Goal: Task Accomplishment & Management: Use online tool/utility

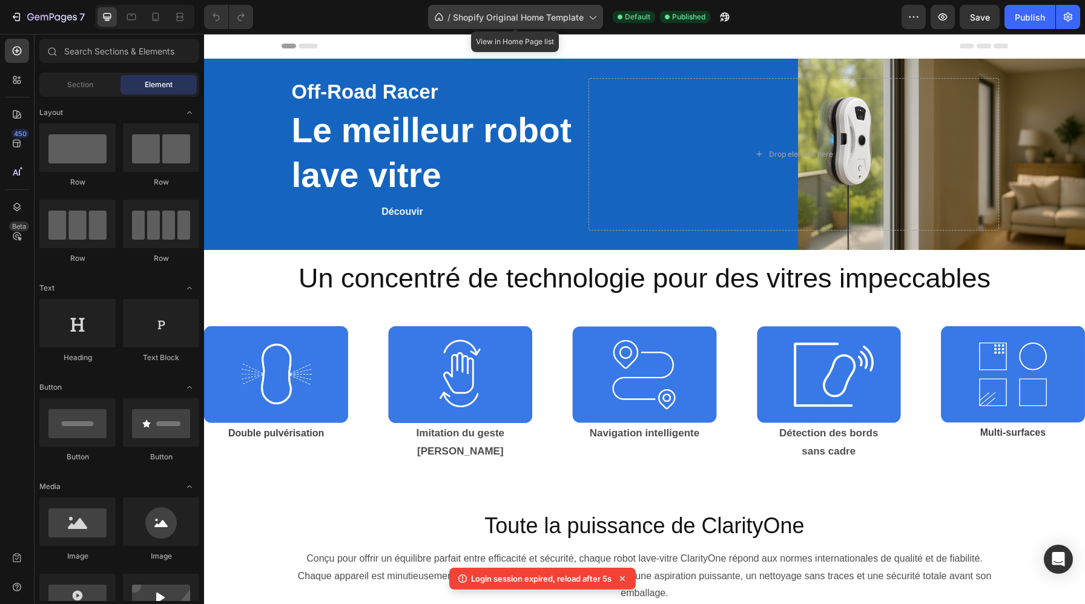
click at [520, 11] on span "Shopify Original Home Template" at bounding box center [518, 17] width 131 height 13
click at [513, 13] on span "Shopify Original Home Template" at bounding box center [518, 17] width 131 height 13
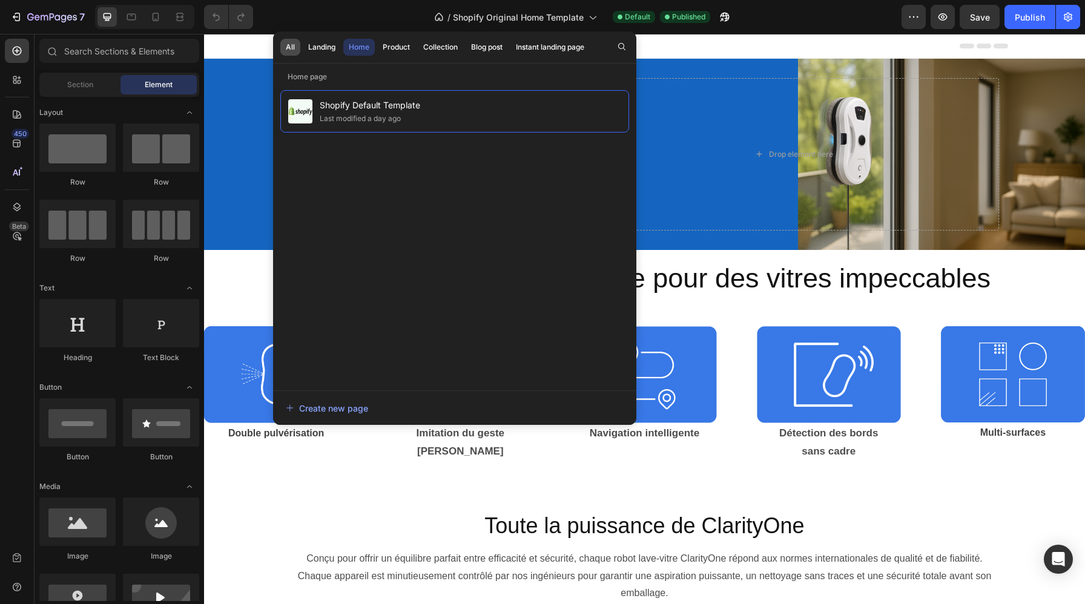
click at [292, 44] on div "All" at bounding box center [290, 47] width 9 height 11
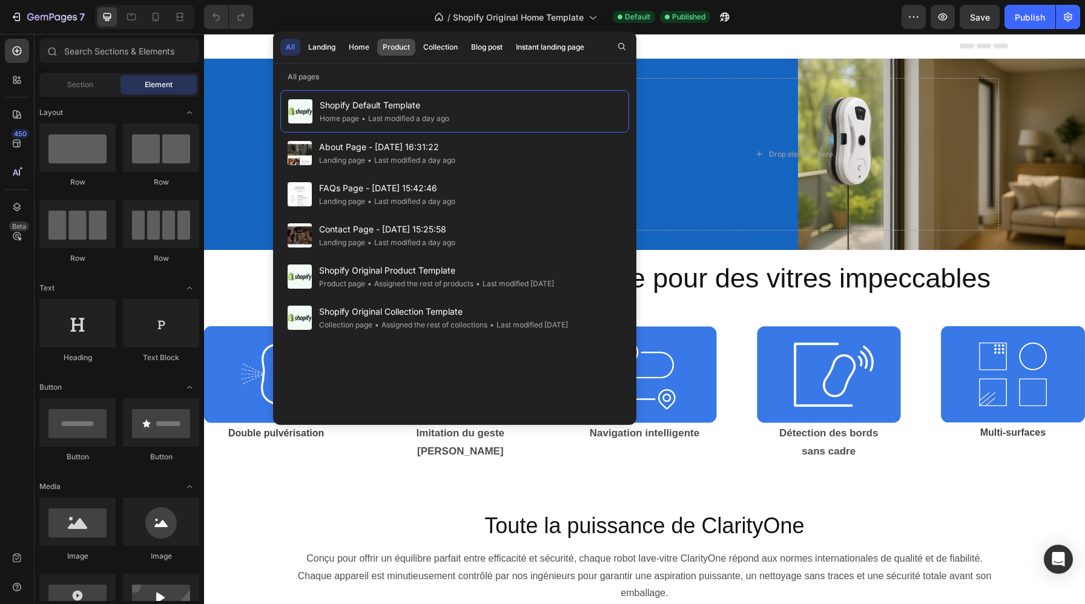
click at [398, 50] on div "Product" at bounding box center [396, 47] width 27 height 11
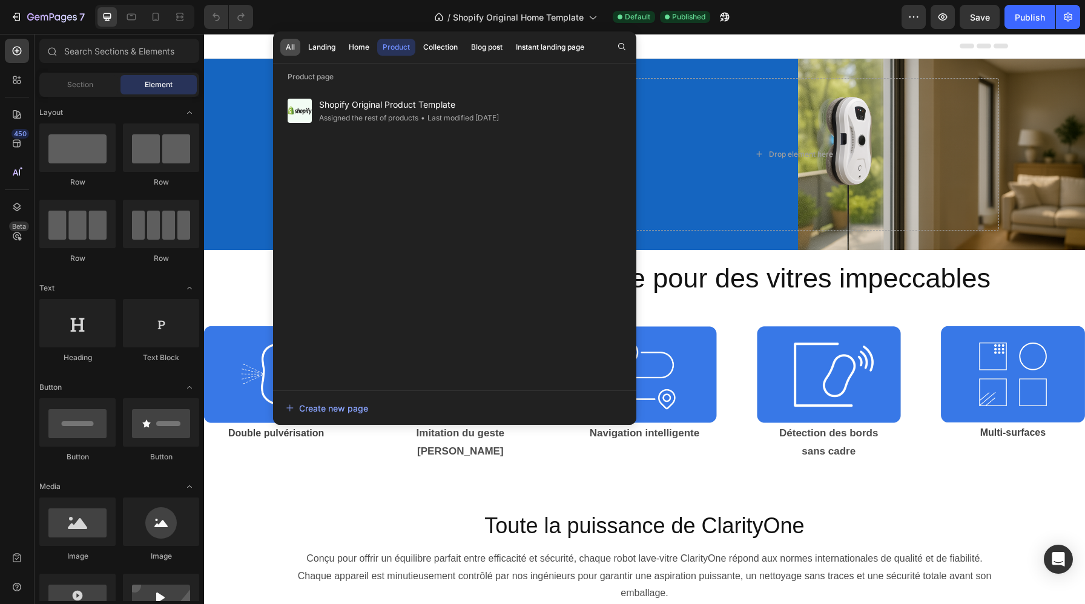
click at [303, 53] on button "All" at bounding box center [322, 47] width 38 height 17
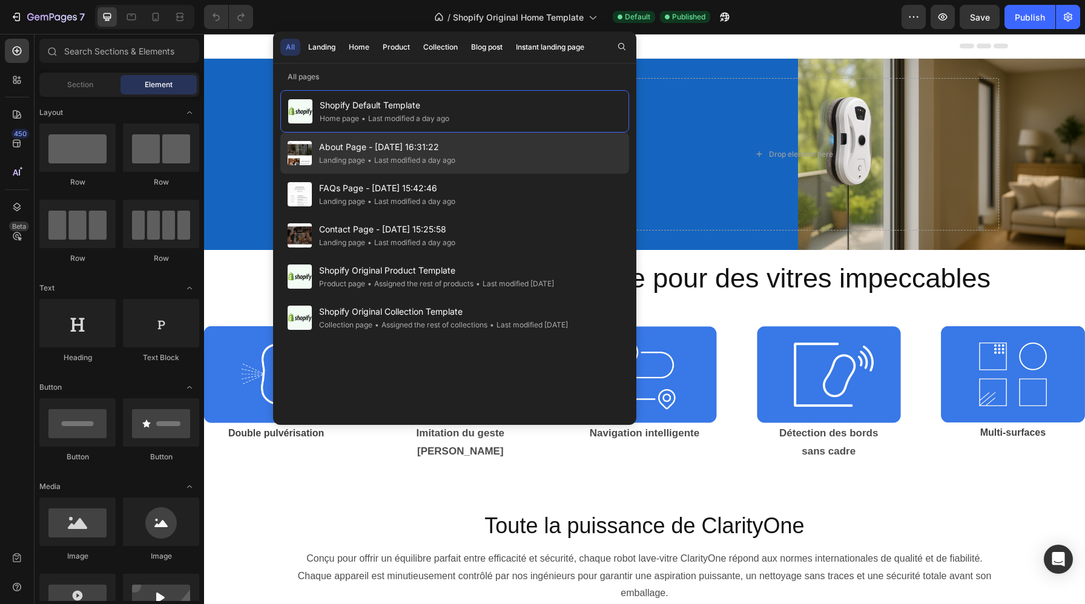
click at [460, 174] on div "About Page - Aug 27, 16:31:22 Landing page • Last modified a day ago" at bounding box center [454, 194] width 349 height 41
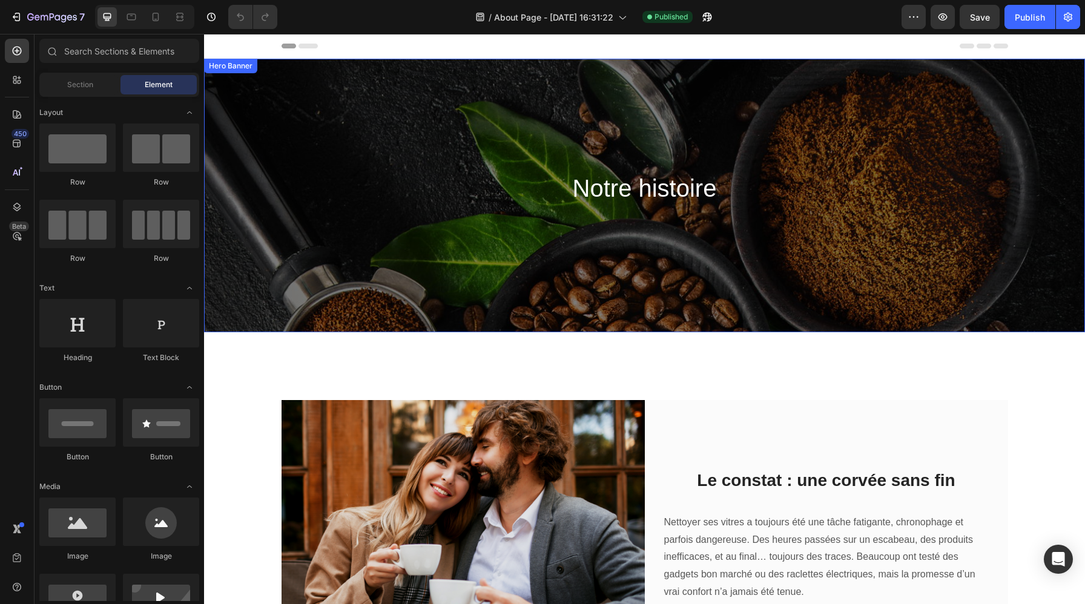
click at [576, 239] on div "Notre histoire Heading Row" at bounding box center [644, 196] width 881 height 274
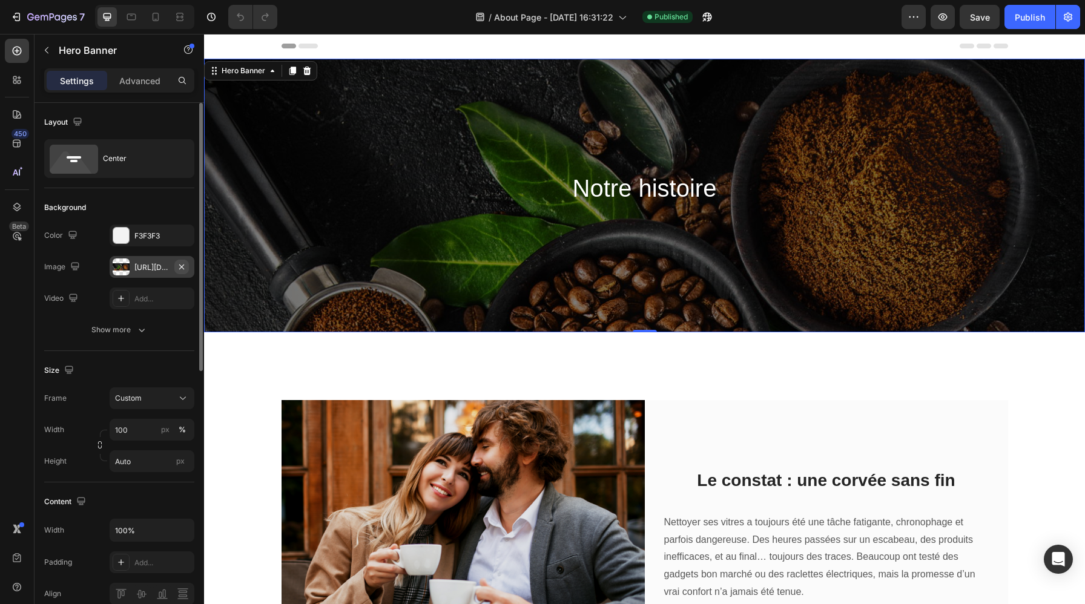
click at [178, 263] on icon "button" at bounding box center [182, 267] width 10 height 10
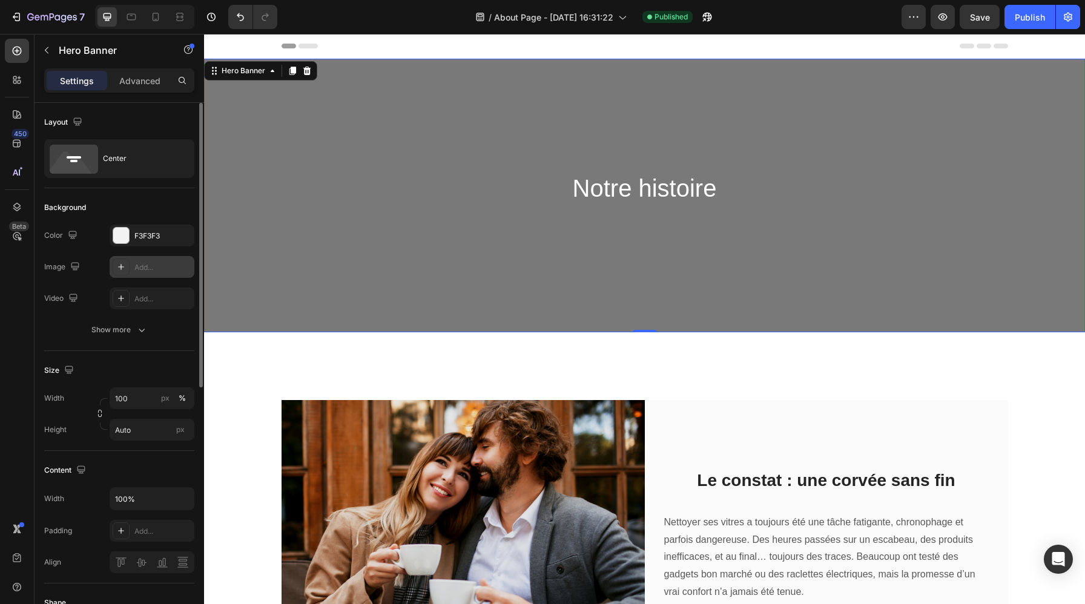
click at [138, 264] on div "Add..." at bounding box center [162, 267] width 57 height 11
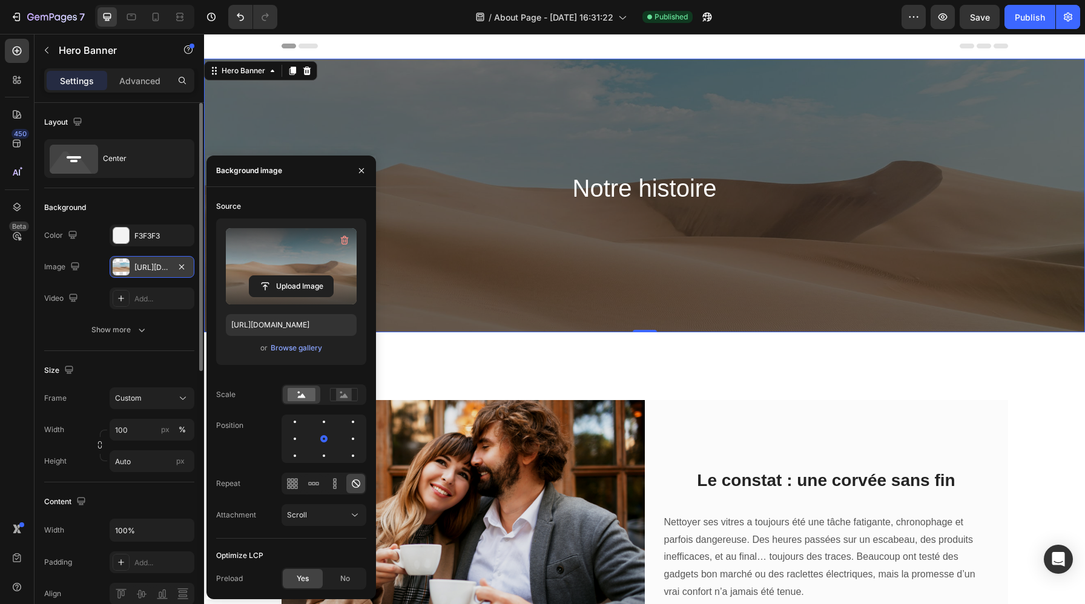
click at [270, 271] on label at bounding box center [291, 266] width 131 height 76
click at [270, 276] on input "file" at bounding box center [291, 286] width 84 height 21
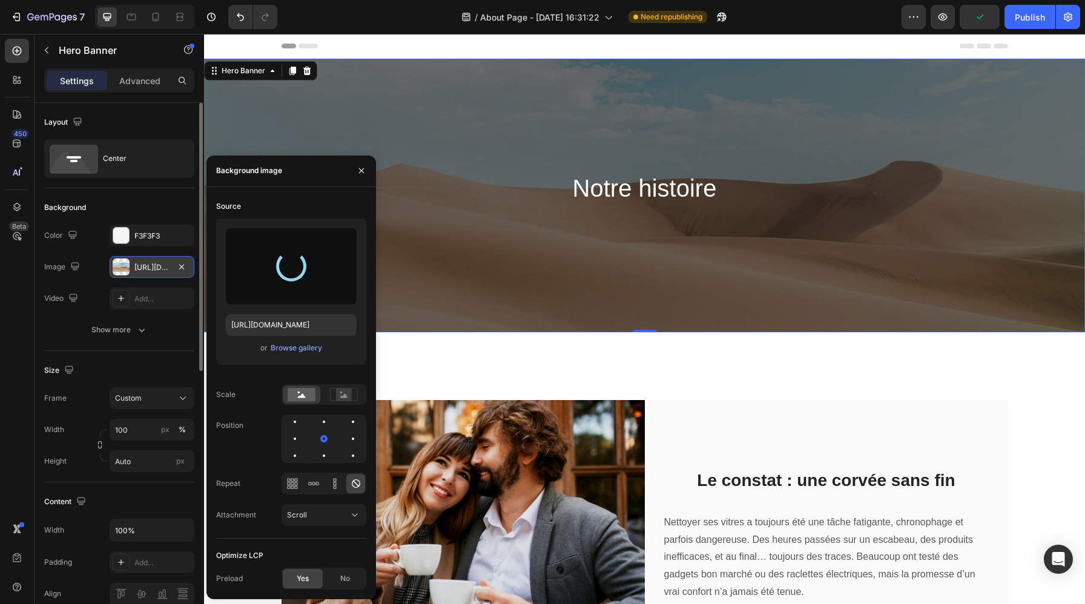
type input "https://cdn.shopify.com/s/files/1/0988/2779/6818/files/gempages_580636930635465…"
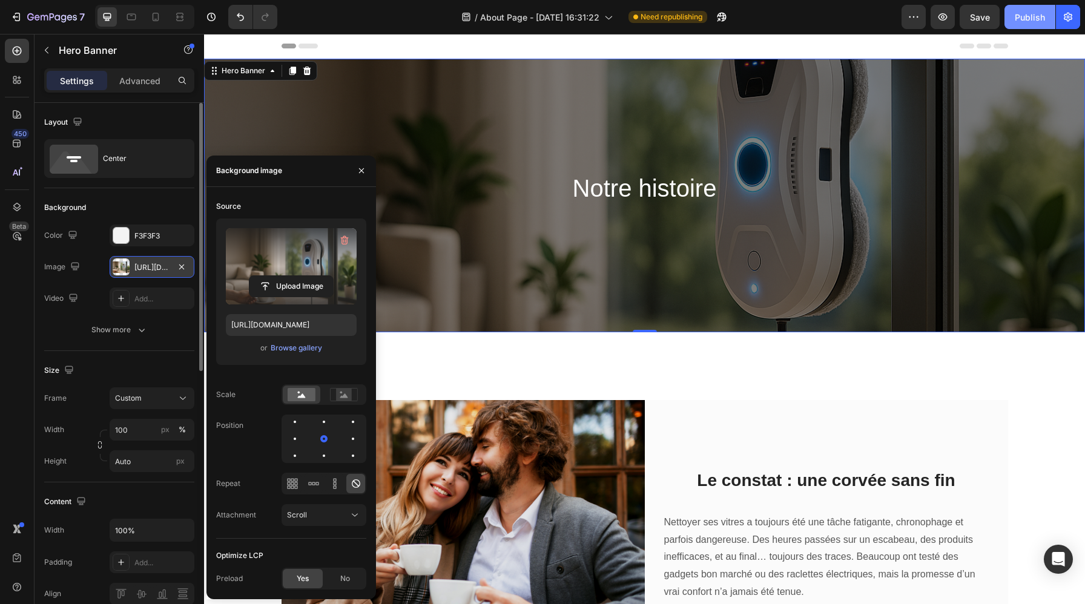
click at [1025, 21] on div "Publish" at bounding box center [1030, 17] width 30 height 13
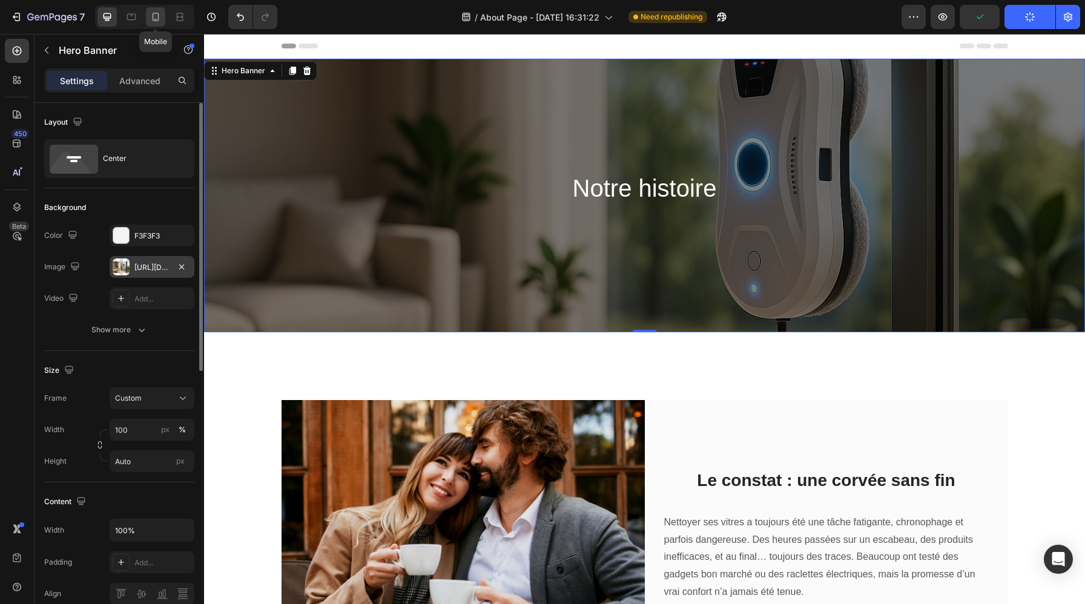
click at [161, 21] on icon at bounding box center [156, 17] width 12 height 12
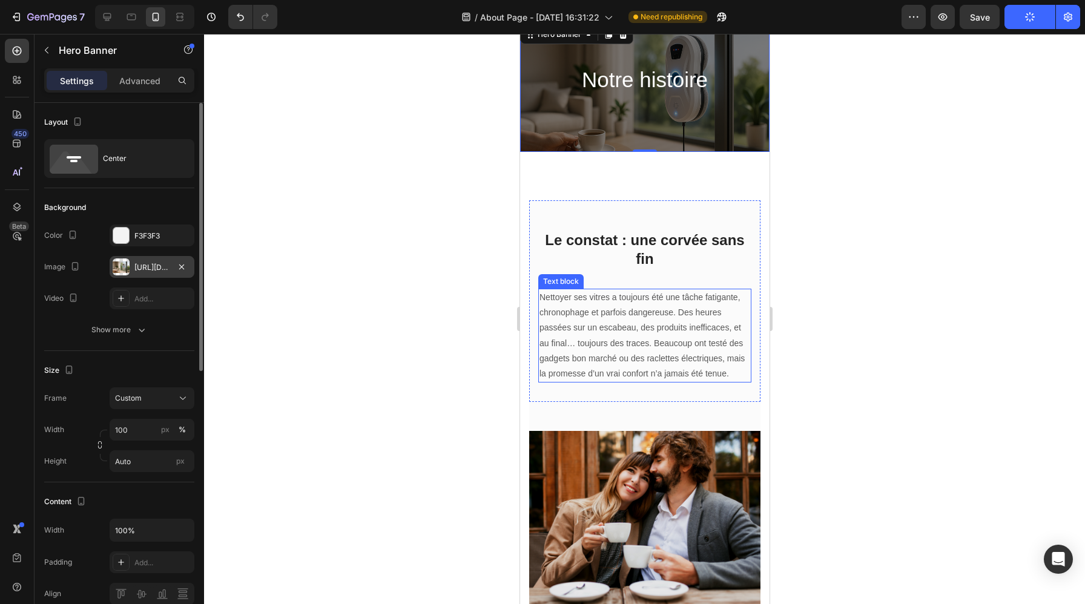
scroll to position [38, 0]
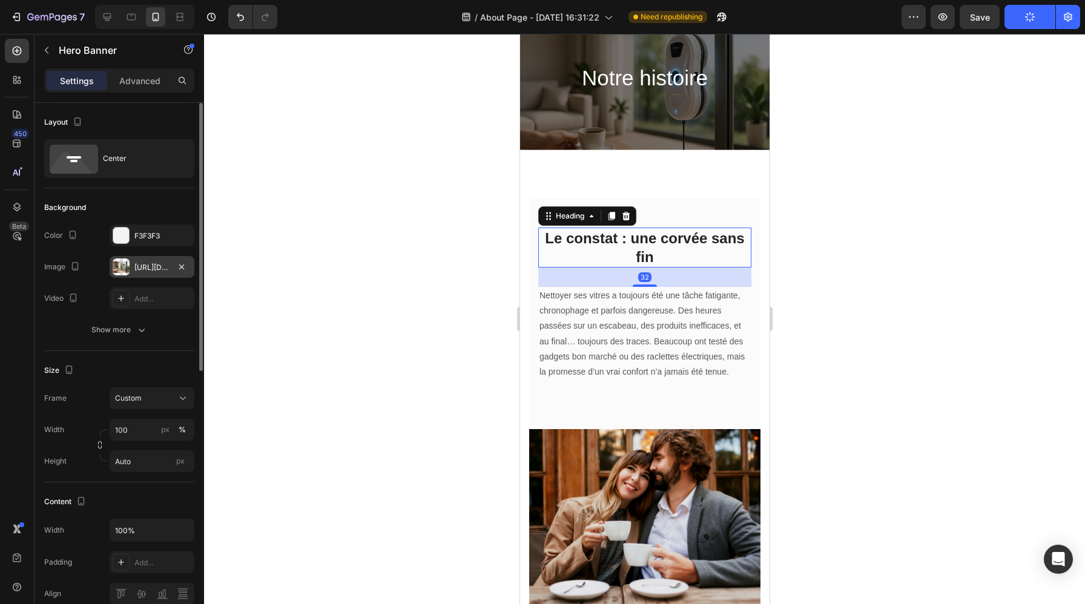
click at [691, 246] on h2 "Le constat : une corvée sans fin" at bounding box center [644, 248] width 213 height 40
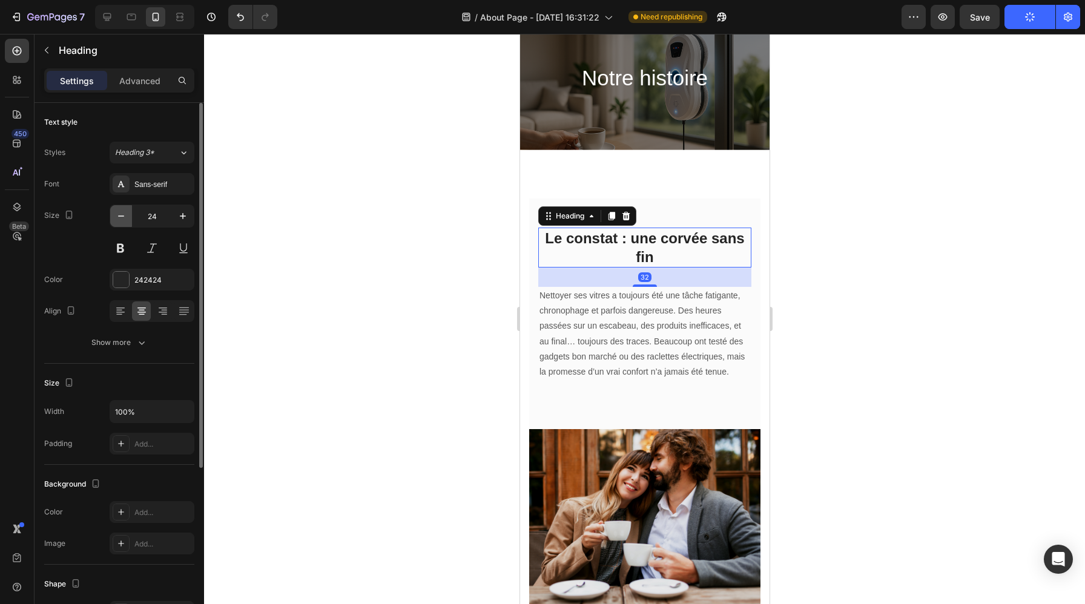
click at [121, 215] on icon "button" at bounding box center [121, 216] width 12 height 12
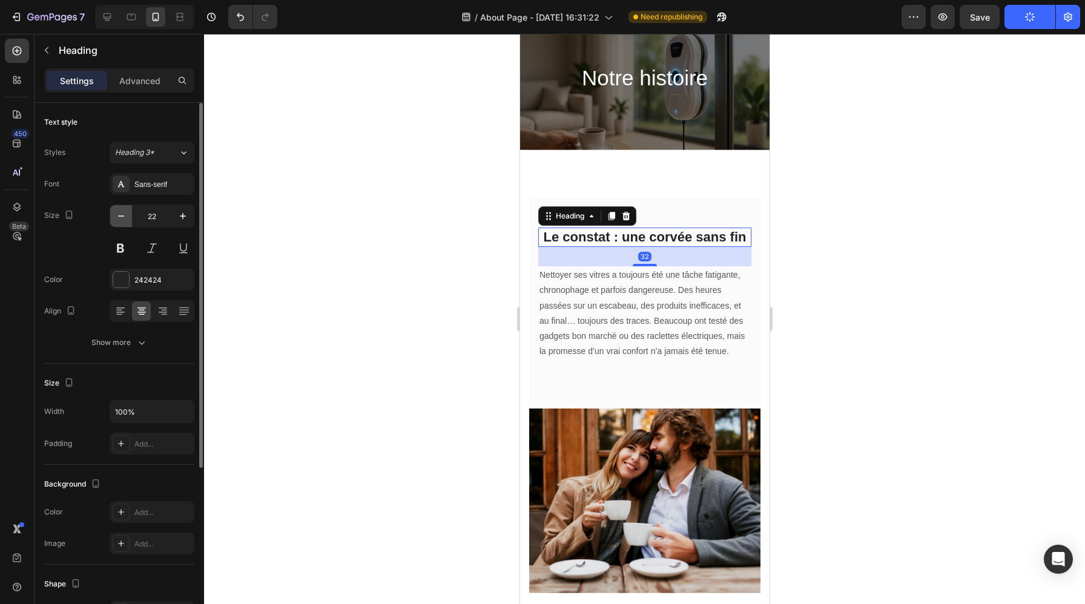
click at [121, 215] on icon "button" at bounding box center [121, 216] width 12 height 12
type input "21"
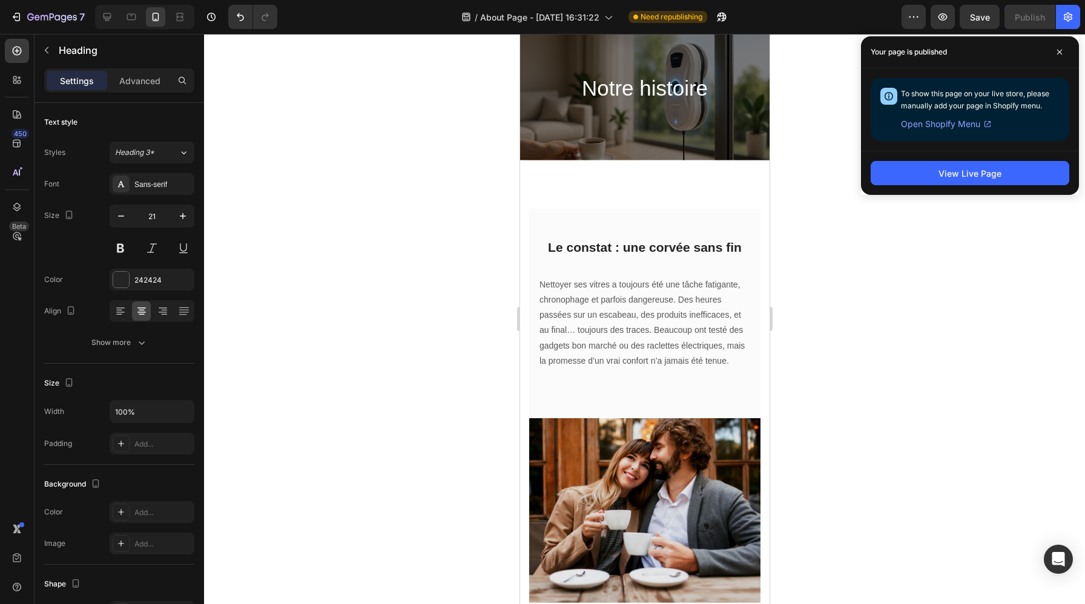
scroll to position [0, 0]
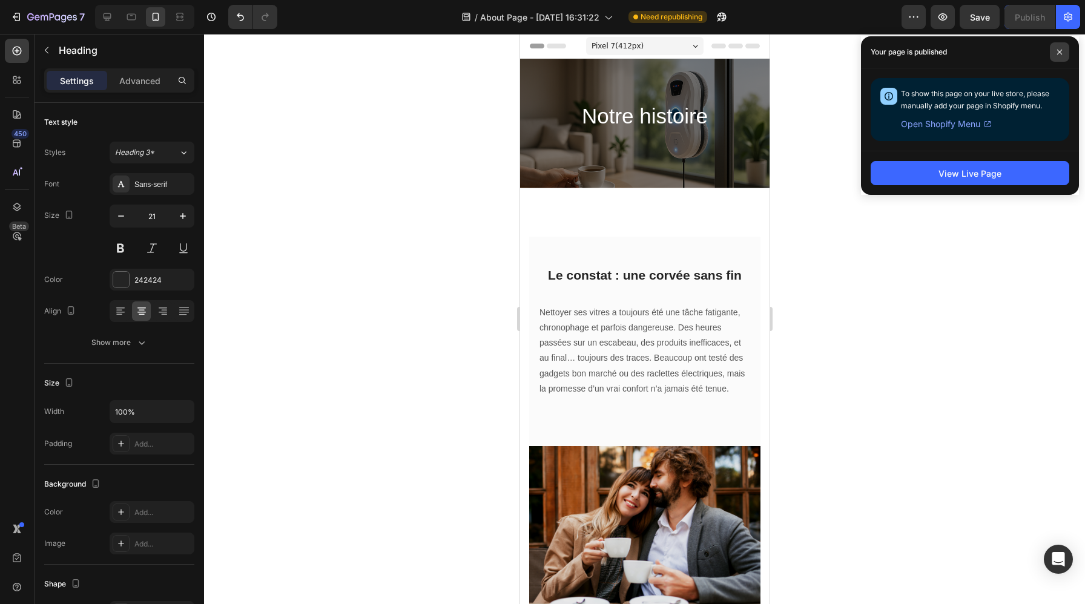
click at [1062, 51] on icon at bounding box center [1060, 52] width 6 height 6
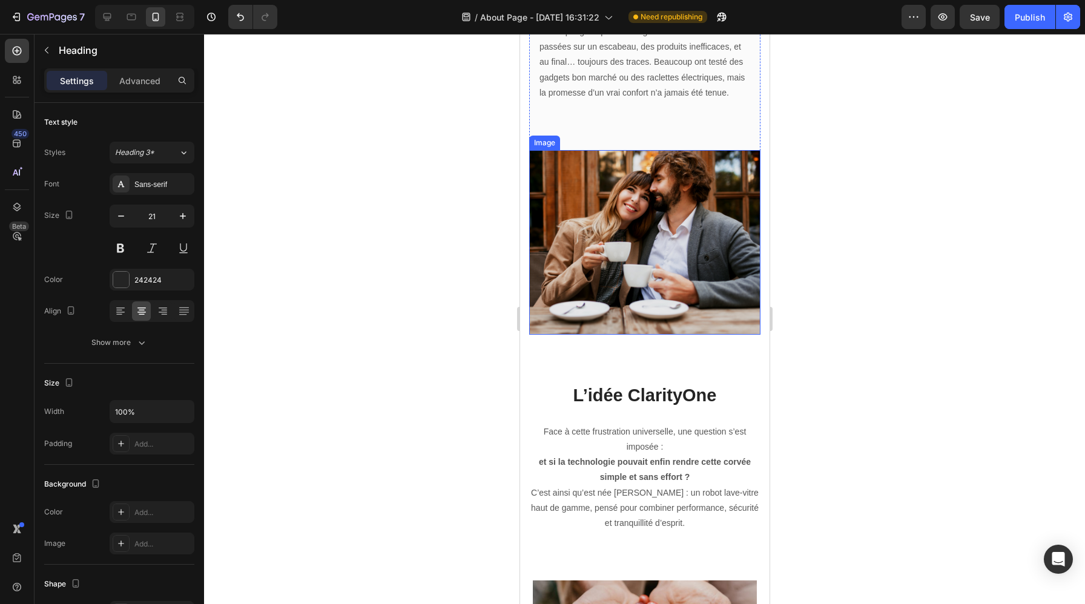
scroll to position [297, 0]
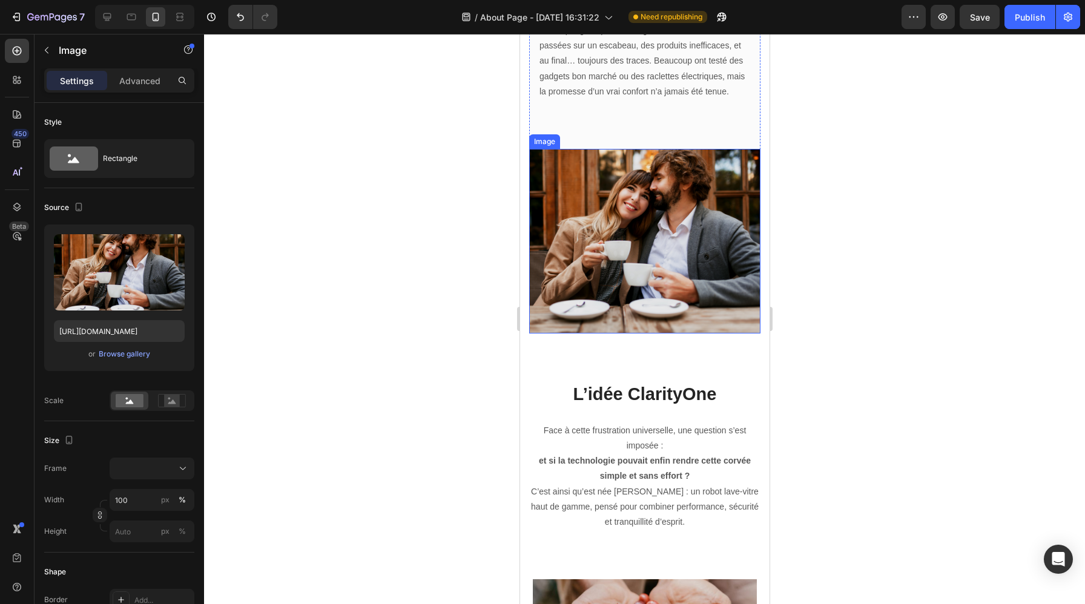
click at [678, 224] on img at bounding box center [644, 241] width 231 height 185
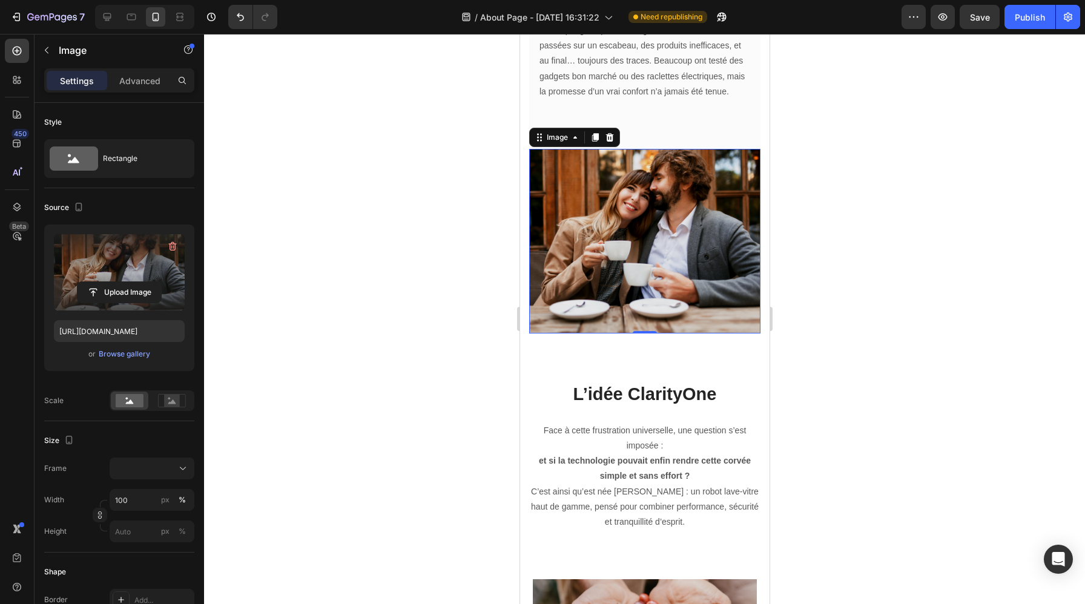
click at [128, 253] on label at bounding box center [119, 272] width 131 height 76
click at [128, 282] on input "file" at bounding box center [120, 292] width 84 height 21
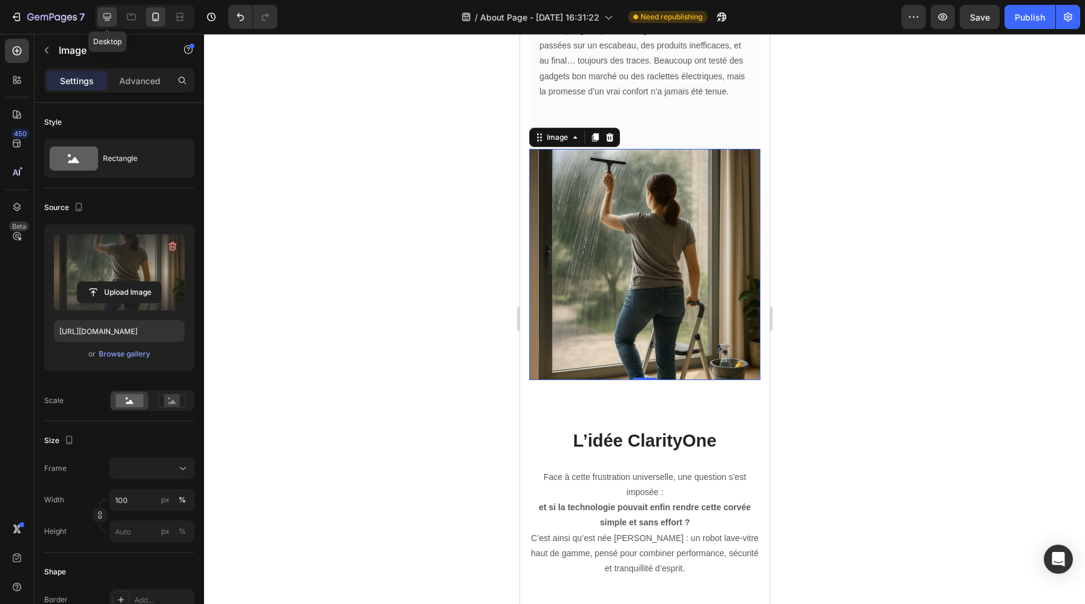
click at [109, 15] on icon at bounding box center [107, 17] width 12 height 12
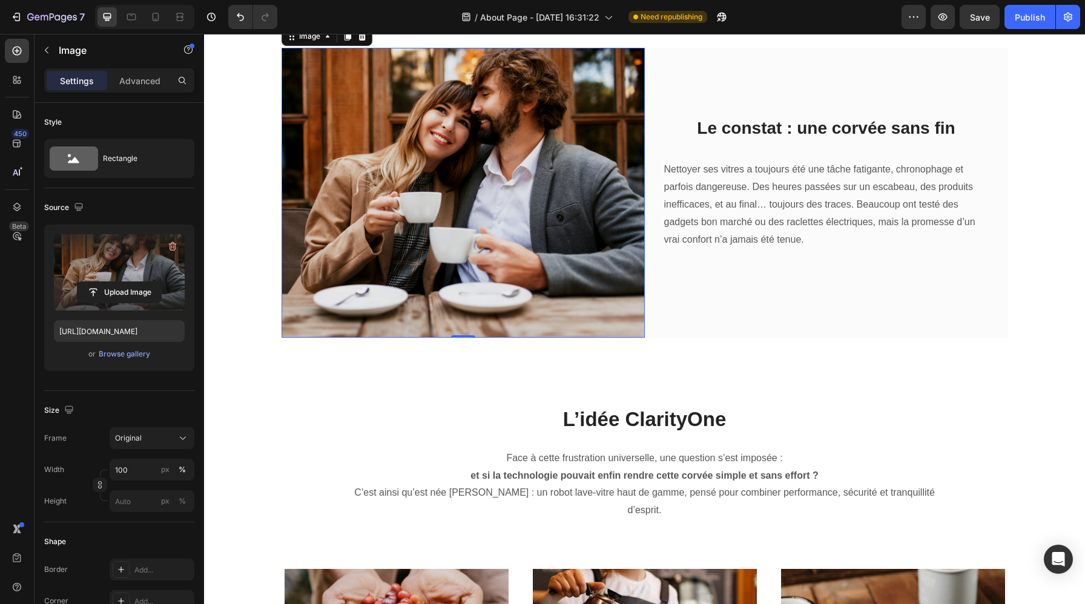
scroll to position [179, 0]
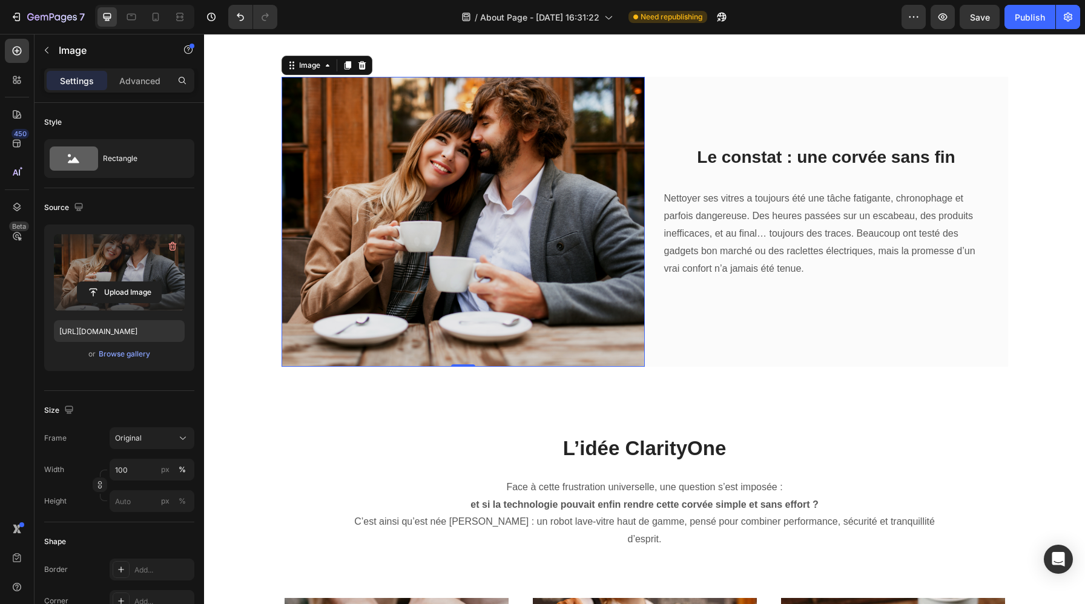
click at [522, 234] on img at bounding box center [463, 222] width 363 height 290
click at [116, 280] on label at bounding box center [119, 272] width 131 height 76
click at [116, 282] on input "file" at bounding box center [120, 292] width 84 height 21
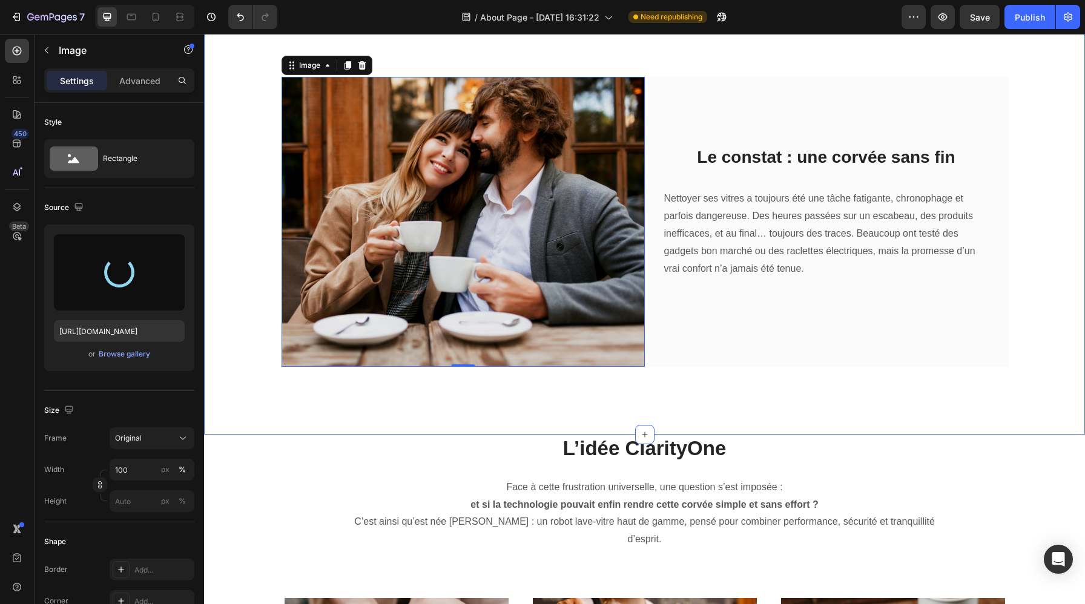
type input "https://cdn.shopify.com/s/files/1/0988/2779/6818/files/gempages_580636930635465…"
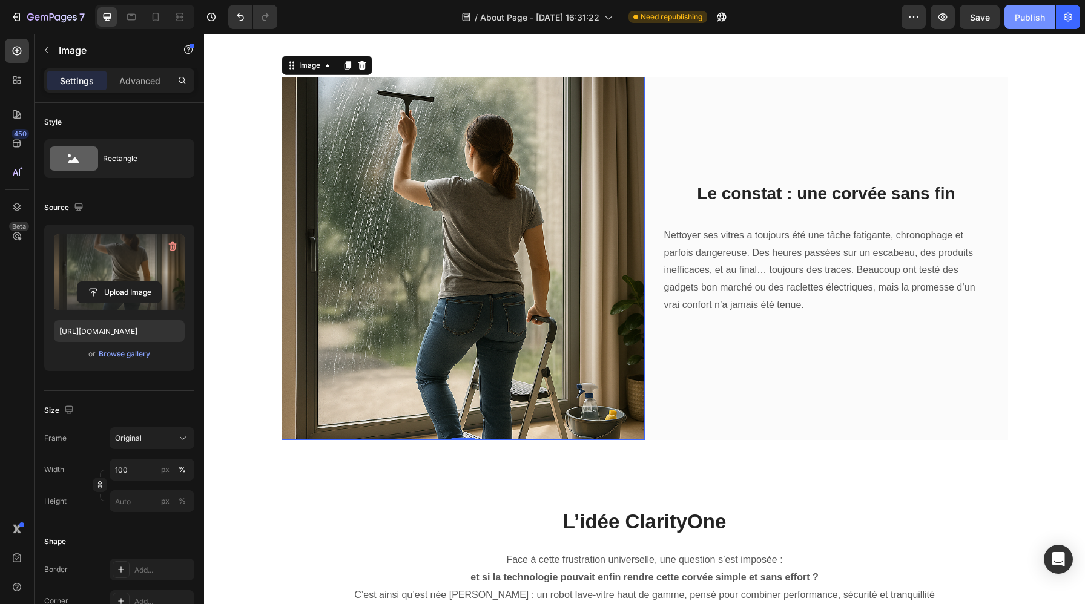
click at [1021, 20] on div "Publish" at bounding box center [1030, 17] width 30 height 13
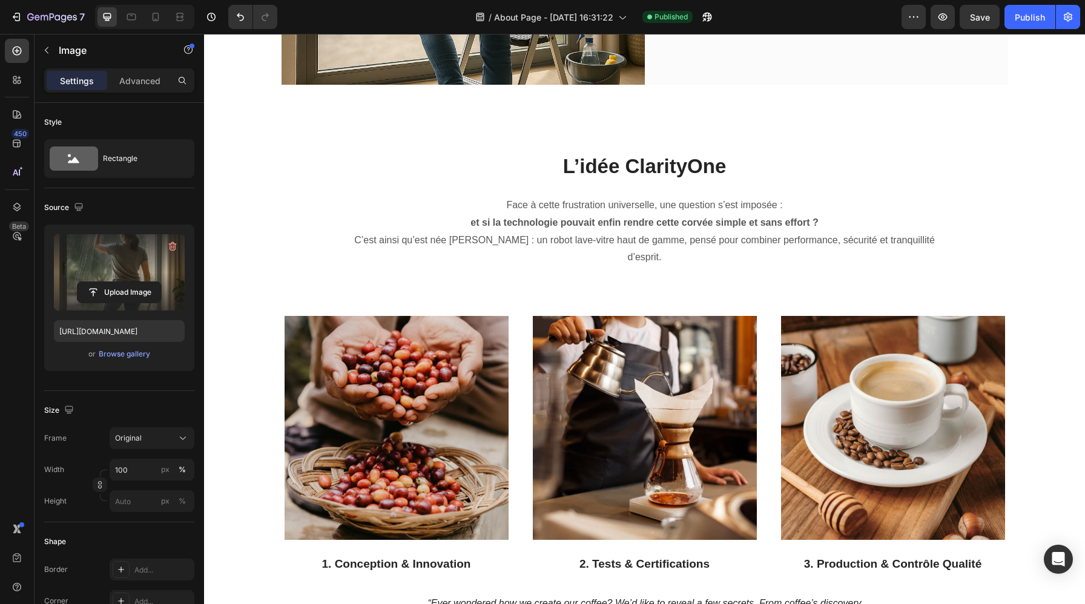
scroll to position [667, 0]
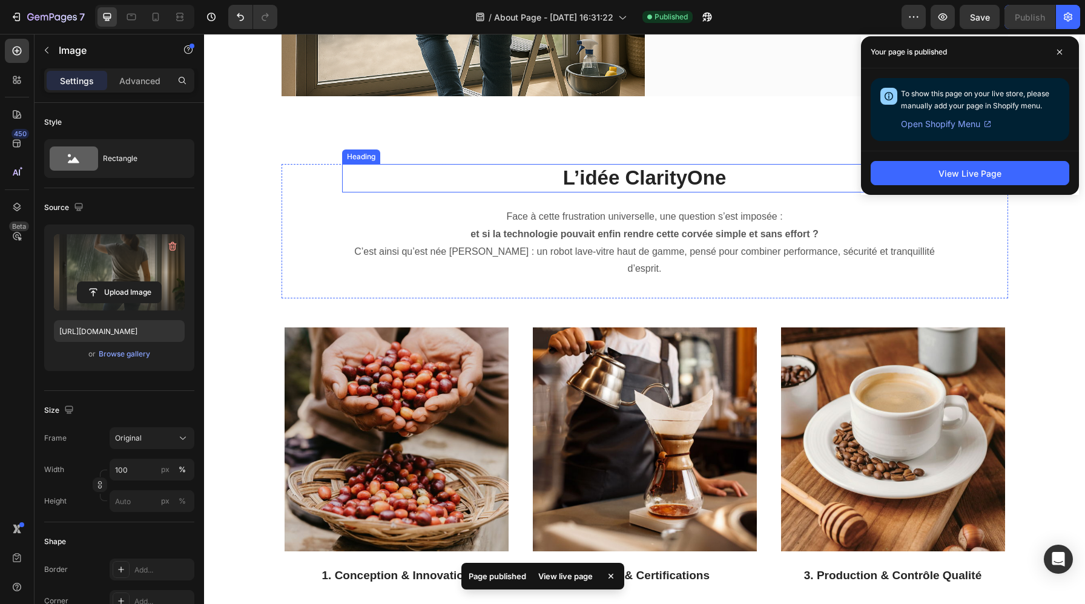
click at [649, 174] on h2 "L’idée ClarityOne" at bounding box center [645, 178] width 606 height 28
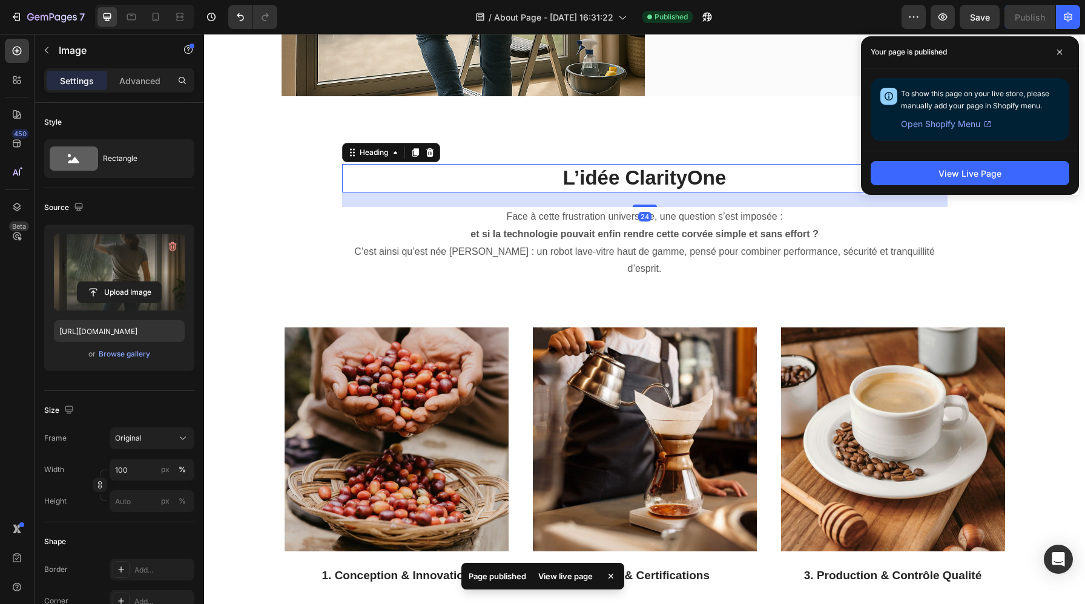
click at [649, 174] on h2 "L’idée ClarityOne" at bounding box center [645, 178] width 606 height 28
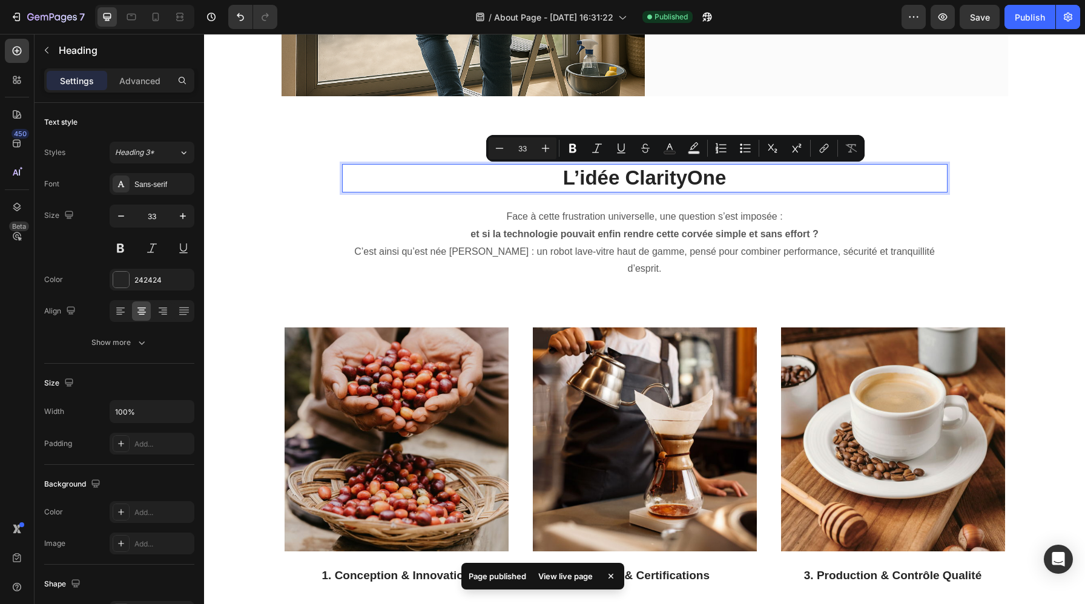
click at [723, 180] on p "L’idée ClarityOne" at bounding box center [644, 178] width 603 height 26
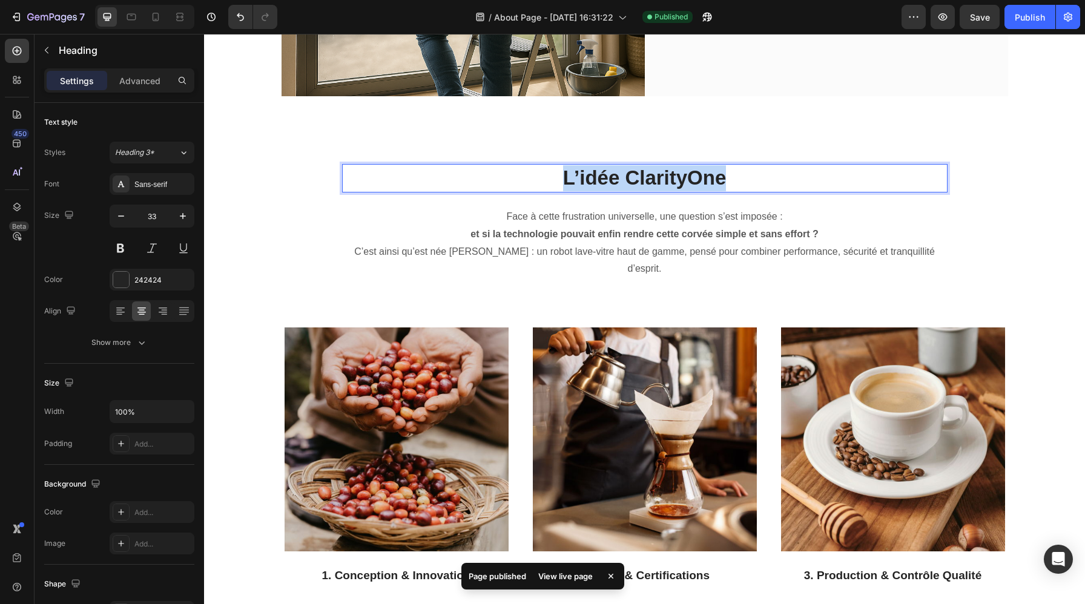
drag, startPoint x: 733, startPoint y: 180, endPoint x: 563, endPoint y: 176, distance: 170.2
click at [563, 176] on p "L’idée ClarityOne" at bounding box center [644, 178] width 603 height 26
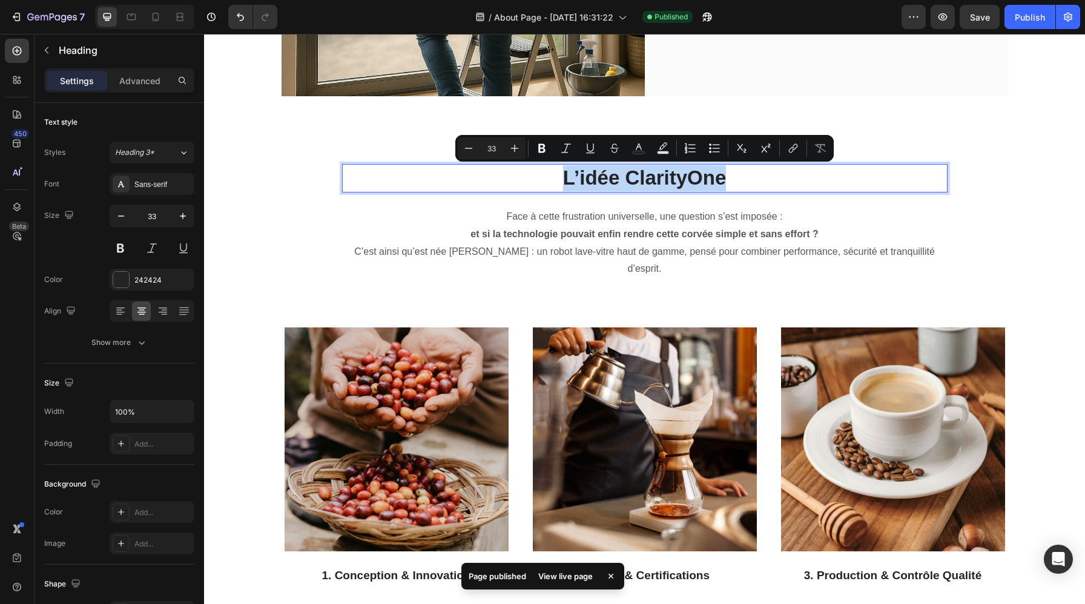
copy p "L’idée ClarityOne"
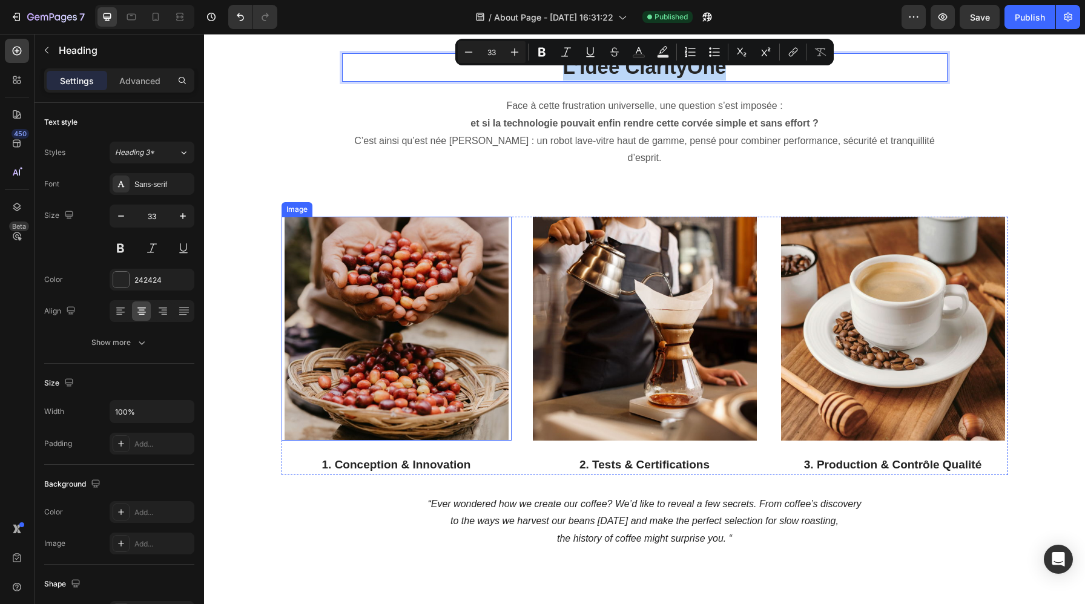
scroll to position [789, 0]
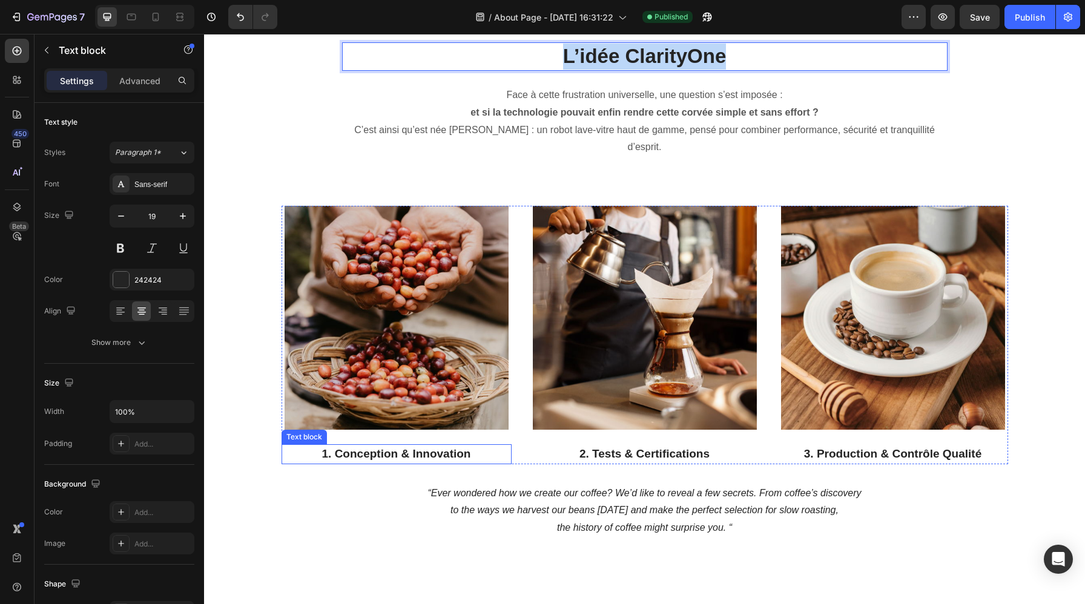
click at [435, 446] on p "1. Conception & Innovation" at bounding box center [397, 455] width 228 height 18
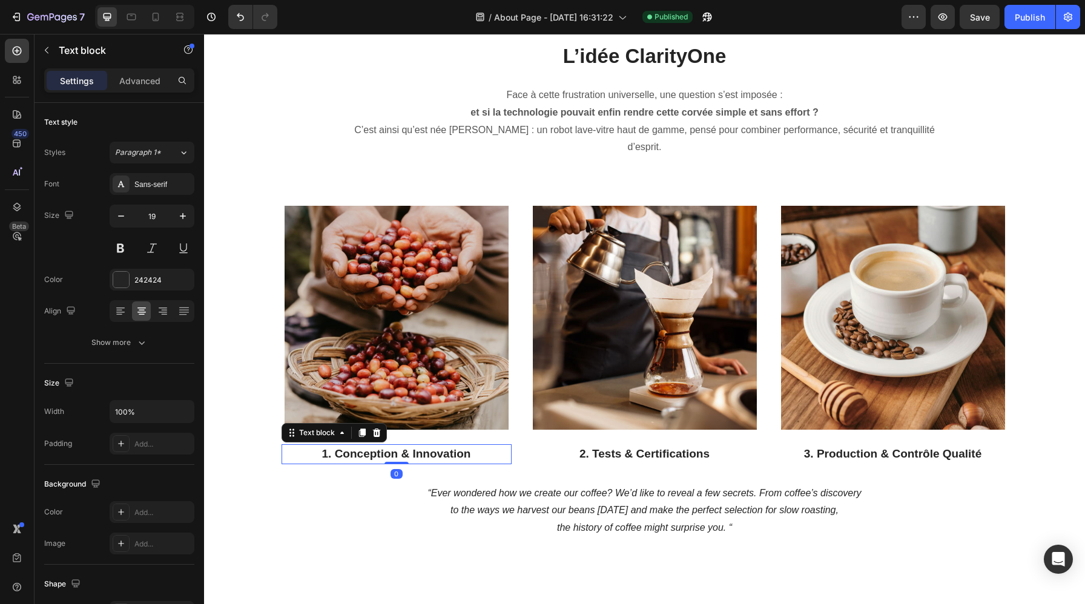
click at [466, 446] on p "1. Conception & Innovation" at bounding box center [397, 455] width 228 height 18
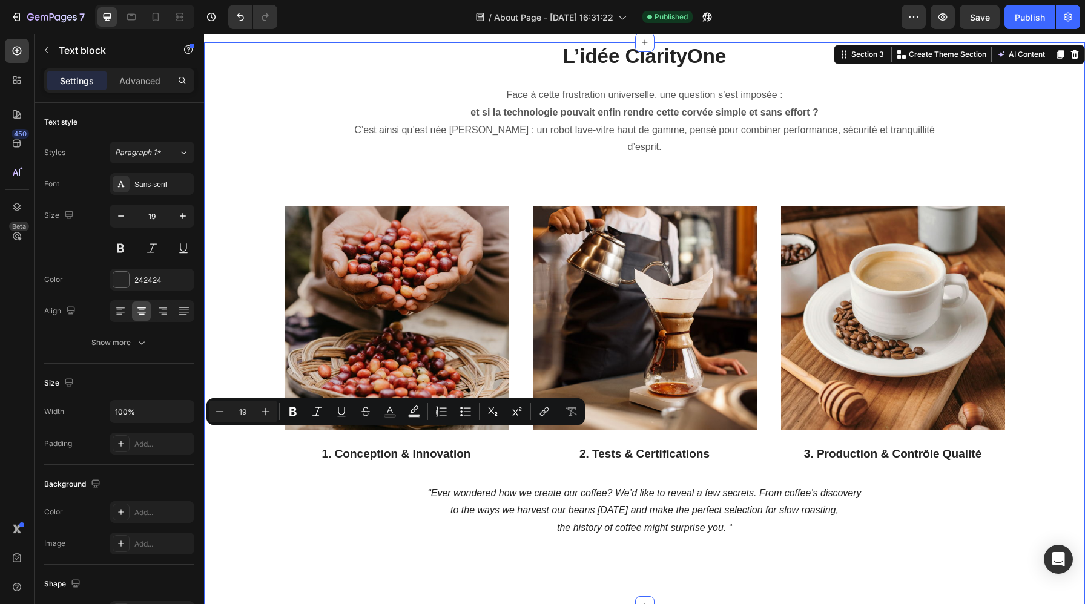
click at [518, 458] on div "L’idée ClarityOne Heading Face à cette frustration universelle, une question s’…" at bounding box center [644, 290] width 863 height 496
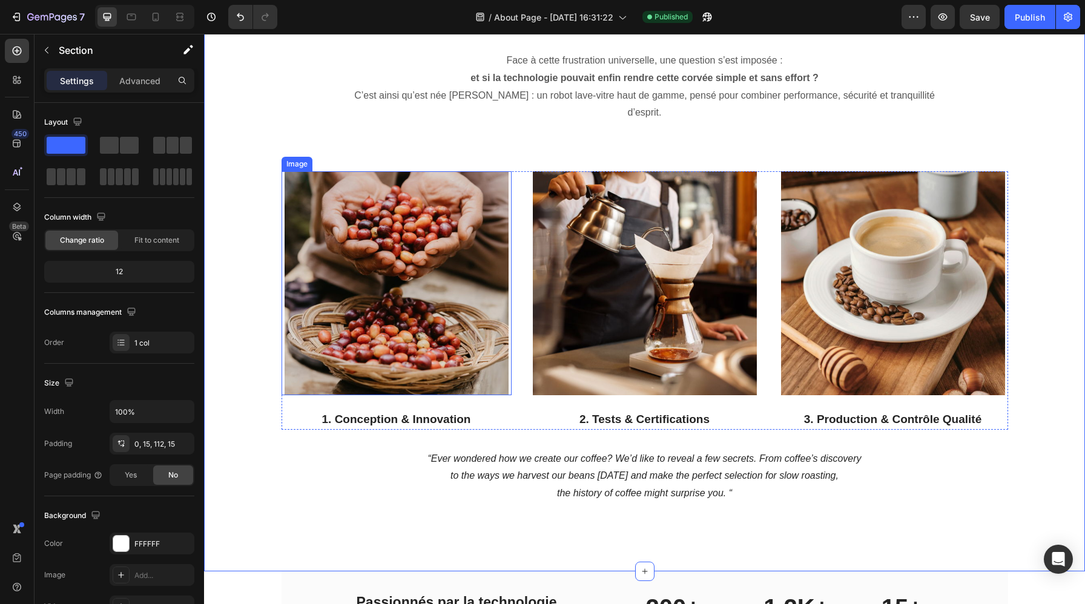
scroll to position [817, 0]
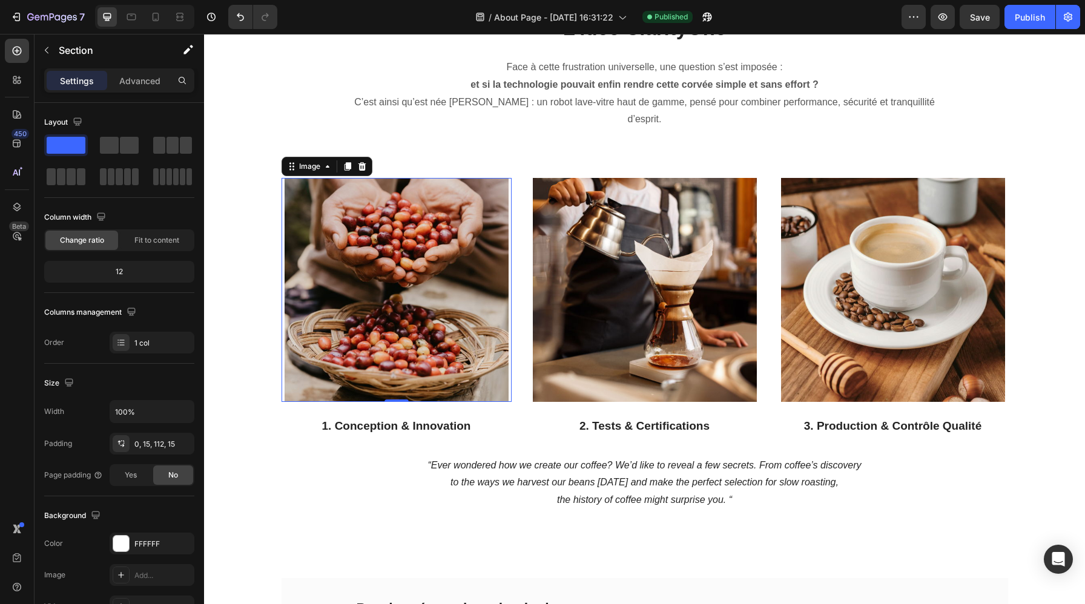
click at [340, 284] on img at bounding box center [397, 290] width 224 height 224
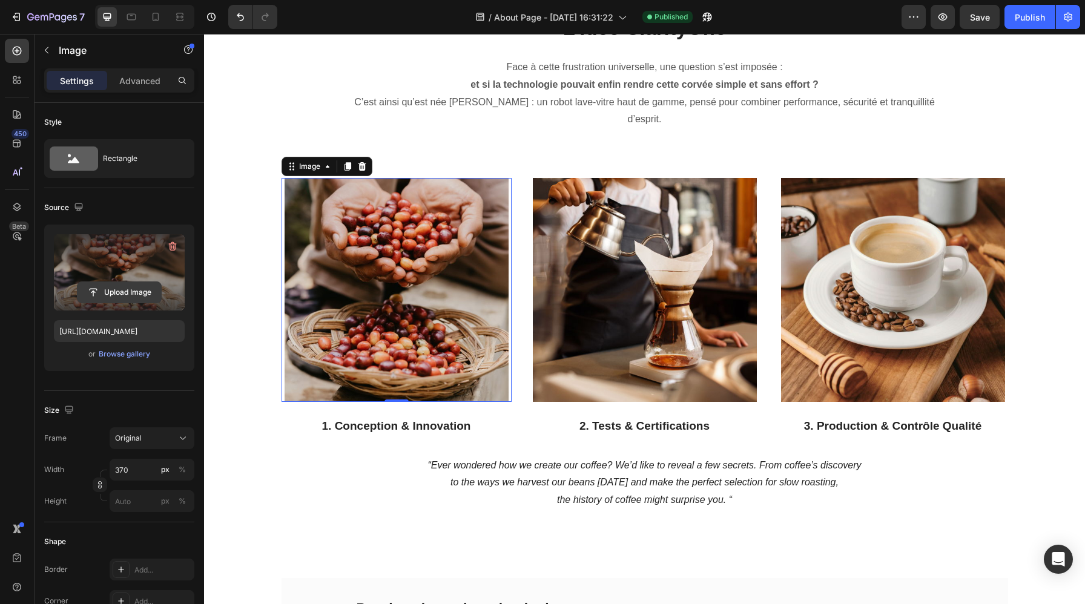
click at [159, 292] on input "file" at bounding box center [120, 292] width 84 height 21
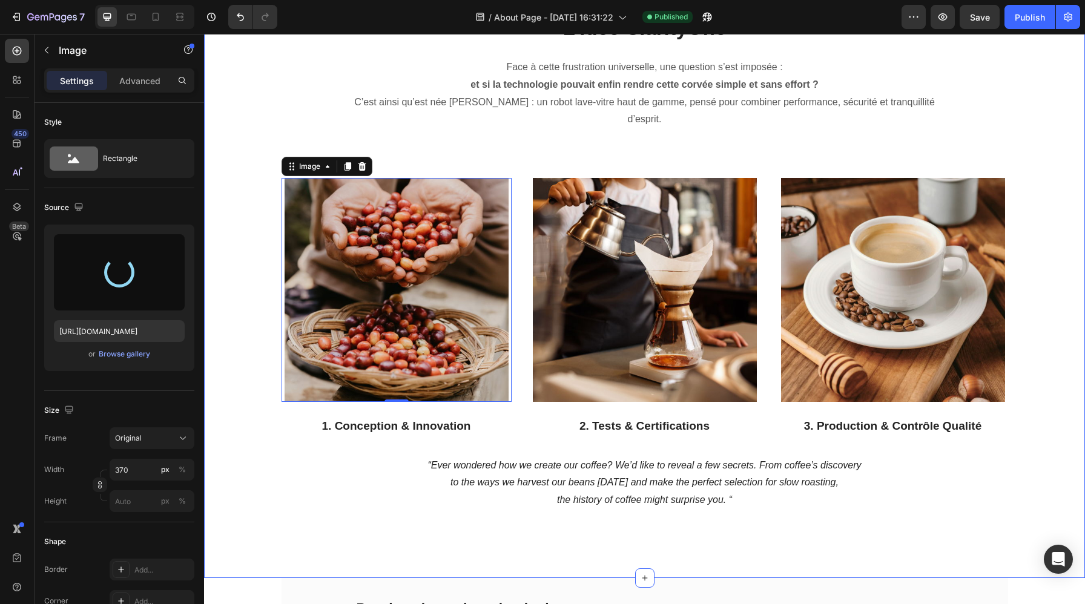
type input "https://cdn.shopify.com/s/files/1/0988/2779/6818/files/gempages_580636930635465…"
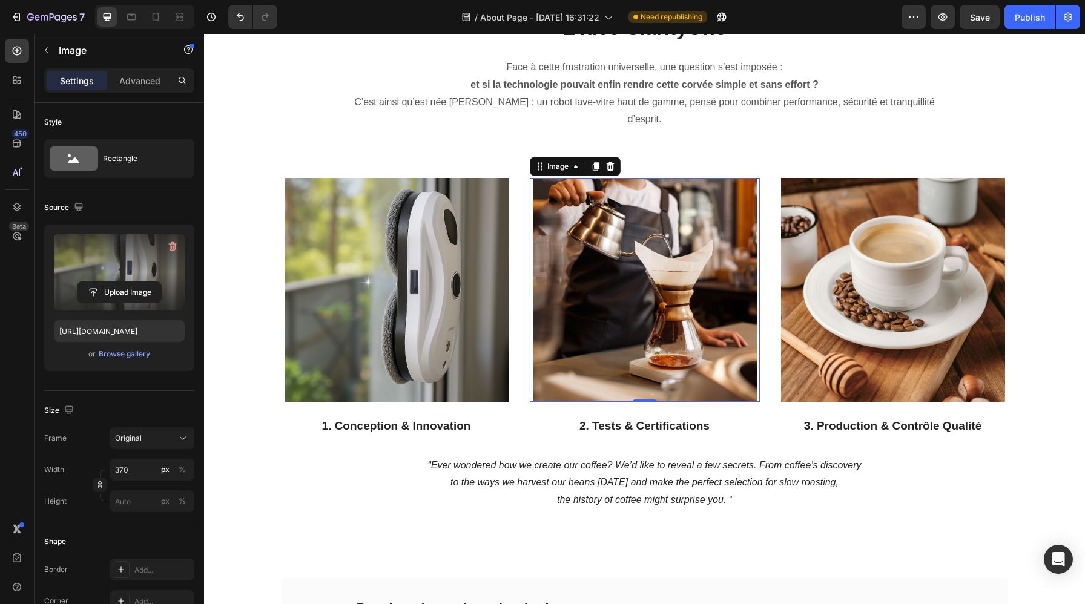
click at [599, 285] on img at bounding box center [645, 290] width 224 height 224
click at [119, 268] on label at bounding box center [119, 272] width 131 height 76
click at [119, 282] on input "file" at bounding box center [120, 292] width 84 height 21
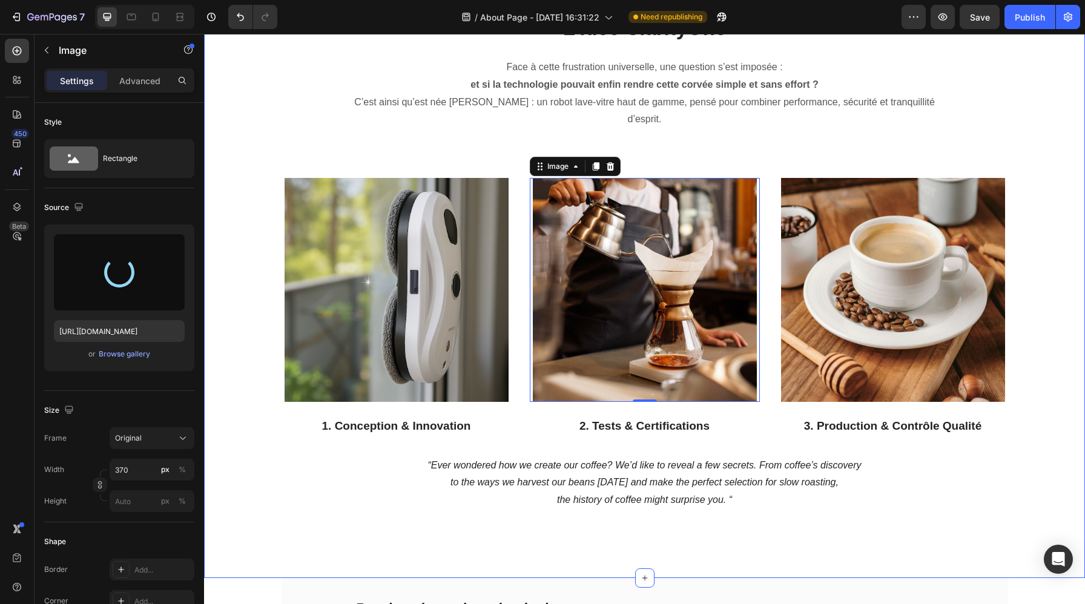
type input "https://cdn.shopify.com/s/files/1/0988/2779/6818/files/gempages_580636930635465…"
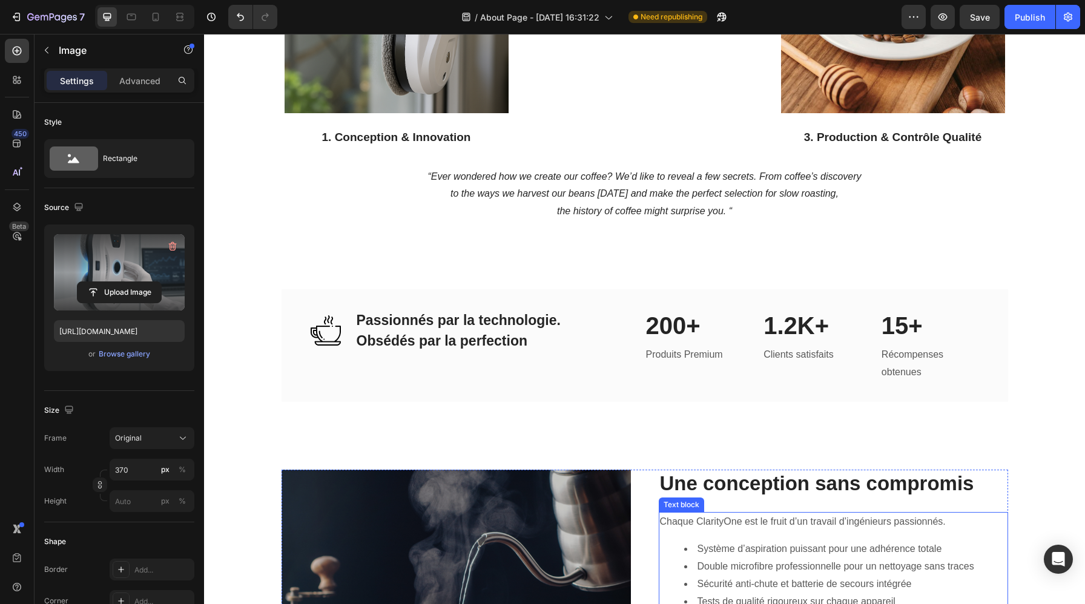
scroll to position [1101, 0]
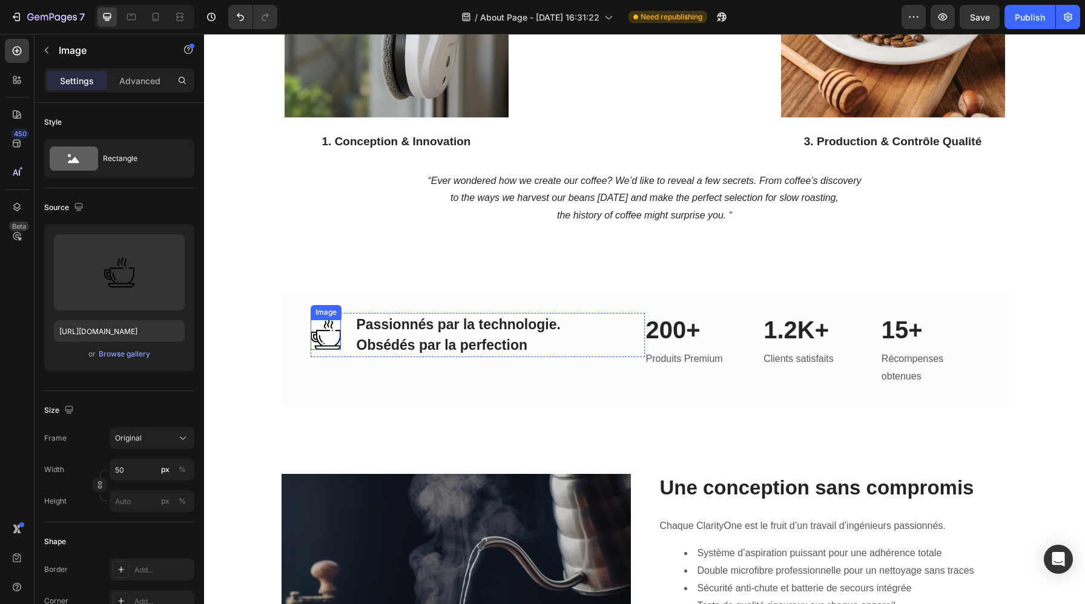
click at [323, 320] on img at bounding box center [326, 335] width 30 height 30
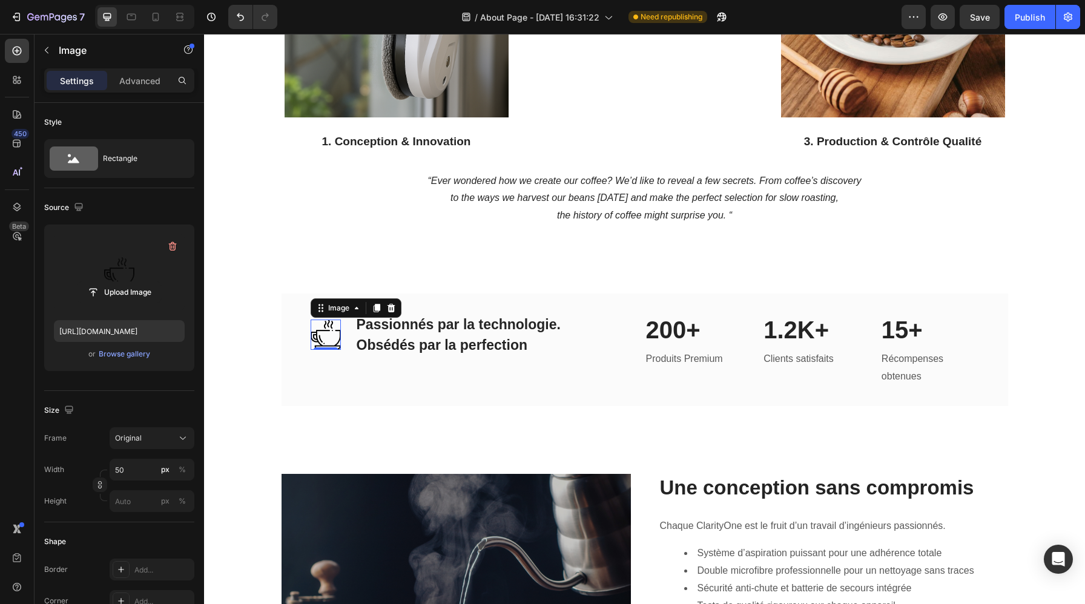
click at [122, 265] on label at bounding box center [119, 272] width 131 height 76
click at [122, 282] on input "file" at bounding box center [120, 292] width 84 height 21
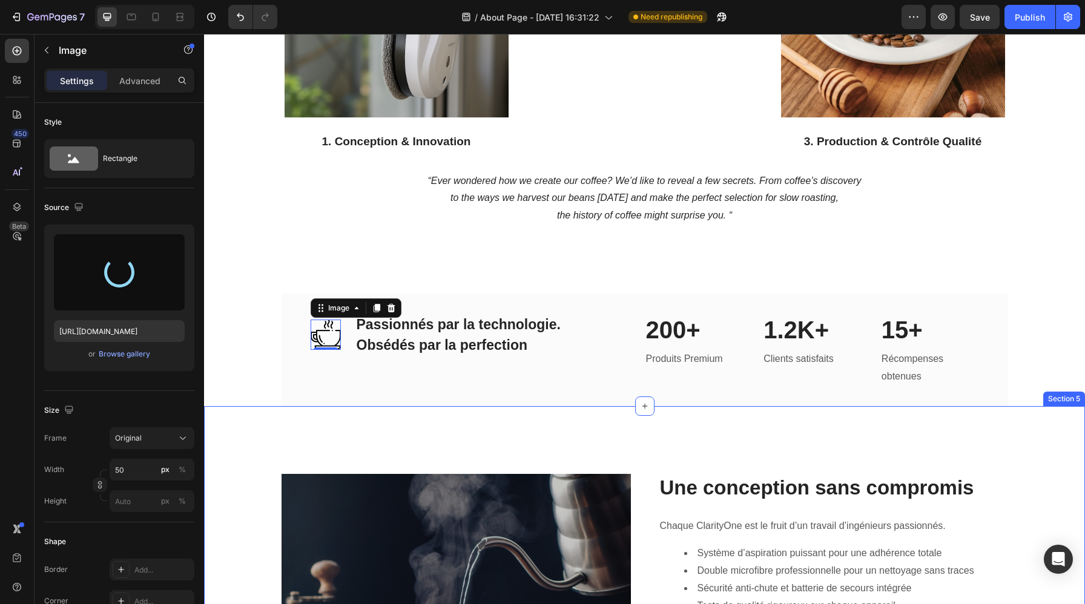
type input "https://cdn.shopify.com/s/files/1/0988/2779/6818/files/gempages_580636930635465…"
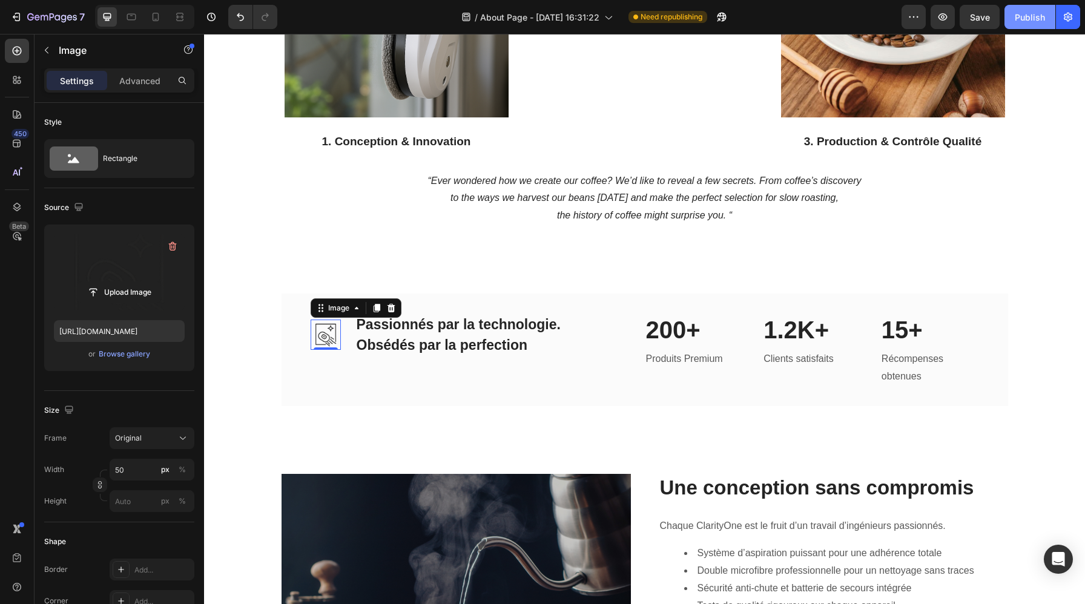
click at [1034, 16] on div "Publish" at bounding box center [1030, 17] width 30 height 13
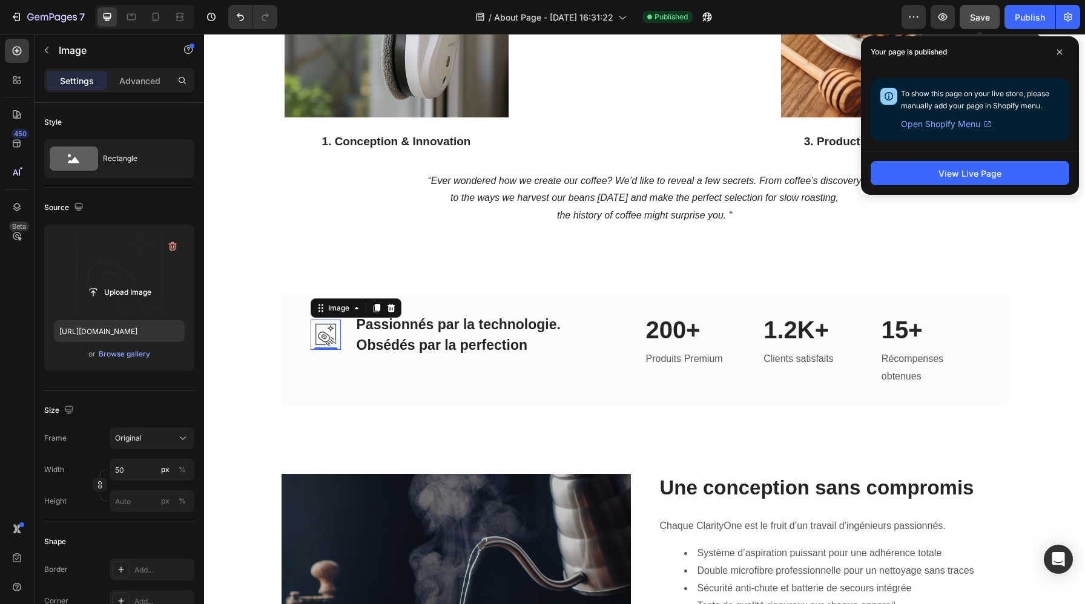
click at [981, 12] on span "Save" at bounding box center [980, 17] width 20 height 10
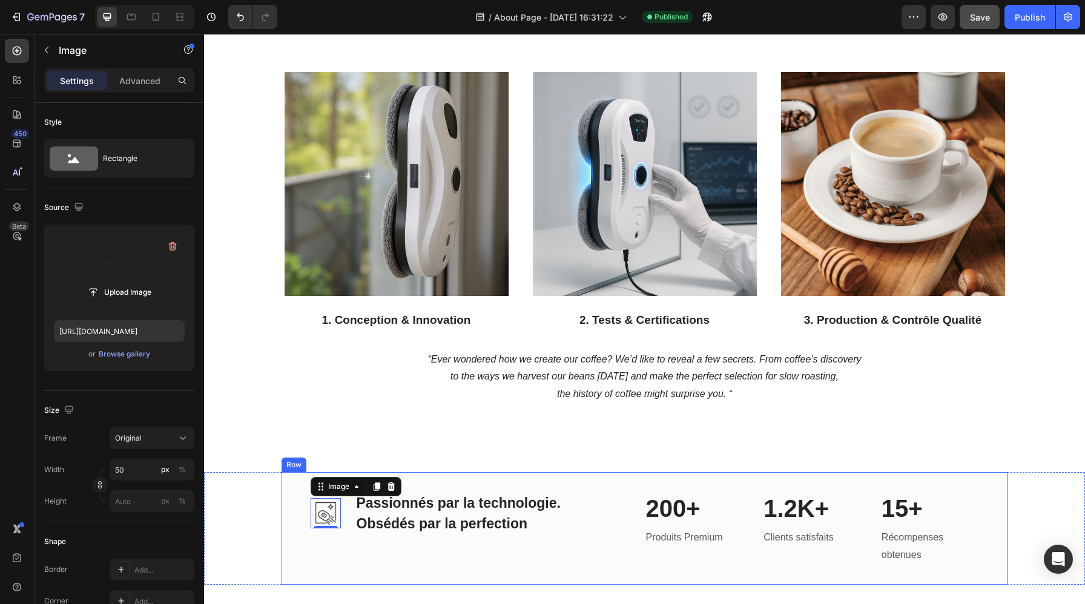
scroll to position [827, 0]
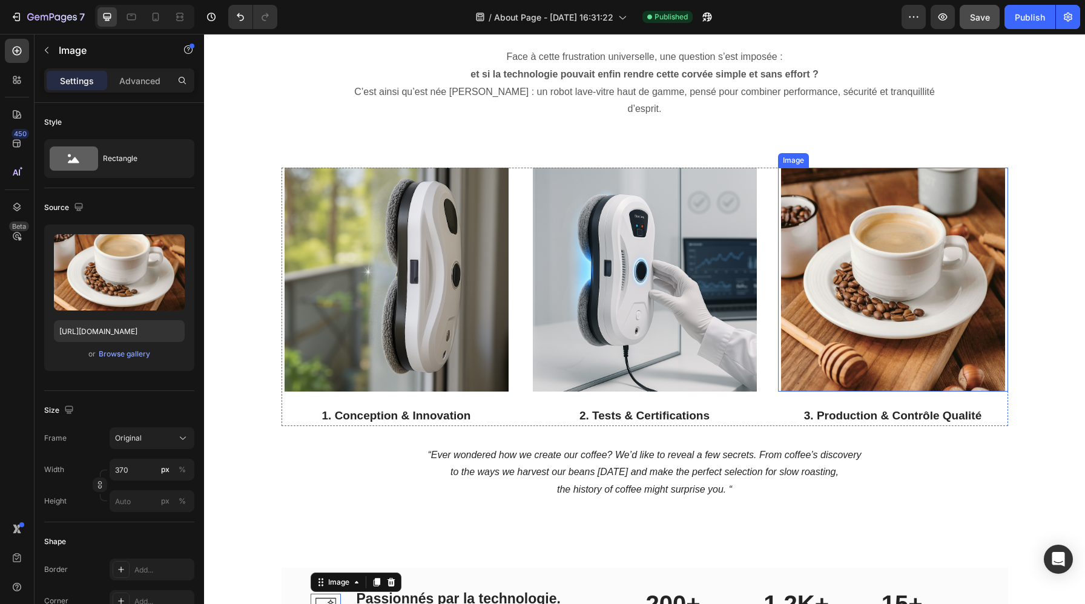
click at [930, 274] on img at bounding box center [893, 280] width 224 height 224
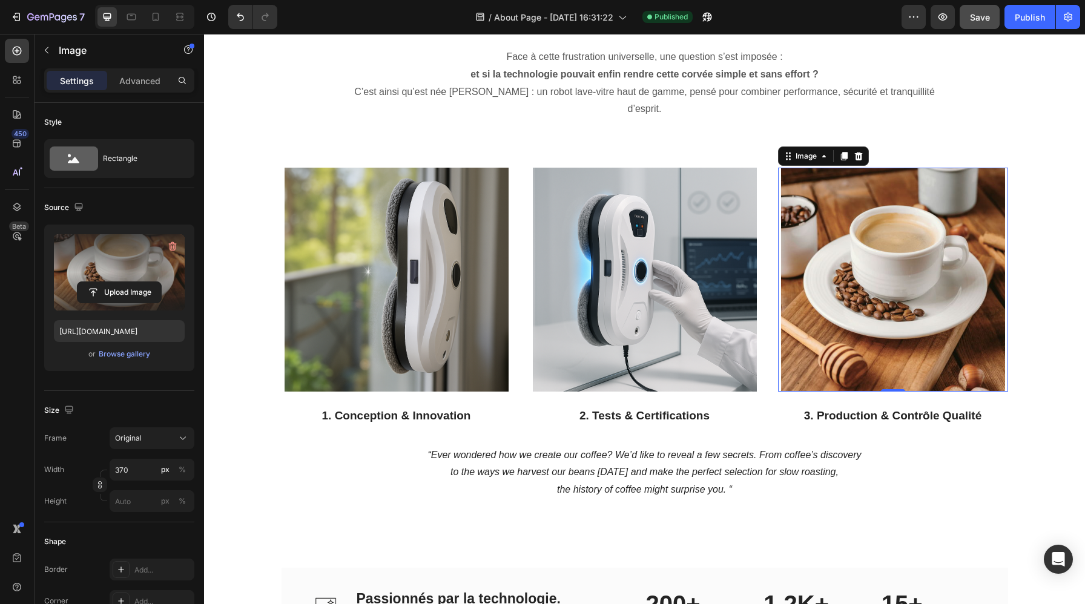
click at [127, 272] on label at bounding box center [119, 272] width 131 height 76
click at [127, 282] on input "file" at bounding box center [120, 292] width 84 height 21
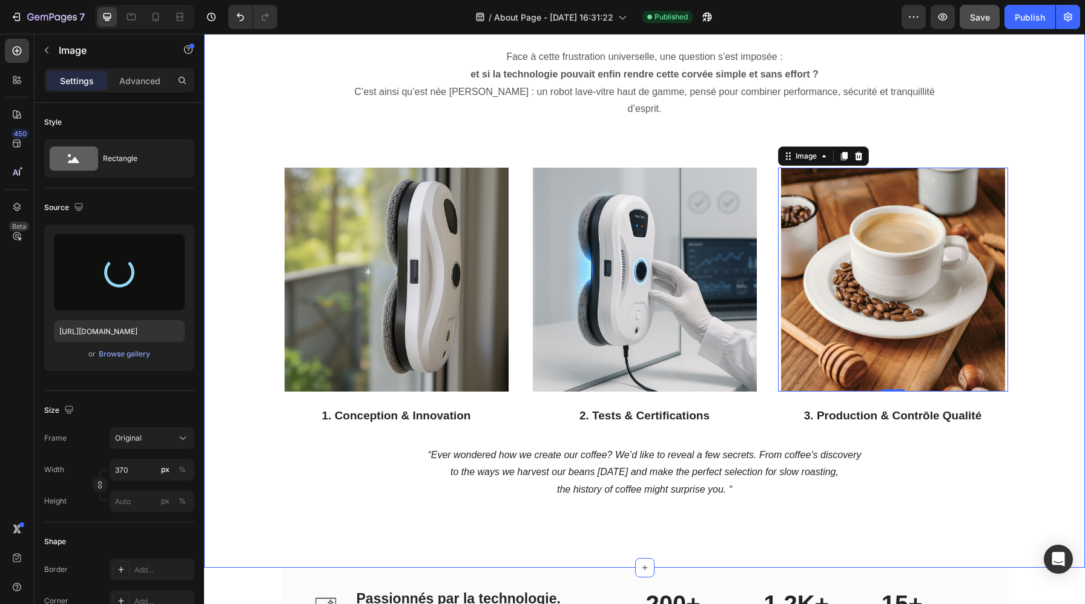
type input "https://cdn.shopify.com/s/files/1/0988/2779/6818/files/gempages_580636930635465…"
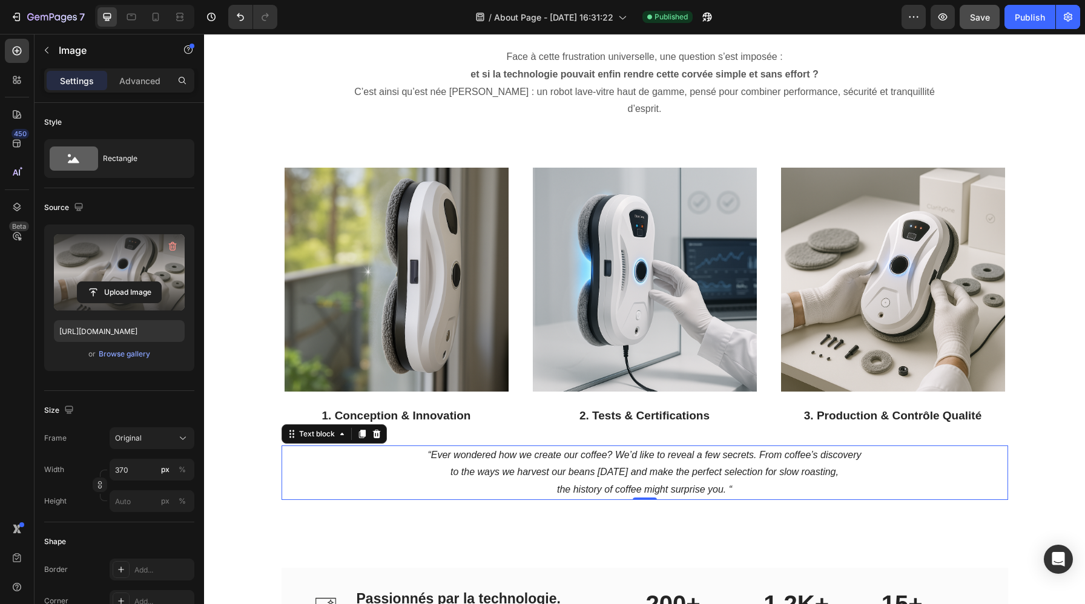
click at [716, 484] on icon "the history of coffee might surprise you. “" at bounding box center [644, 489] width 175 height 10
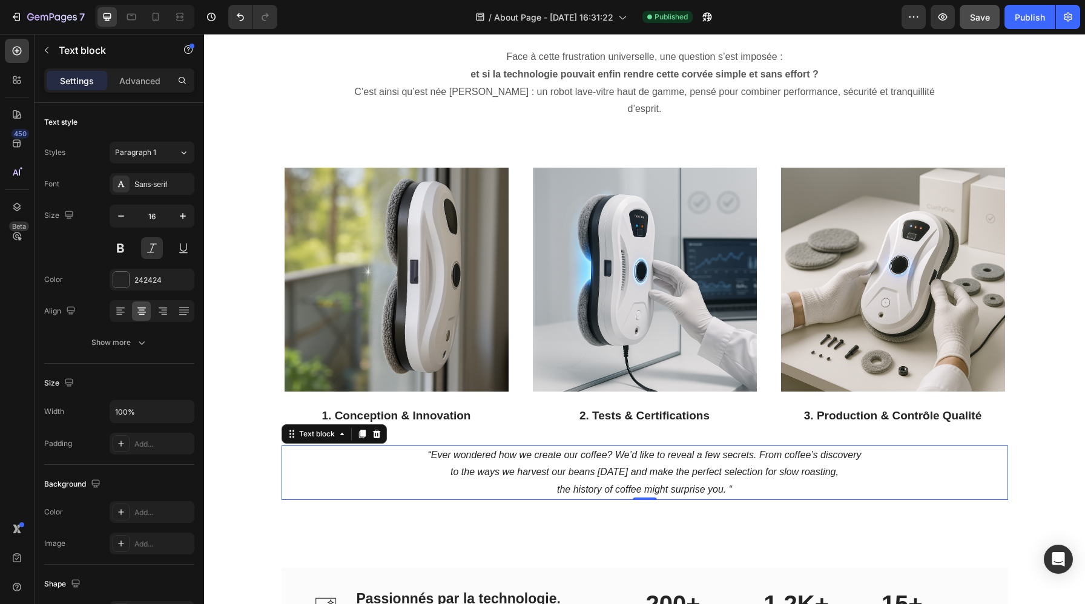
click at [722, 484] on icon "the history of coffee might surprise you. “" at bounding box center [644, 489] width 175 height 10
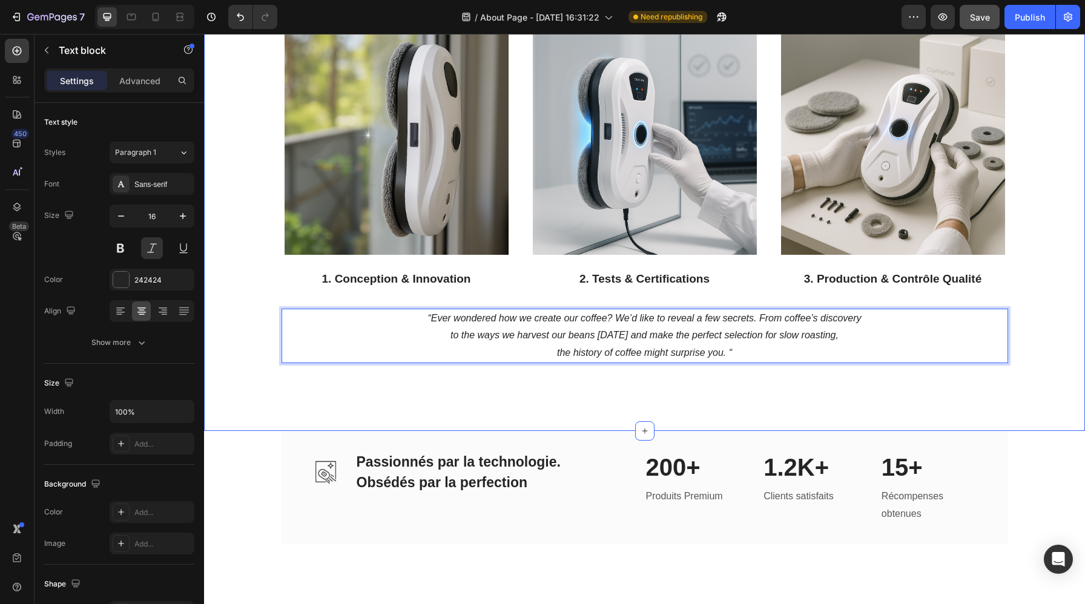
scroll to position [800, 0]
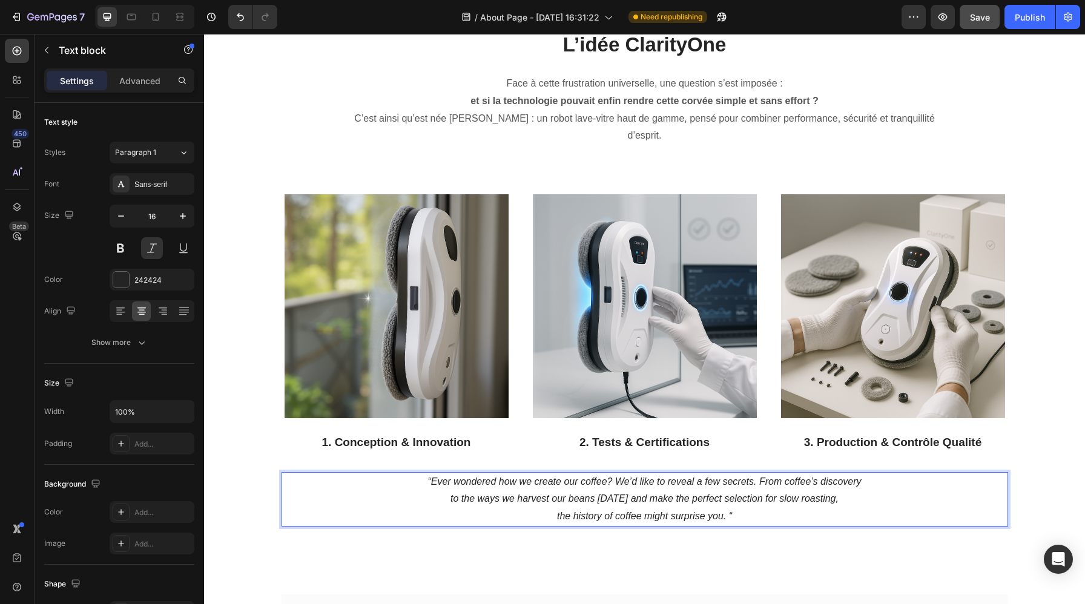
click at [699, 493] on icon "to the ways we harvest our beans today and make the perfect selection for slow …" at bounding box center [645, 498] width 388 height 10
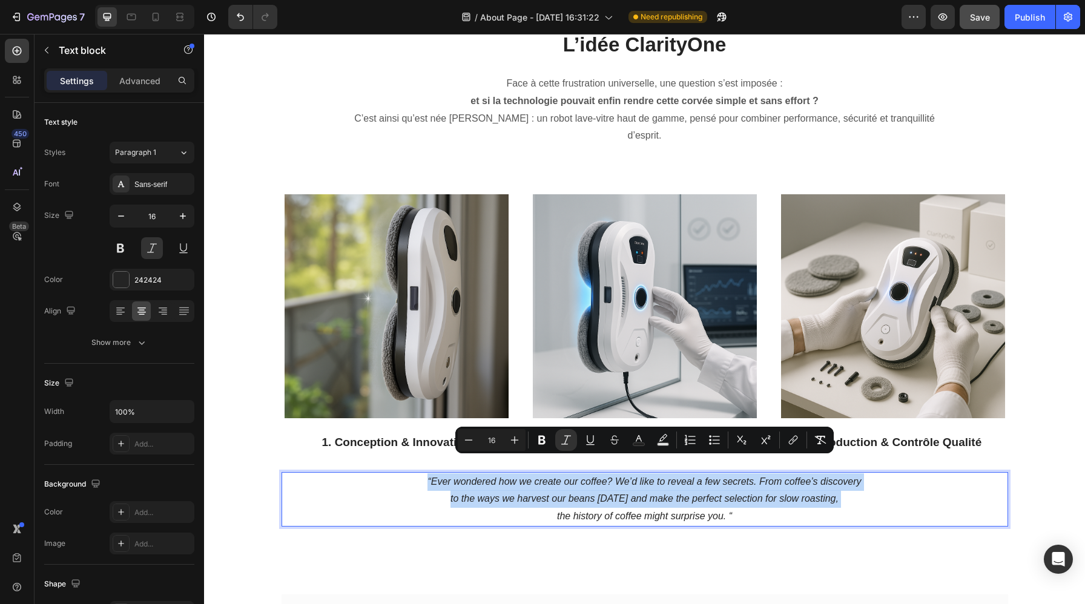
copy p "“Ever wondered how we create our coffee? We’d like to reveal a few secrets. Fro…"
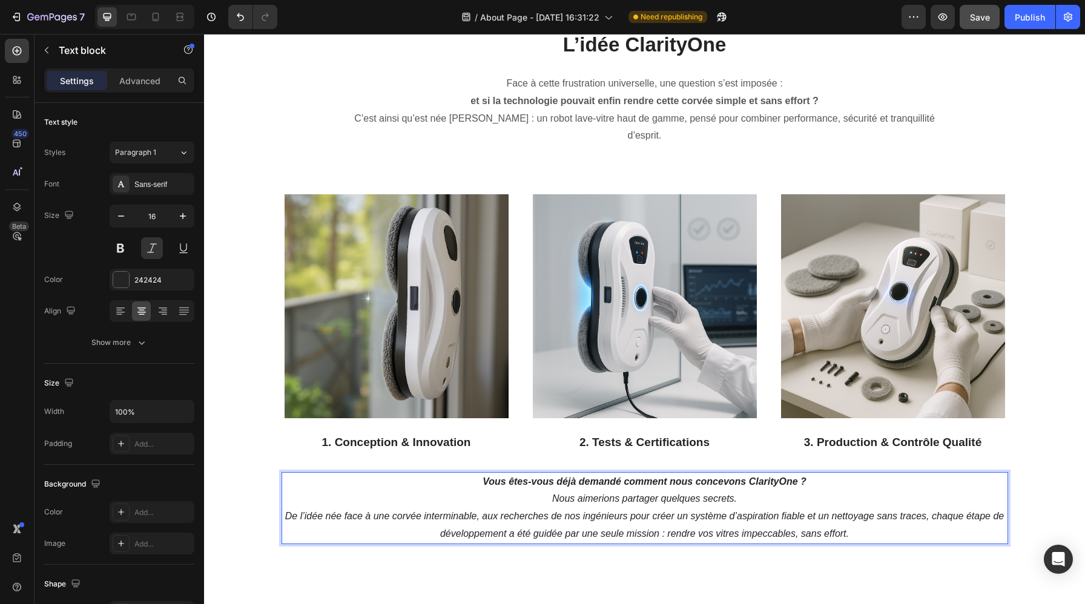
click at [553, 481] on p "Vous êtes-vous déjà demandé comment nous concevons ClarityOne ? Nous aimerions …" at bounding box center [645, 509] width 724 height 70
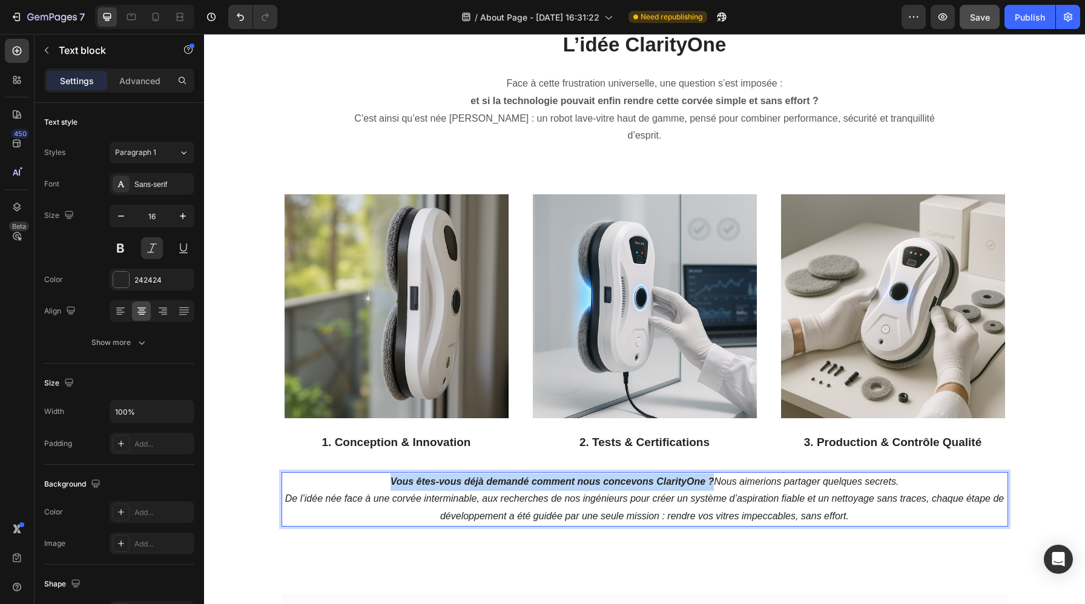
drag, startPoint x: 713, startPoint y: 461, endPoint x: 388, endPoint y: 468, distance: 325.2
click at [388, 474] on p "Vous êtes-vous déjà demandé comment nous concevons ClarityOne ? Nous aimerions …" at bounding box center [645, 500] width 724 height 52
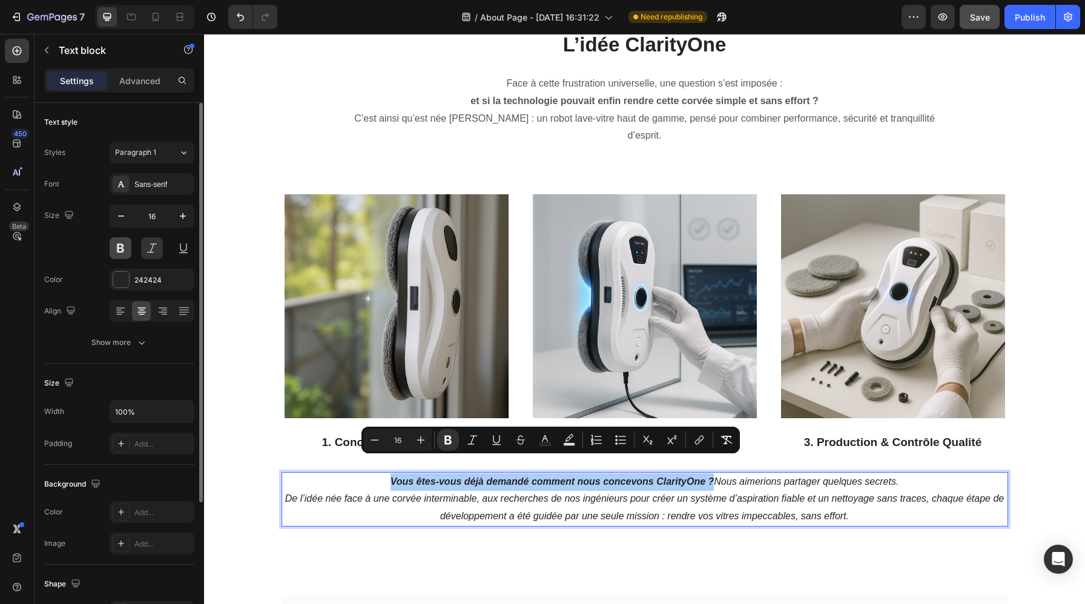
click at [122, 252] on button at bounding box center [121, 248] width 22 height 22
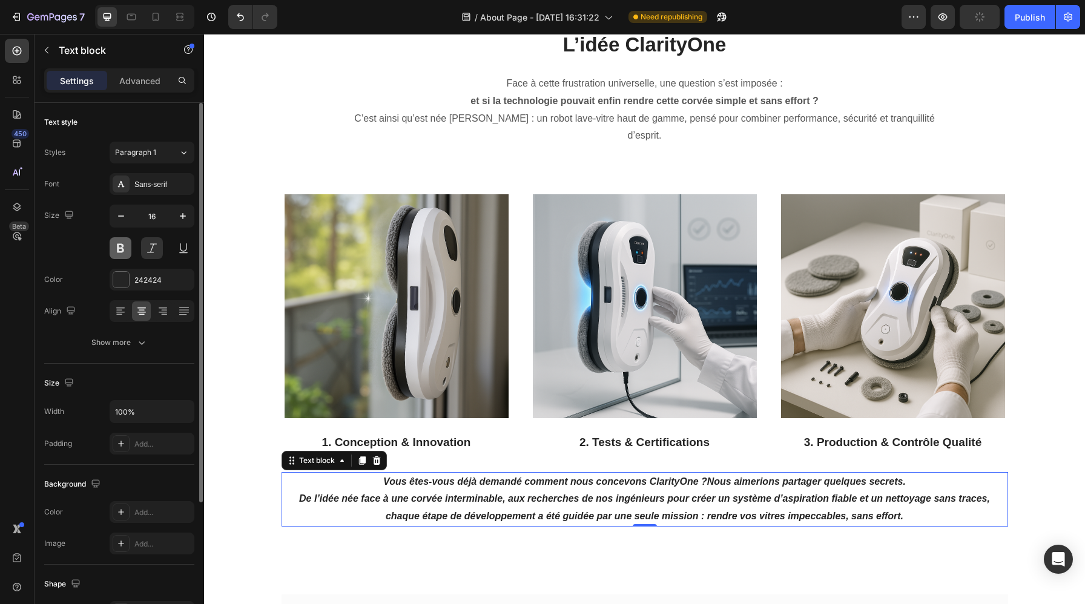
click at [122, 252] on button at bounding box center [121, 248] width 22 height 22
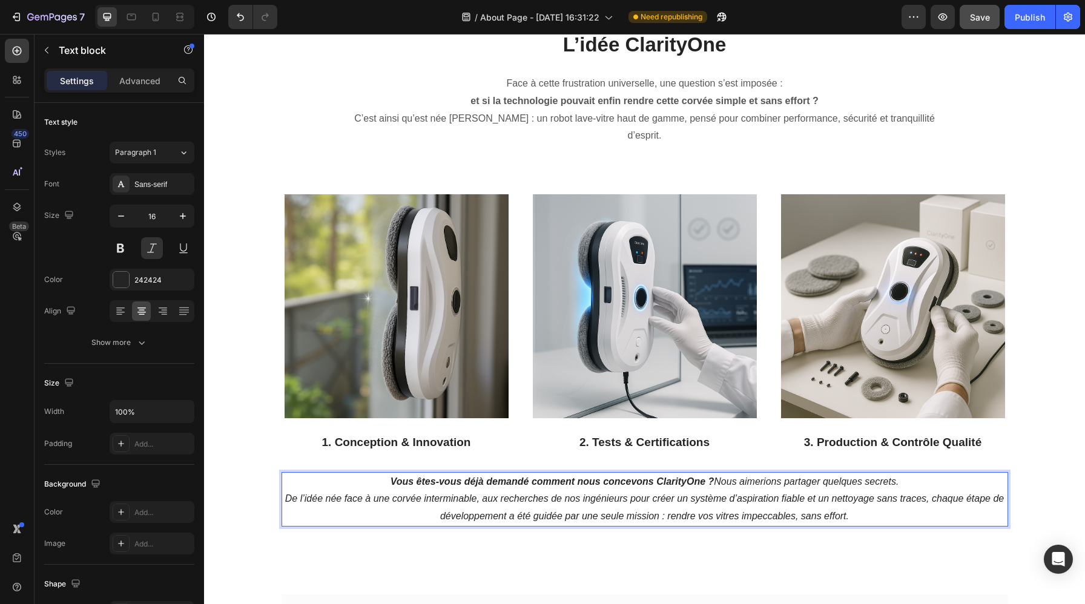
click at [711, 477] on strong "Vous êtes-vous déjà demandé comment nous concevons ClarityOne ?" at bounding box center [553, 482] width 324 height 10
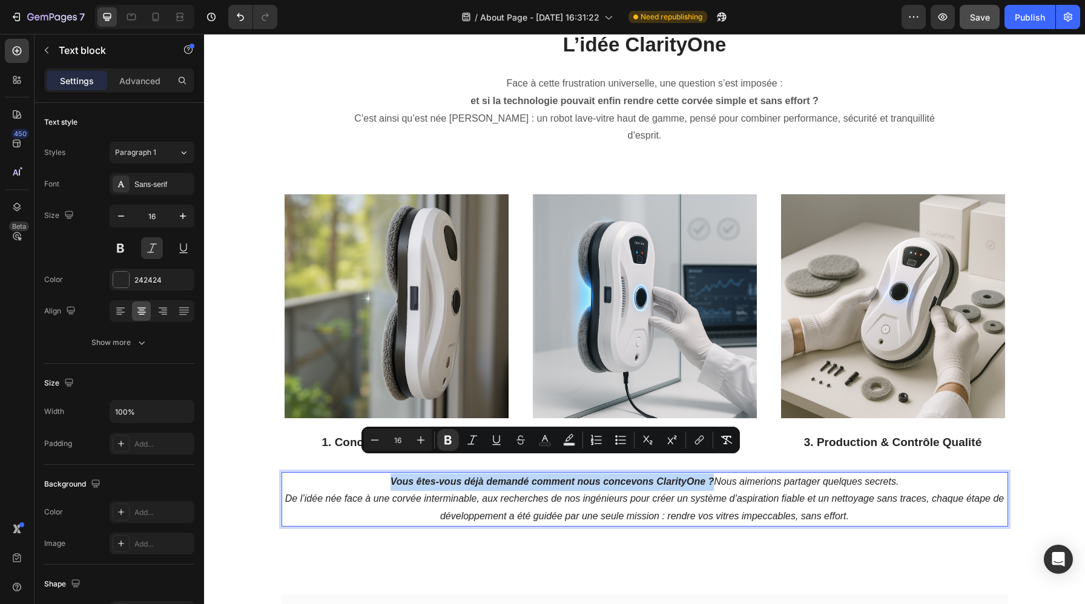
drag, startPoint x: 711, startPoint y: 461, endPoint x: 388, endPoint y: 465, distance: 324.0
click at [388, 474] on p "Vous êtes-vous déjà demandé comment nous concevons ClarityOne ? Nous aimerions …" at bounding box center [645, 500] width 724 height 52
click at [449, 440] on icon "Editor contextual toolbar" at bounding box center [447, 440] width 7 height 9
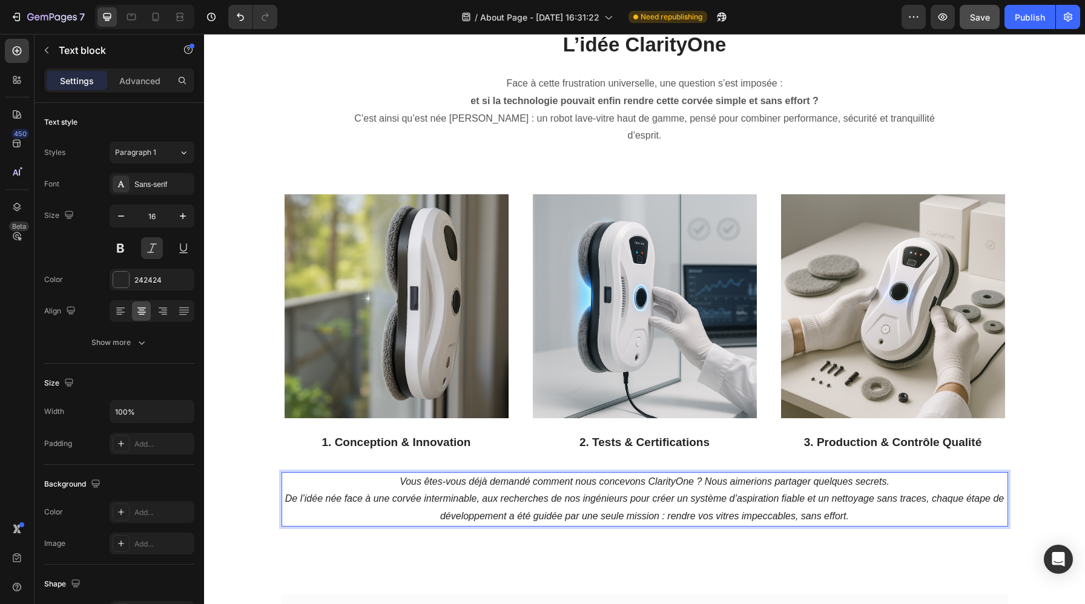
click at [467, 484] on p "Vous êtes-vous déjà demandé comment nous concevons ClarityOne ? Nous aimerions …" at bounding box center [645, 500] width 724 height 52
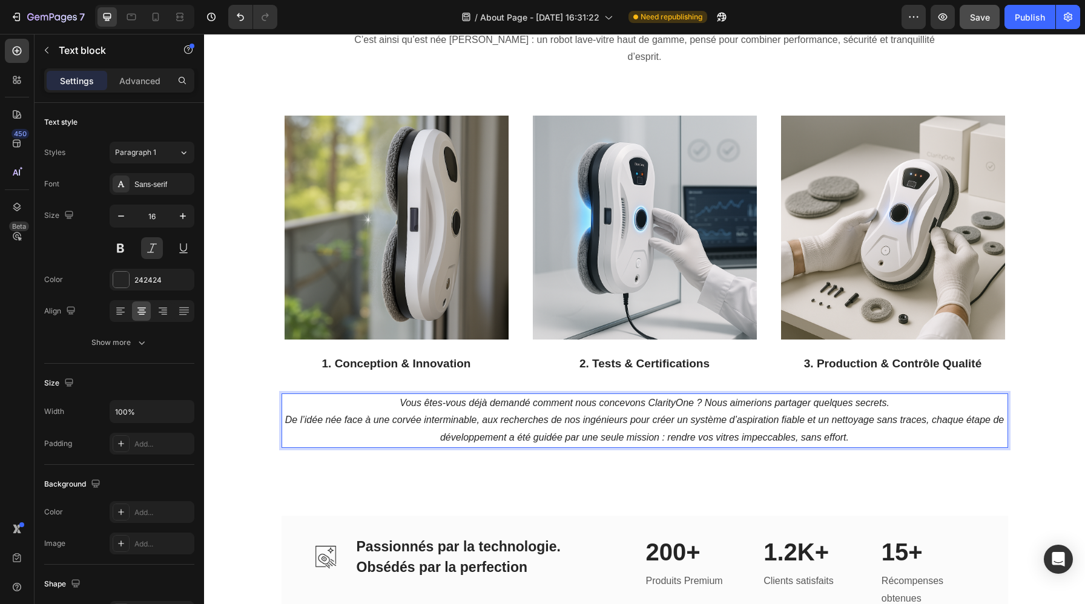
scroll to position [925, 0]
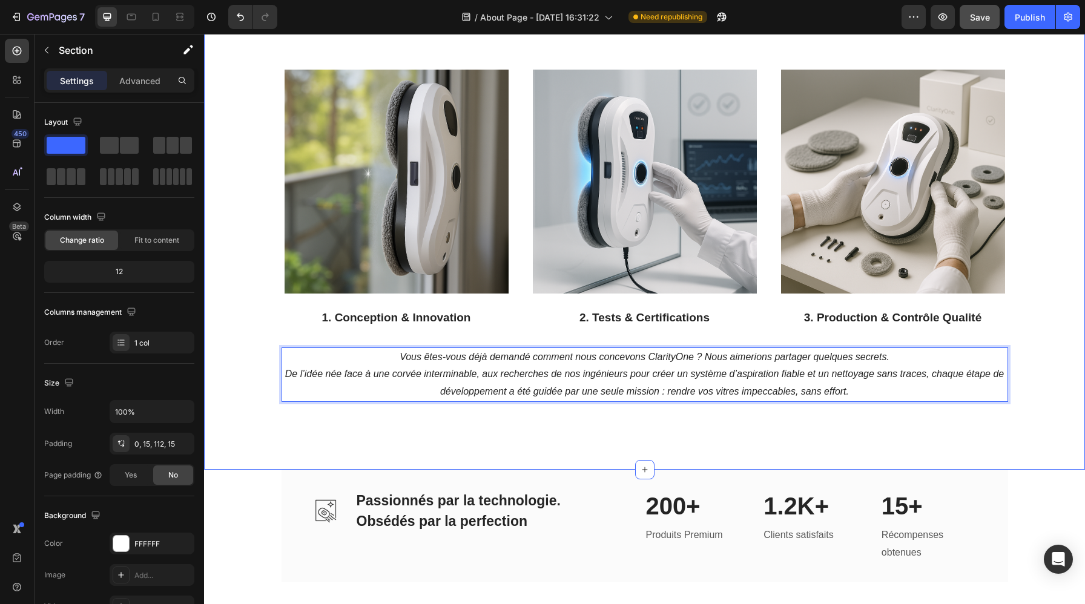
click at [740, 402] on div "L’idée ClarityOne Heading Face à cette frustration universelle, une question s’…" at bounding box center [644, 188] width 881 height 564
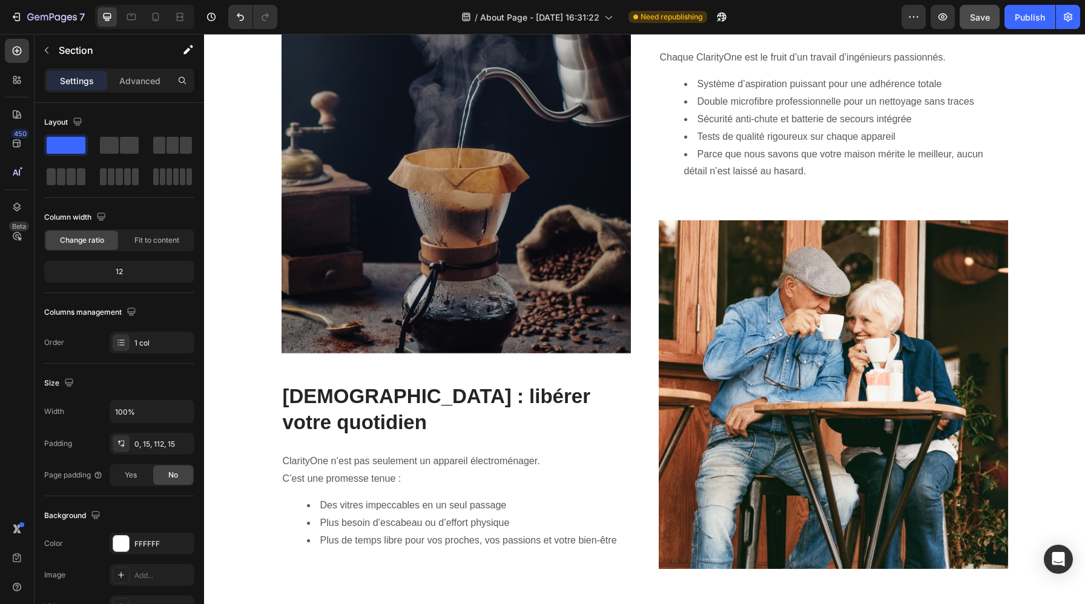
scroll to position [1330, 0]
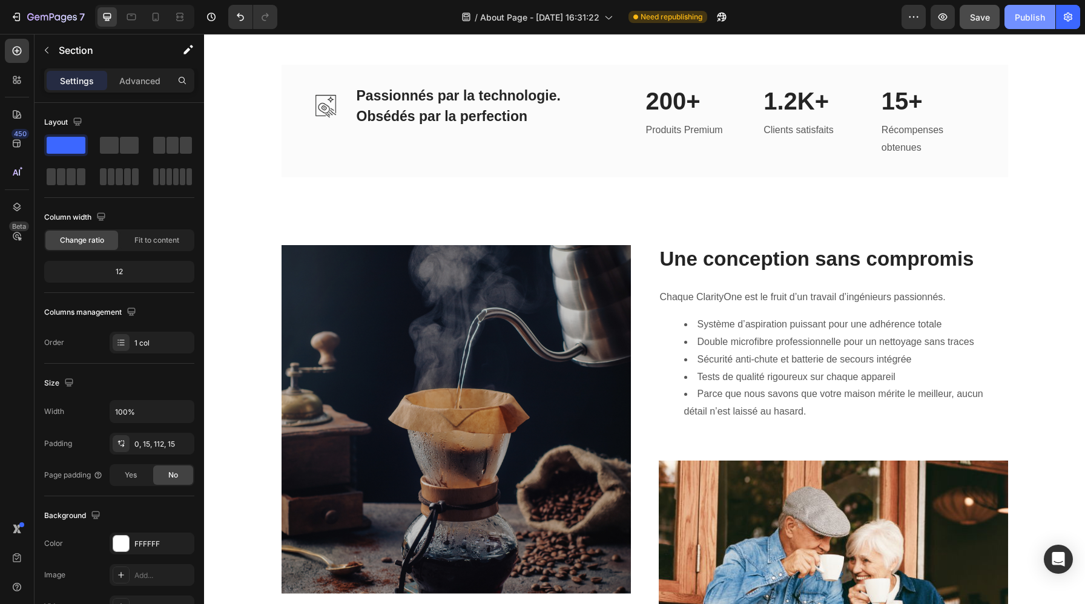
click at [1022, 24] on button "Publish" at bounding box center [1030, 17] width 51 height 24
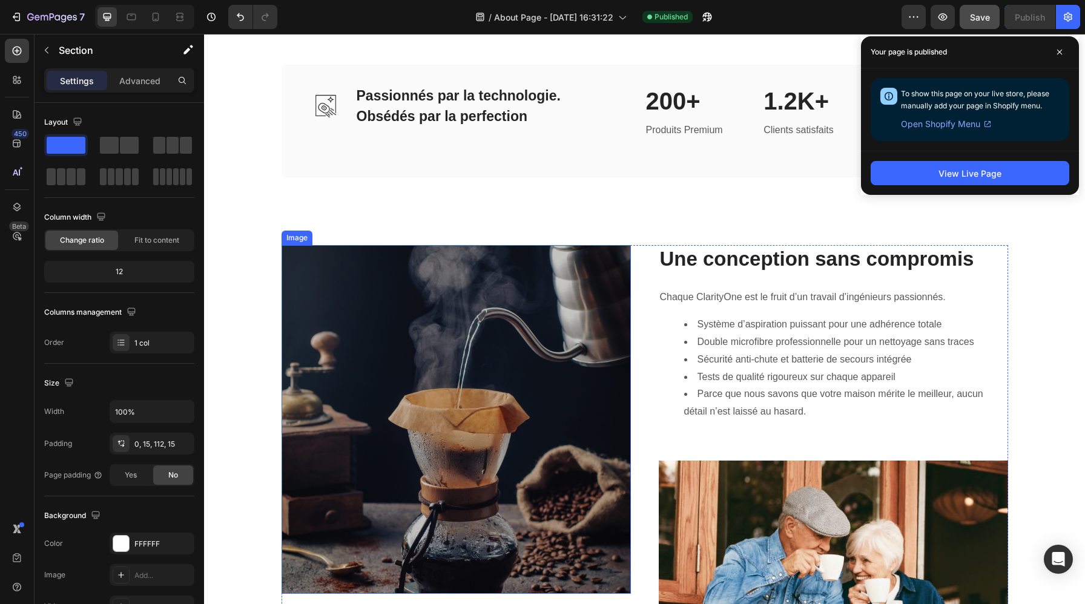
click at [467, 412] on img at bounding box center [456, 419] width 349 height 349
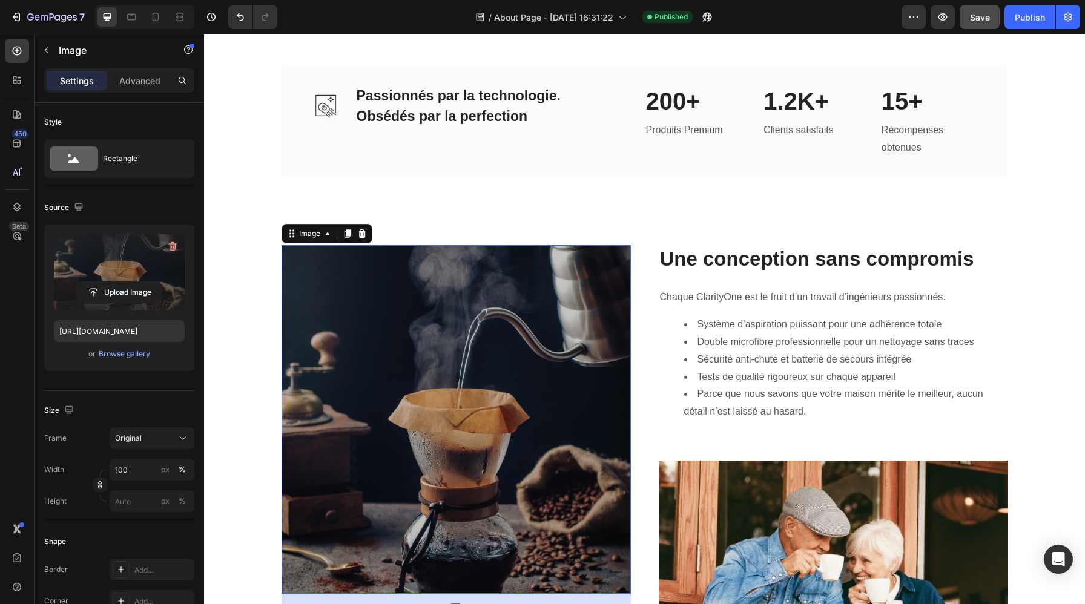
click at [131, 264] on label at bounding box center [119, 272] width 131 height 76
click at [131, 282] on input "file" at bounding box center [120, 292] width 84 height 21
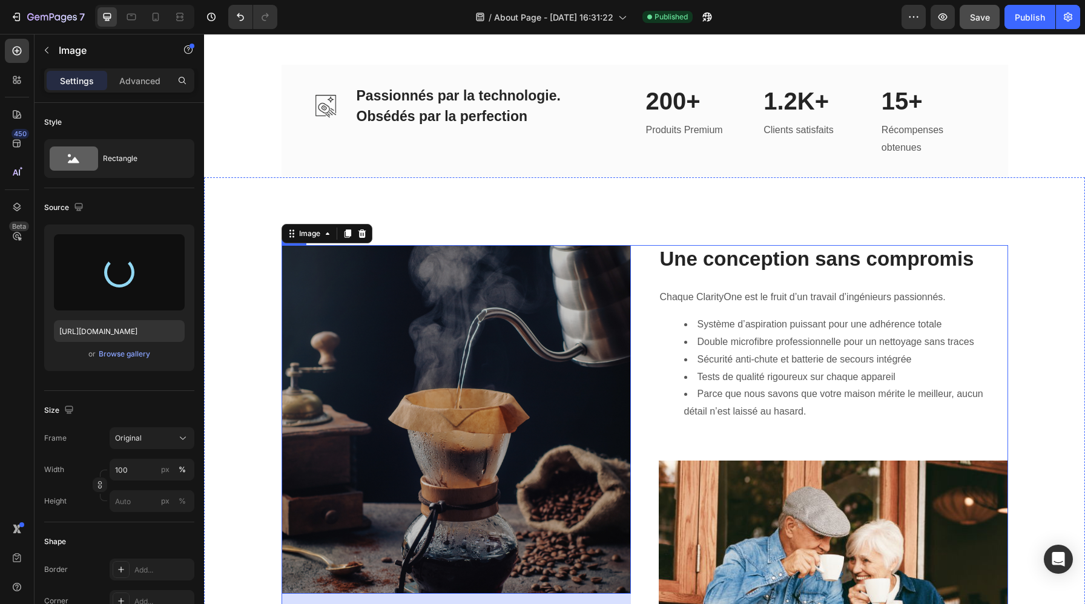
type input "https://cdn.shopify.com/s/files/1/0988/2779/6818/files/gempages_580636930635465…"
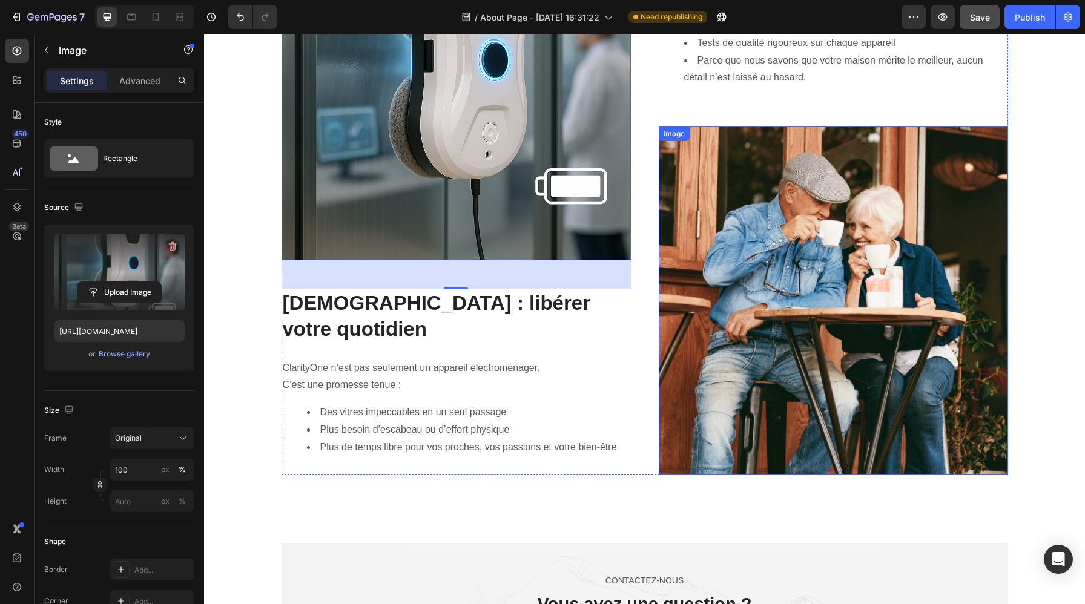
scroll to position [1627, 0]
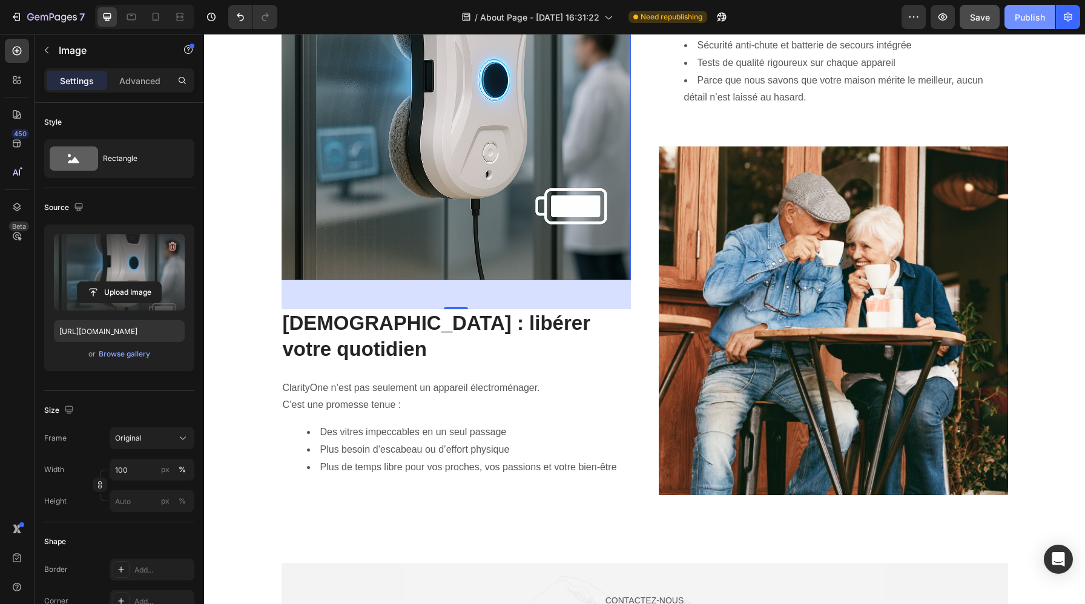
click at [1029, 21] on div "Publish" at bounding box center [1030, 17] width 30 height 13
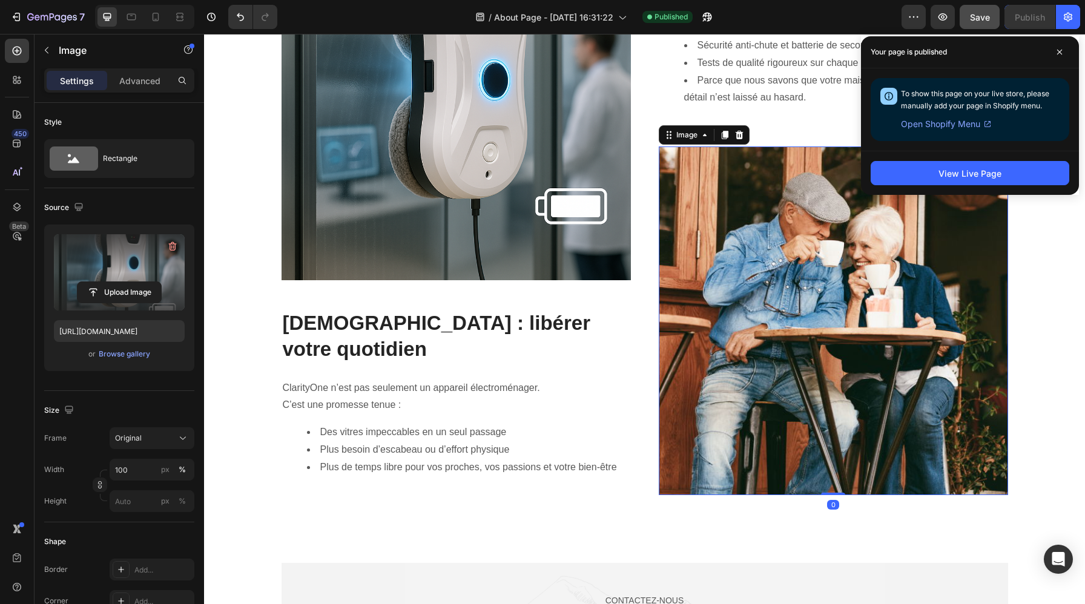
click at [848, 308] on img at bounding box center [833, 321] width 349 height 349
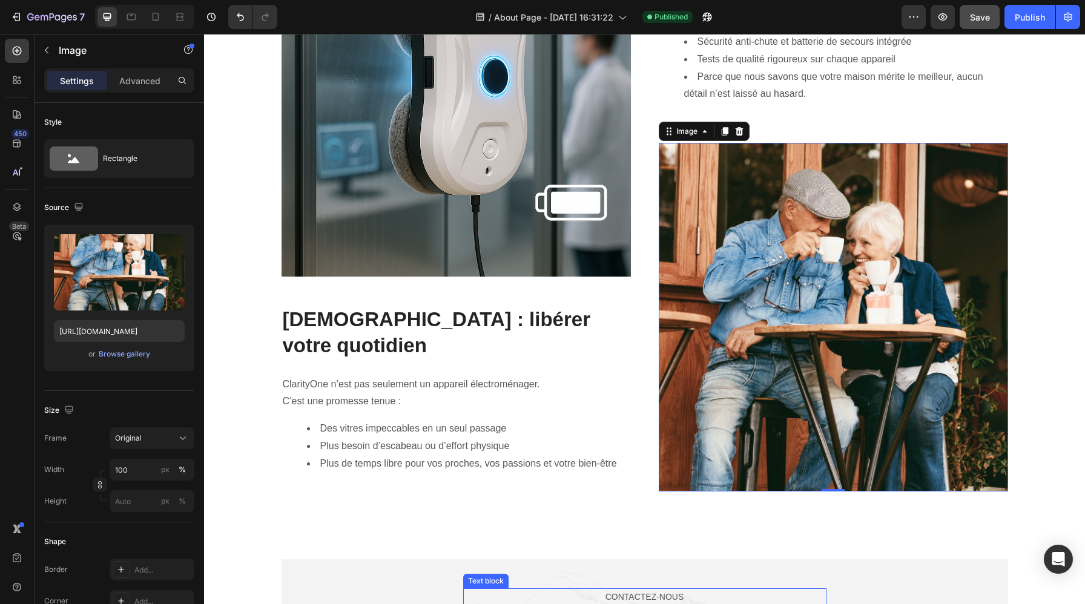
scroll to position [1558, 0]
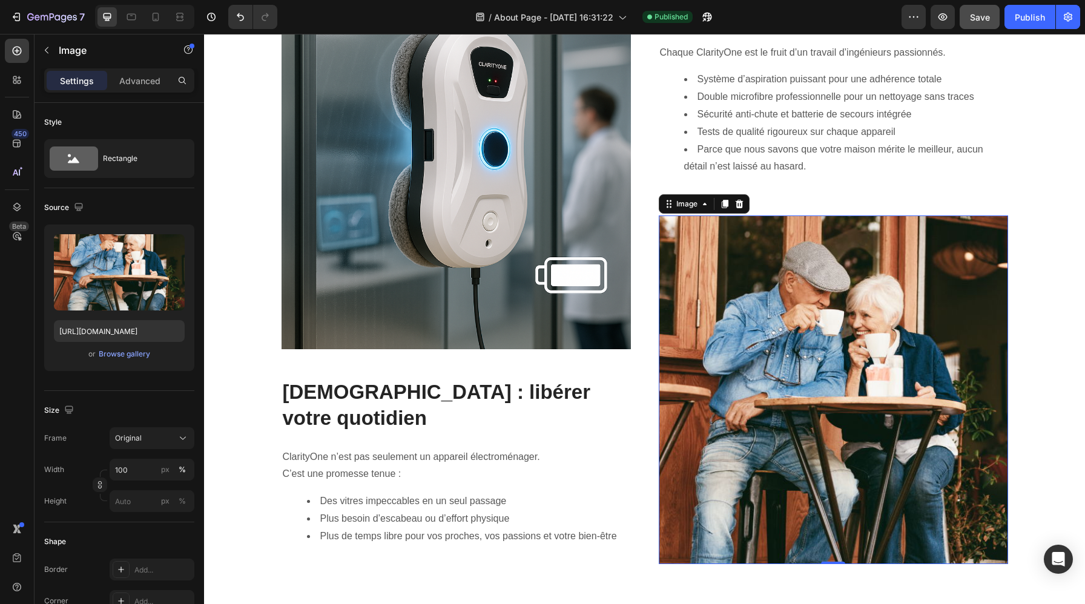
click at [803, 357] on img at bounding box center [833, 390] width 349 height 349
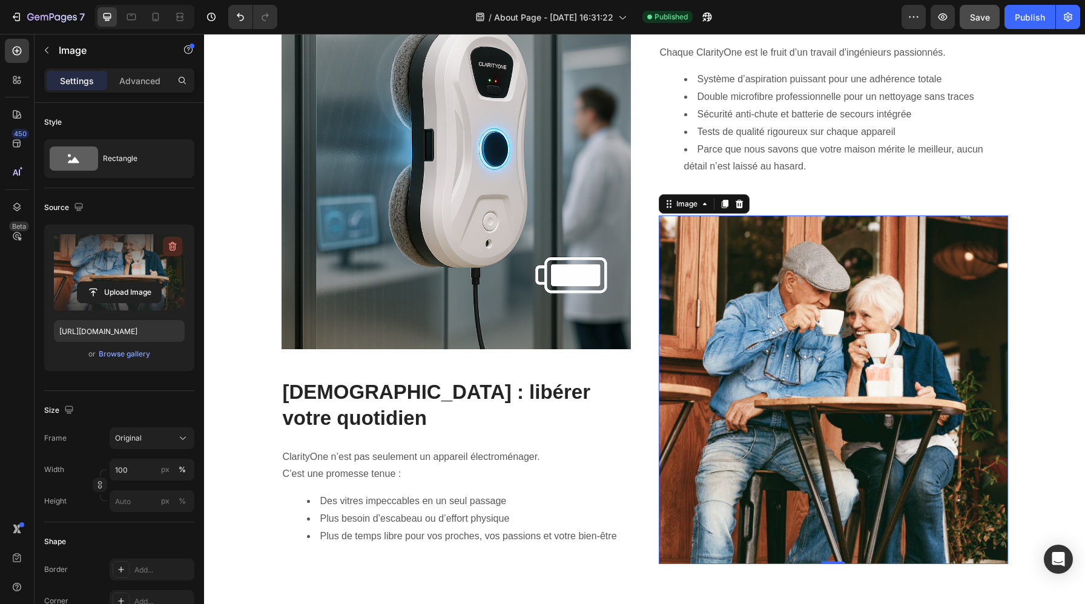
click at [175, 248] on icon "button" at bounding box center [173, 246] width 8 height 9
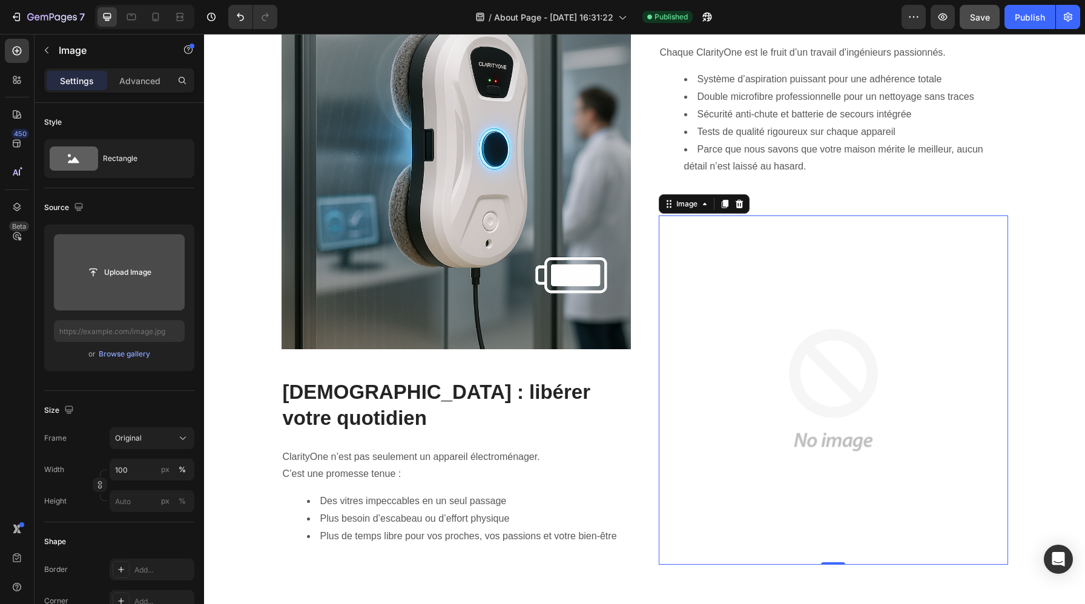
click at [109, 279] on input "file" at bounding box center [120, 272] width 84 height 21
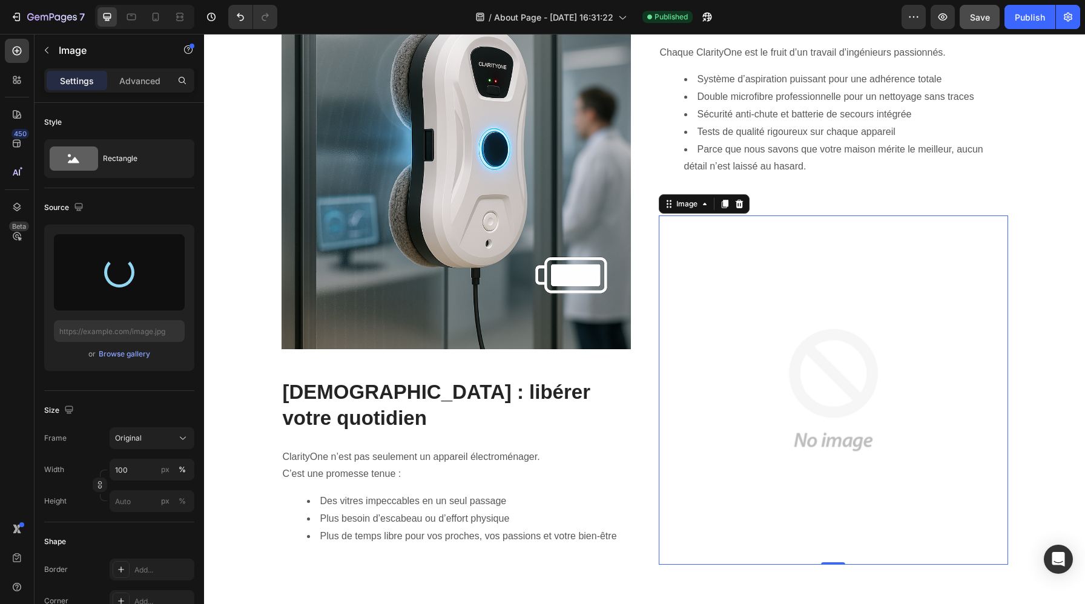
type input "https://cdn.shopify.com/s/files/1/0988/2779/6818/files/gempages_580636930635465…"
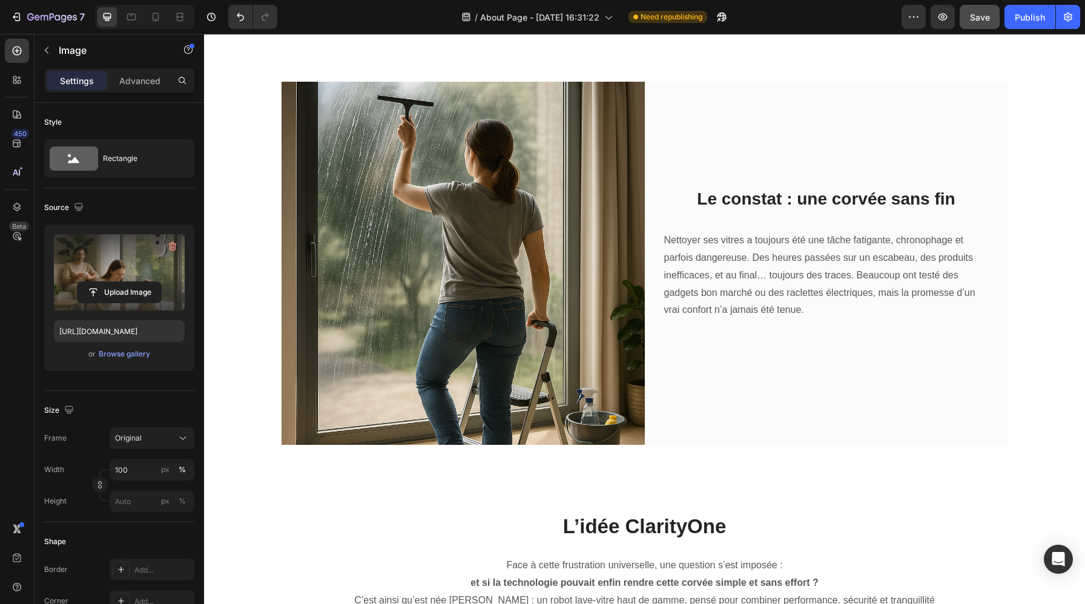
scroll to position [0, 0]
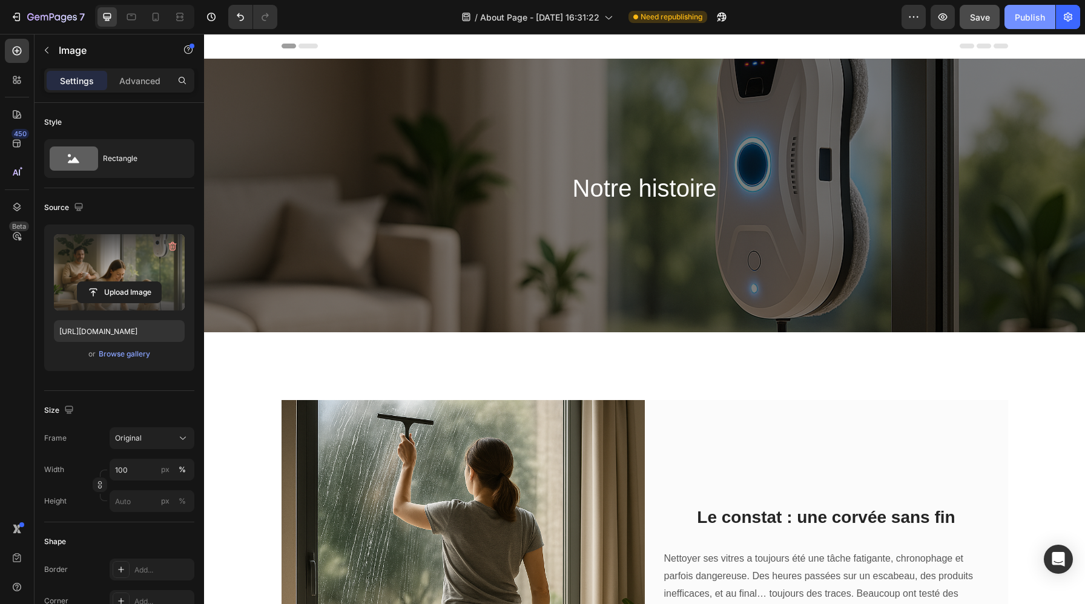
click at [1030, 15] on div "Publish" at bounding box center [1030, 17] width 30 height 13
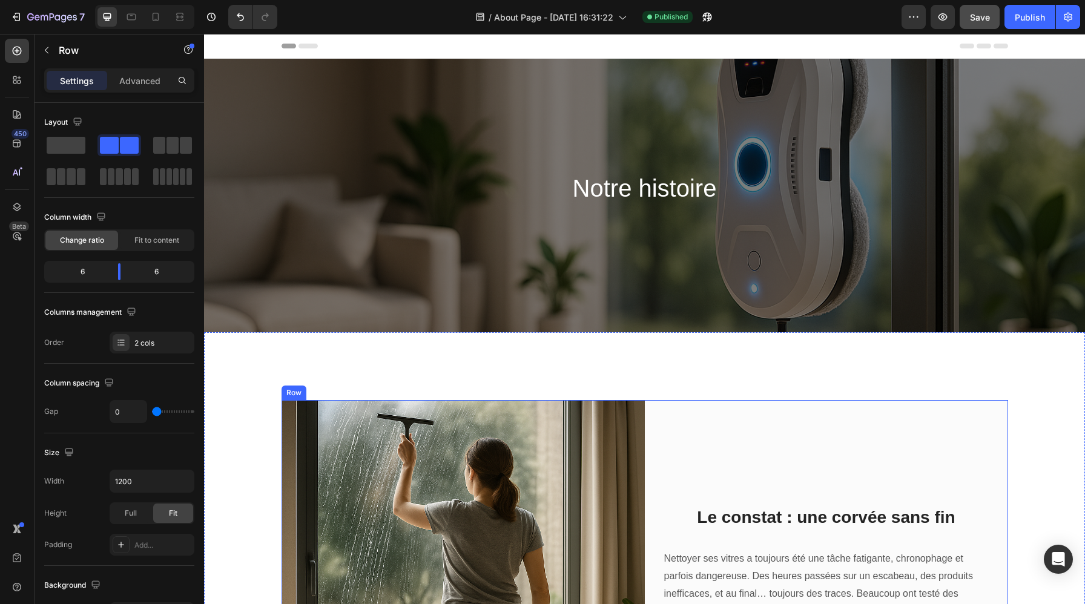
click at [757, 400] on div "Le constat : une corvée sans fin Heading Nettoyer ses vitres a toujours été une…" at bounding box center [826, 581] width 363 height 363
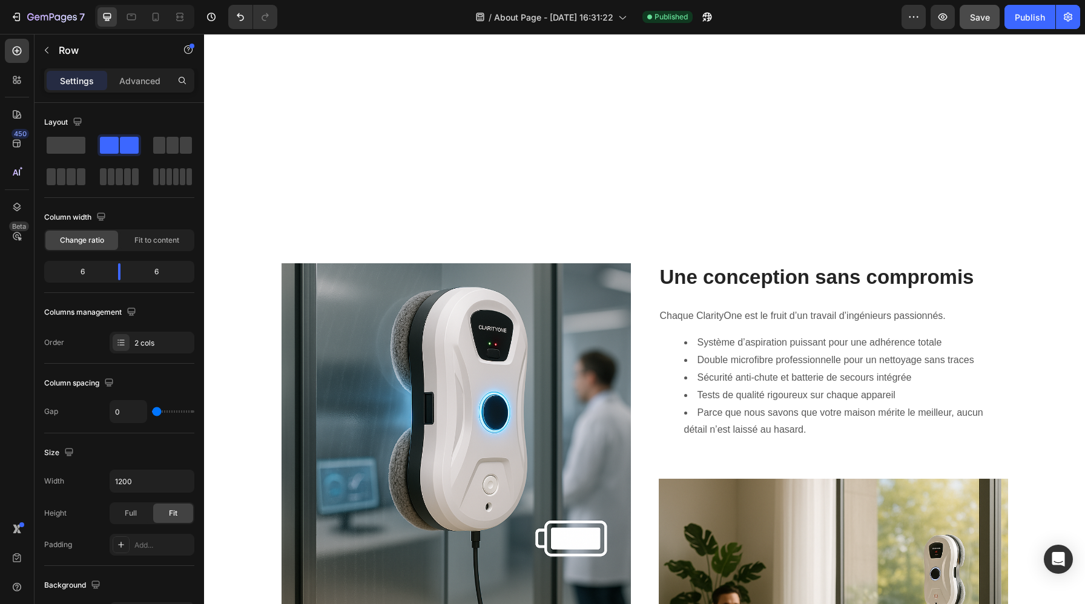
scroll to position [1982, 0]
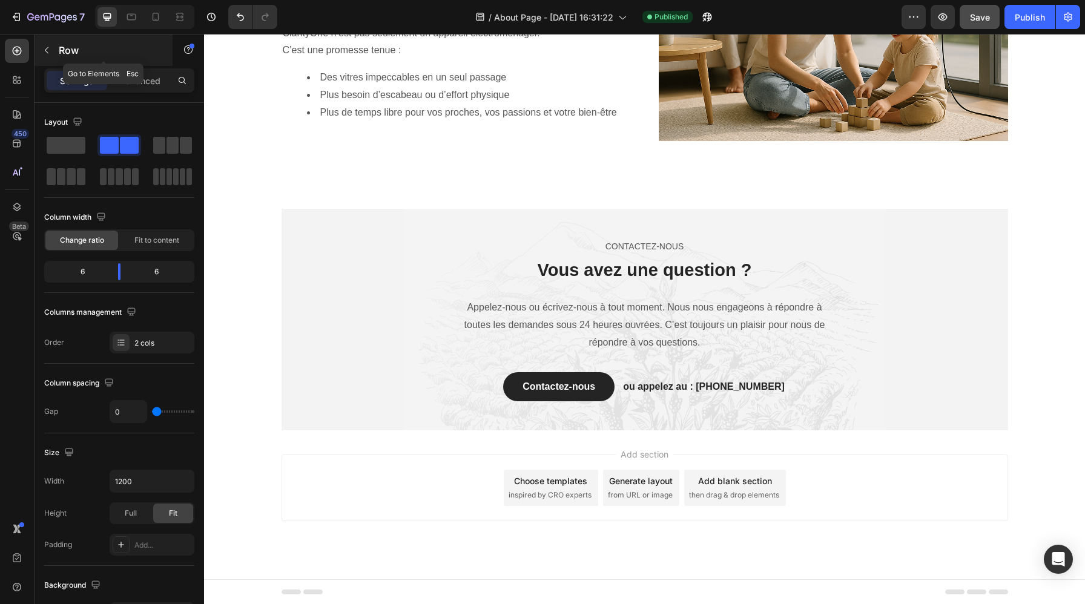
click at [44, 47] on icon "button" at bounding box center [47, 50] width 10 height 10
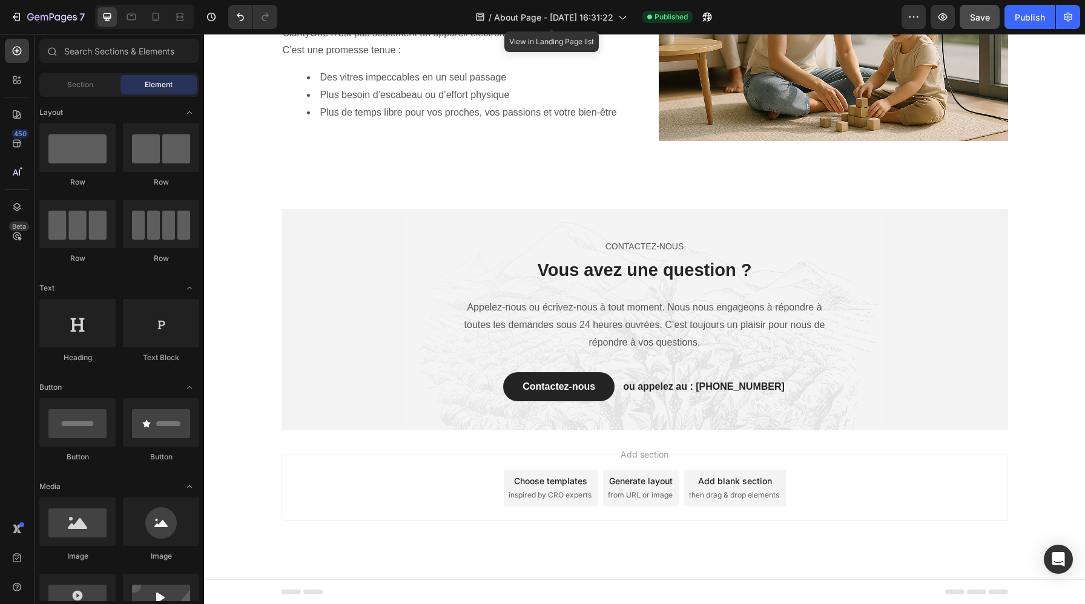
click at [565, 31] on div "/ About Page - Aug 27, 16:31:22" at bounding box center [550, 16] width 163 height 29
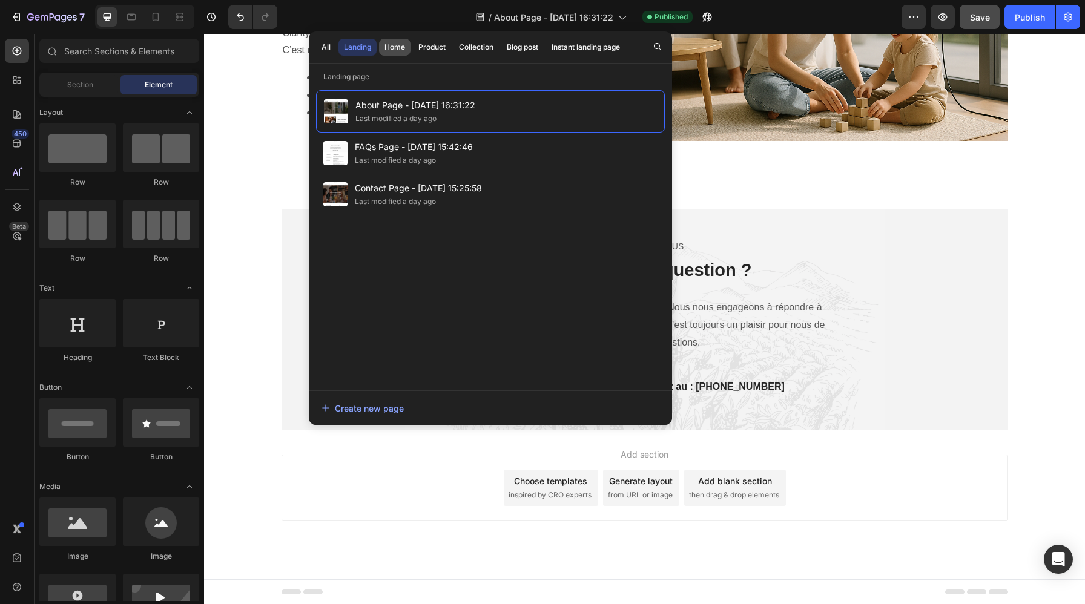
click at [413, 52] on button "Home" at bounding box center [432, 47] width 38 height 17
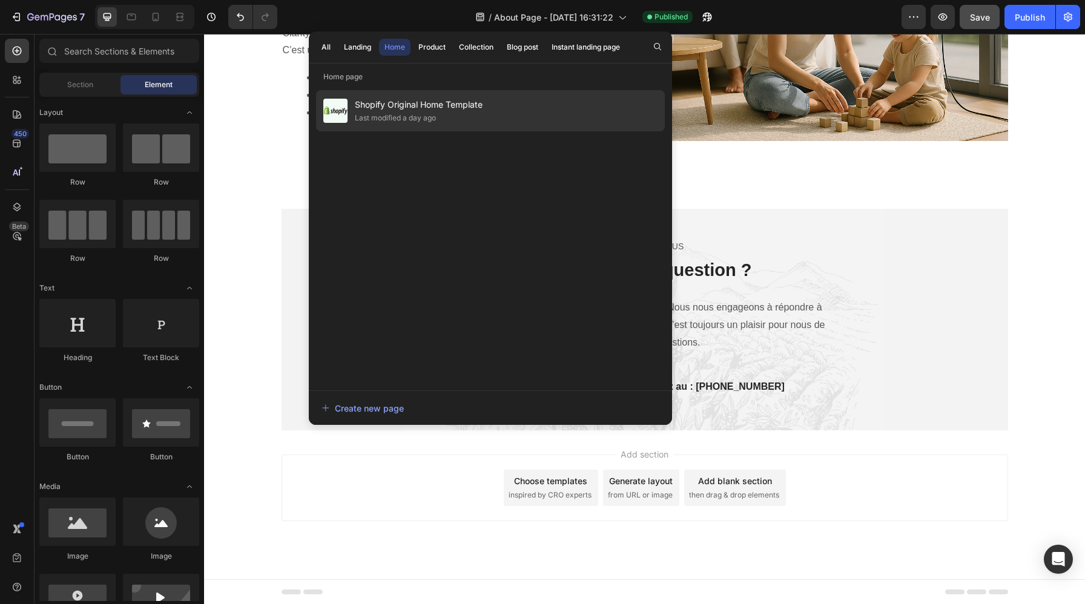
click at [464, 122] on div "Last modified a day ago" at bounding box center [419, 118] width 128 height 12
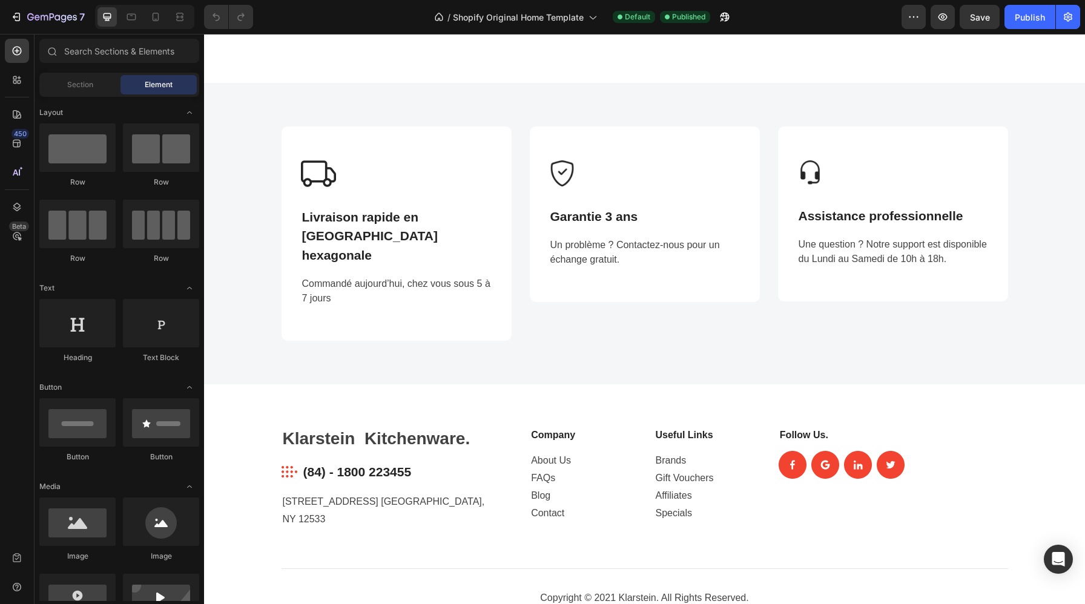
scroll to position [1852, 0]
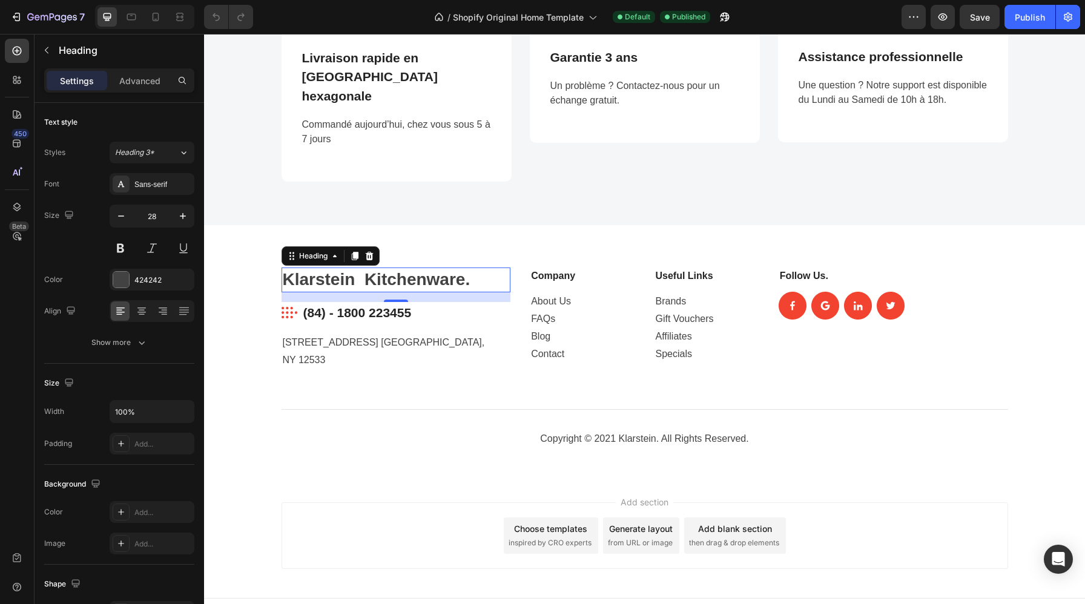
click at [387, 269] on p "Klarstein Kitchenware." at bounding box center [396, 280] width 227 height 22
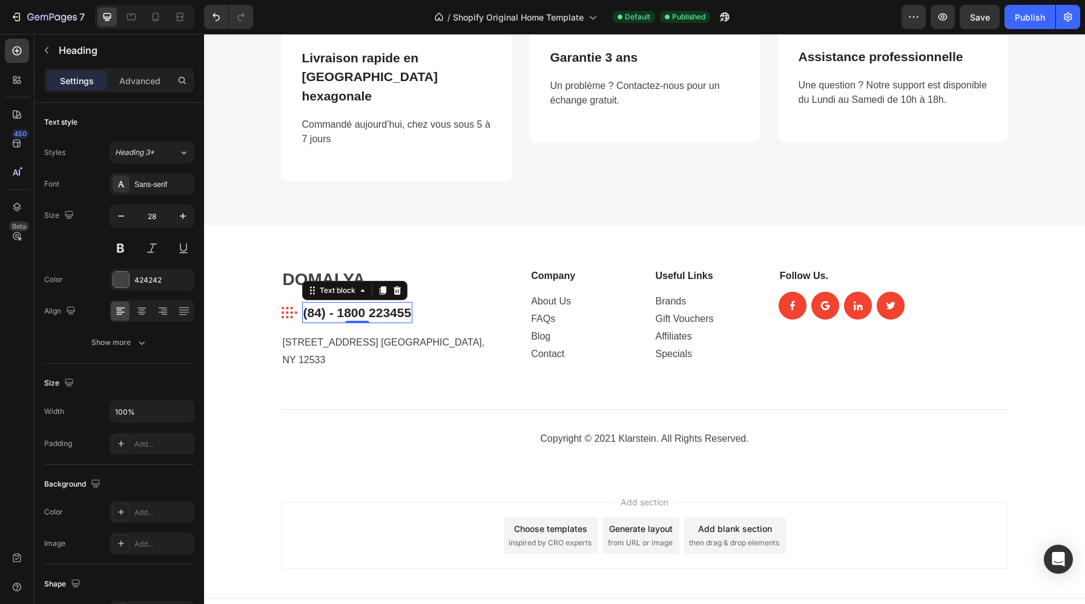
click at [406, 303] on p "(84) - 1800 223455" at bounding box center [357, 312] width 108 height 19
click at [403, 303] on p "(84) - 1800 223455" at bounding box center [357, 312] width 108 height 19
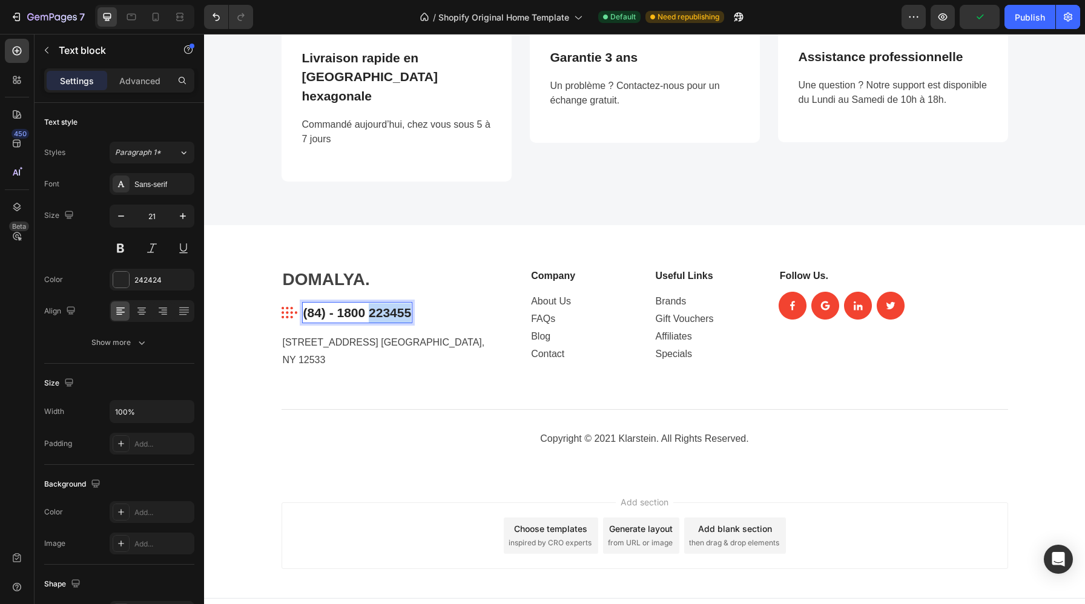
click at [403, 303] on p "(84) - 1800 223455" at bounding box center [357, 312] width 108 height 19
click at [360, 303] on p "(+33) -0698610659" at bounding box center [357, 312] width 108 height 19
click at [442, 348] on p "184 Mayfield St. Hopewell Junction, NY 12533" at bounding box center [396, 351] width 227 height 35
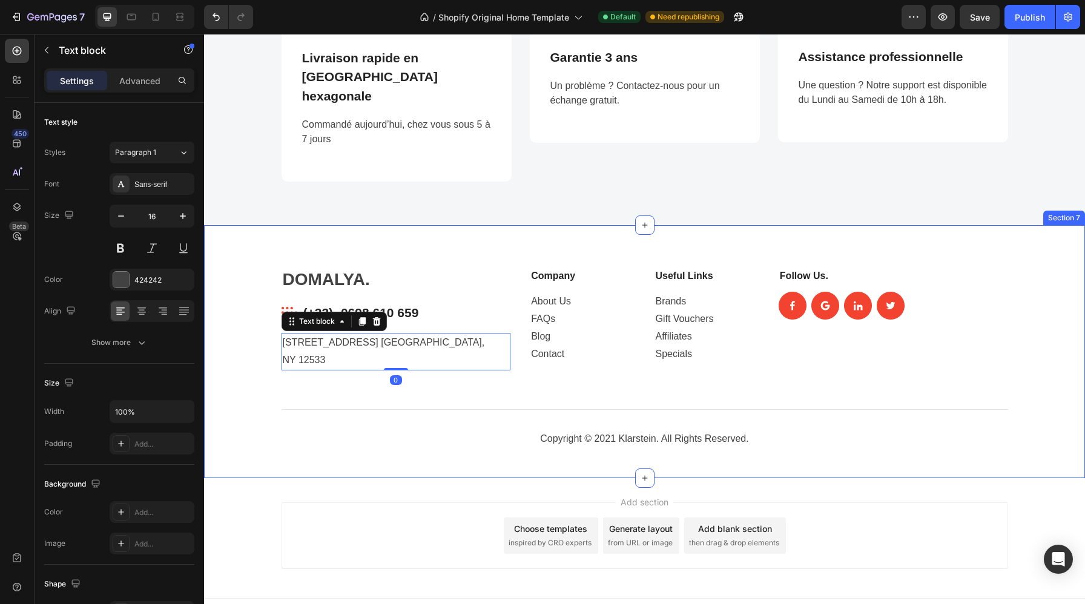
click at [457, 366] on div "DOMALYA. Heading Image (+33) -0698 610 659 Text block Row 184 Mayfield St. Hope…" at bounding box center [644, 363] width 863 height 191
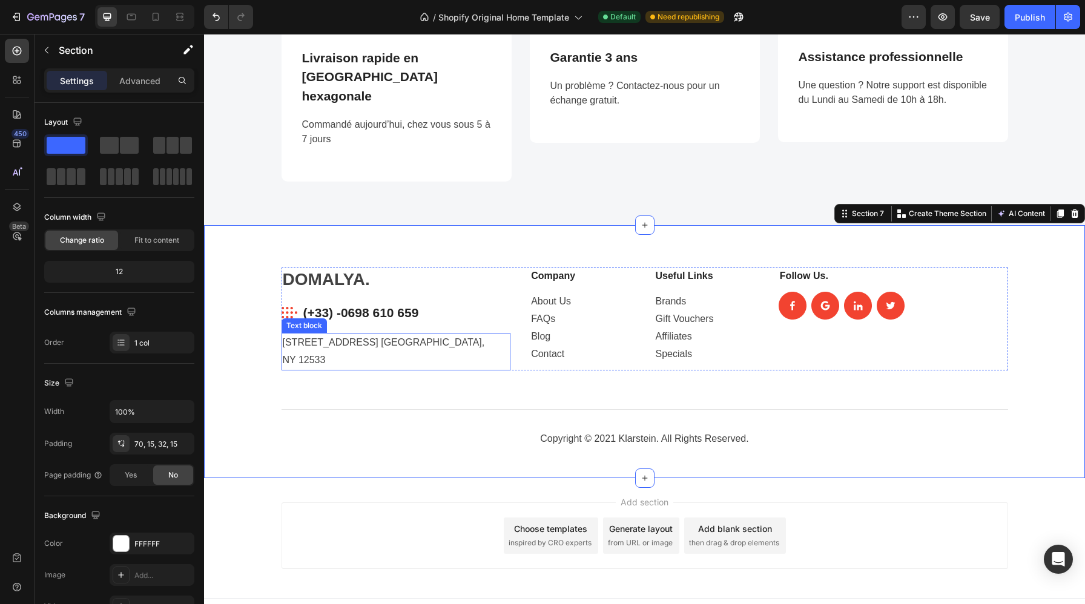
click at [369, 335] on p "184 Mayfield St. Hopewell Junction, NY 12533" at bounding box center [396, 351] width 227 height 35
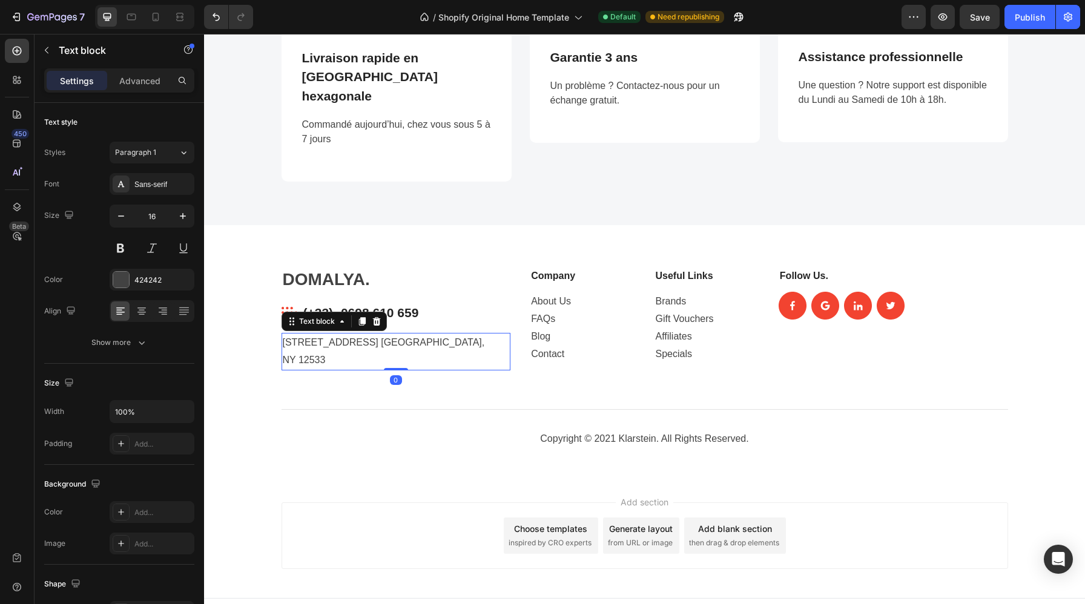
click at [369, 335] on p "184 Mayfield St. Hopewell Junction, NY 12533" at bounding box center [396, 351] width 227 height 35
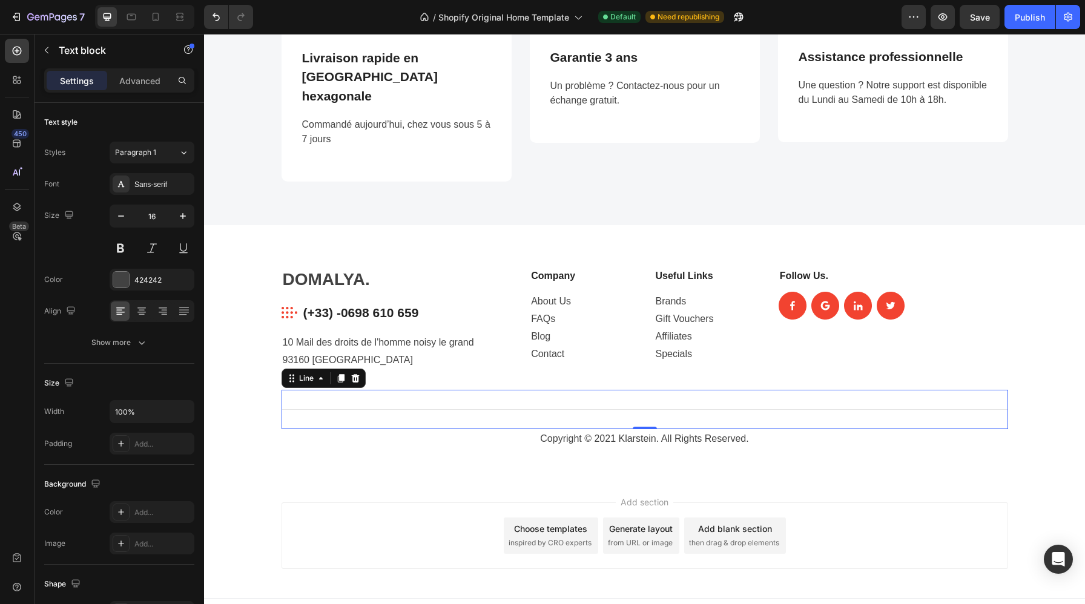
click at [718, 390] on div "Title Line 0" at bounding box center [645, 409] width 727 height 39
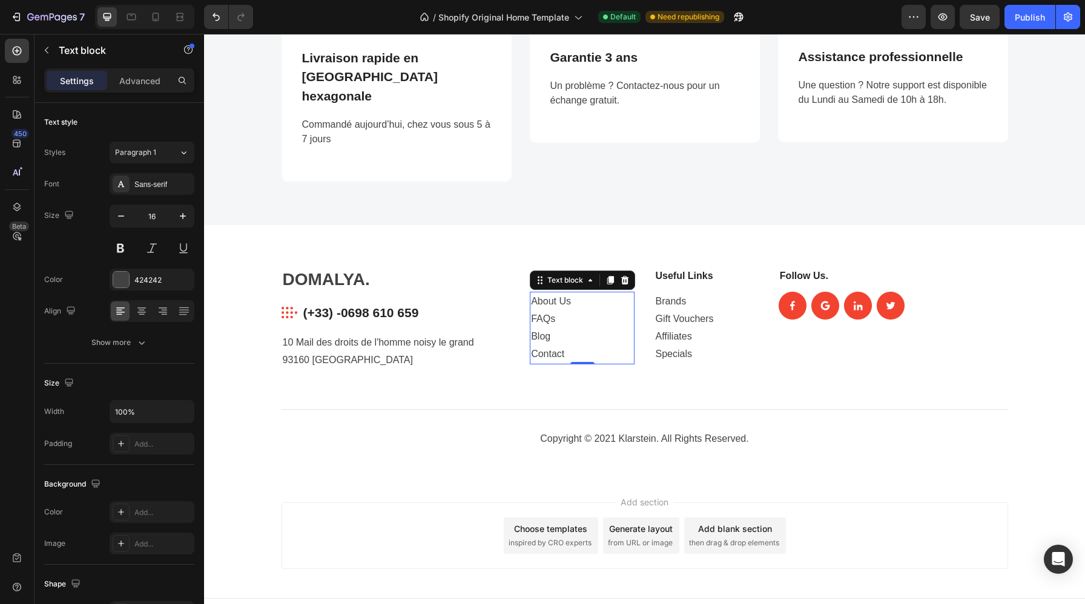
click at [574, 303] on p "About Us FAQs Blog Contact" at bounding box center [582, 328] width 102 height 70
click at [568, 293] on p "About Us FAQs Blog Contact" at bounding box center [582, 328] width 102 height 70
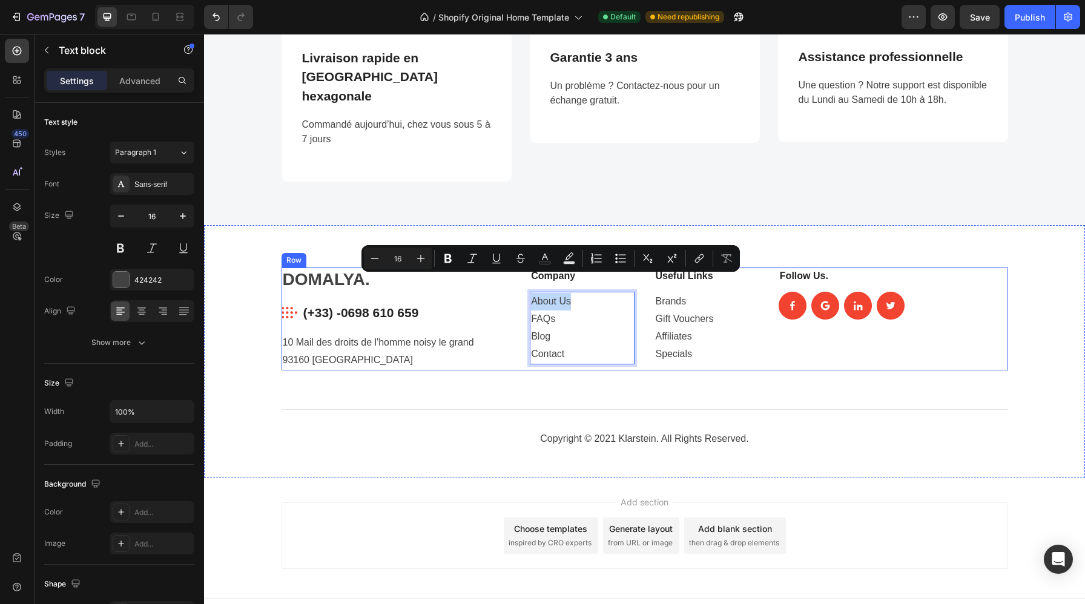
drag, startPoint x: 575, startPoint y: 285, endPoint x: 527, endPoint y: 287, distance: 47.3
click at [527, 287] on div "DOMALYA. Heading Image (+33) -0698 610 659 Text block Row 10 Mail des droits de…" at bounding box center [645, 319] width 727 height 103
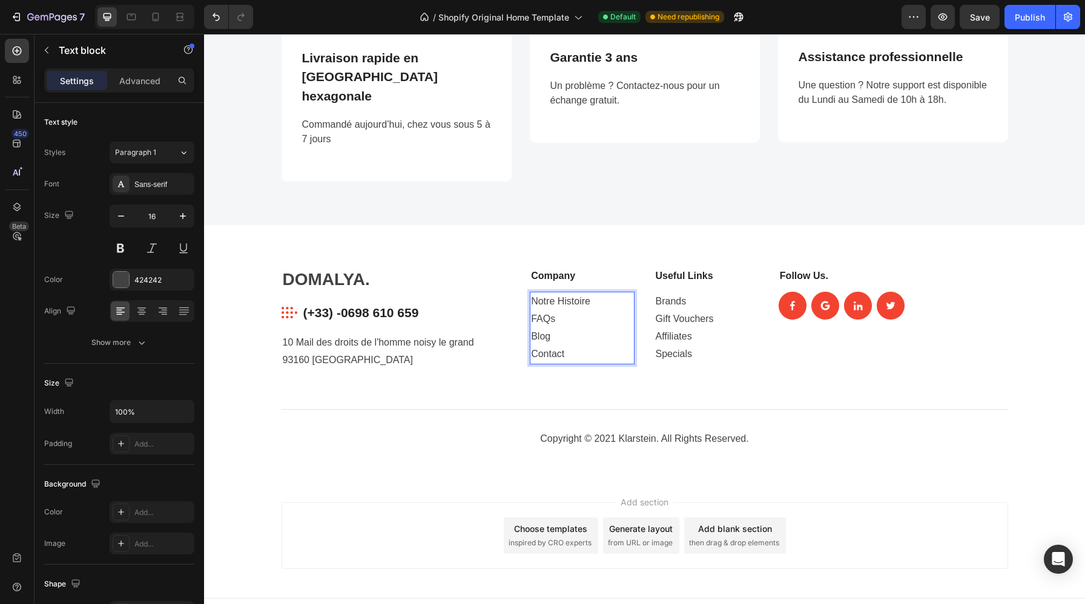
click at [566, 299] on p "Notre Histoire FAQs Blog Contact" at bounding box center [582, 328] width 102 height 70
click at [561, 320] on p "Notre Histoire FAQs Blog Contact" at bounding box center [582, 328] width 102 height 70
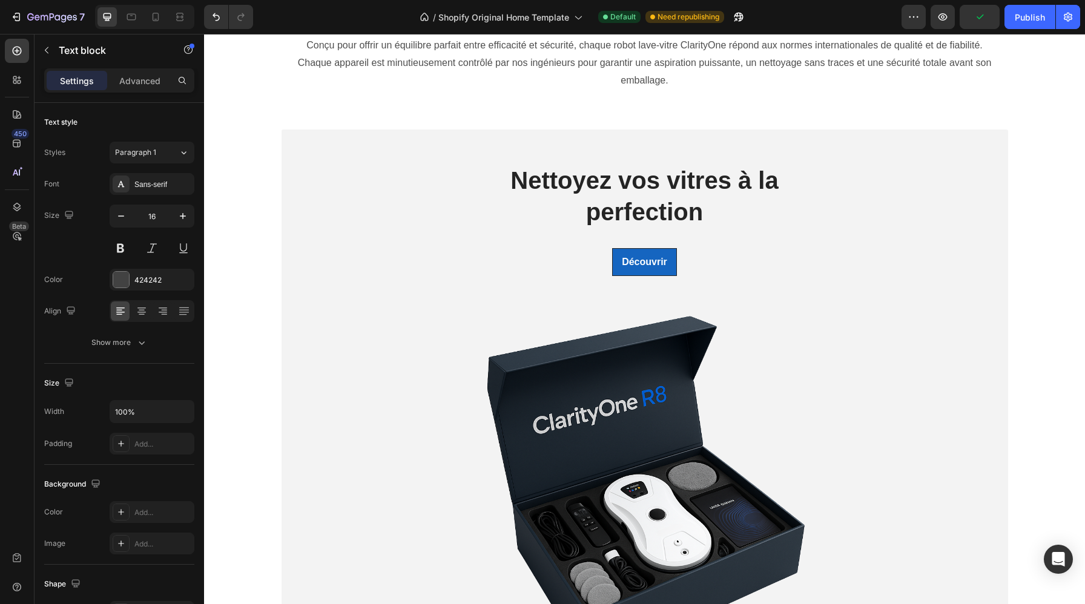
scroll to position [377, 0]
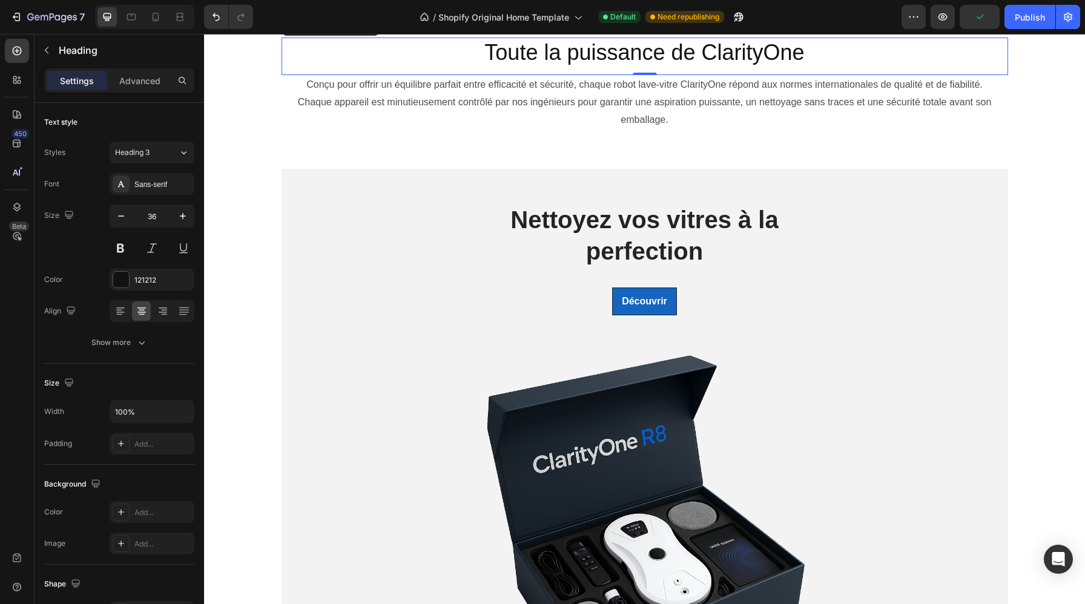
click at [813, 68] on h2 "Toute la puissance de ClarityOne" at bounding box center [645, 53] width 727 height 31
click at [805, 68] on h2 "Toute la puissance de ClarityOne" at bounding box center [645, 53] width 727 height 31
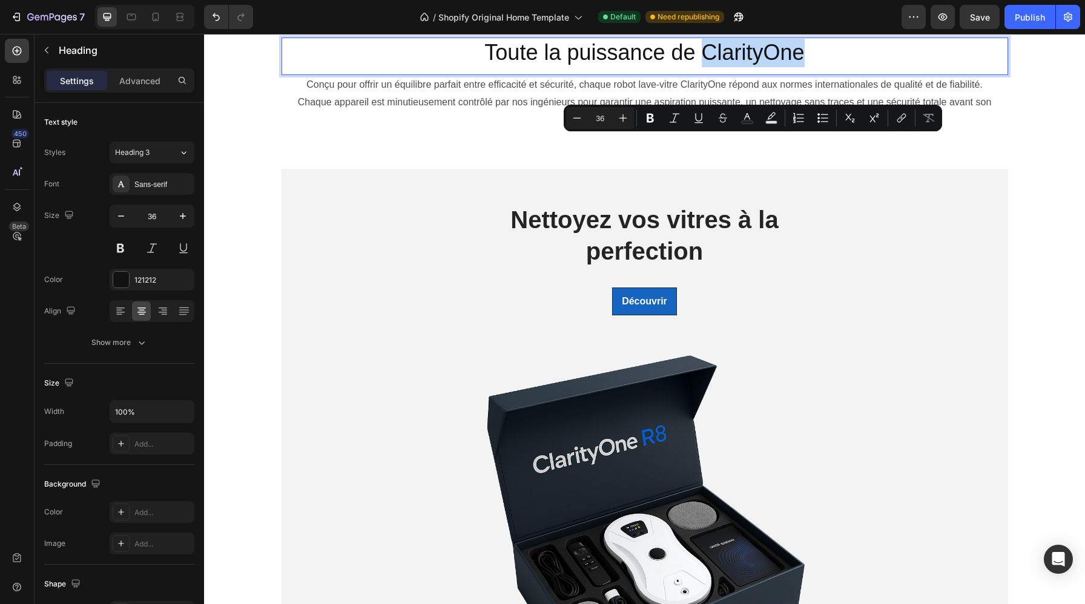
drag, startPoint x: 806, startPoint y: 150, endPoint x: 703, endPoint y: 147, distance: 103.0
click at [703, 67] on p "Toute la puissance de ClarityOne" at bounding box center [645, 53] width 724 height 28
copy p "ClarityOne"
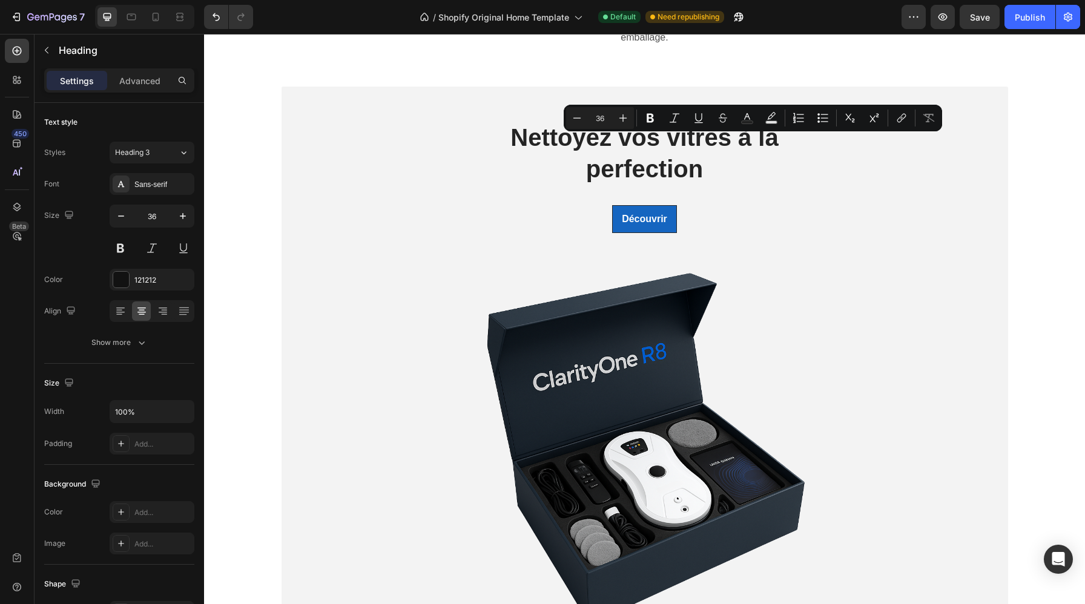
type input "16"
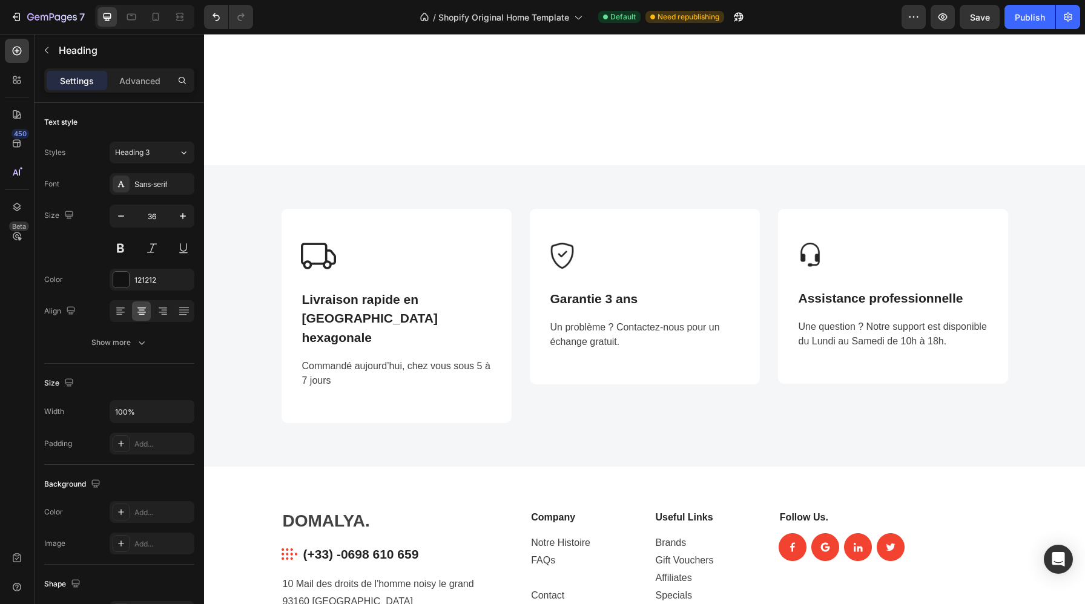
scroll to position [1852, 0]
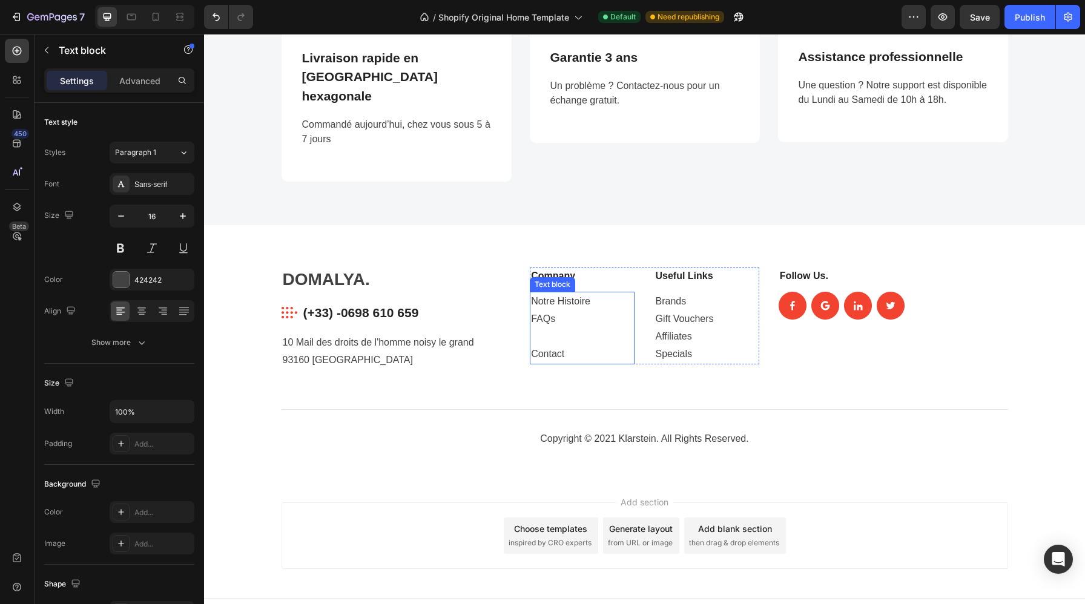
click at [542, 312] on p "Notre Histoire FAQs Contact" at bounding box center [582, 328] width 102 height 70
click at [544, 315] on p "Notre Histoire FAQs Contact" at bounding box center [582, 328] width 102 height 70
click at [563, 317] on p "Notre Histoire FAQs ClarityOne Contact" at bounding box center [582, 328] width 102 height 70
click at [578, 330] on p "Notre Histoire FAQs ClarityOne Contact" at bounding box center [582, 328] width 102 height 70
click at [566, 298] on p "Notre Histoire FAQs ClarityOne Contact" at bounding box center [582, 328] width 102 height 70
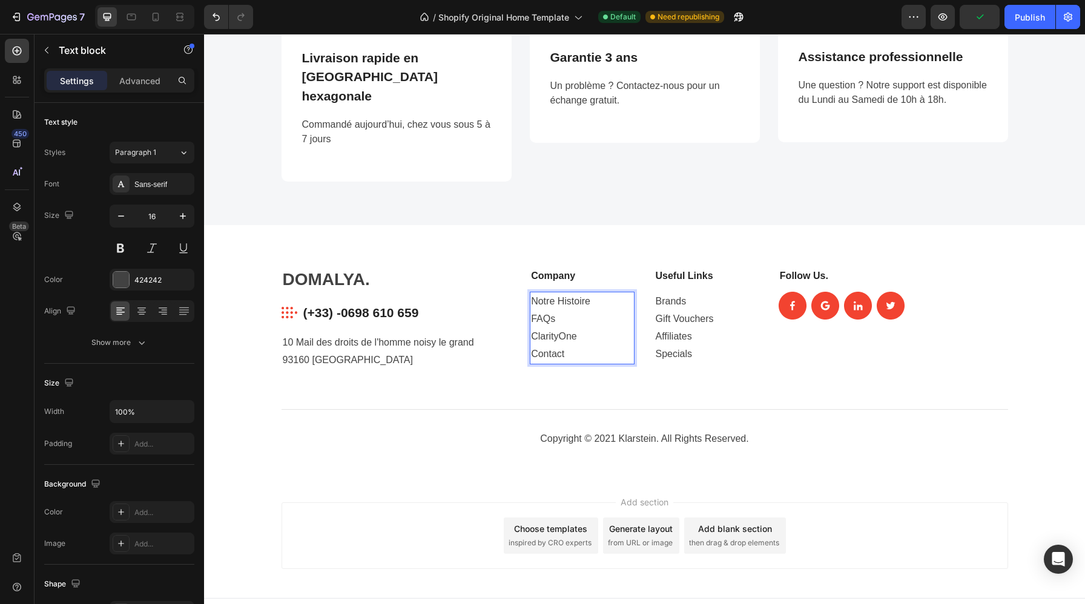
click at [593, 293] on p "Notre Histoire FAQs ClarityOne Contact" at bounding box center [582, 328] width 102 height 70
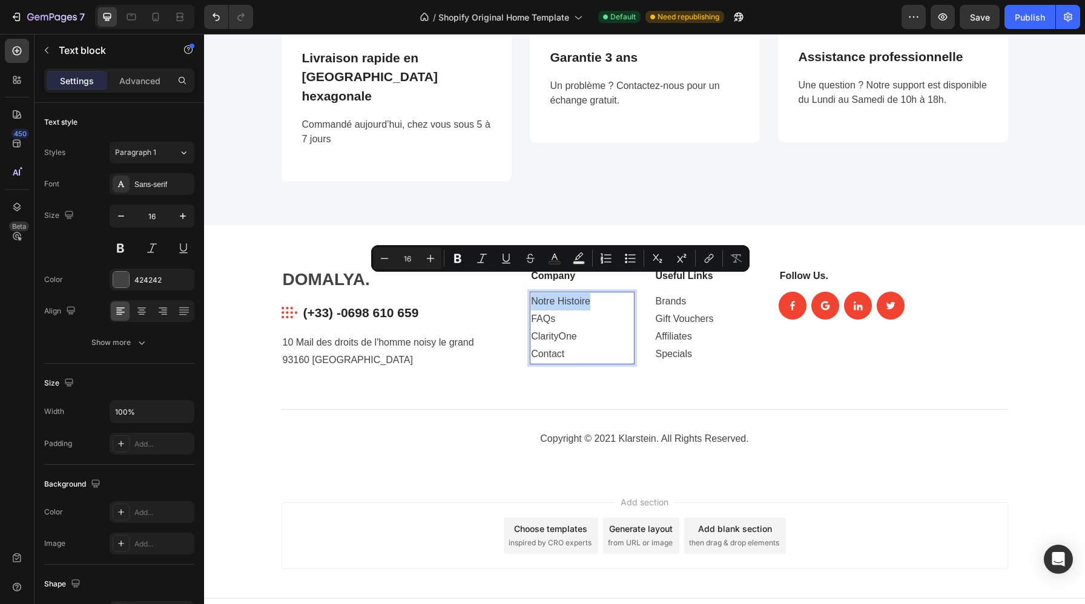
drag, startPoint x: 593, startPoint y: 282, endPoint x: 534, endPoint y: 286, distance: 58.9
click at [534, 293] on p "Notre Histoire FAQs ClarityOne Contact" at bounding box center [582, 328] width 102 height 70
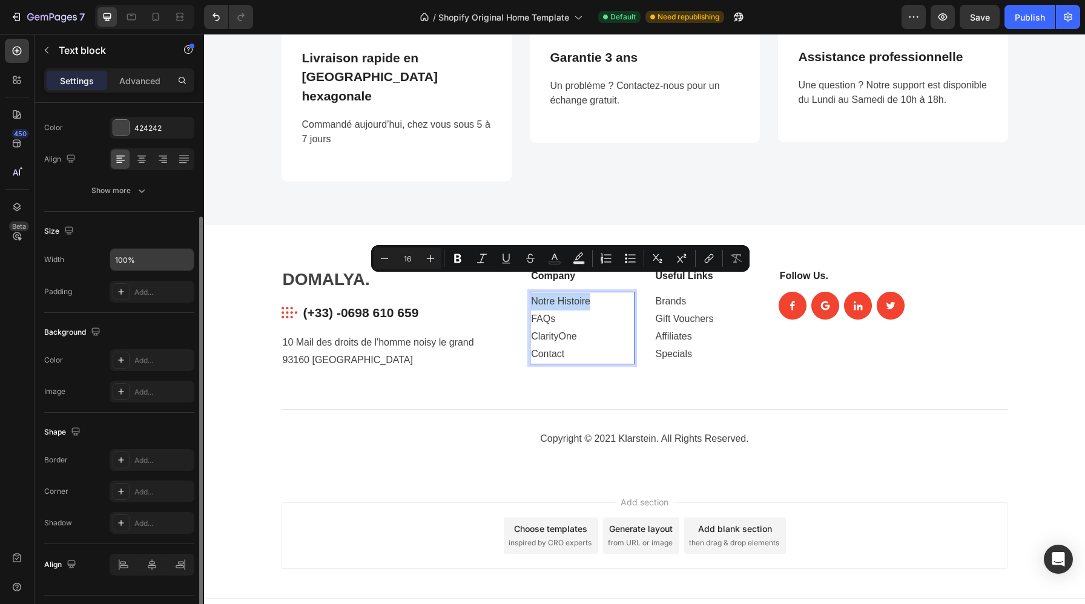
scroll to position [0, 0]
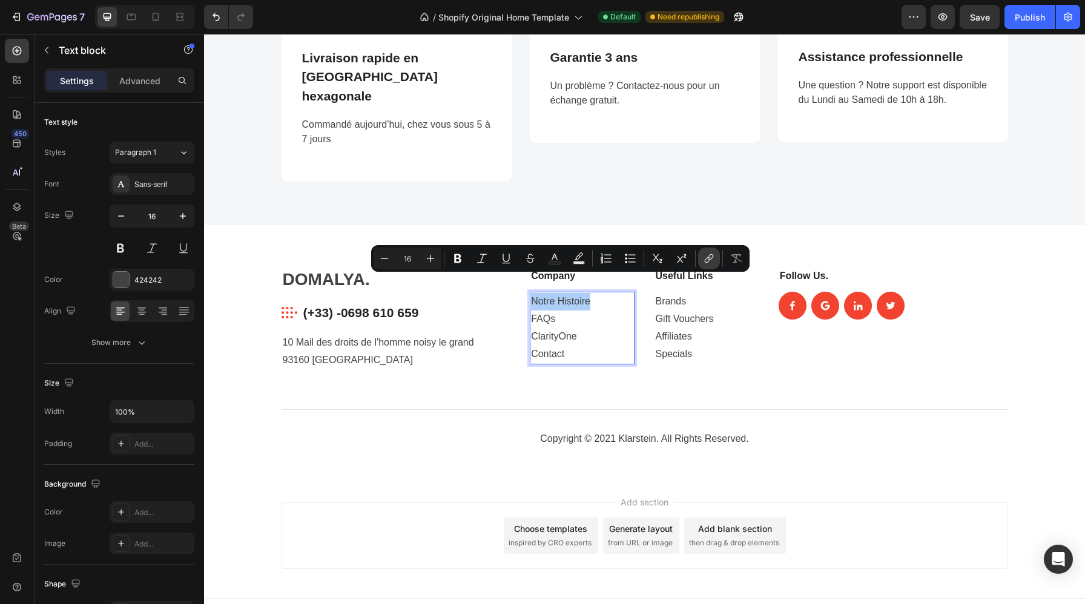
click at [714, 254] on icon "Editor contextual toolbar" at bounding box center [709, 259] width 12 height 12
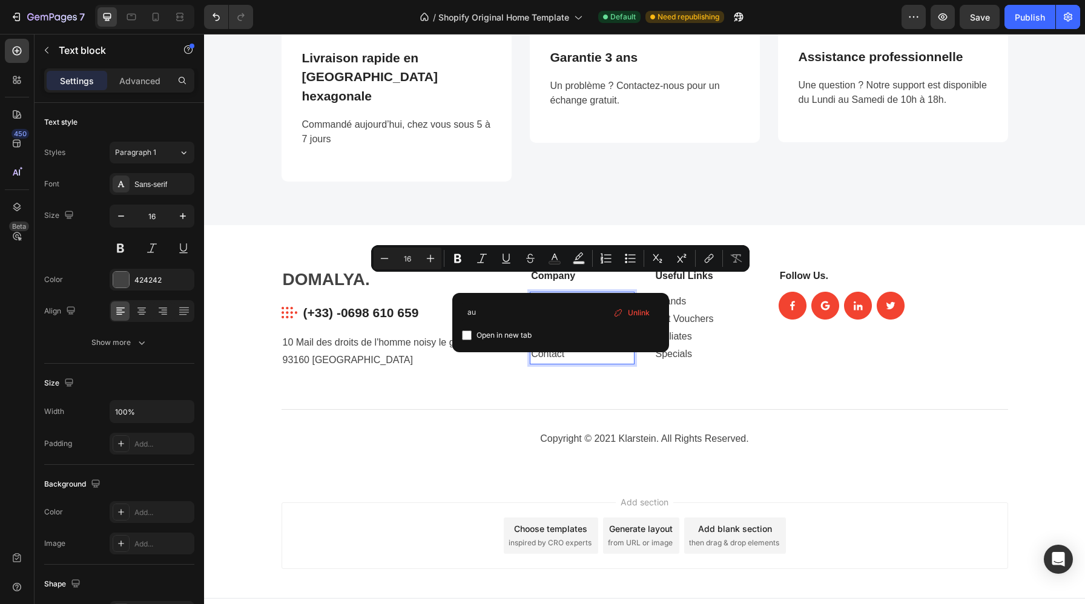
type input "a"
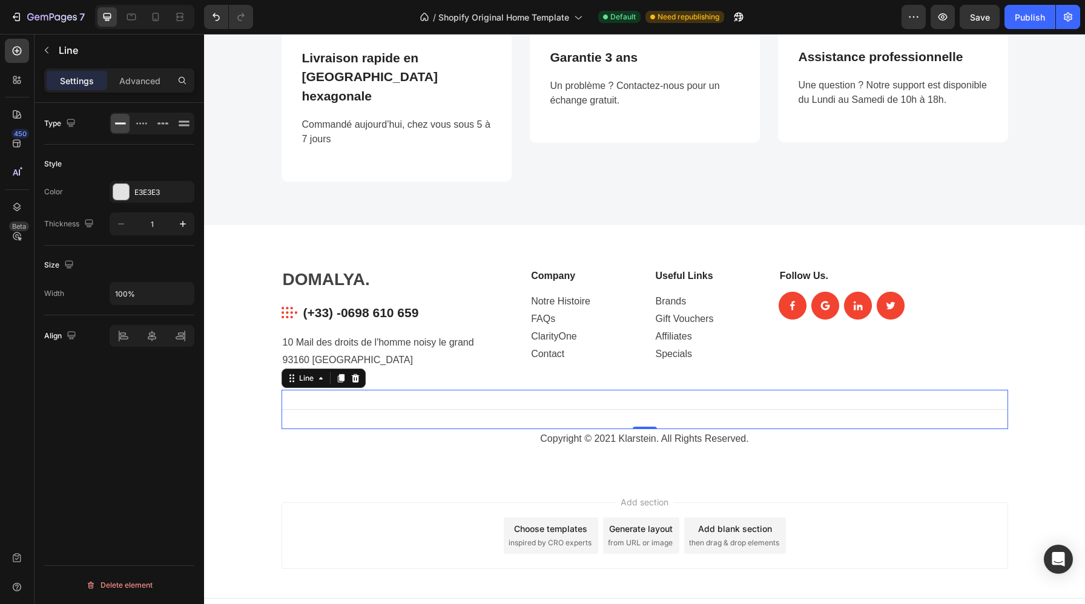
click at [791, 390] on div "Title Line 0" at bounding box center [645, 409] width 727 height 39
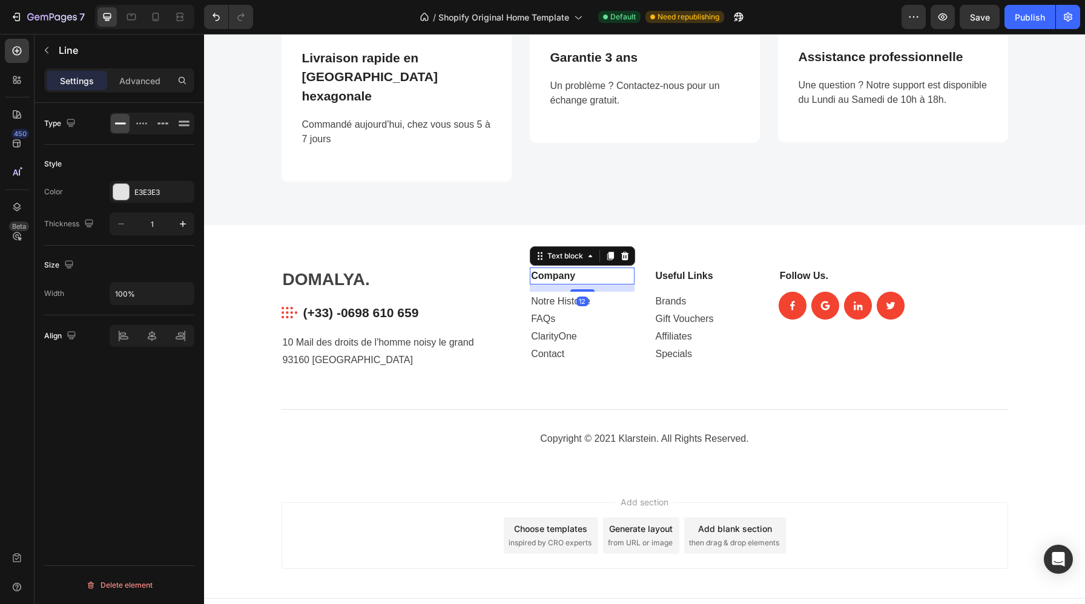
click at [577, 269] on p "Company" at bounding box center [582, 276] width 102 height 15
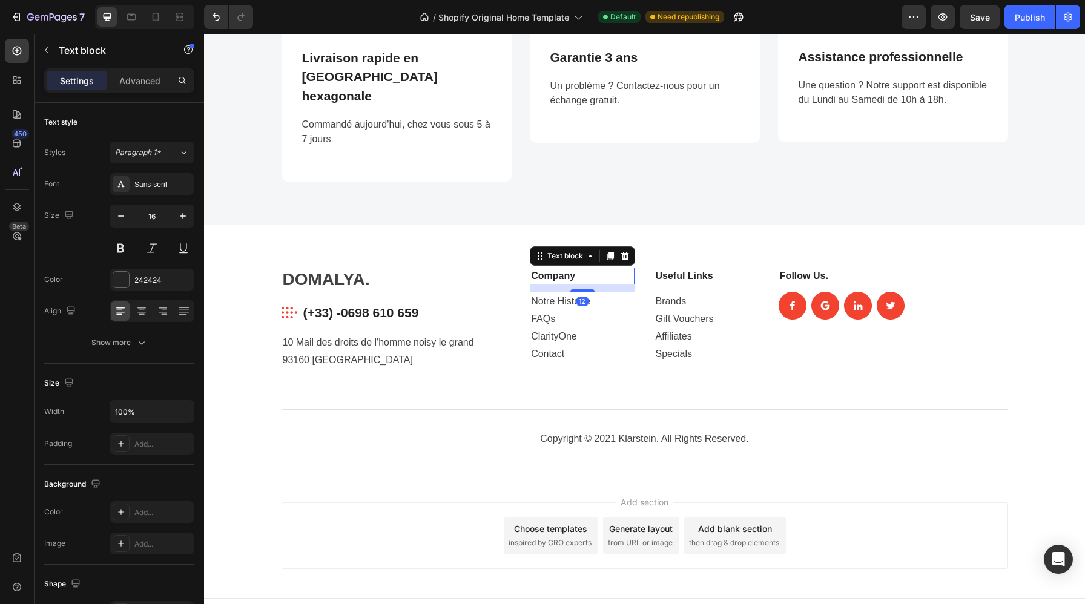
click at [577, 269] on p "Company" at bounding box center [582, 276] width 102 height 15
click at [579, 269] on p "Company" at bounding box center [582, 276] width 102 height 15
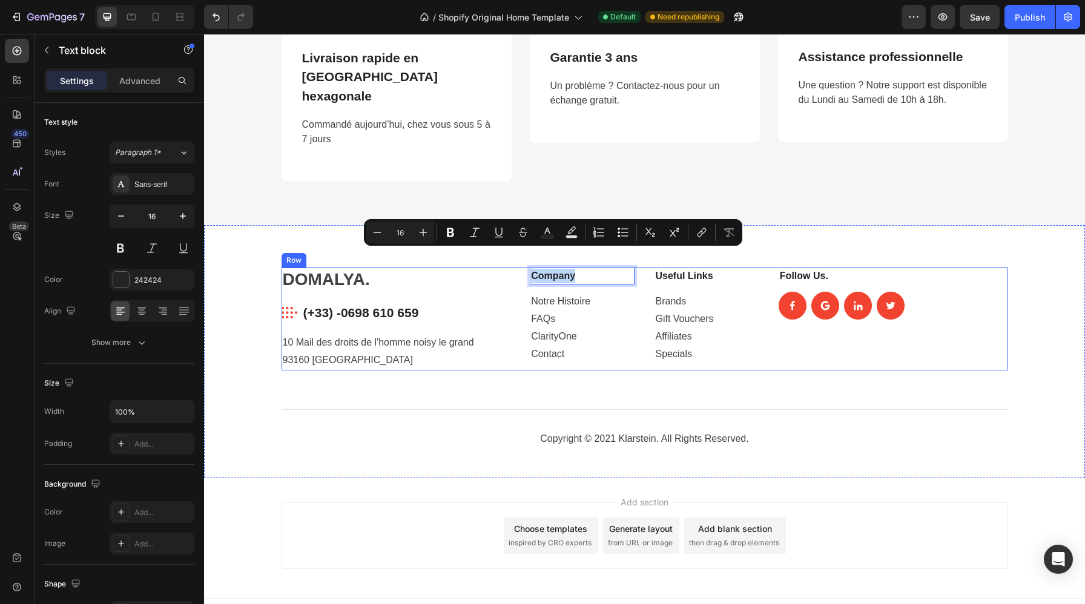
drag, startPoint x: 579, startPoint y: 256, endPoint x: 527, endPoint y: 252, distance: 51.6
click at [527, 268] on div "DOMALYA. Heading Image (+33) -0698 610 659 Text block Row 10 Mail des droits de…" at bounding box center [645, 319] width 727 height 103
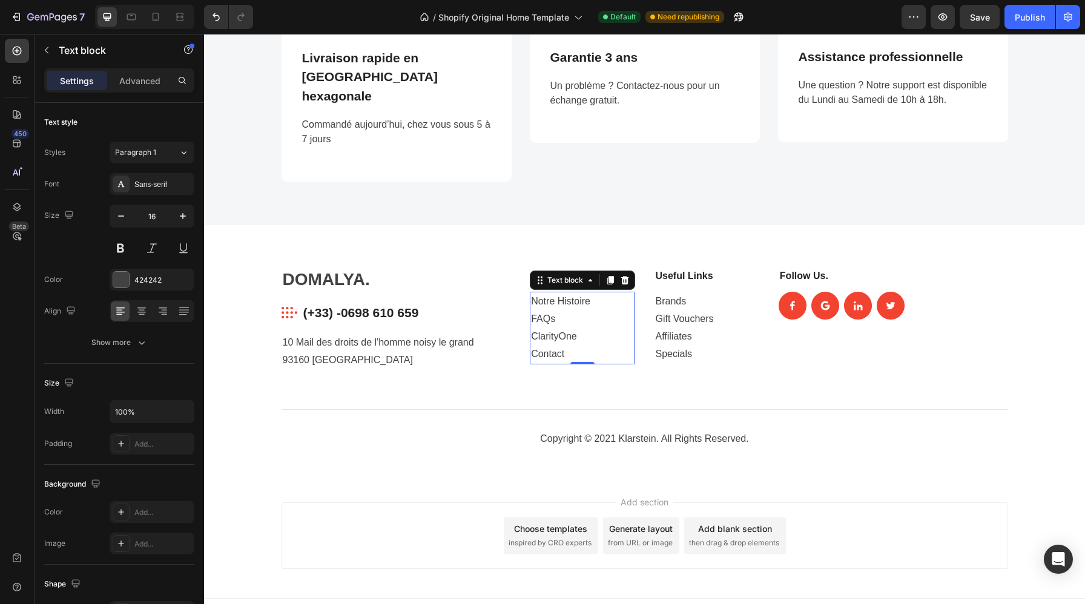
click at [617, 293] on p "Notre Histoire FAQs ClarityOne Contact" at bounding box center [582, 328] width 102 height 70
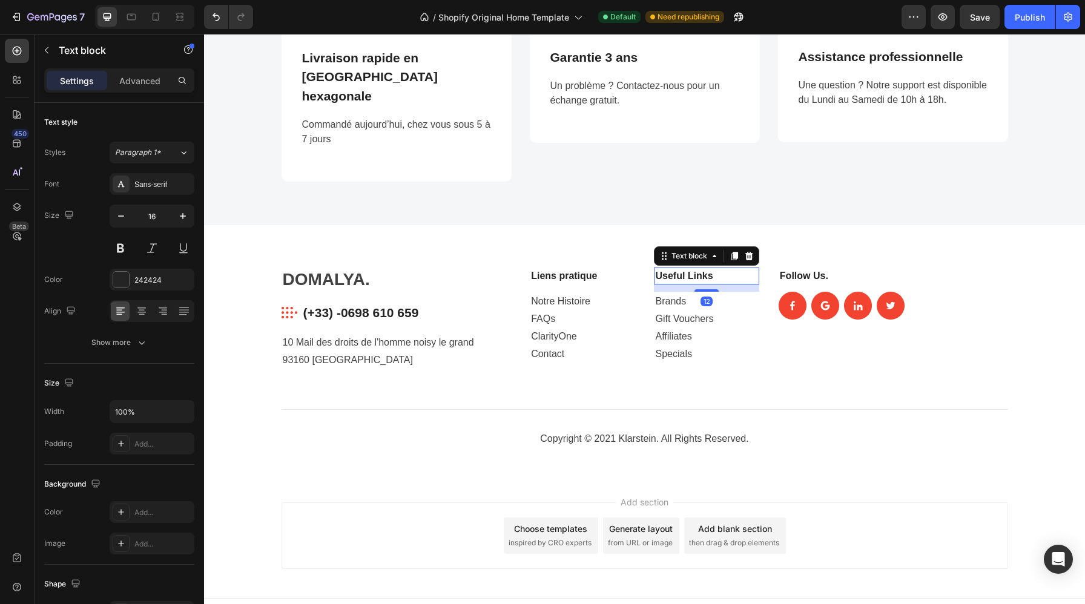
click at [685, 268] on div "Useful Links" at bounding box center [706, 276] width 105 height 17
click at [724, 269] on p "Useful Links" at bounding box center [706, 276] width 102 height 15
click at [599, 269] on p "Liens pratique" at bounding box center [582, 276] width 102 height 15
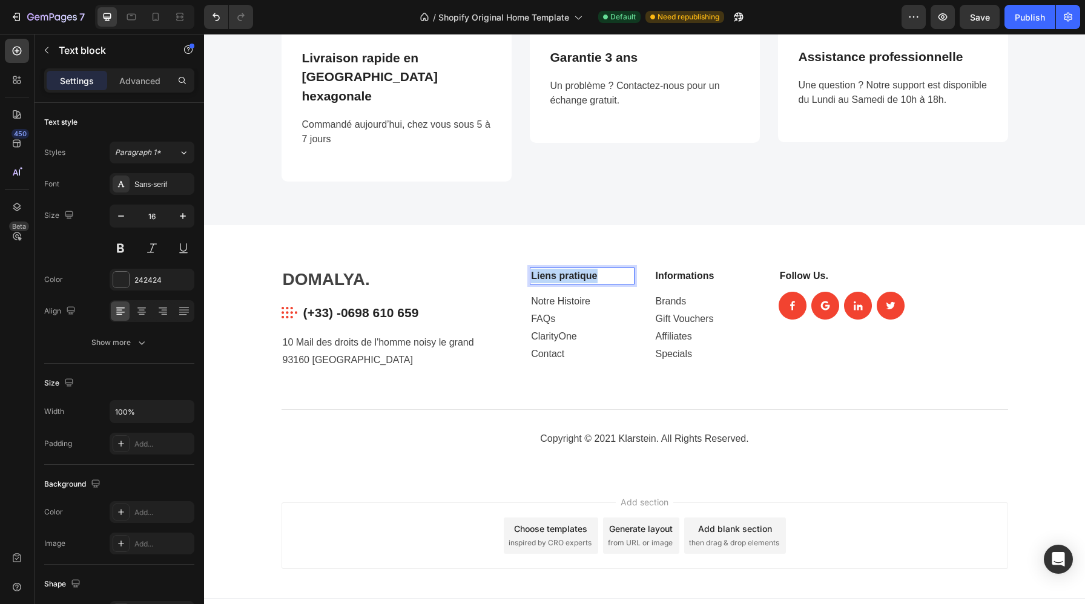
drag, startPoint x: 605, startPoint y: 259, endPoint x: 518, endPoint y: 259, distance: 86.6
click at [518, 268] on div "DOMALYA. Heading Image (+33) -0698 610 659 Text block Row 10 Mail des droits de…" at bounding box center [645, 319] width 727 height 103
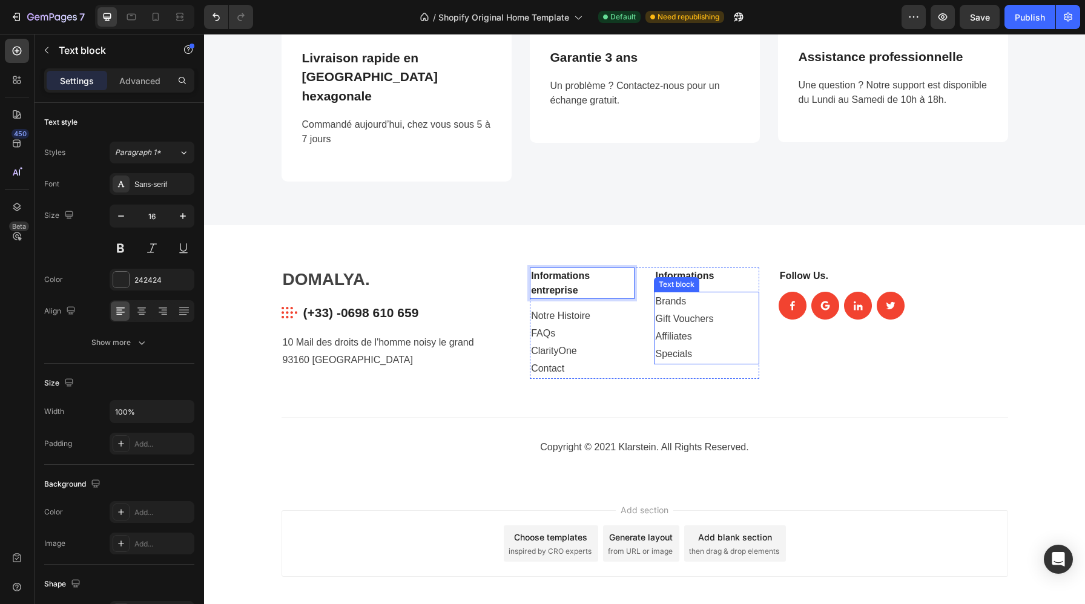
click at [692, 279] on div "Text block" at bounding box center [676, 284] width 41 height 11
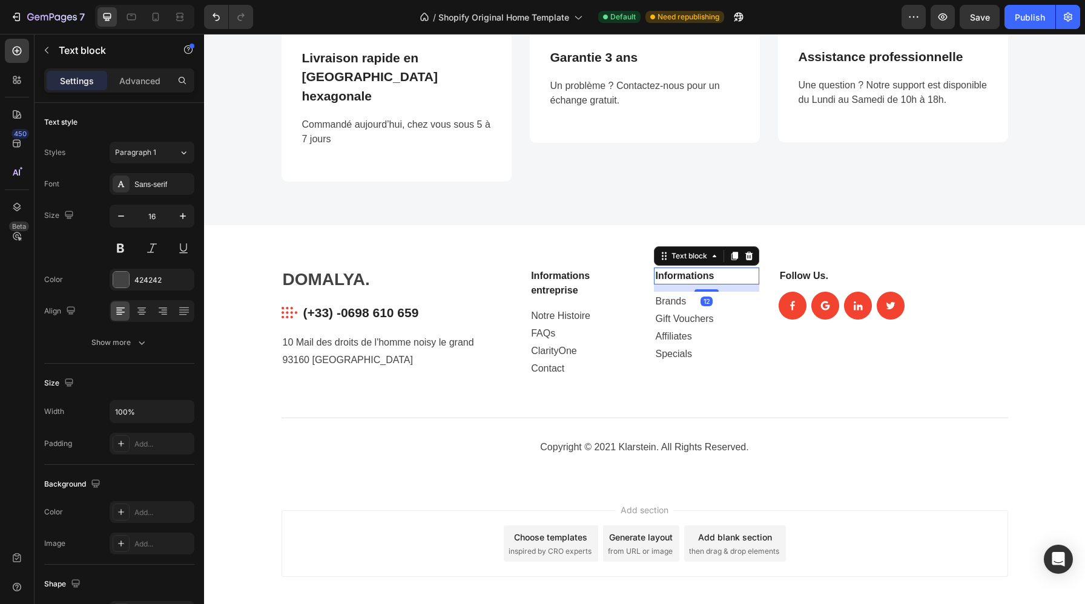
click at [712, 269] on p "Informations" at bounding box center [706, 276] width 102 height 15
drag, startPoint x: 726, startPoint y: 260, endPoint x: 656, endPoint y: 259, distance: 70.2
click at [656, 269] on p "Informations" at bounding box center [706, 276] width 102 height 15
click at [701, 293] on p "Brands Gift Vouchers Affiliates Specials" at bounding box center [706, 328] width 102 height 70
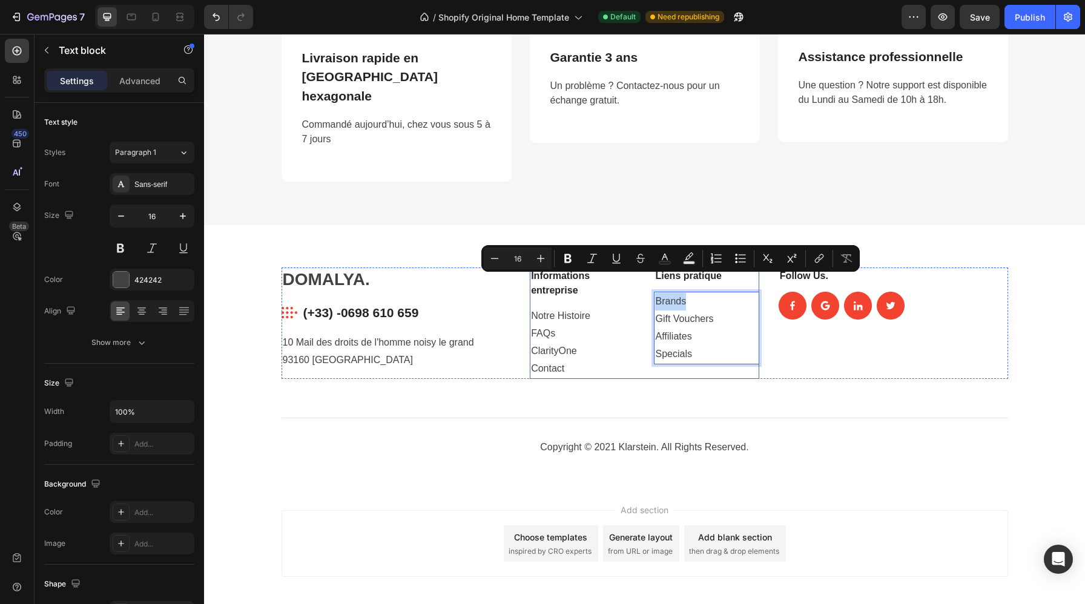
drag, startPoint x: 701, startPoint y: 283, endPoint x: 652, endPoint y: 285, distance: 49.1
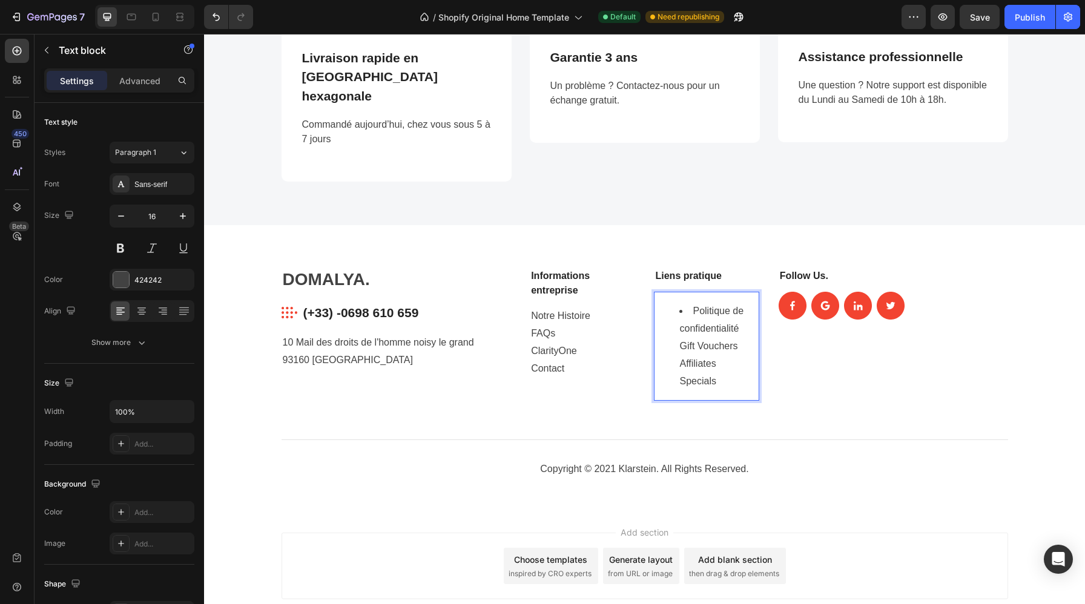
click at [688, 303] on li "Politique de confidentialité ⁠⁠⁠⁠⁠⁠⁠ Gift Vouchers Affiliates Specials" at bounding box center [718, 346] width 78 height 87
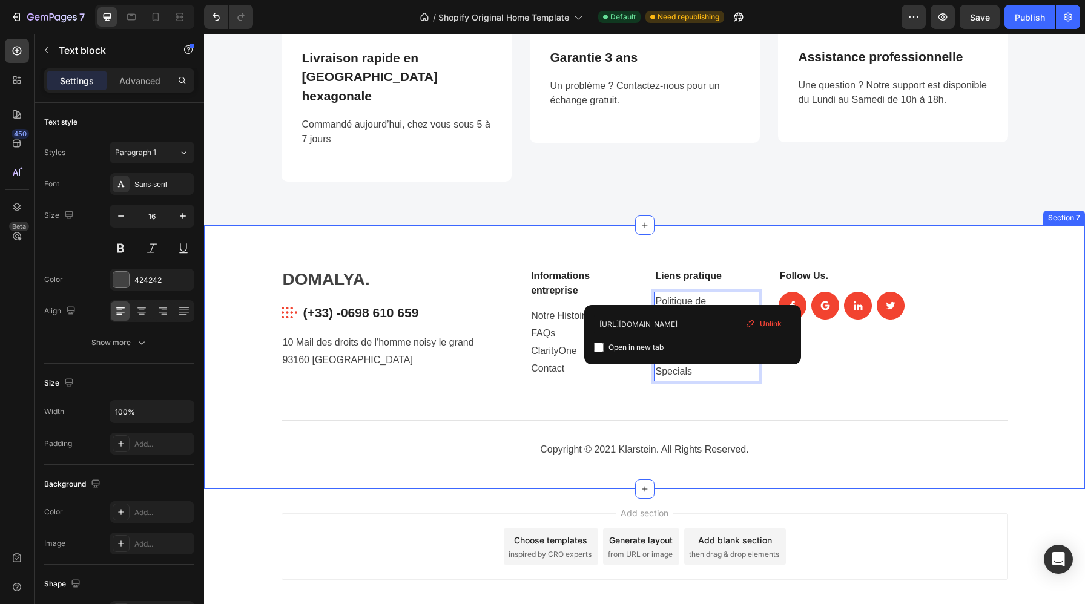
click at [831, 248] on div "DOMALYA. Heading Image (+33) -0698 610 659 Text block Row 10 Mail des droits de…" at bounding box center [644, 357] width 881 height 264
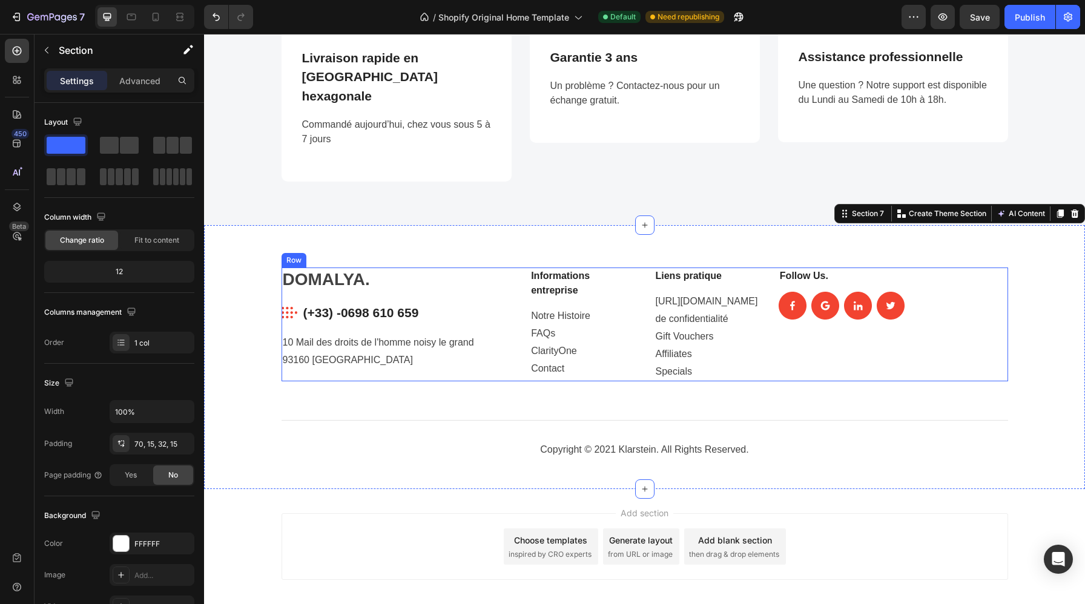
click at [880, 270] on div "Follow Us. Text block Image Image Image Image Row" at bounding box center [893, 325] width 229 height 114
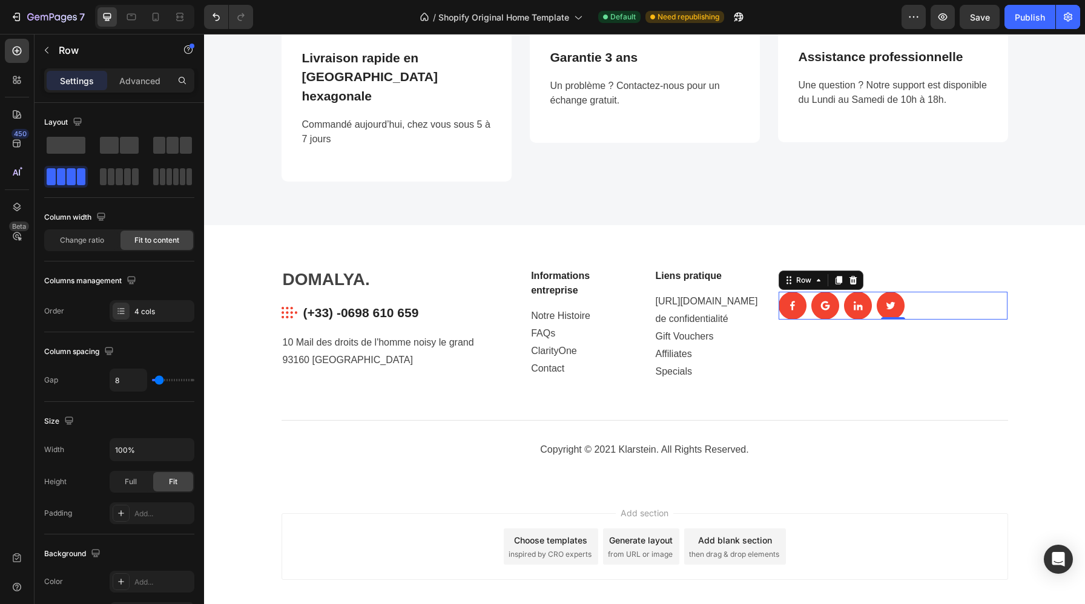
click at [920, 292] on div "Image Image Image Image Row 0" at bounding box center [893, 306] width 229 height 28
click at [857, 273] on div at bounding box center [853, 280] width 15 height 15
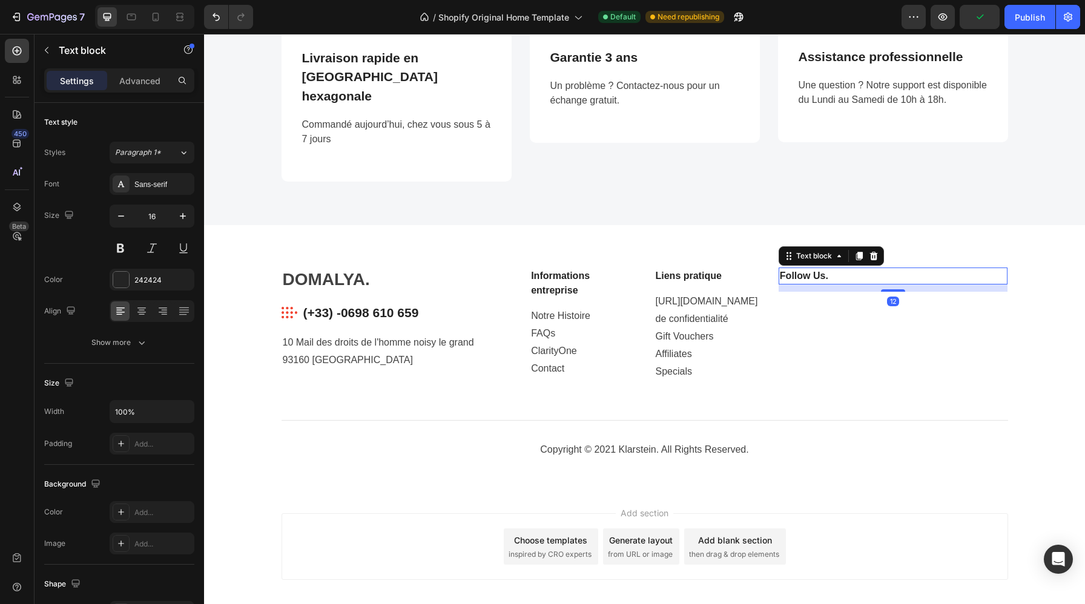
click at [836, 269] on p "Follow Us." at bounding box center [893, 276] width 227 height 15
click at [874, 252] on icon at bounding box center [874, 256] width 8 height 8
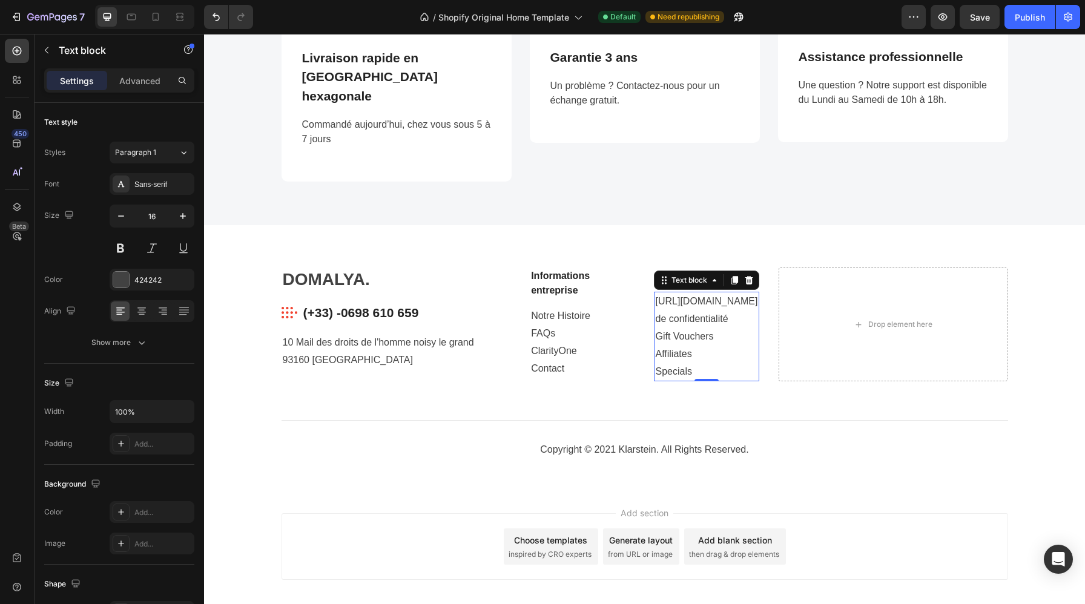
click at [758, 317] on div "https://circuzen.fr/policies/privacy-policyPolitique de confidentialité Gift Vo…" at bounding box center [706, 337] width 105 height 90
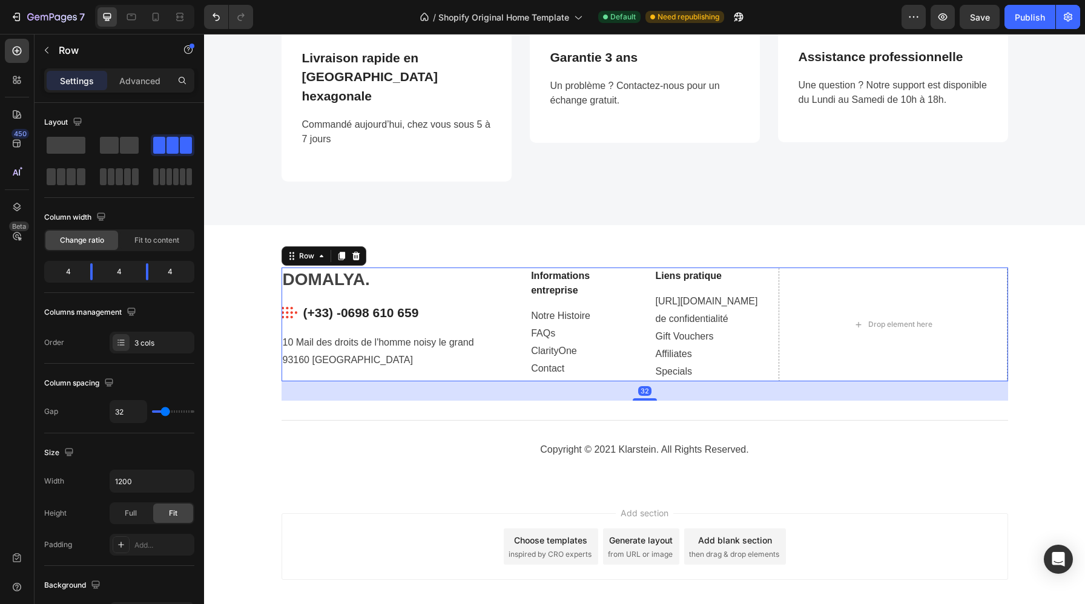
click at [770, 292] on div "DOMALYA. Heading Image (+33) -0698 610 659 Text block Row 10 Mail des droits de…" at bounding box center [645, 325] width 727 height 114
click at [167, 150] on span at bounding box center [173, 145] width 12 height 17
click at [856, 289] on div "Drop element here" at bounding box center [893, 325] width 229 height 114
click at [797, 290] on div "Drop element here" at bounding box center [893, 325] width 229 height 114
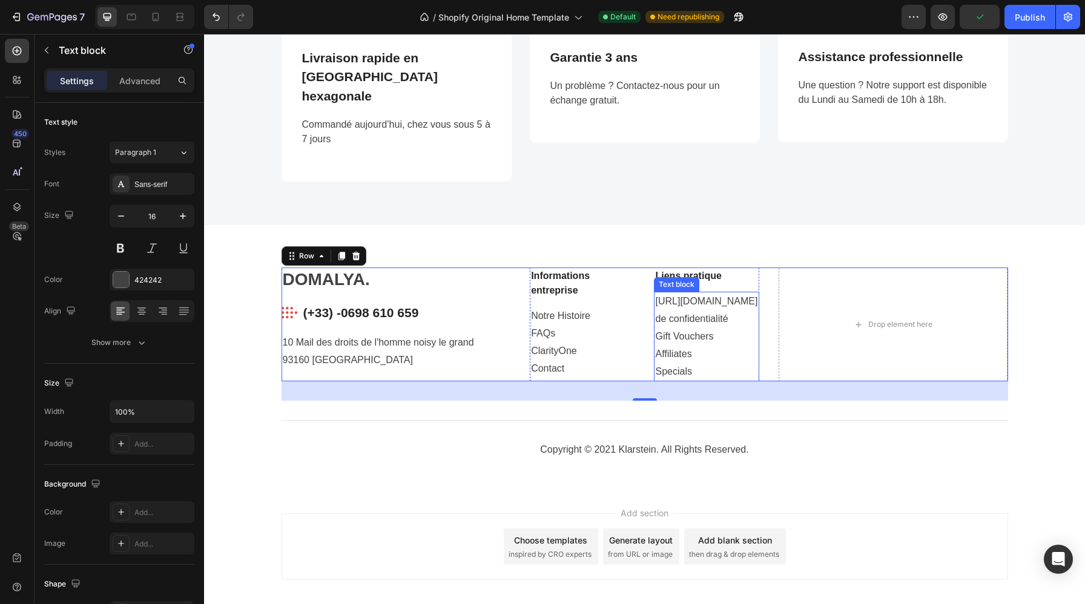
click at [745, 321] on p "https://circuzen.fr/policies/privacy-policyPolitique de confidentialité Gift Vo…" at bounding box center [706, 336] width 102 height 87
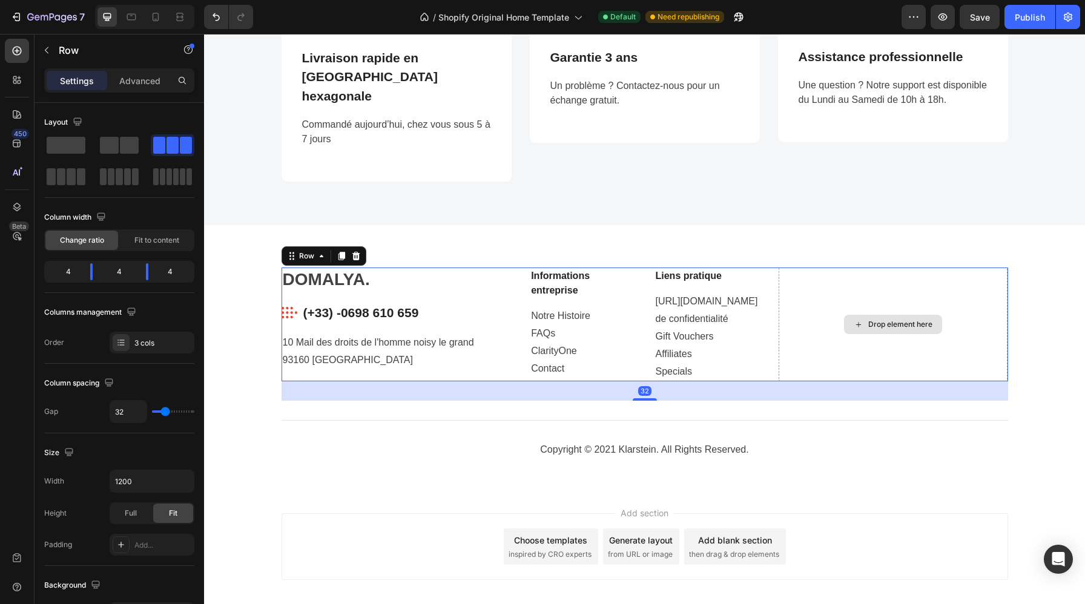
click at [824, 334] on div "Drop element here" at bounding box center [893, 325] width 229 height 114
click at [779, 364] on div "Drop element here" at bounding box center [893, 325] width 229 height 114
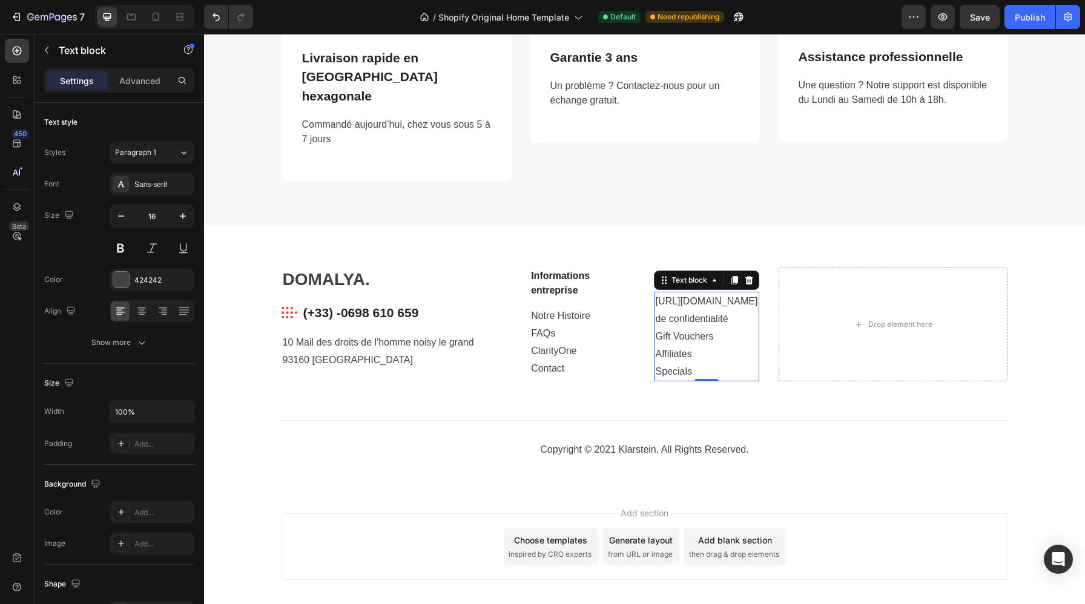
click at [736, 368] on p "https://circuzen.fr/policies/privacy-policyPolitique de confidentialité Gift Vo…" at bounding box center [706, 336] width 102 height 87
click at [635, 374] on div "Informations entreprise Text block Notre Histoire FAQs ClarityOne Contact Text …" at bounding box center [644, 325] width 229 height 114
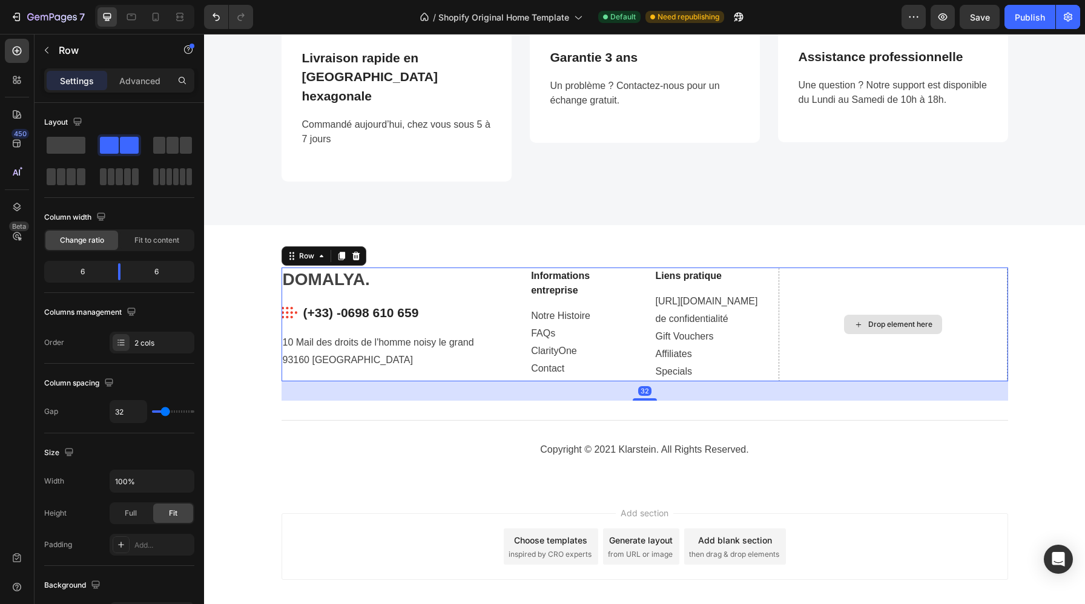
click at [807, 361] on div "Drop element here" at bounding box center [893, 325] width 229 height 114
click at [463, 311] on div "DOMALYA. Heading Image (+33) -0698 610 659 Text block Row 10 Mail des droits de…" at bounding box center [396, 325] width 229 height 114
click at [500, 309] on div "DOMALYA. Heading Image (+33) -0698 610 659 Text block Row 10 Mail des droits de…" at bounding box center [396, 325] width 229 height 114
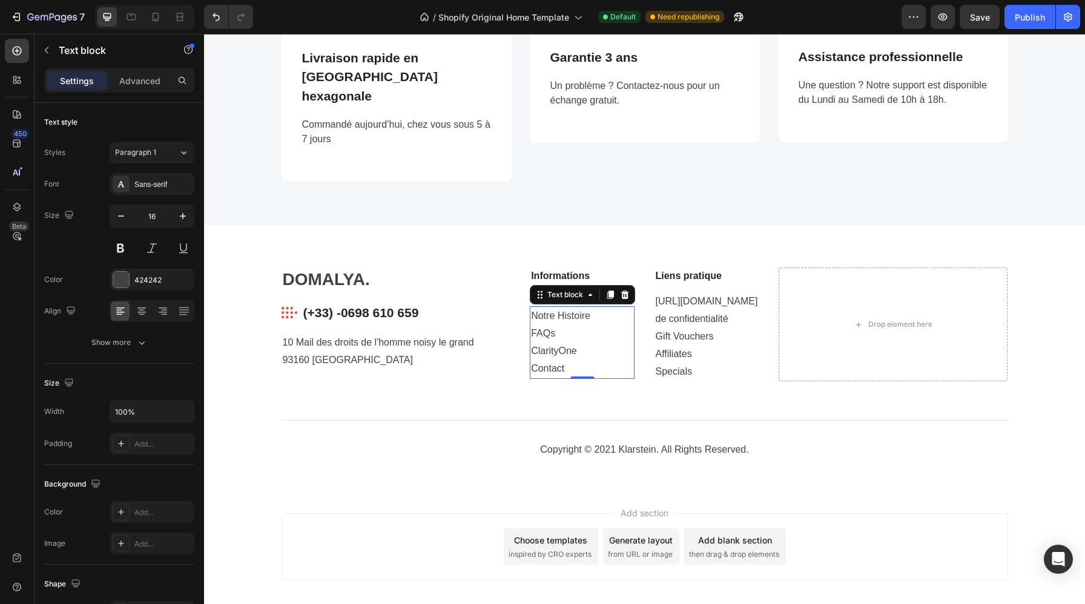
click at [627, 328] on p "Notre Histoire FAQs ClarityOne Contact" at bounding box center [582, 343] width 102 height 70
click at [633, 268] on div "Informations entreprise" at bounding box center [582, 283] width 105 height 31
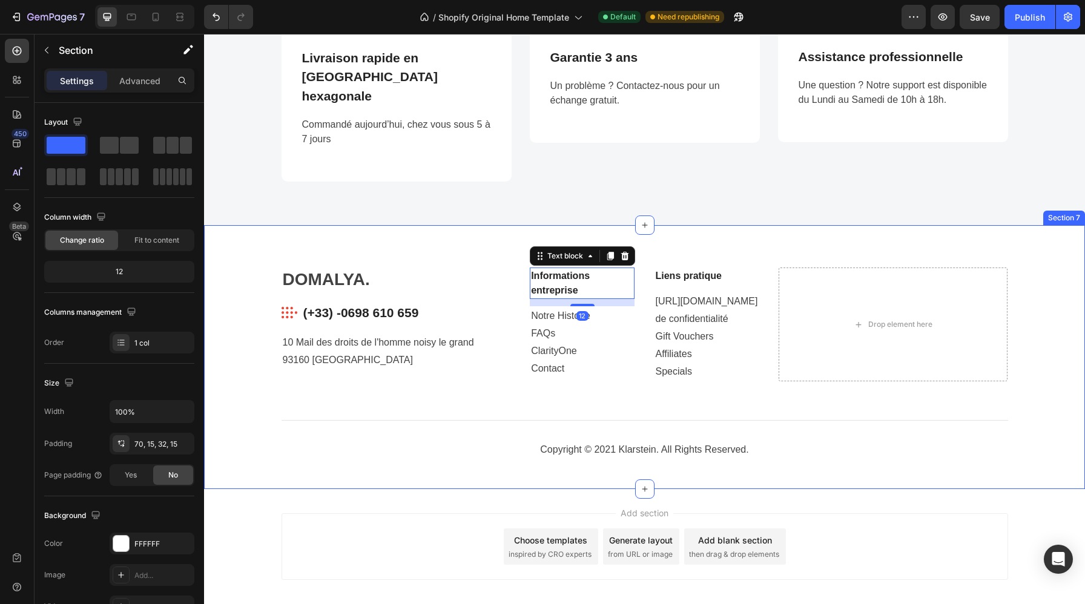
click at [401, 234] on div "DOMALYA. Heading Image (+33) -0698 610 659 Text block Row 10 Mail des droits de…" at bounding box center [644, 357] width 881 height 264
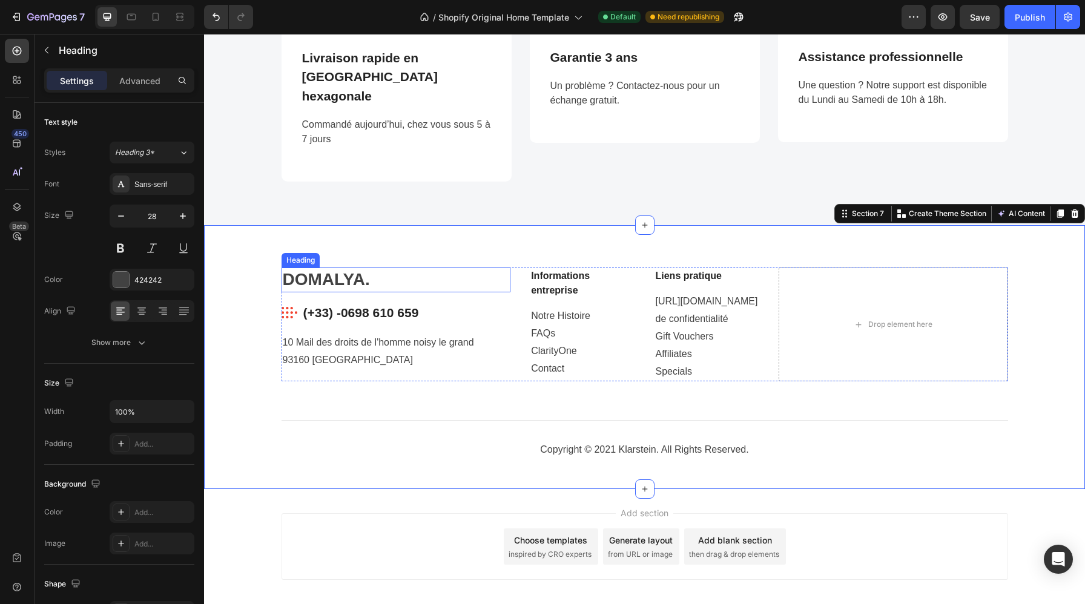
click at [419, 268] on h2 "DOMALYA." at bounding box center [396, 280] width 229 height 24
click at [280, 282] on div "DOMALYA. Heading Image (+33) -0698 610 659 Text block Row 10 Mail des droits de…" at bounding box center [644, 369] width 863 height 202
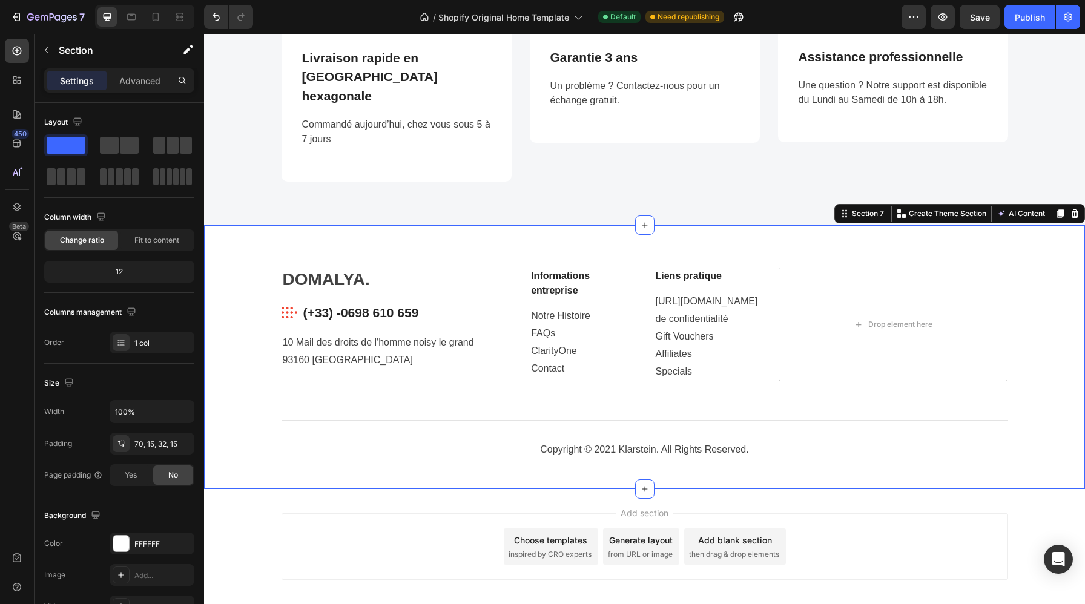
click at [271, 269] on div "DOMALYA. Heading Image (+33) -0698 610 659 Text block Row 10 Mail des droits de…" at bounding box center [644, 369] width 863 height 202
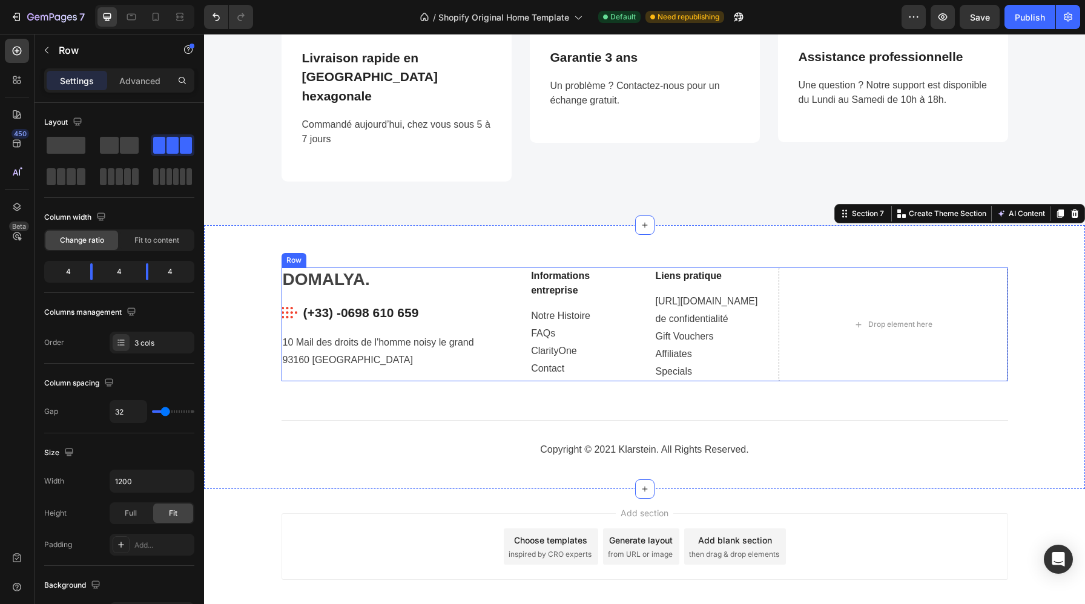
click at [511, 268] on div "DOMALYA. Heading Image (+33) -0698 610 659 Text block Row 10 Mail des droits de…" at bounding box center [645, 325] width 727 height 114
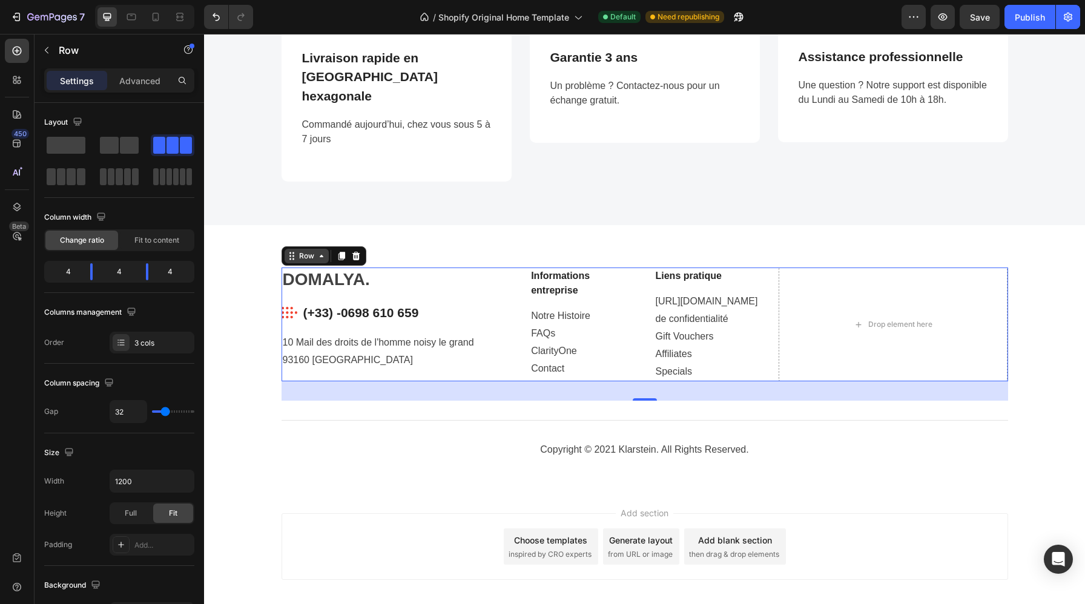
click at [312, 251] on div "Row" at bounding box center [307, 256] width 20 height 11
click at [120, 151] on span at bounding box center [129, 145] width 19 height 17
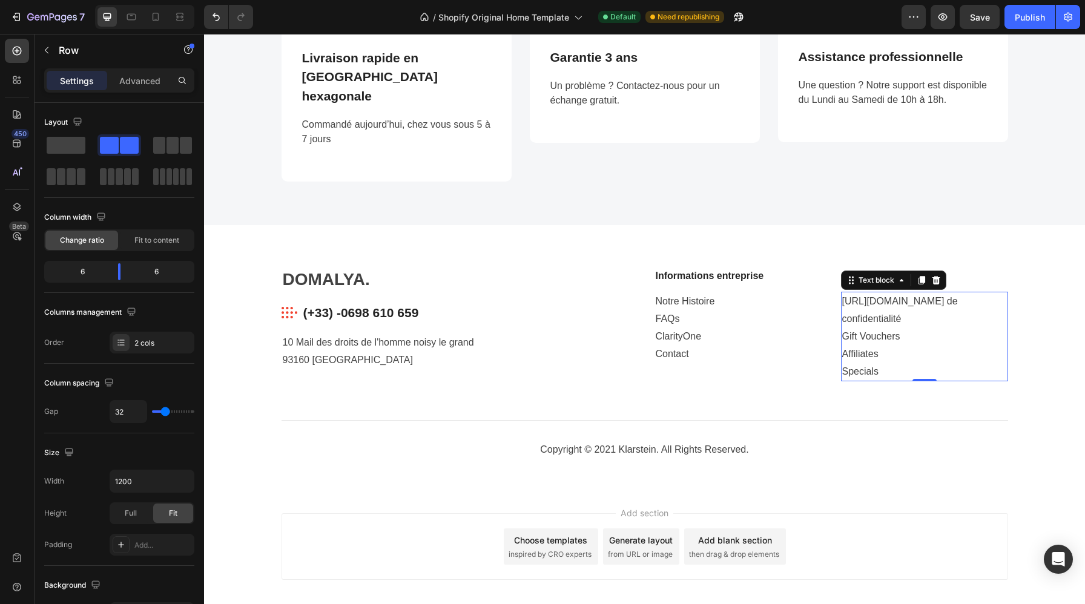
click at [933, 293] on p "https://circuzen.fr/policies/privacy-policyPolitique de confidentialité Gift Vo…" at bounding box center [924, 336] width 165 height 87
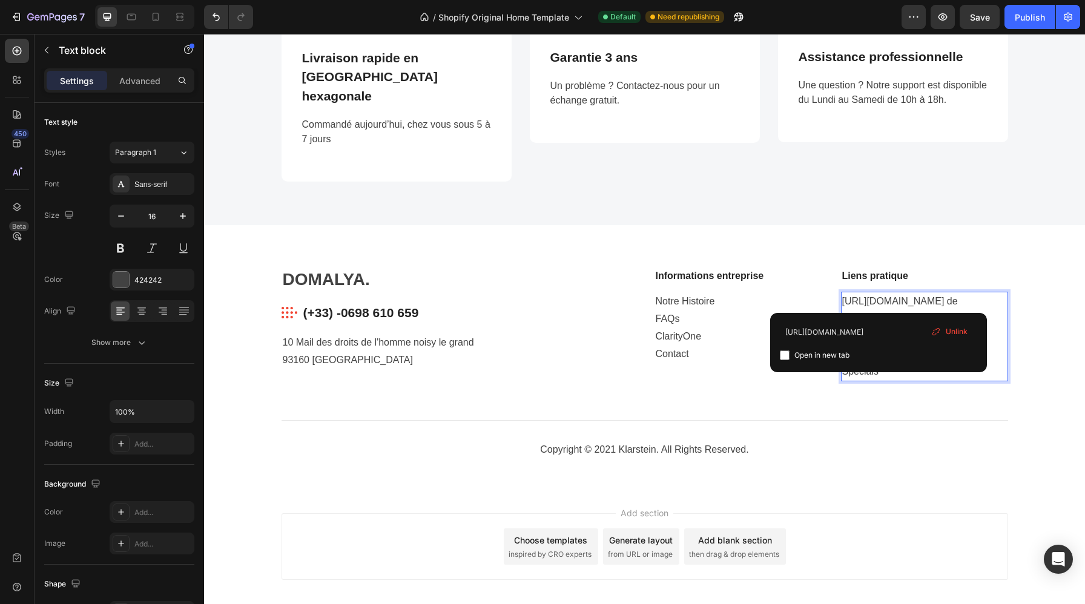
click at [868, 302] on link "https://circuzen.fr/policies/privacy-policyPolitique de confidentialité" at bounding box center [900, 310] width 116 height 28
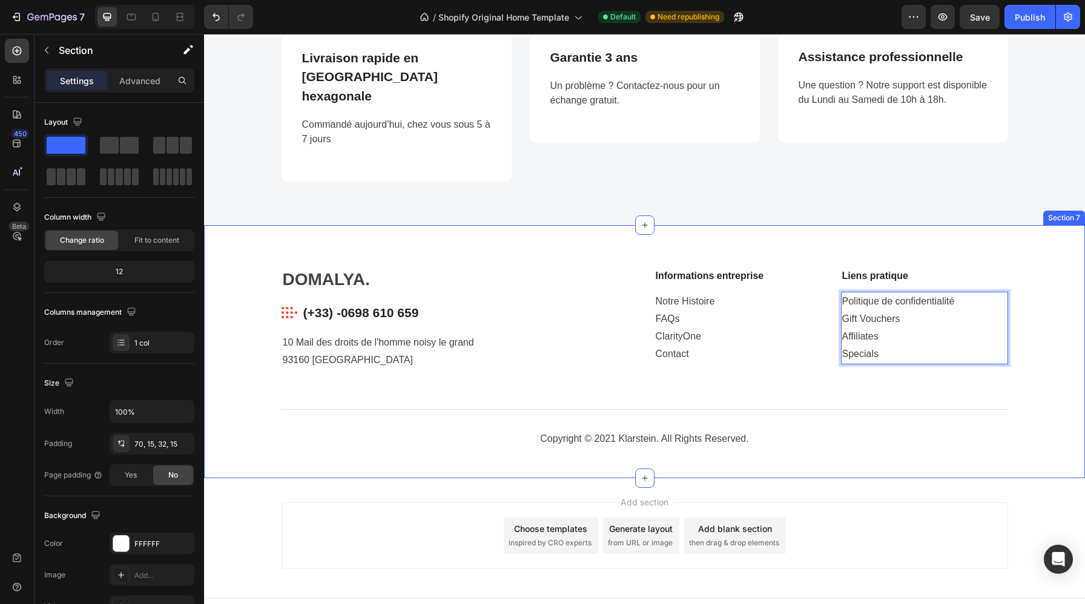
click at [814, 243] on div "DOMALYA. Heading Image (+33) -0698 610 659 Text block Row 10 Mail des droits de…" at bounding box center [644, 351] width 881 height 253
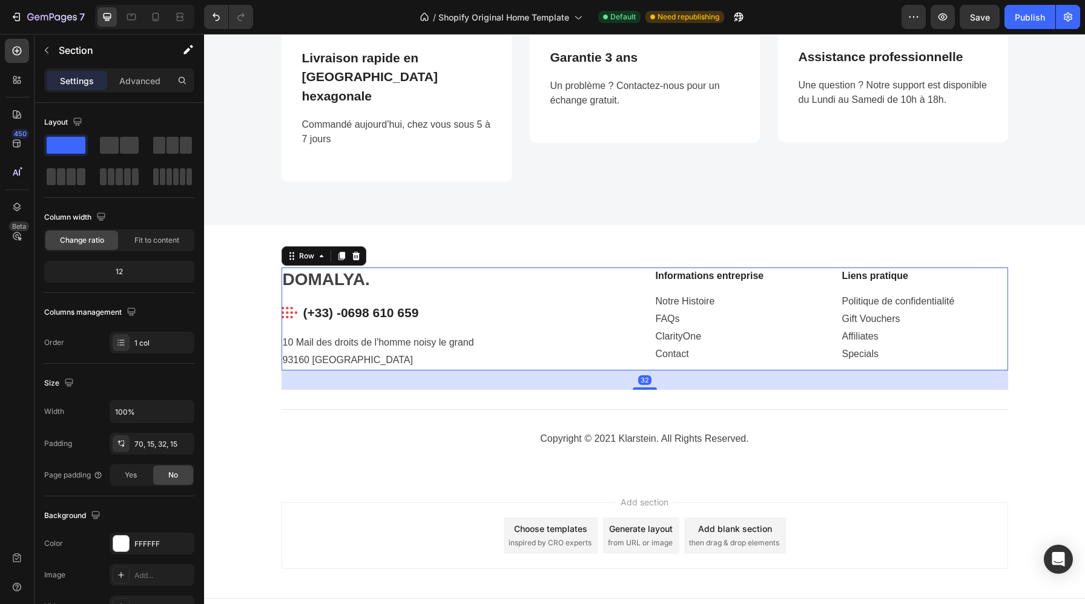
click at [636, 286] on div "DOMALYA. Heading Image (+33) -0698 610 659 Text block Row 10 Mail des droits de…" at bounding box center [645, 319] width 727 height 103
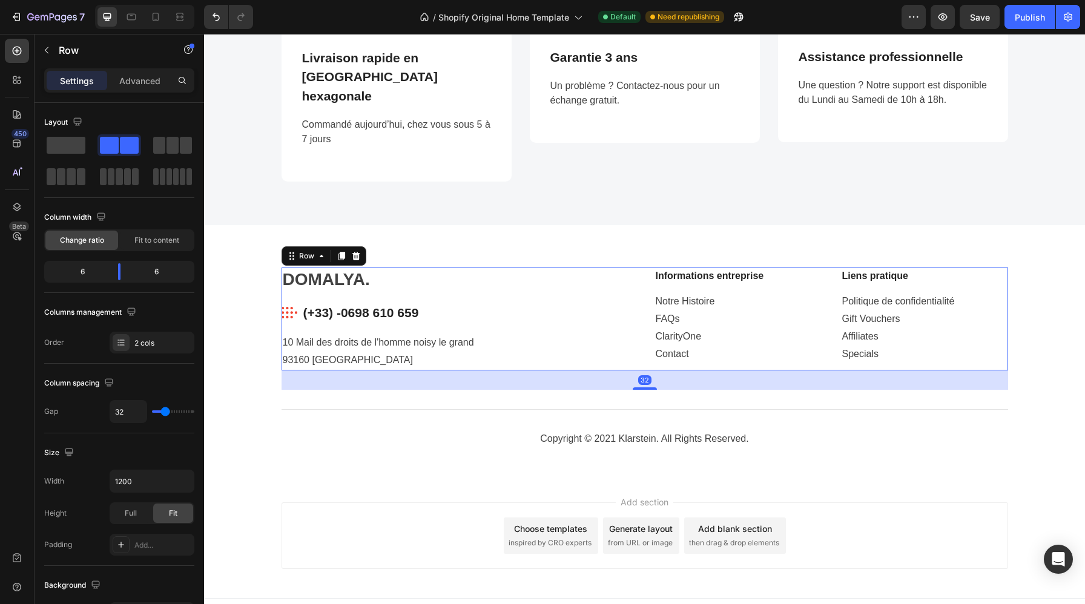
click at [539, 279] on div "DOMALYA. Heading Image (+33) -0698 610 659 Text block Row 10 Mail des droits de…" at bounding box center [459, 319] width 354 height 103
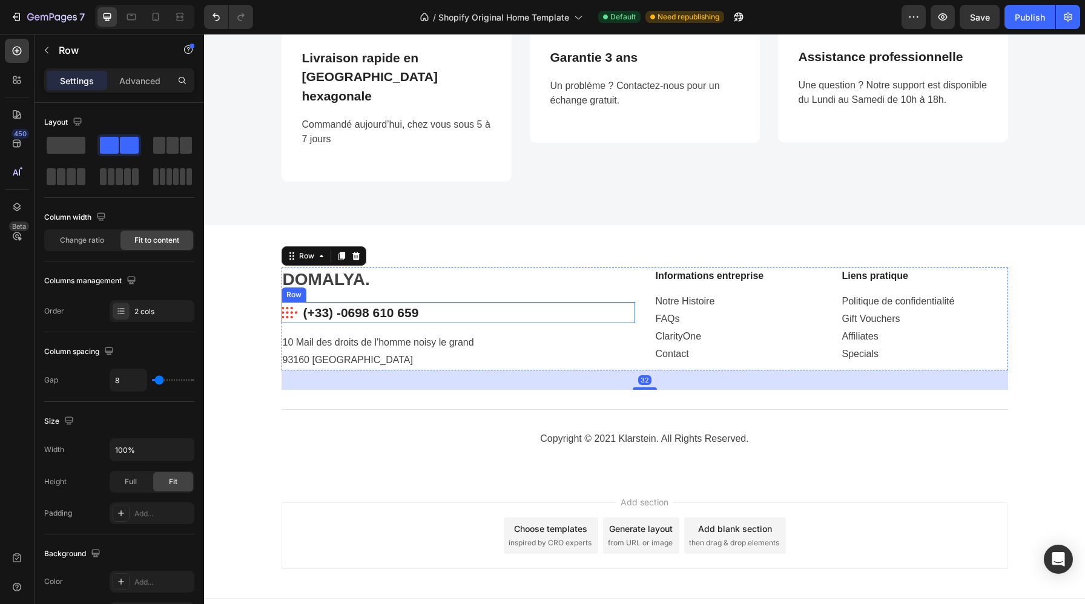
click at [497, 302] on div "Image (+33) -0698 610 659 Text block Row" at bounding box center [459, 313] width 354 height 22
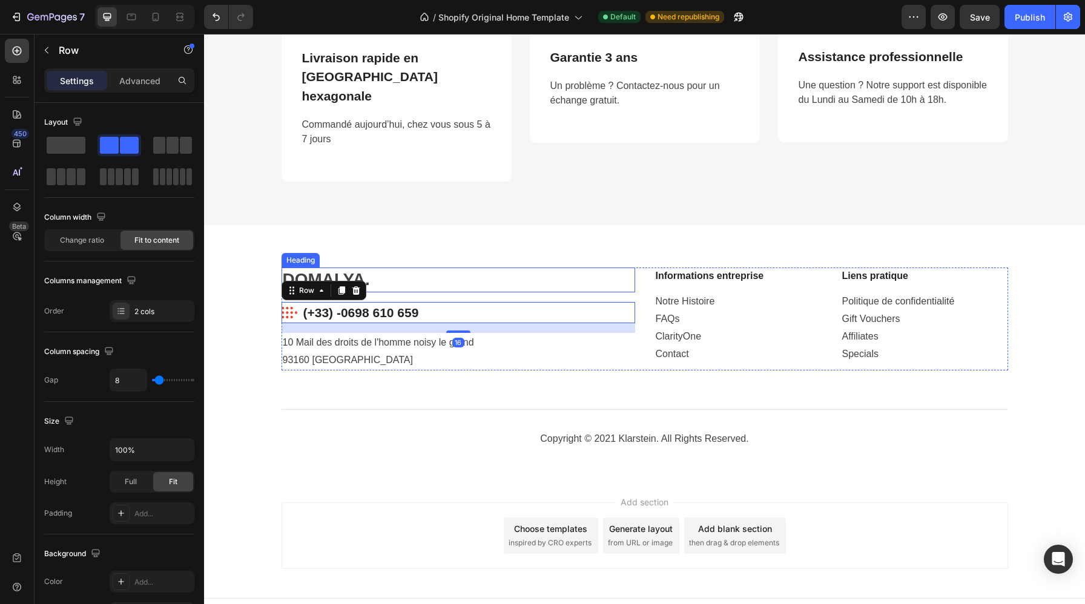
click at [463, 268] on h2 "DOMALYA." at bounding box center [459, 280] width 354 height 24
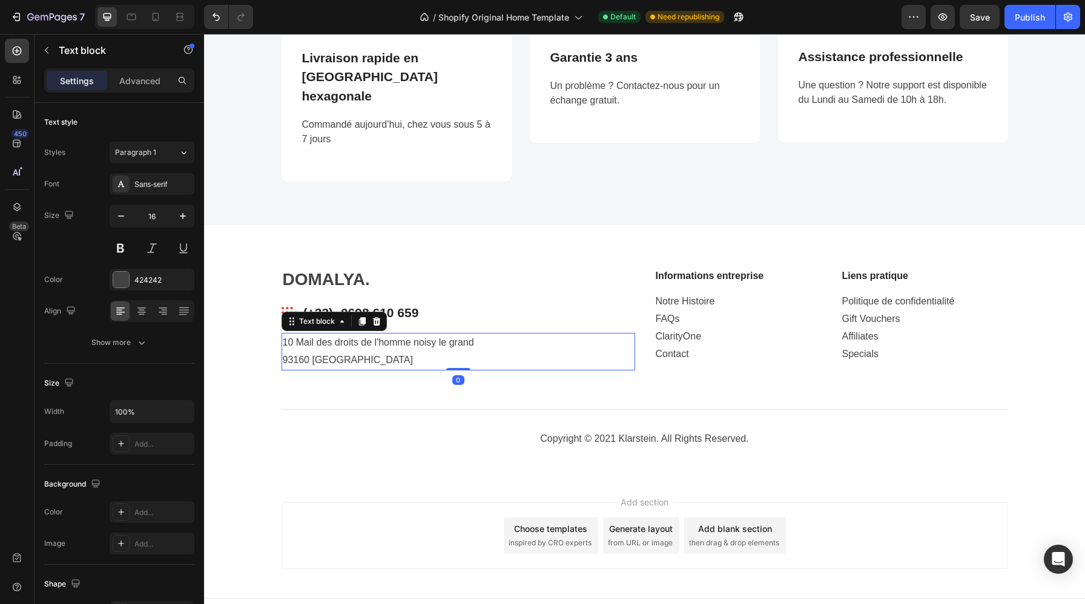
click at [629, 334] on p "10 Mail des droits de l'homme noisy le grand" at bounding box center [458, 343] width 351 height 18
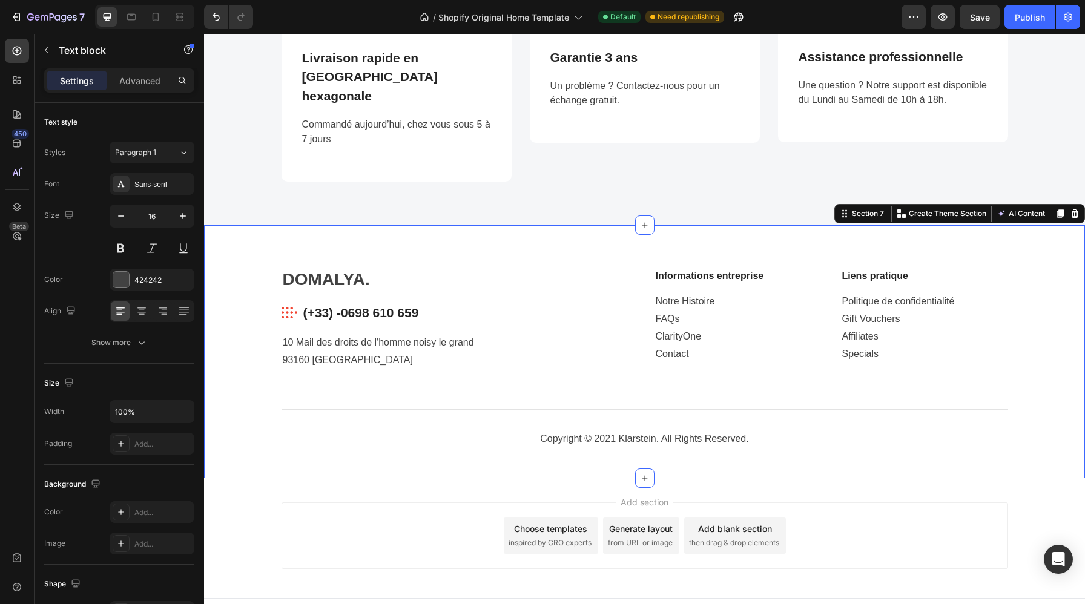
click at [670, 356] on div "DOMALYA. Heading Image (+33) -0698 610 659 Text block Row 10 Mail des droits de…" at bounding box center [644, 363] width 863 height 191
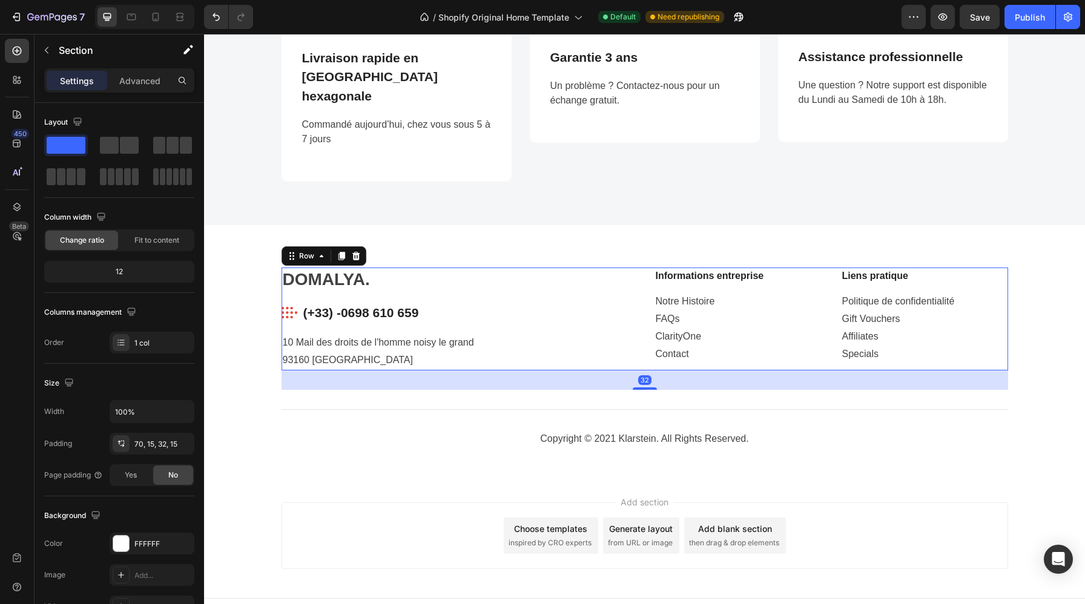
click at [642, 348] on div "DOMALYA. Heading Image (+33) -0698 610 659 Text block Row 10 Mail des droits de…" at bounding box center [645, 319] width 727 height 103
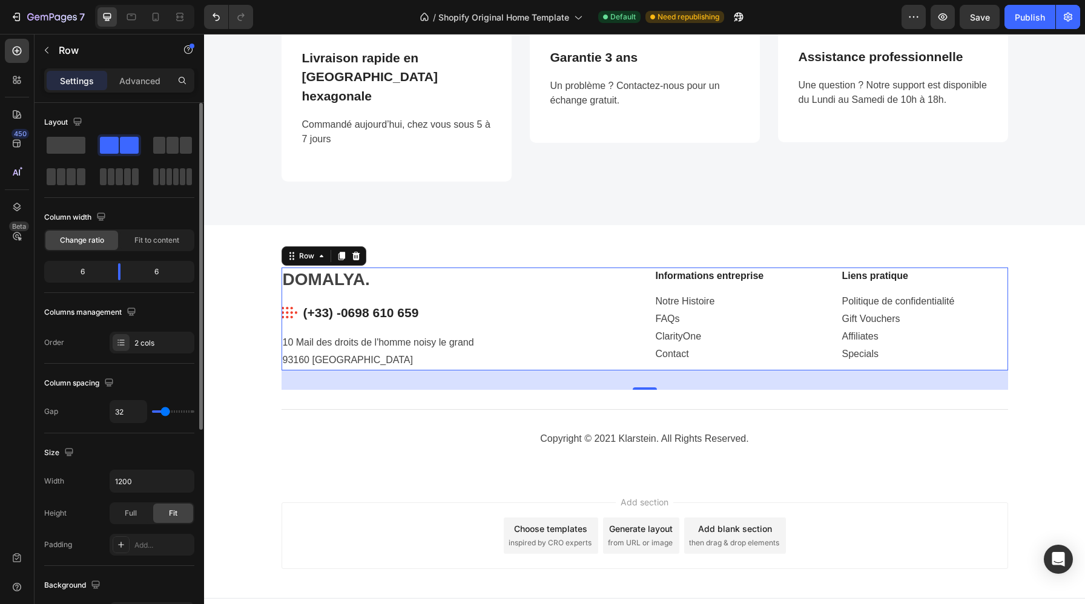
type input "30"
type input "29"
type input "28"
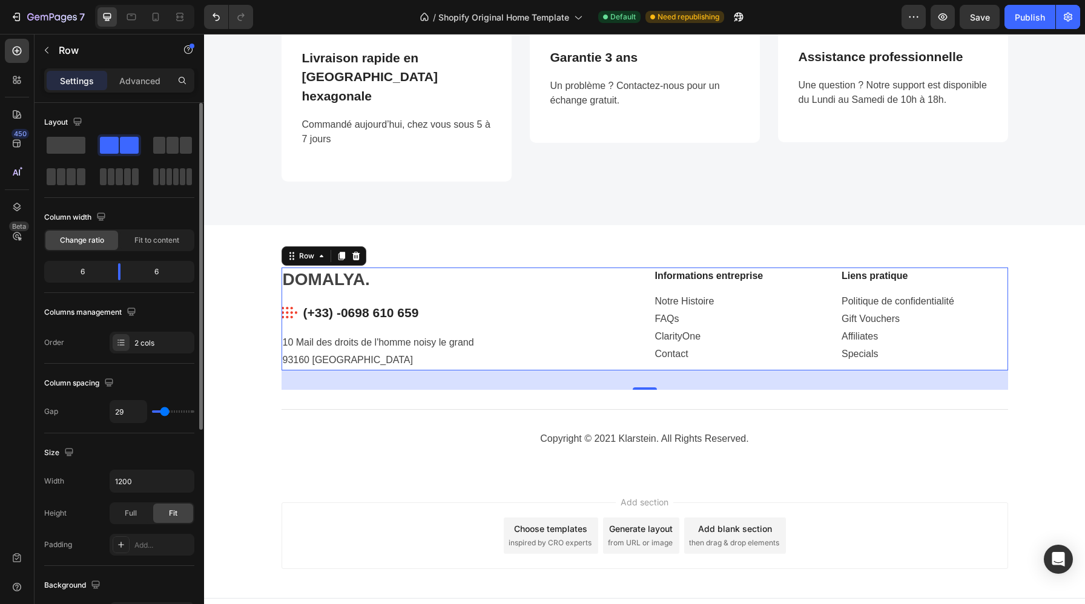
type input "28"
type input "26"
type input "23"
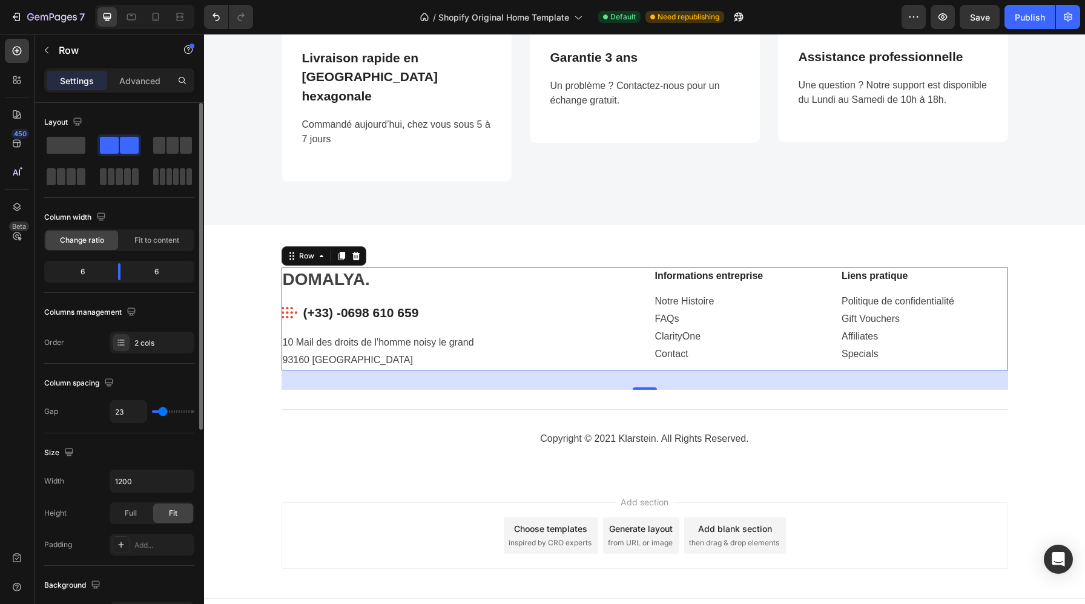
type input "19"
type input "17"
type input "15"
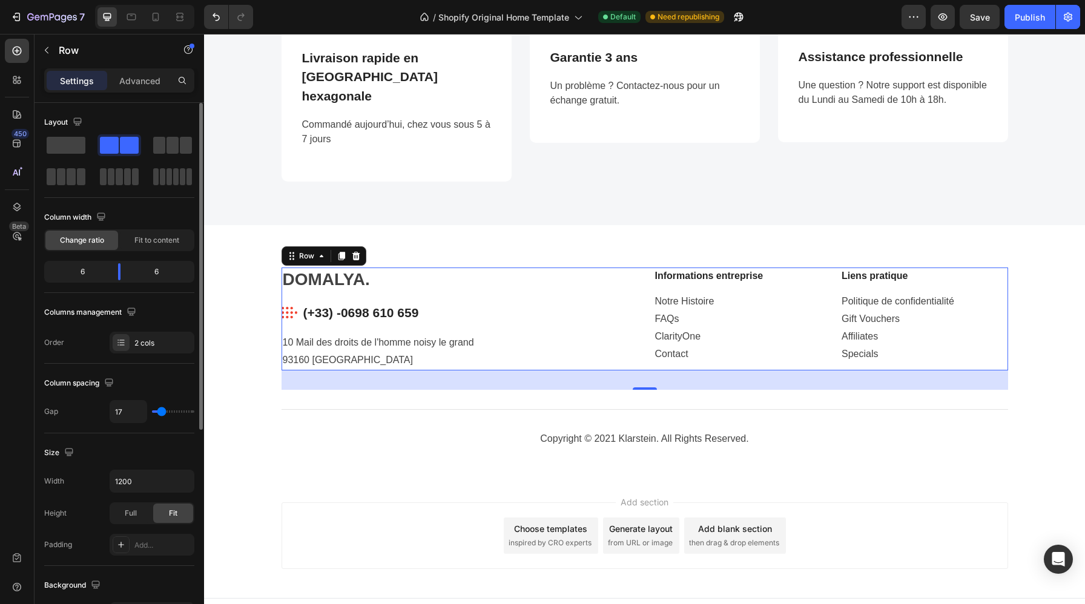
type input "15"
type input "14"
type input "13"
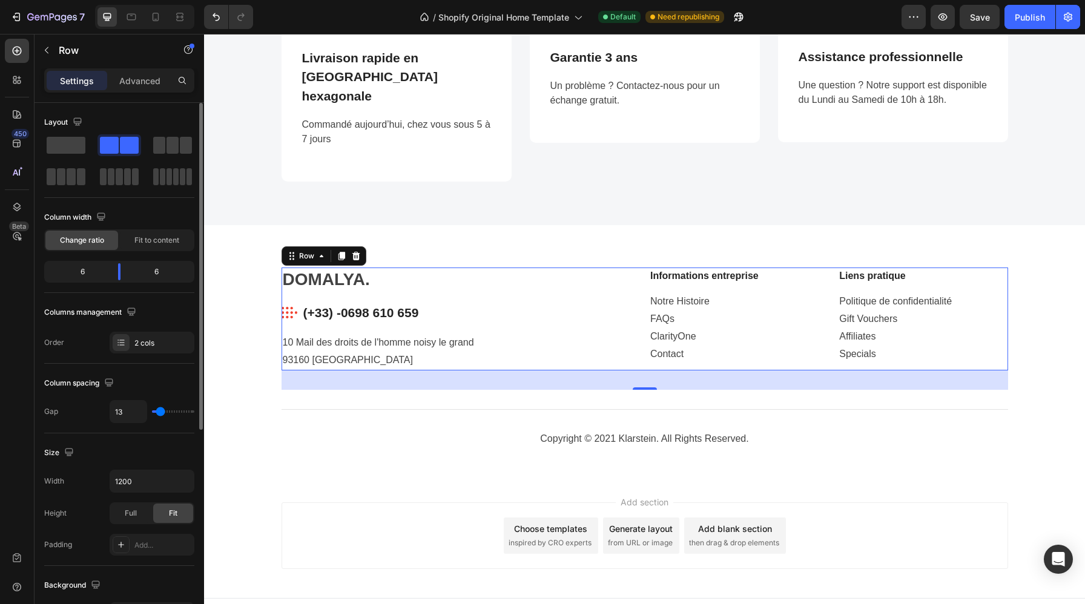
type input "10"
type input "6"
type input "3"
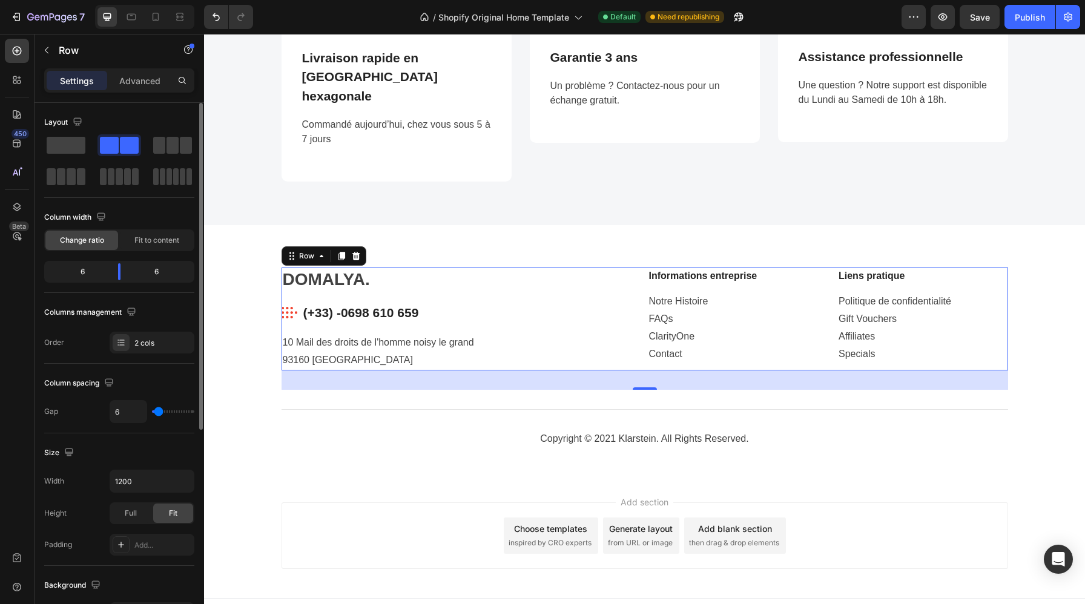
type input "3"
type input "0"
drag, startPoint x: 165, startPoint y: 412, endPoint x: 132, endPoint y: 411, distance: 32.7
type input "0"
click at [152, 411] on input "range" at bounding box center [173, 412] width 42 height 2
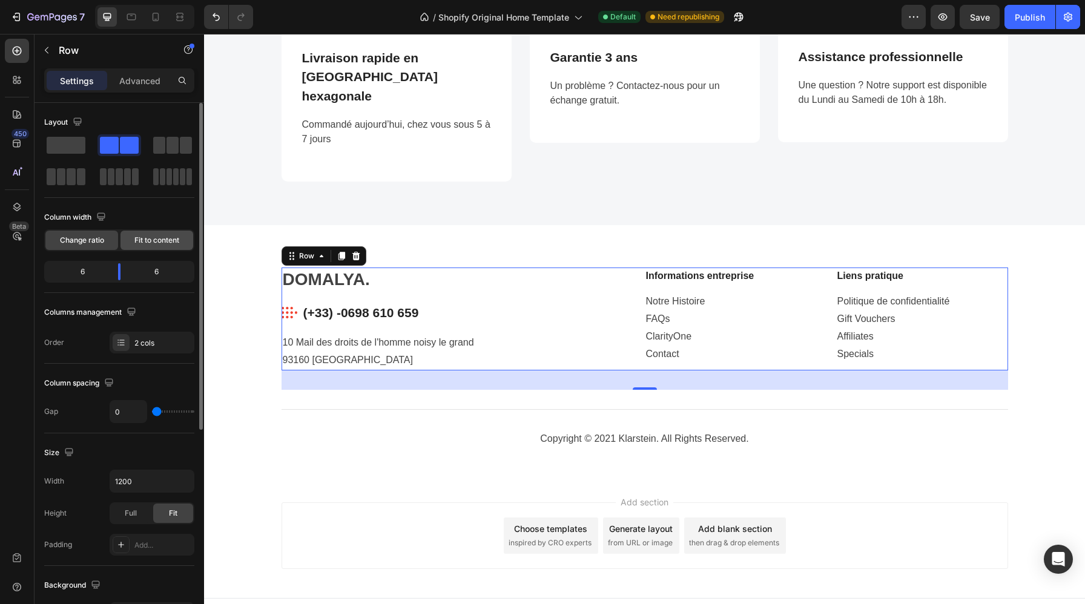
click at [157, 246] on div "Fit to content" at bounding box center [156, 240] width 73 height 19
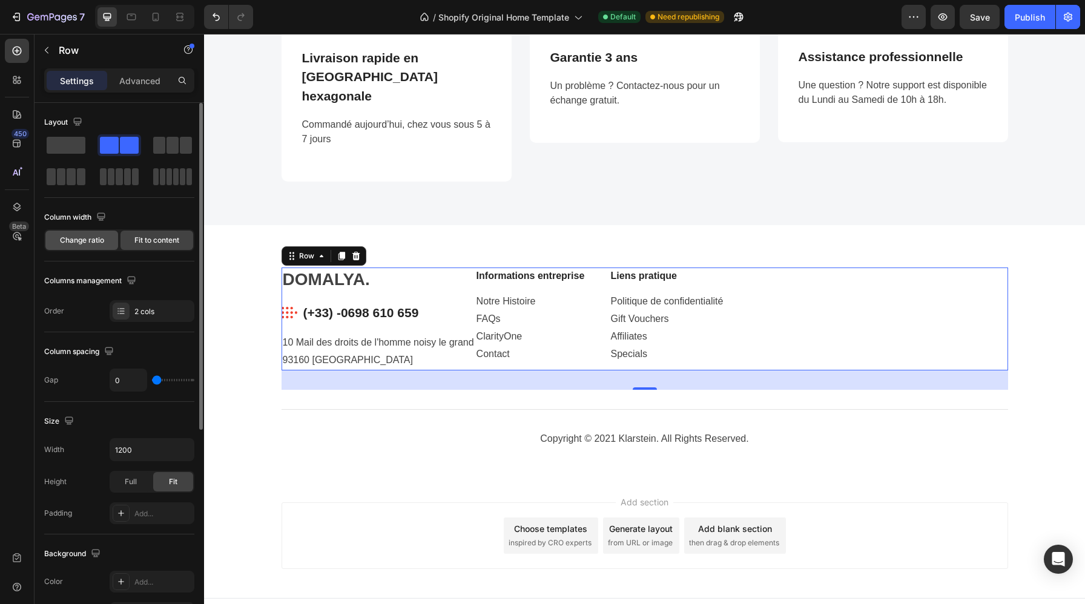
click at [90, 237] on span "Change ratio" at bounding box center [82, 240] width 44 height 11
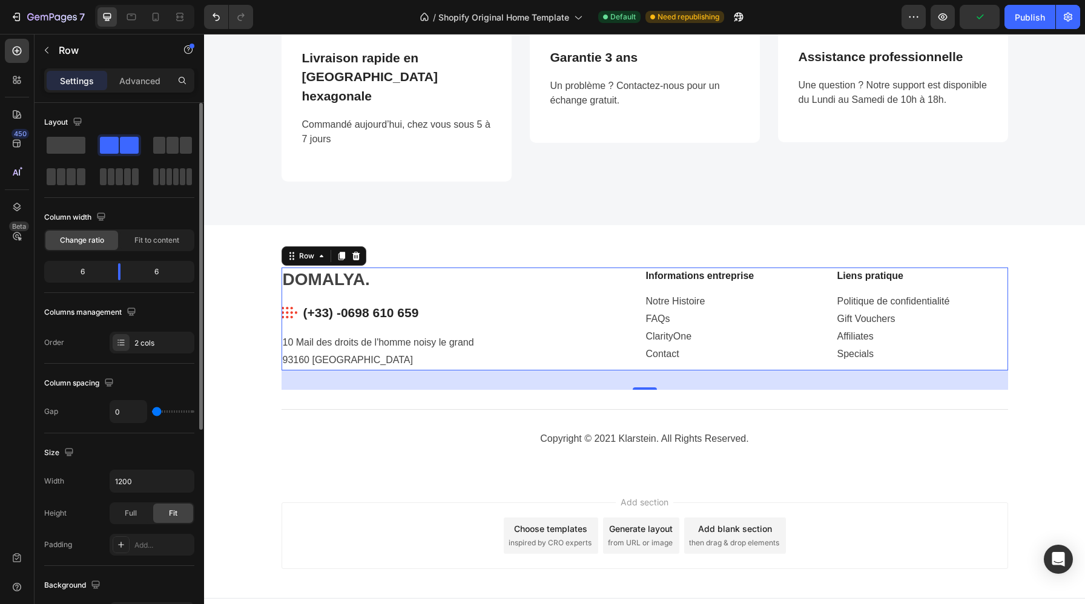
click at [90, 276] on div "6" at bounding box center [78, 271] width 62 height 17
click at [76, 274] on div "6" at bounding box center [78, 271] width 62 height 17
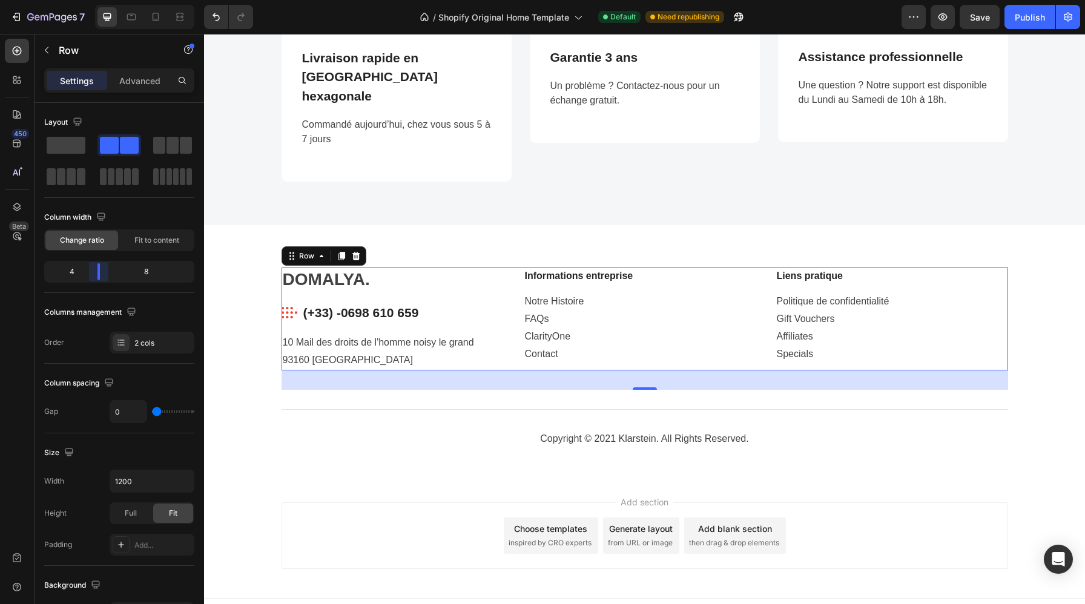
drag, startPoint x: 119, startPoint y: 274, endPoint x: 96, endPoint y: 274, distance: 23.0
click at [96, 0] on body "7 / Shopify Original Home Template Default Need republishing Preview Save Publi…" at bounding box center [542, 0] width 1085 height 0
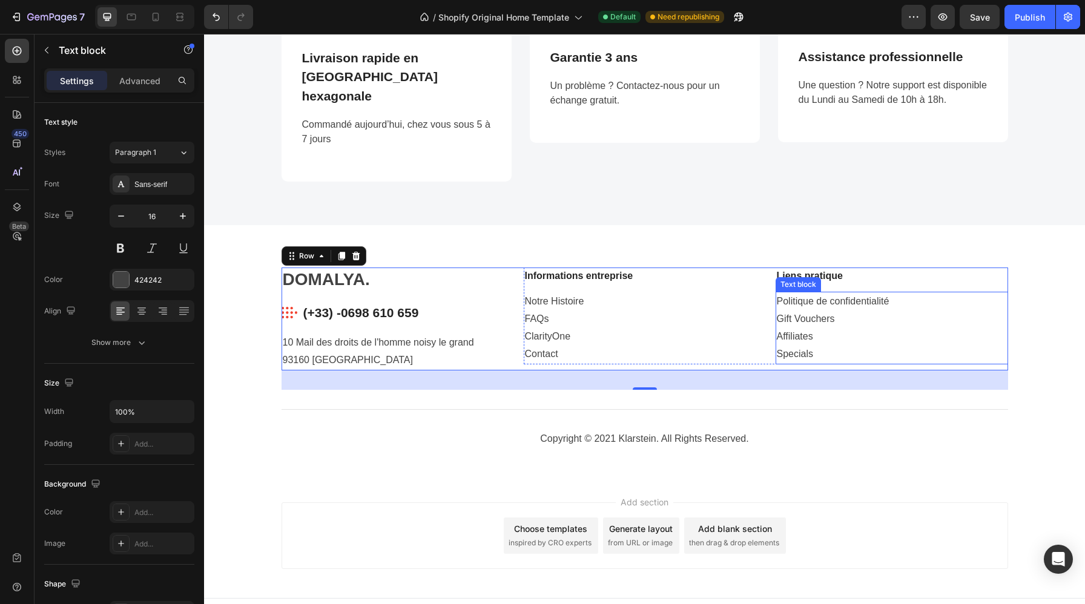
click at [873, 296] on link "Politique de confidentialité" at bounding box center [833, 301] width 113 height 10
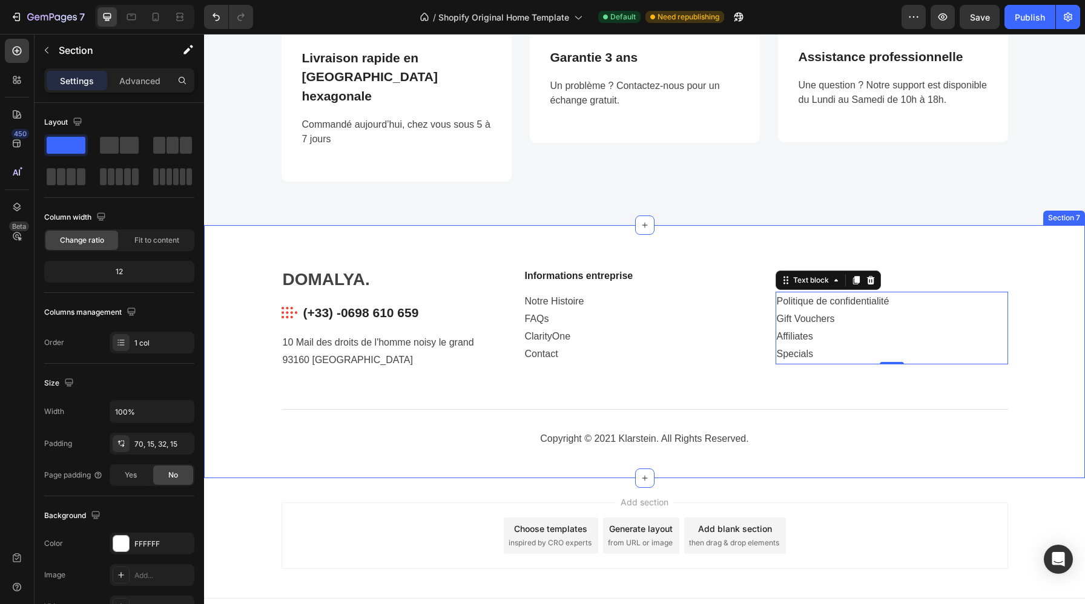
click at [886, 359] on div "DOMALYA. Heading Image (+33) -0698 610 659 Text block Row 10 Mail des droits de…" at bounding box center [644, 363] width 863 height 191
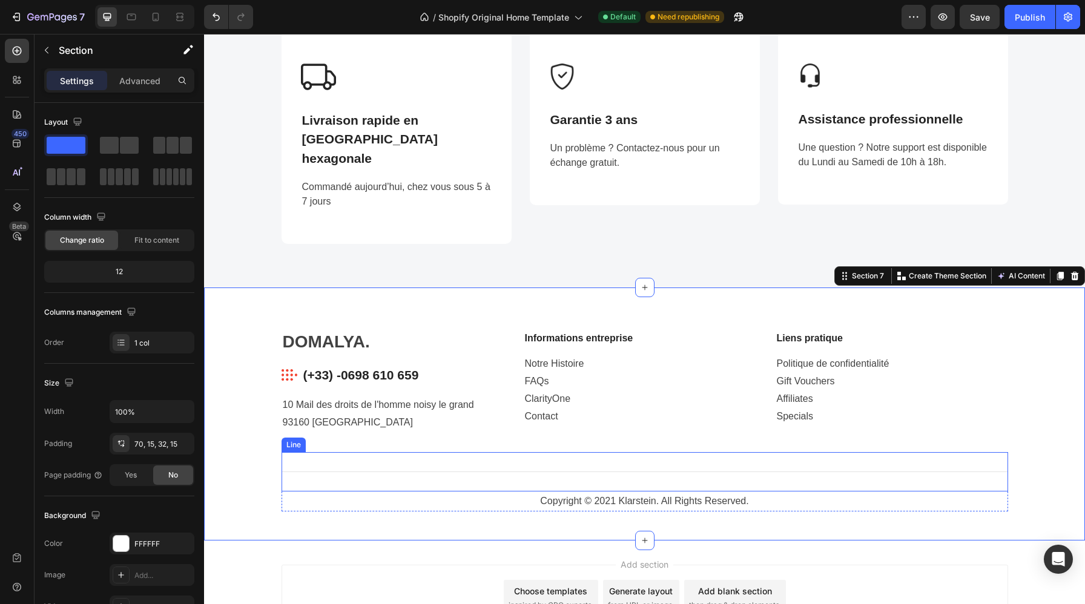
scroll to position [1712, 0]
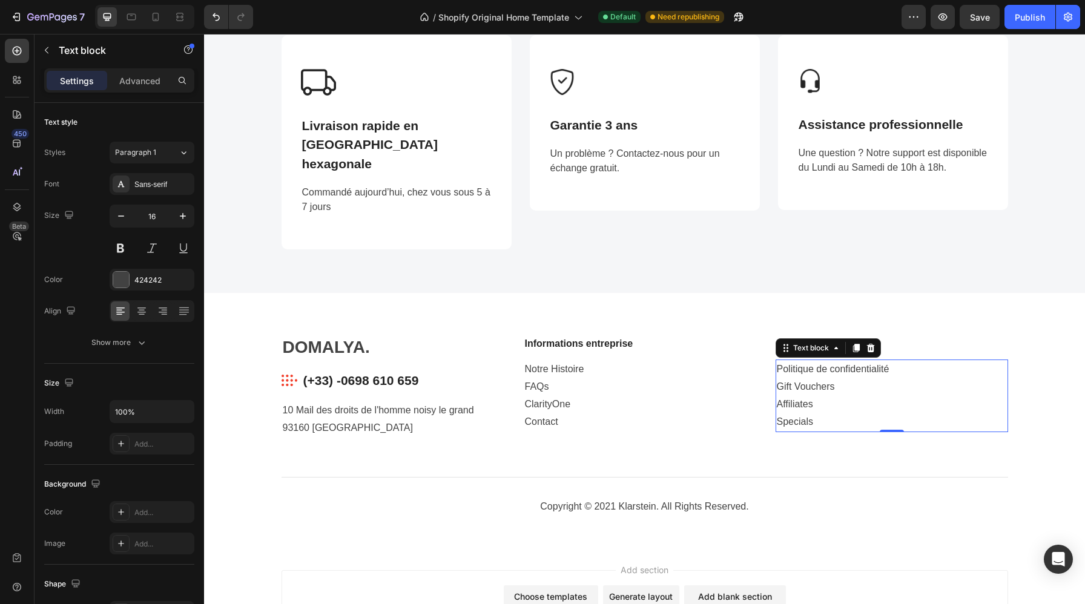
click at [843, 367] on p "Politique de confidentialité Gift Vouchers Affiliates Specials" at bounding box center [892, 396] width 230 height 70
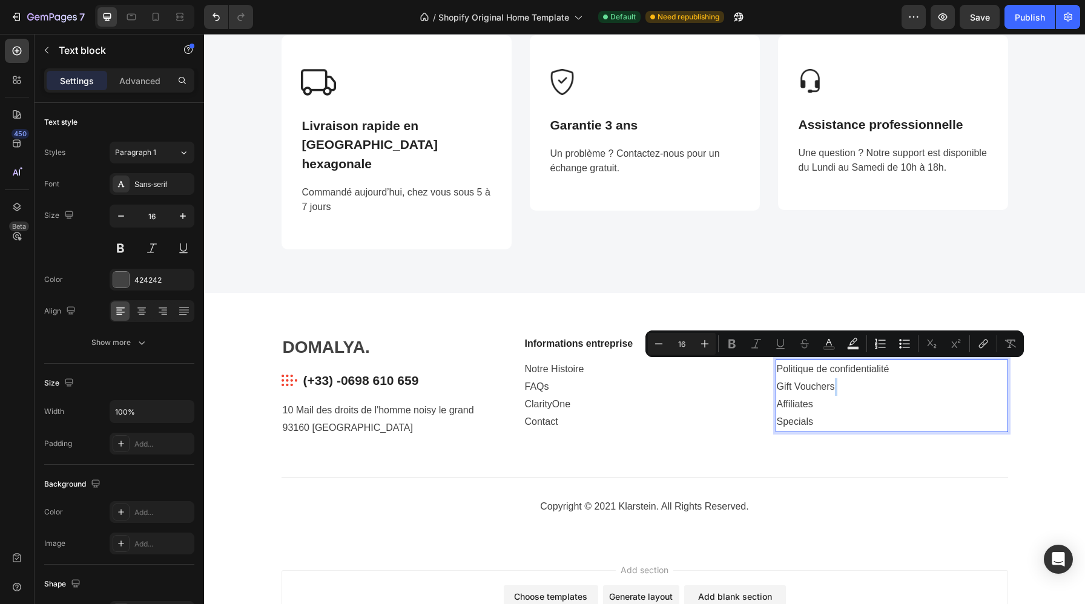
click at [843, 367] on p "Politique de confidentialité Gift Vouchers Affiliates Specials" at bounding box center [892, 396] width 230 height 70
drag, startPoint x: 843, startPoint y: 367, endPoint x: 777, endPoint y: 367, distance: 65.4
click at [777, 367] on p "Politique de confidentialité Gift Vouchers Affiliates Specials" at bounding box center [892, 396] width 230 height 70
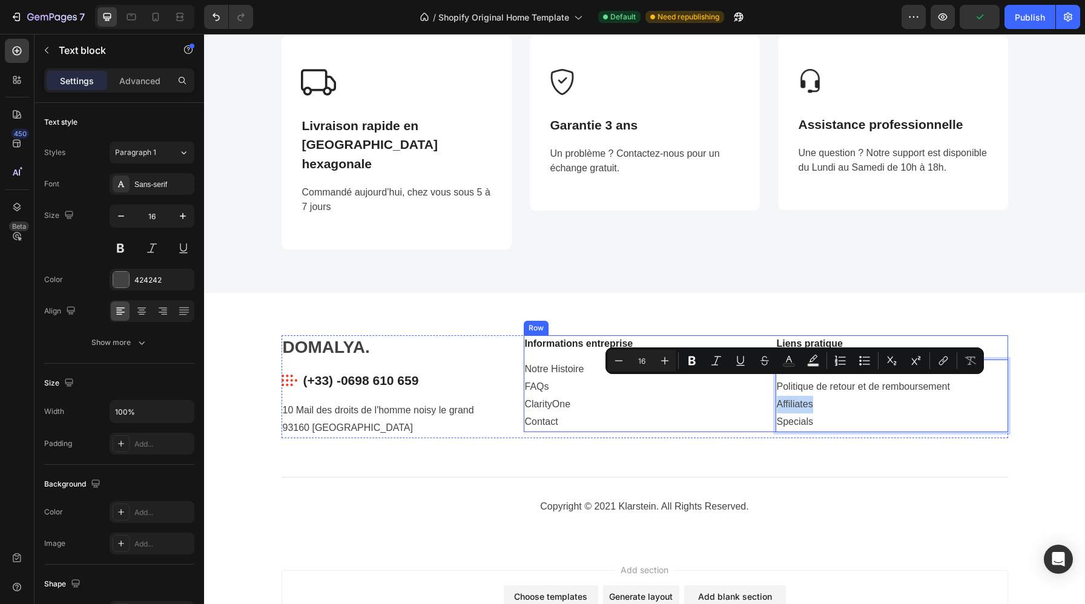
drag, startPoint x: 822, startPoint y: 384, endPoint x: 773, endPoint y: 384, distance: 49.0
click at [773, 384] on div "Informations entreprise Text block Notre Histoire FAQs ClarityOne Contact Text …" at bounding box center [766, 383] width 484 height 96
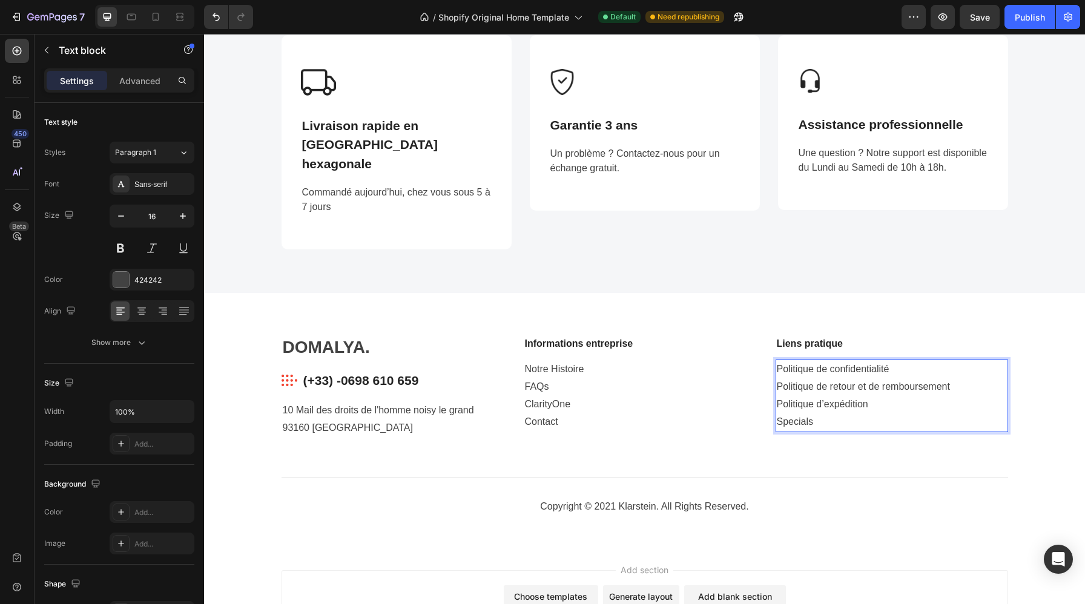
click at [822, 398] on p "Politique de confidentialité Politique de retour et de remboursement Politique …" at bounding box center [892, 396] width 230 height 70
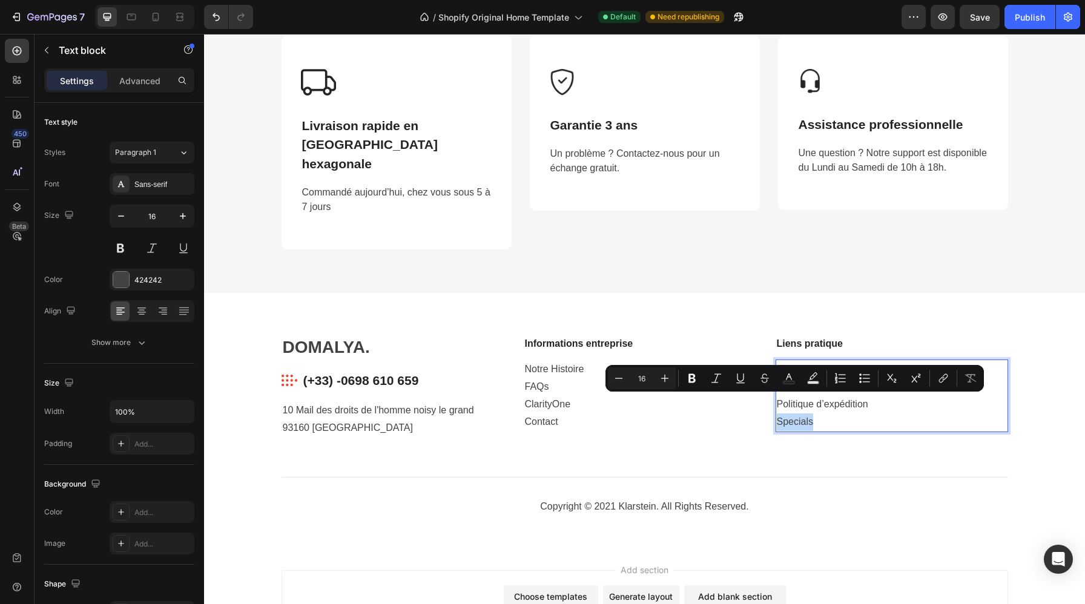
drag, startPoint x: 829, startPoint y: 401, endPoint x: 776, endPoint y: 402, distance: 52.7
click at [777, 402] on p "Politique de confidentialité Politique de retour et de remboursement Politique …" at bounding box center [892, 396] width 230 height 70
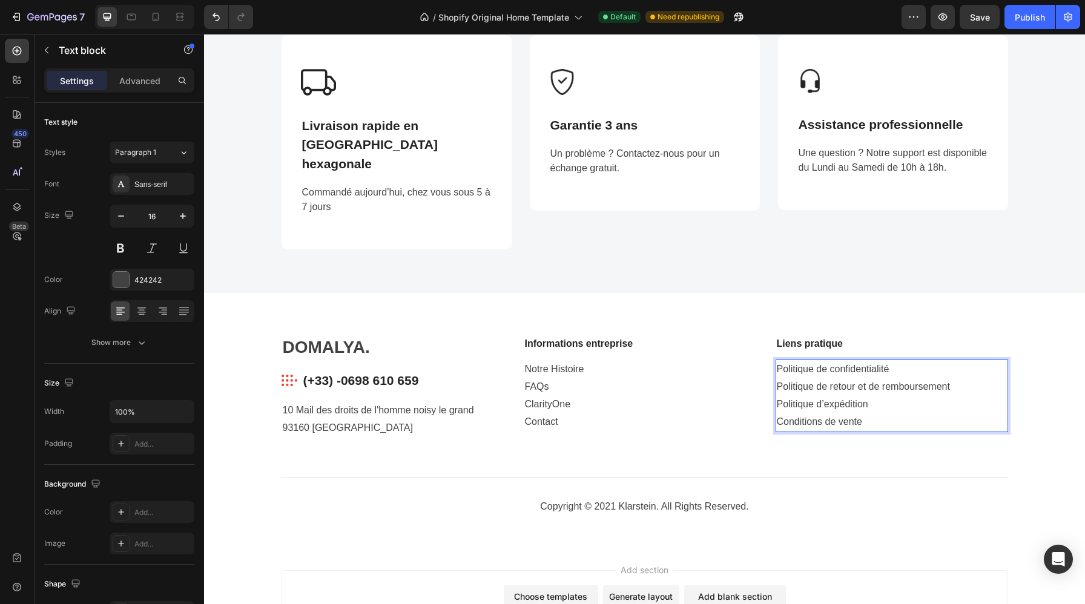
click at [865, 399] on p "Politique de confidentialité Politique de retour et de remboursement Politique …" at bounding box center [892, 396] width 230 height 70
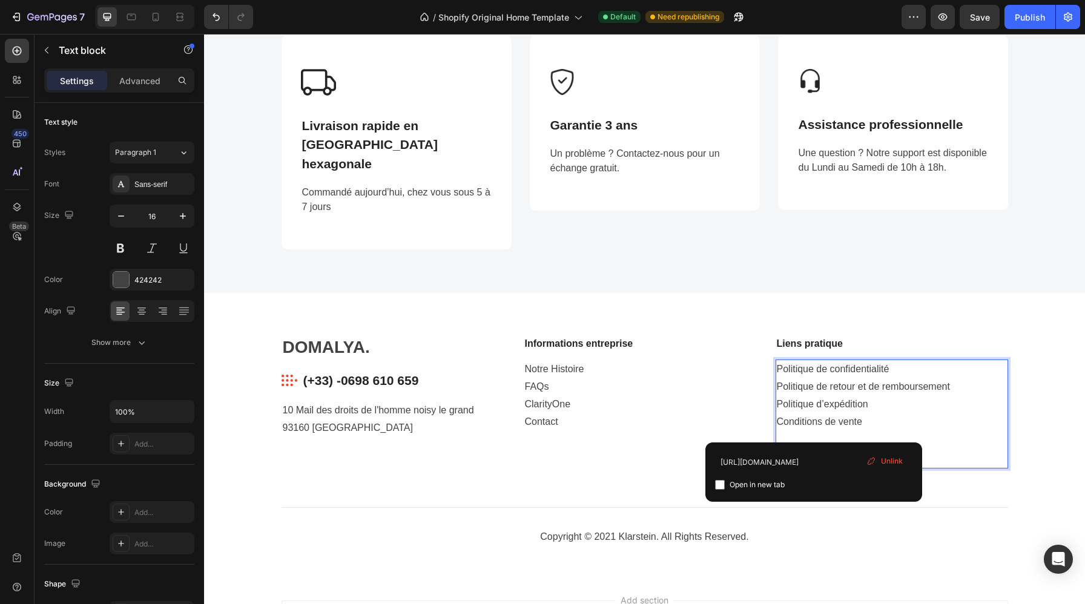
click at [813, 441] on li "Conditions d'utilisation" at bounding box center [904, 450] width 206 height 18
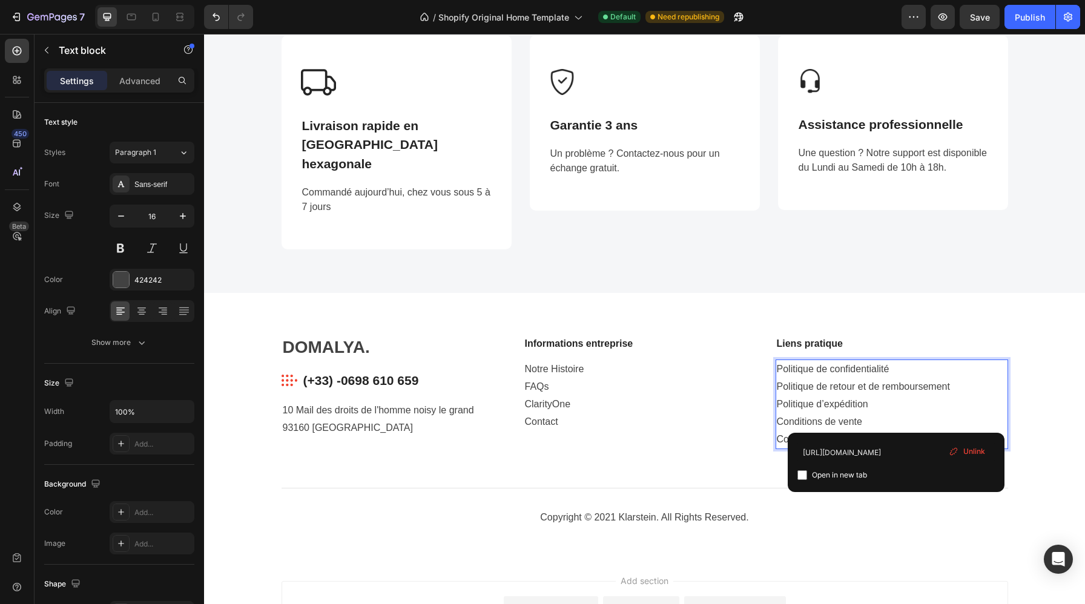
click at [895, 431] on p "⁠⁠⁠⁠⁠⁠⁠ Conditions d'utilisation" at bounding box center [892, 440] width 230 height 18
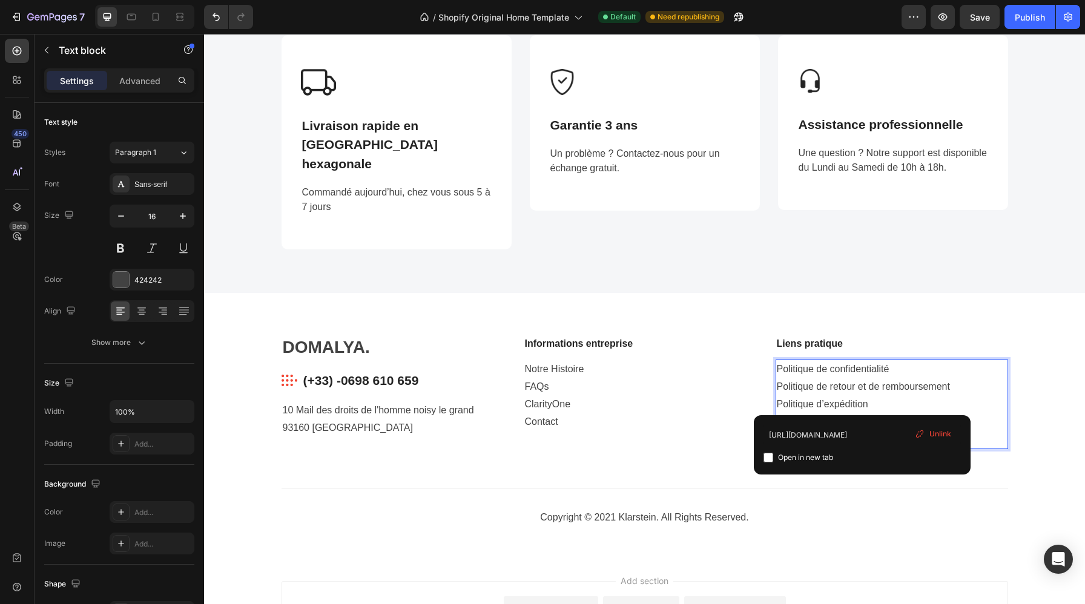
click at [892, 395] on p "Politique de confidentialité Politique de retour et de remboursement Politique …" at bounding box center [892, 396] width 230 height 70
click at [905, 387] on p "Politique de confidentialité Politique de retour et de remboursement Politique …" at bounding box center [892, 396] width 230 height 70
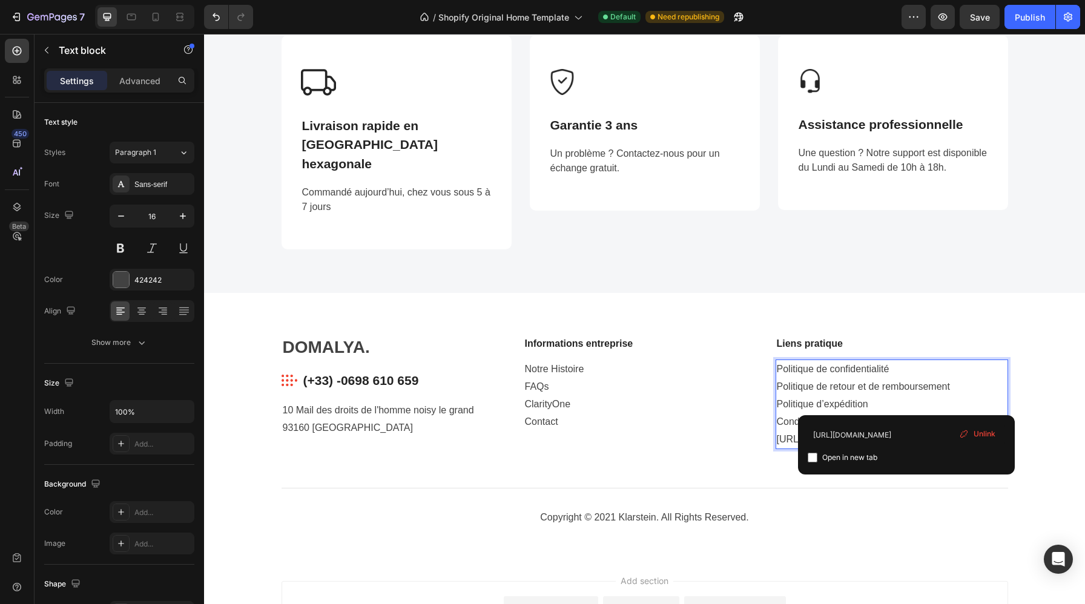
click at [904, 417] on link "Conditions de ventehttps://circuzen.fr/policies/terms-of-sale" at bounding box center [885, 422] width 217 height 10
click at [888, 392] on p "Politique de confidentialité Politique de retour et de remboursement Politique …" at bounding box center [892, 396] width 230 height 70
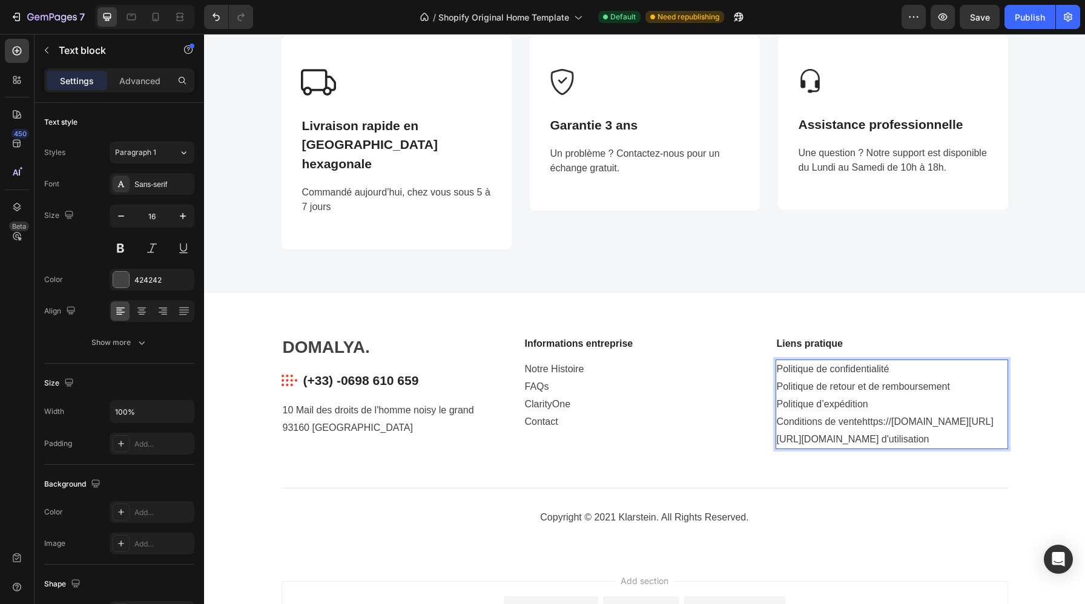
click at [853, 449] on p "https://circuzen.fr/policies/terms-of-serviceConditions d'utilisation" at bounding box center [892, 440] width 230 height 18
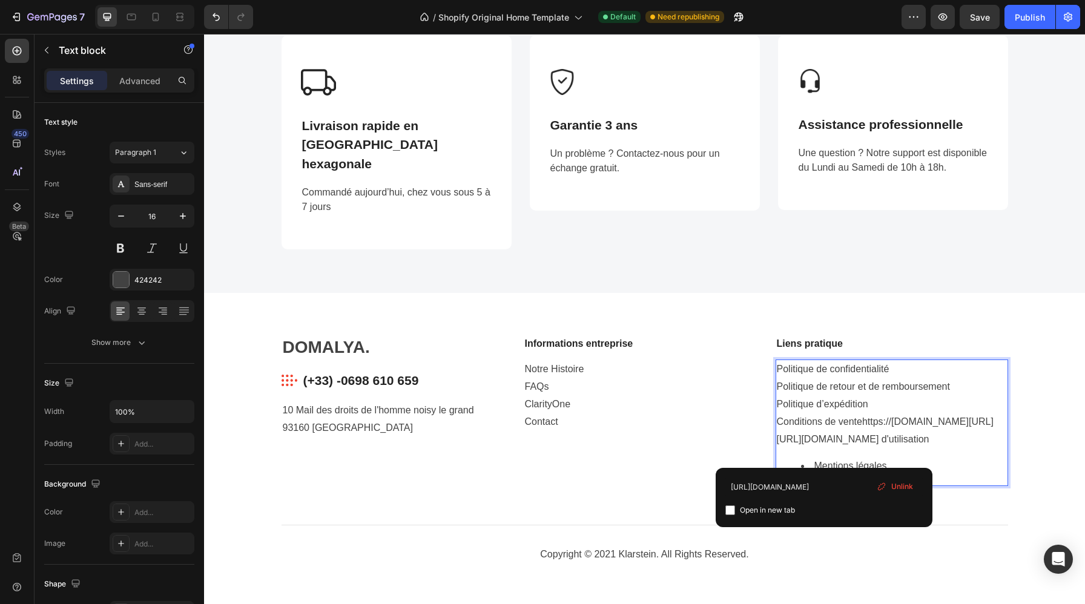
click at [920, 389] on p "Politique de confidentialité Politique de retour et de remboursement Politique …" at bounding box center [892, 396] width 230 height 70
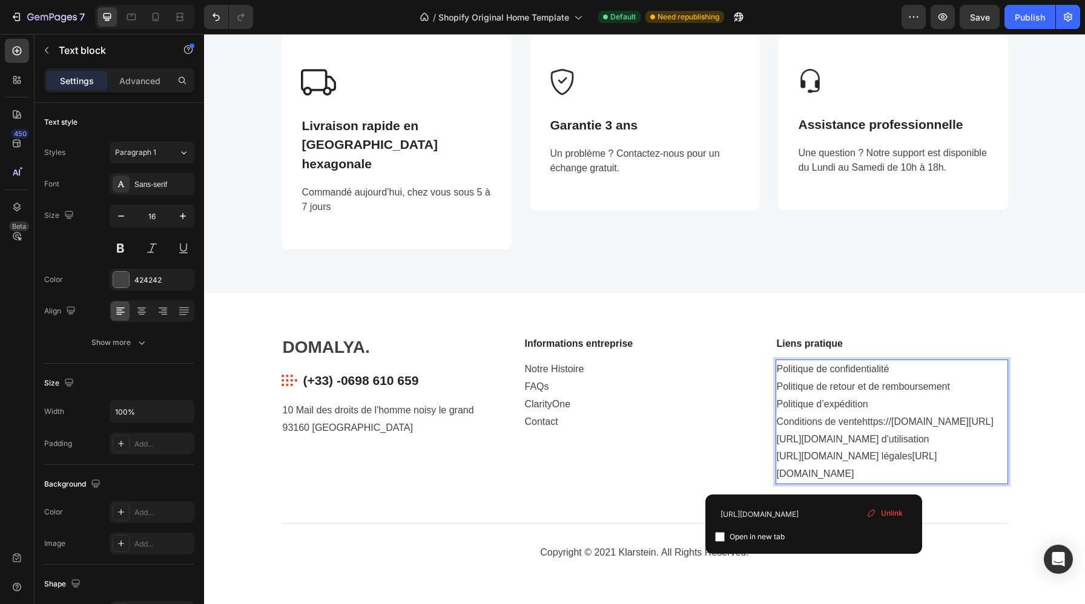
click at [900, 464] on p "https://circuzen.fr/policies/legal-noticeMentions légales https://circuzen.fr/p…" at bounding box center [892, 465] width 230 height 35
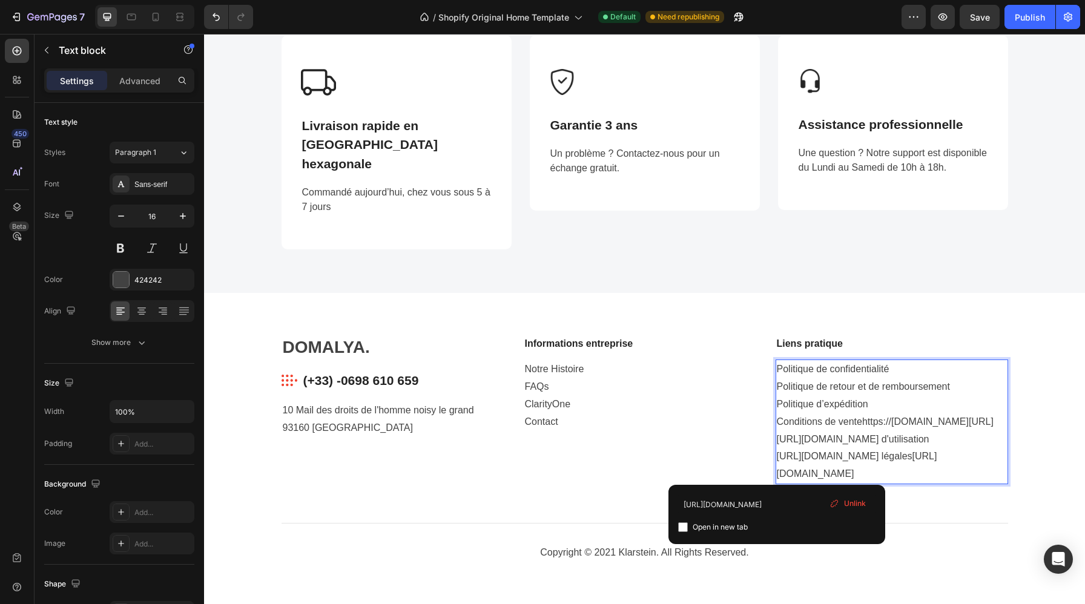
click at [776, 471] on div "Politique de confidentialité Politique de retour et de remboursement Politique …" at bounding box center [892, 422] width 233 height 125
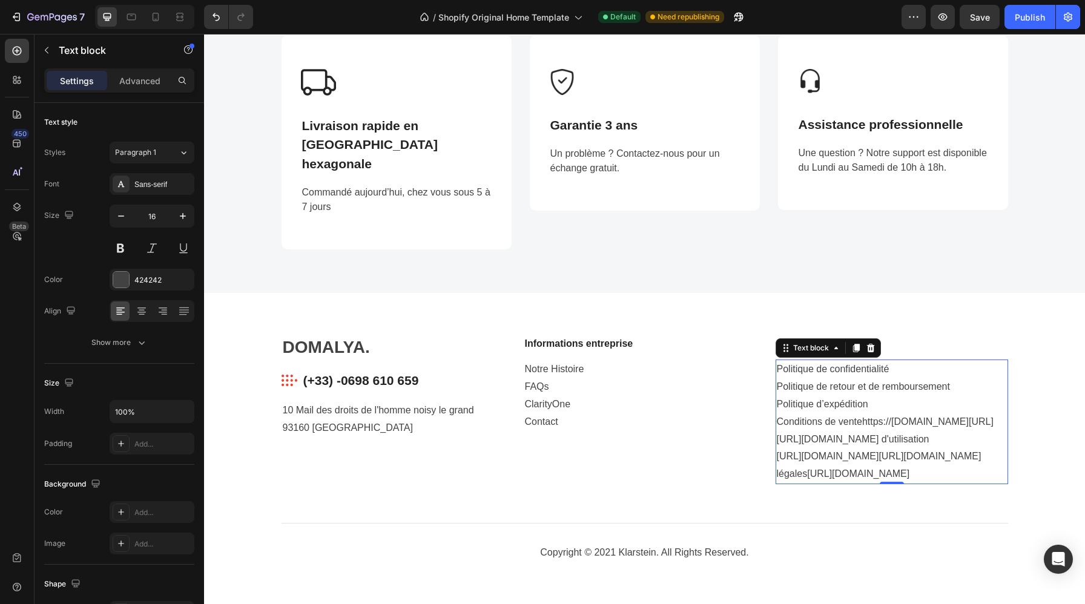
drag, startPoint x: 777, startPoint y: 472, endPoint x: 831, endPoint y: 487, distance: 55.6
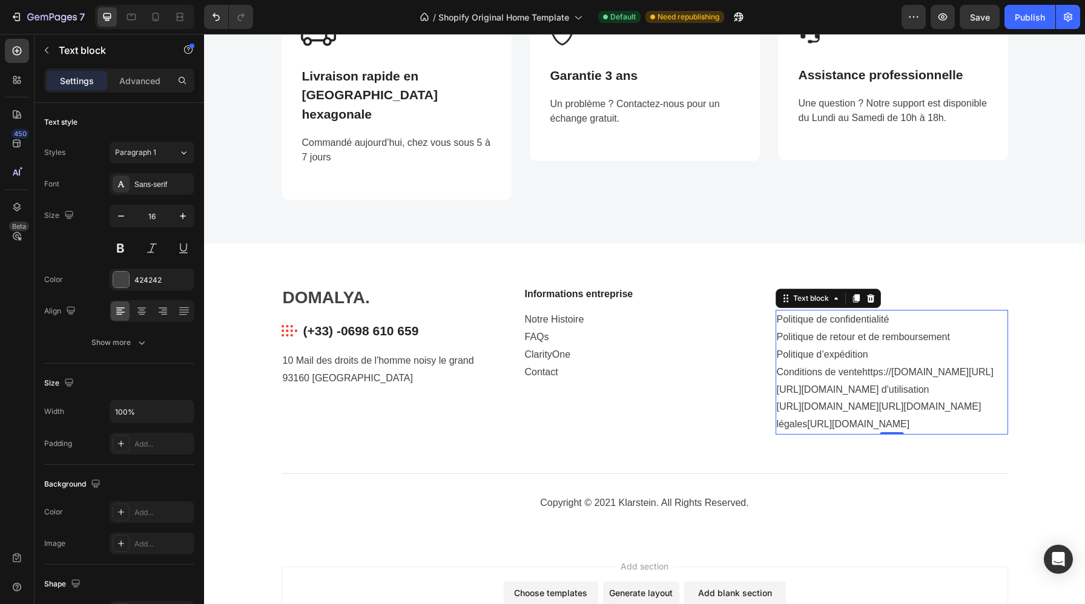
scroll to position [1878, 0]
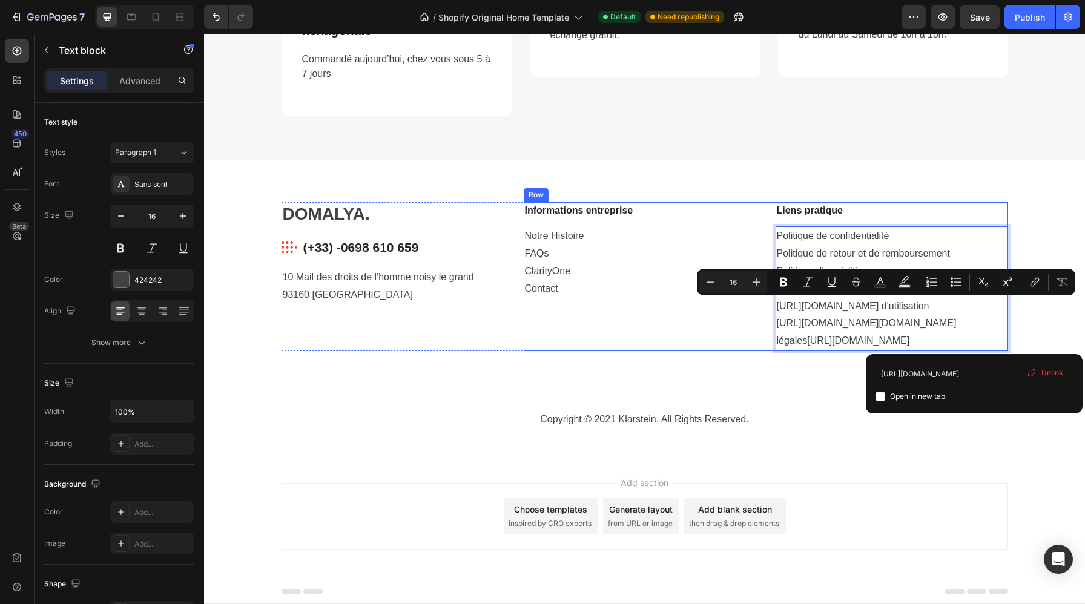
drag, startPoint x: 994, startPoint y: 343, endPoint x: 771, endPoint y: 305, distance: 226.2
click at [771, 305] on div "Informations entreprise Text block Notre Histoire FAQs ClarityOne Contact Text …" at bounding box center [766, 276] width 484 height 149
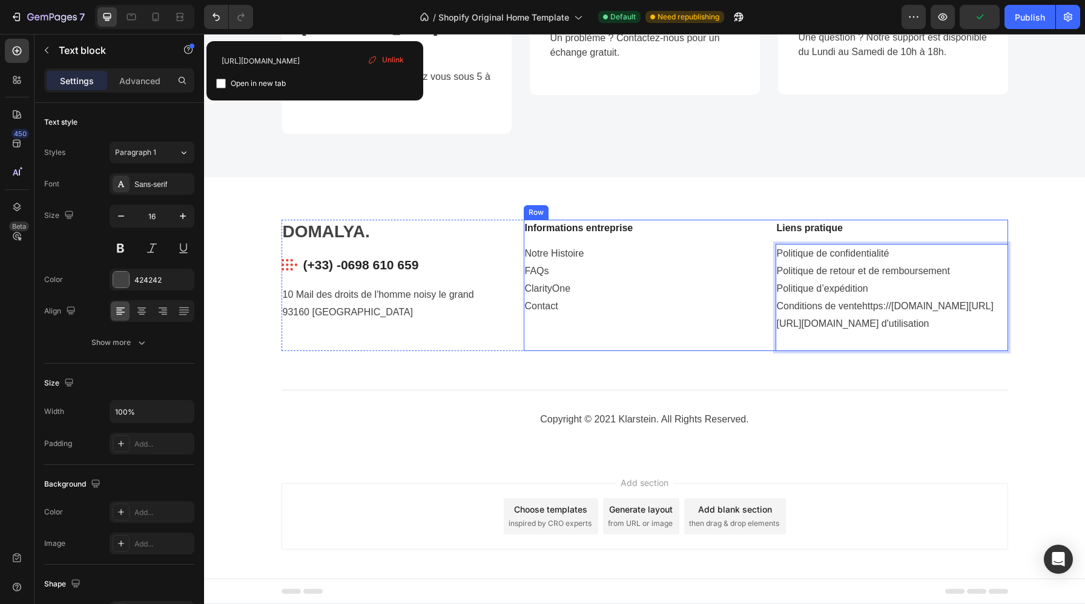
scroll to position [1826, 0]
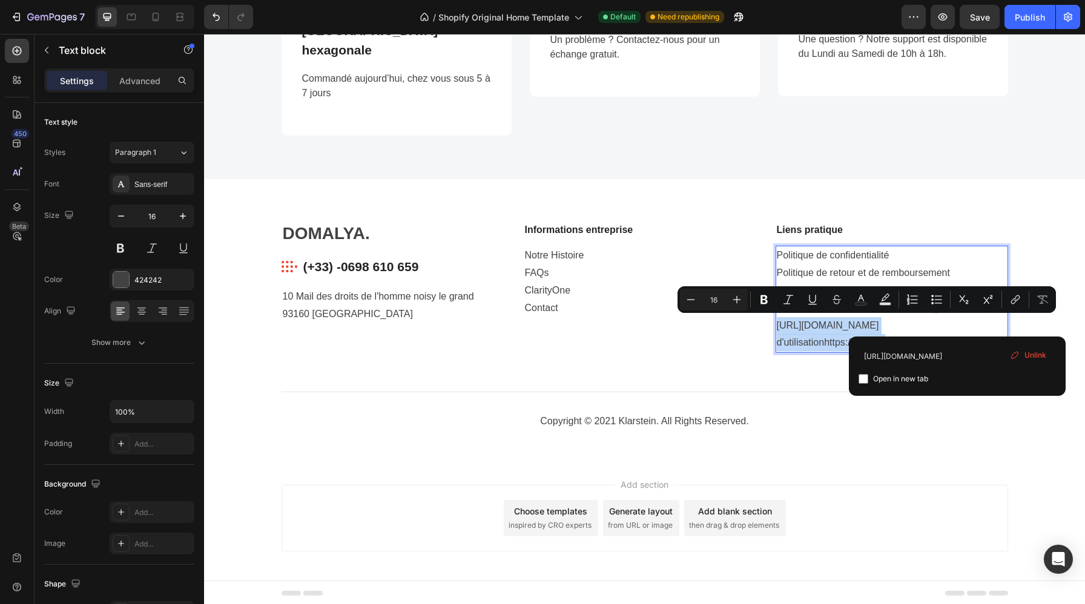
drag, startPoint x: 957, startPoint y: 323, endPoint x: 776, endPoint y: 321, distance: 181.1
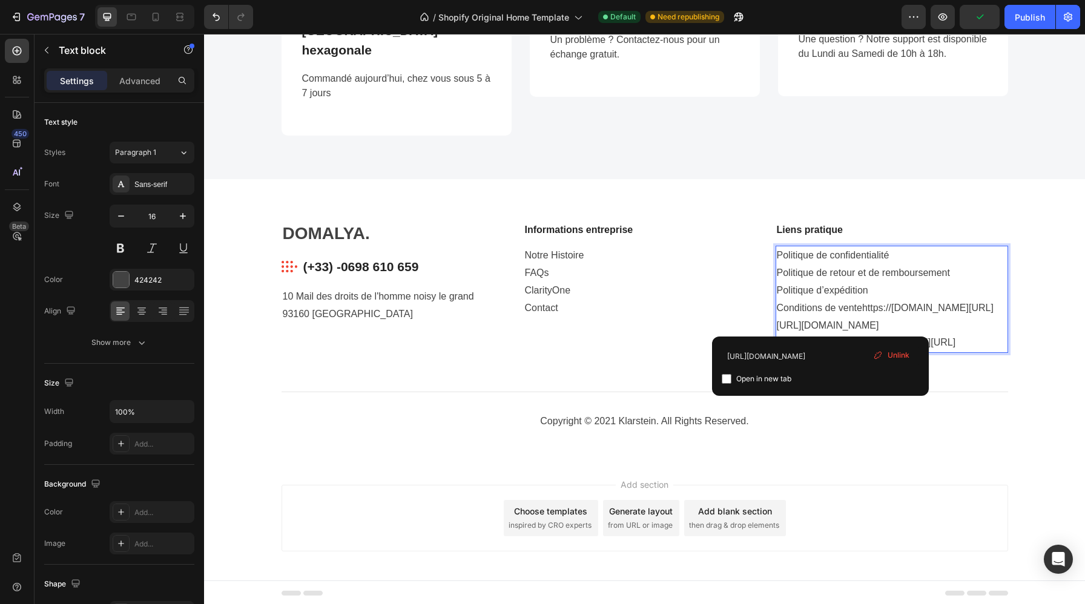
click at [822, 323] on p "https://circuzen.fr/policies/terms-of-serviceConditions d'utilisationhttps://ci…" at bounding box center [892, 334] width 230 height 35
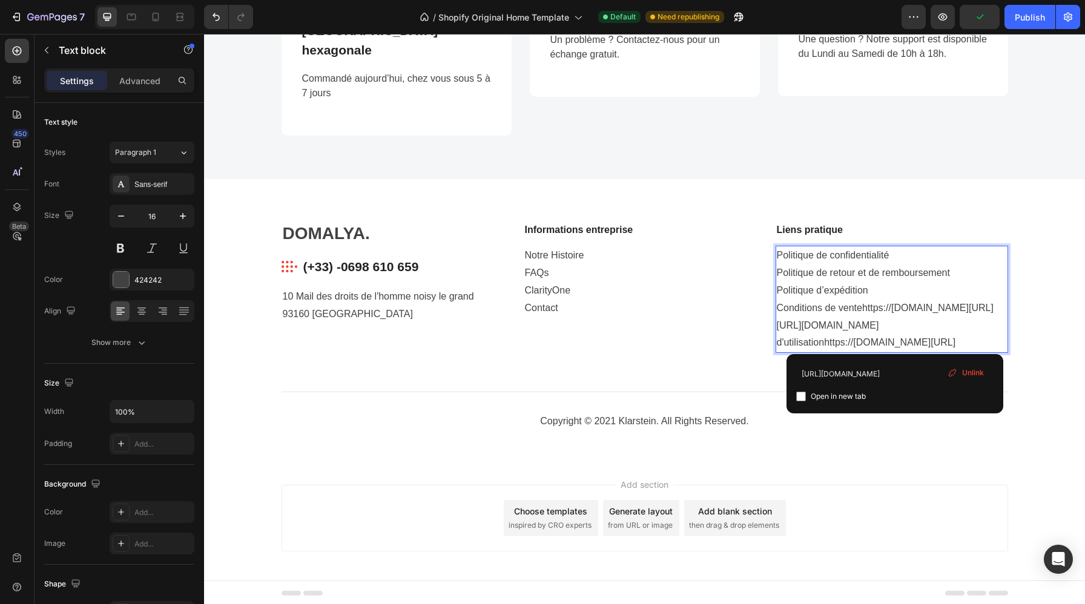
click at [896, 333] on p "https://circuzen.fr/policies/terms-of-serviceConditions d'utilisationhttps://ci…" at bounding box center [892, 334] width 230 height 35
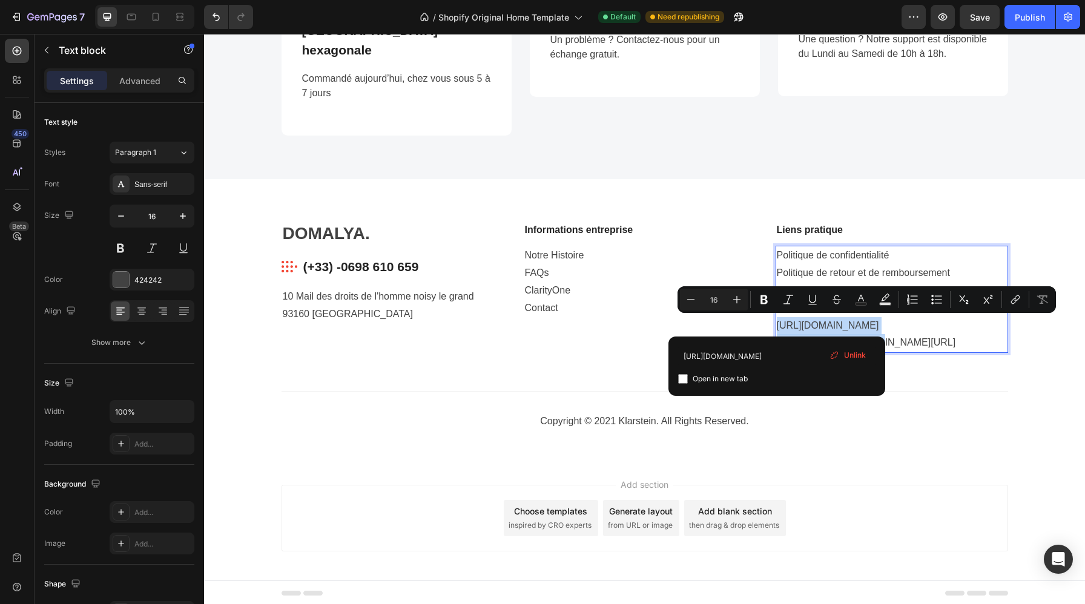
drag, startPoint x: 778, startPoint y: 322, endPoint x: 958, endPoint y: 321, distance: 179.8
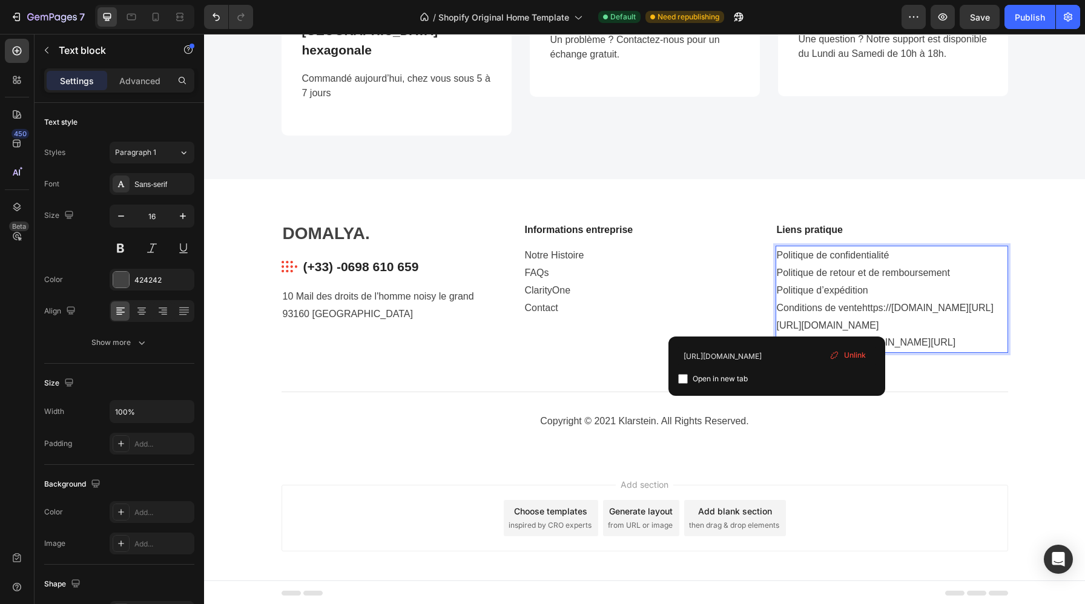
click at [805, 295] on p "Politique de confidentialité Politique de retour et de remboursement Politique …" at bounding box center [892, 282] width 230 height 70
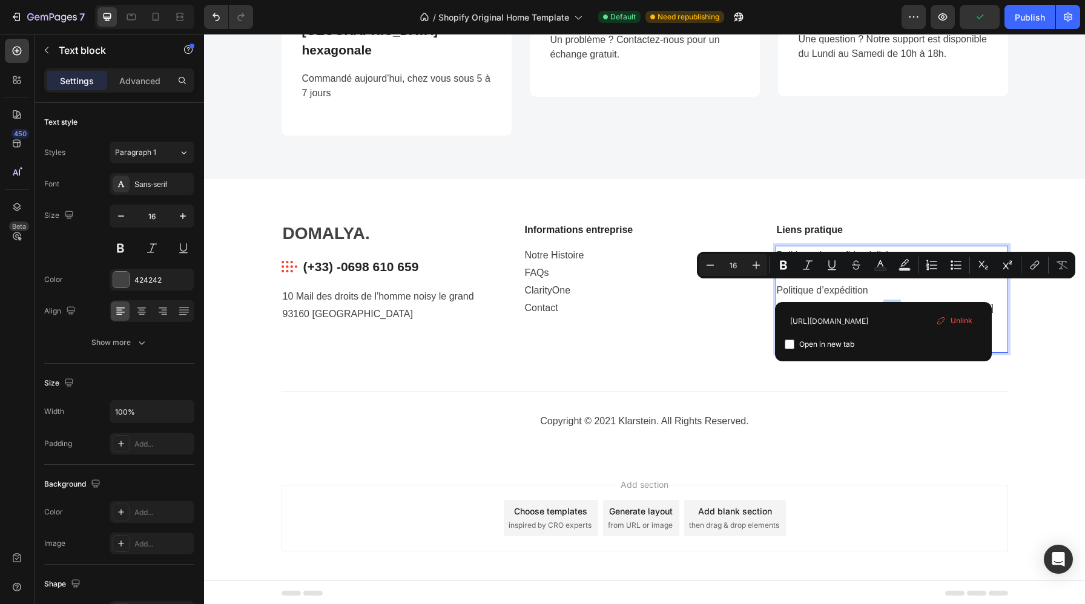
drag, startPoint x: 883, startPoint y: 289, endPoint x: 897, endPoint y: 289, distance: 13.9
click at [897, 303] on link "Conditions de ventehttps://circuzen.fr/policies/terms-of-sale" at bounding box center [885, 308] width 217 height 10
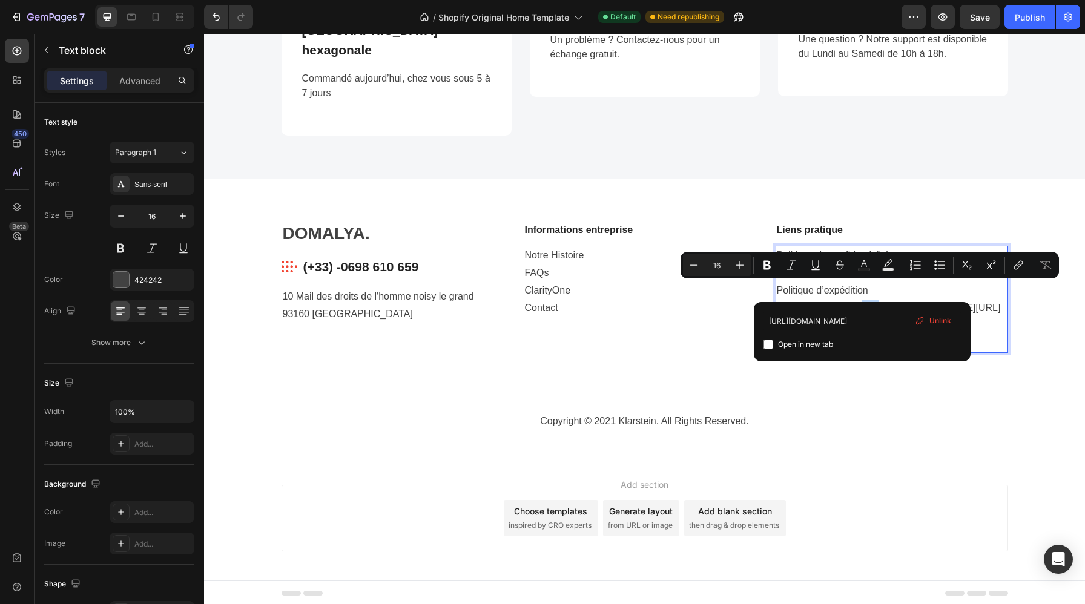
drag, startPoint x: 862, startPoint y: 288, endPoint x: 879, endPoint y: 288, distance: 17.0
click at [944, 317] on span "Unlink" at bounding box center [940, 320] width 22 height 11
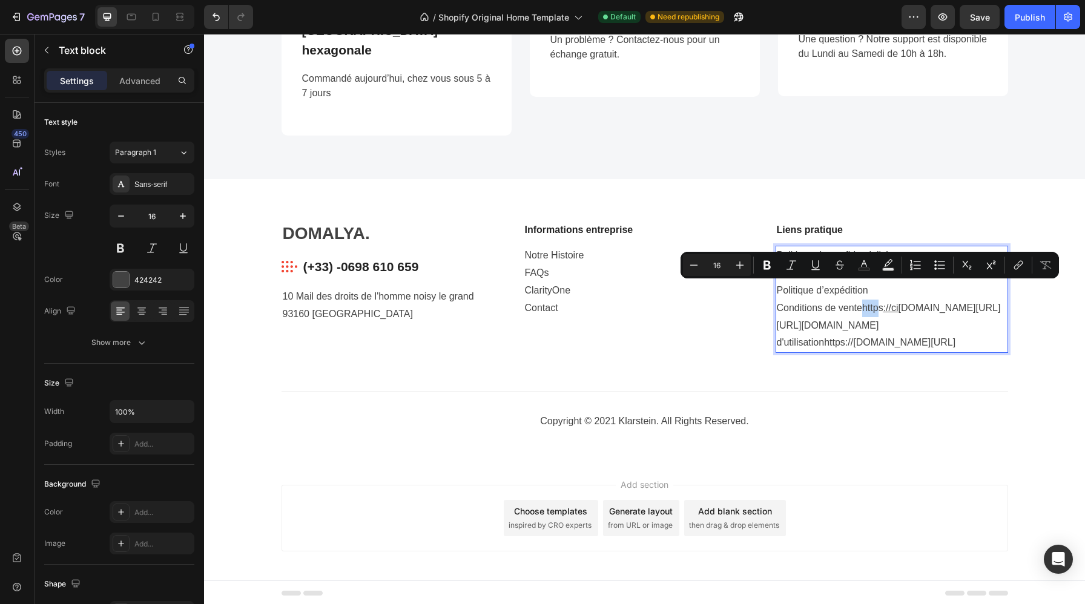
click at [877, 291] on p "Politique de confidentialité Politique de retour et de remboursement Politique …" at bounding box center [892, 282] width 230 height 70
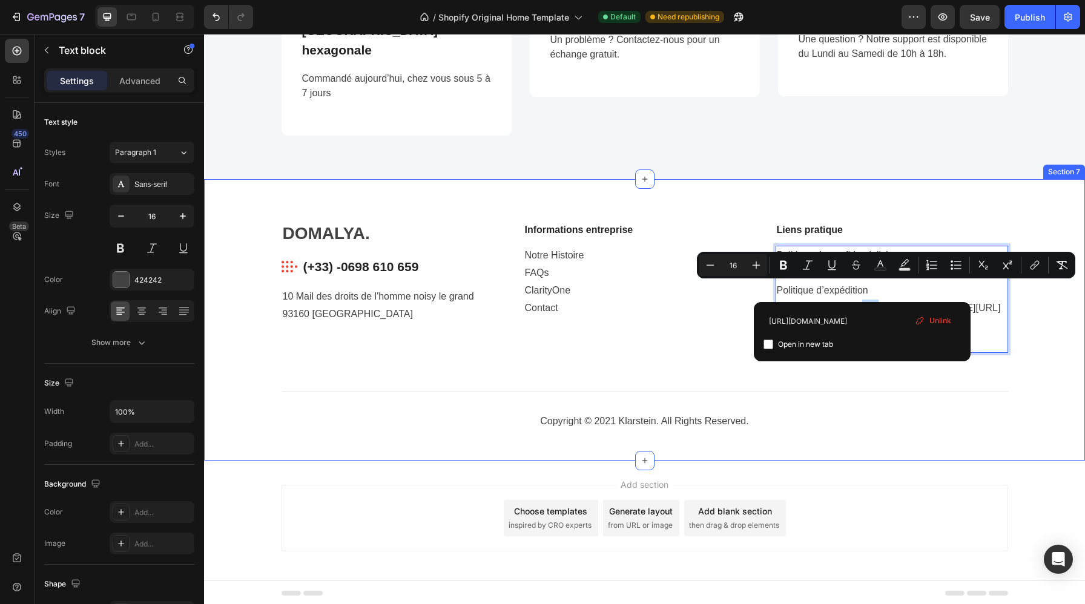
drag, startPoint x: 862, startPoint y: 288, endPoint x: 1019, endPoint y: 300, distance: 157.9
click at [1019, 300] on div "DOMALYA. Heading Image (+33) -0698 610 659 Text block Row 10 Mail des droits de…" at bounding box center [644, 332] width 863 height 220
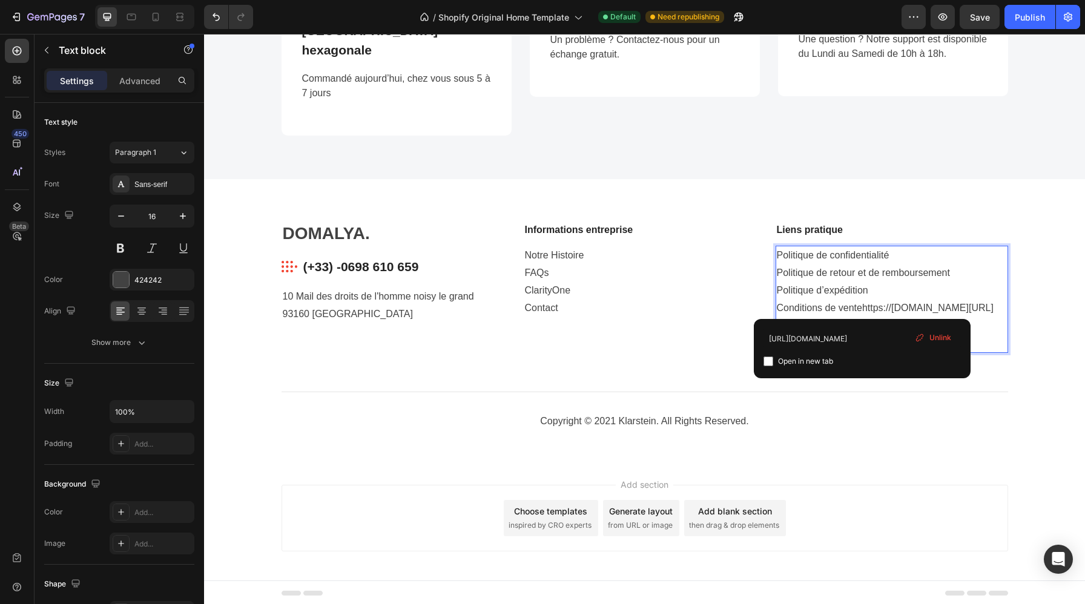
click at [969, 266] on p "Politique de confidentialité Politique de retour et de remboursement Politique …" at bounding box center [892, 282] width 230 height 70
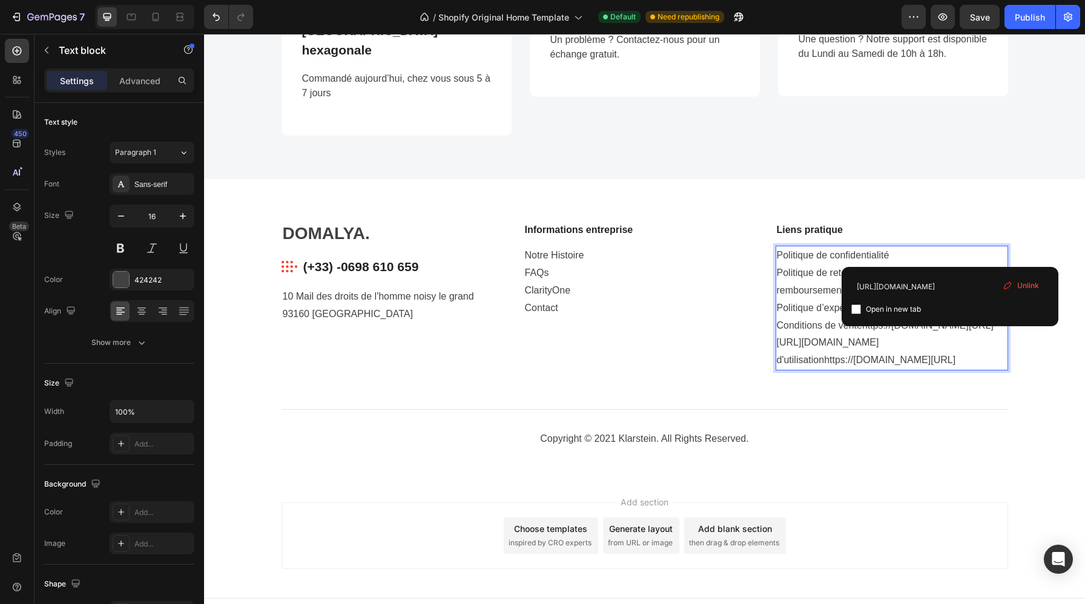
click at [797, 309] on p "Politique de confidentialité Politique de retour et de remboursementhttps://cir…" at bounding box center [892, 290] width 230 height 87
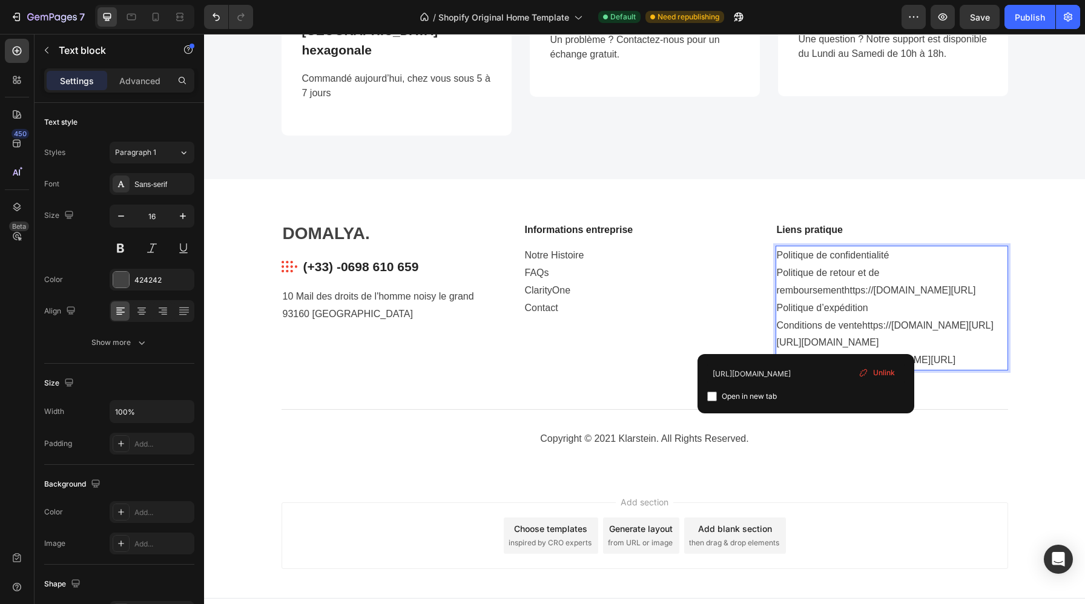
click at [828, 334] on p "Politique de confidentialité Politique de retour et de remboursementhttps://cir…" at bounding box center [892, 290] width 230 height 87
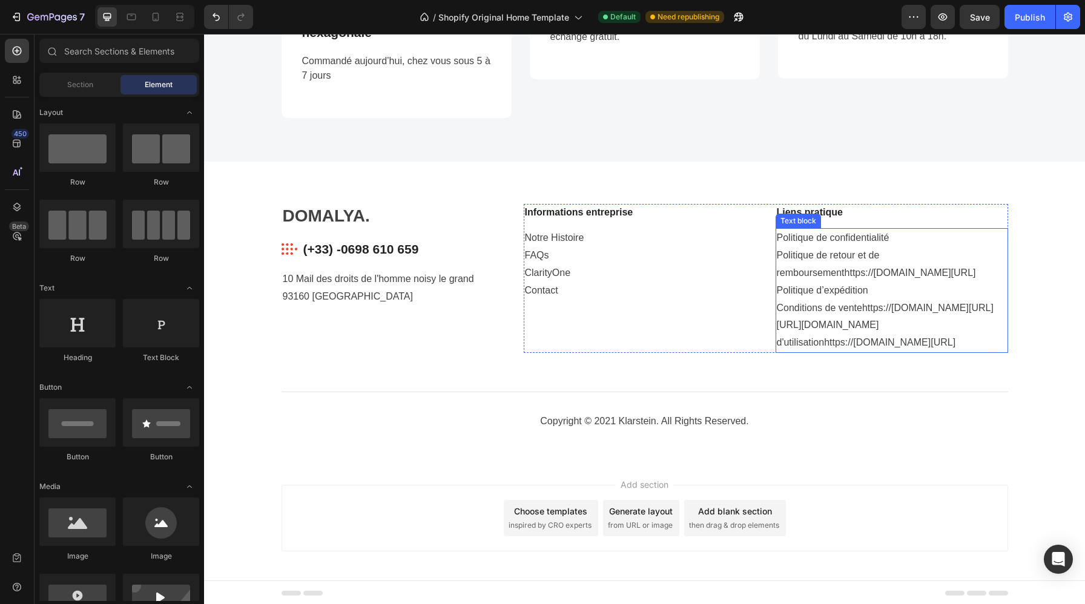
click at [887, 231] on p "Politique de confidentialité Politique de retour et de remboursementhttps://cir…" at bounding box center [892, 272] width 230 height 87
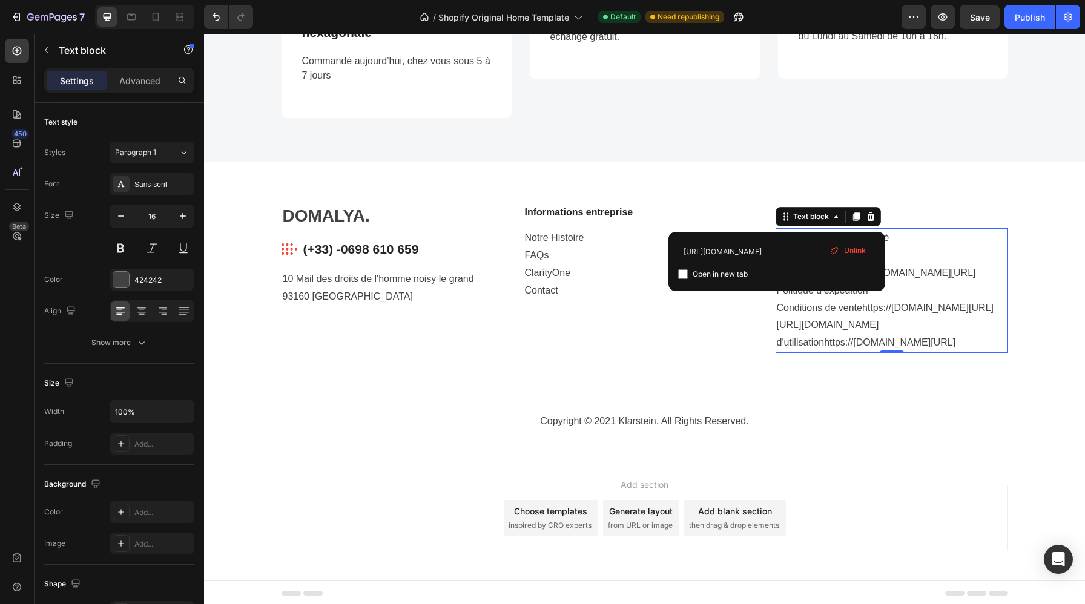
click at [857, 245] on div "Unlink" at bounding box center [848, 251] width 46 height 16
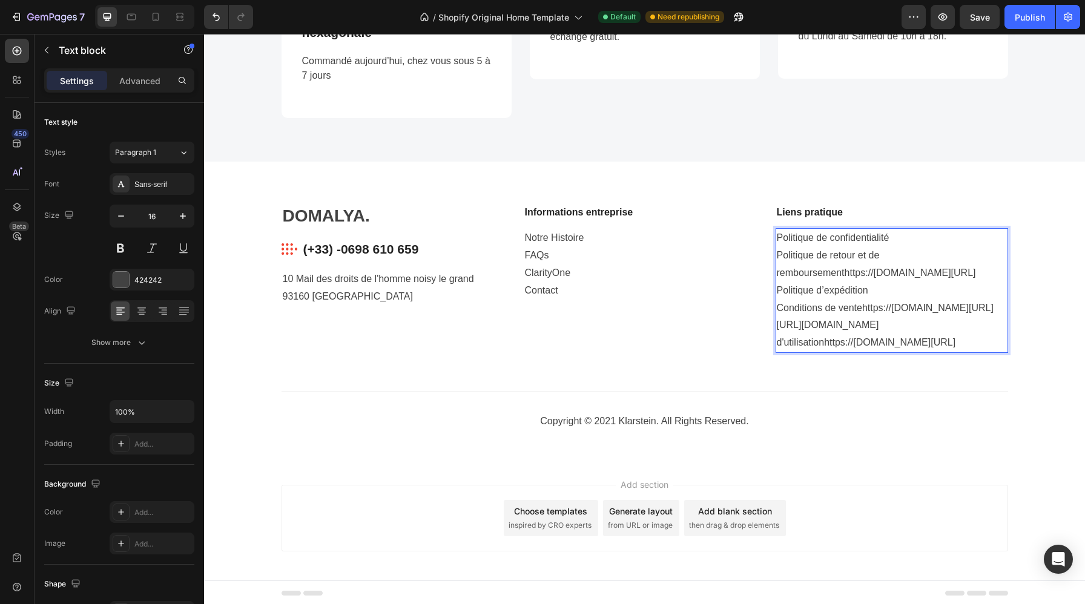
click at [886, 229] on p "Politique de confidentialité Politique de retour et de remboursementhttps://cir…" at bounding box center [892, 272] width 230 height 87
drag, startPoint x: 897, startPoint y: 219, endPoint x: 773, endPoint y: 219, distance: 124.1
click at [773, 219] on div "Informations entreprise Text block Notre Histoire FAQs ClarityOne Contact Text …" at bounding box center [766, 278] width 484 height 149
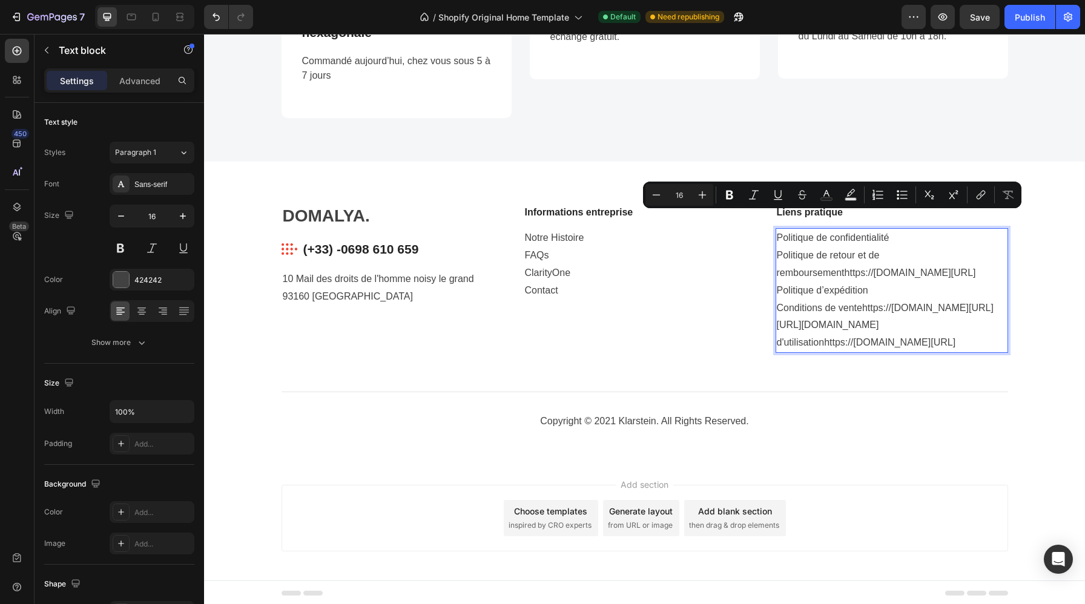
click at [858, 245] on p "Politique de confidentialité Politique de retour et de remboursementhttps://cir…" at bounding box center [892, 272] width 230 height 87
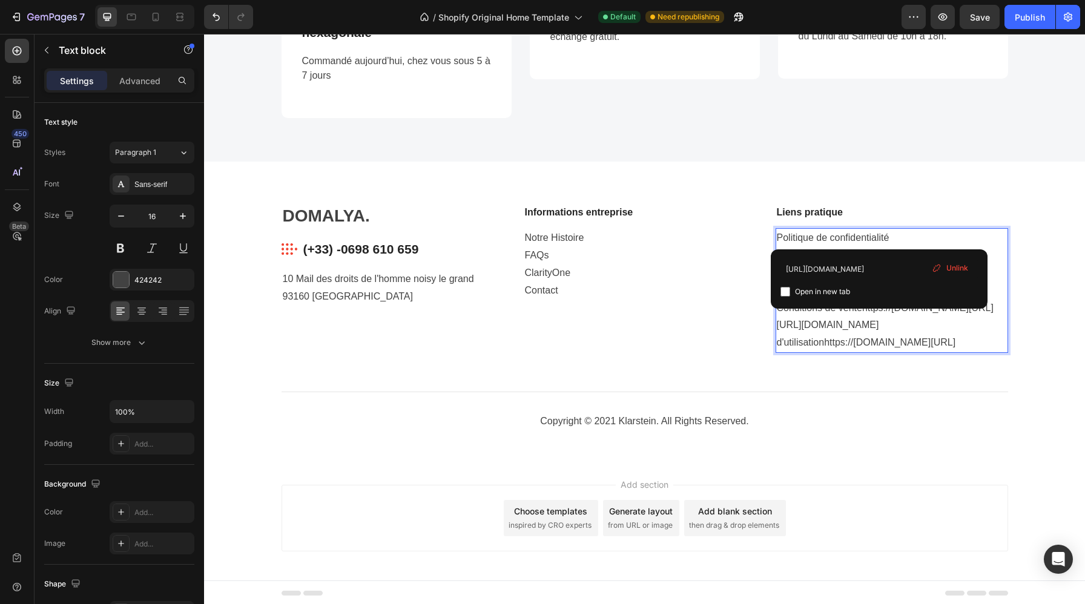
click at [908, 241] on p "Politique de confidentialité Politique de retour et de remboursementhttps://cir…" at bounding box center [892, 272] width 230 height 87
click at [1003, 281] on p "Politique de confidentialité Politique de retour et de remboursementhttps://cir…" at bounding box center [892, 272] width 230 height 87
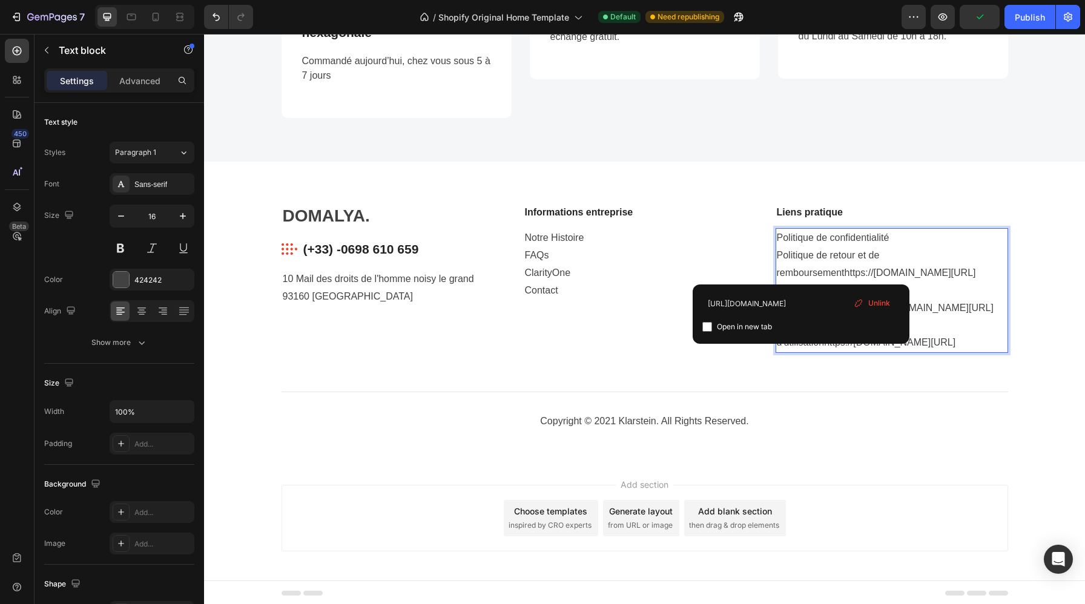
drag, startPoint x: 812, startPoint y: 271, endPoint x: 853, endPoint y: 250, distance: 45.5
click at [853, 250] on p "Politique de confidentialité Politique de retour et de remboursementhttps://cir…" at bounding box center [892, 272] width 230 height 87
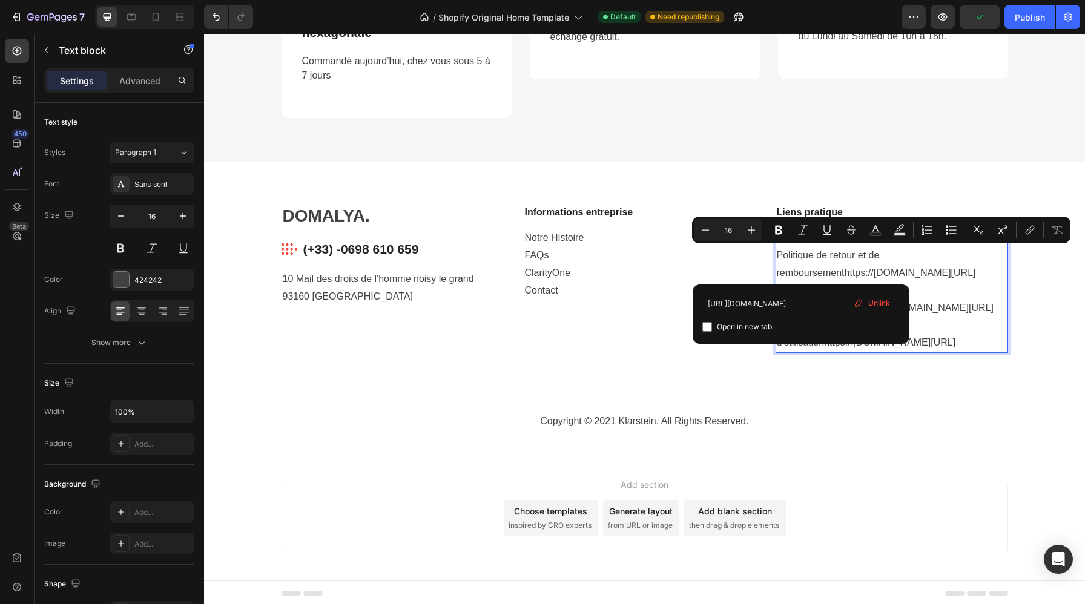
scroll to position [1826, 0]
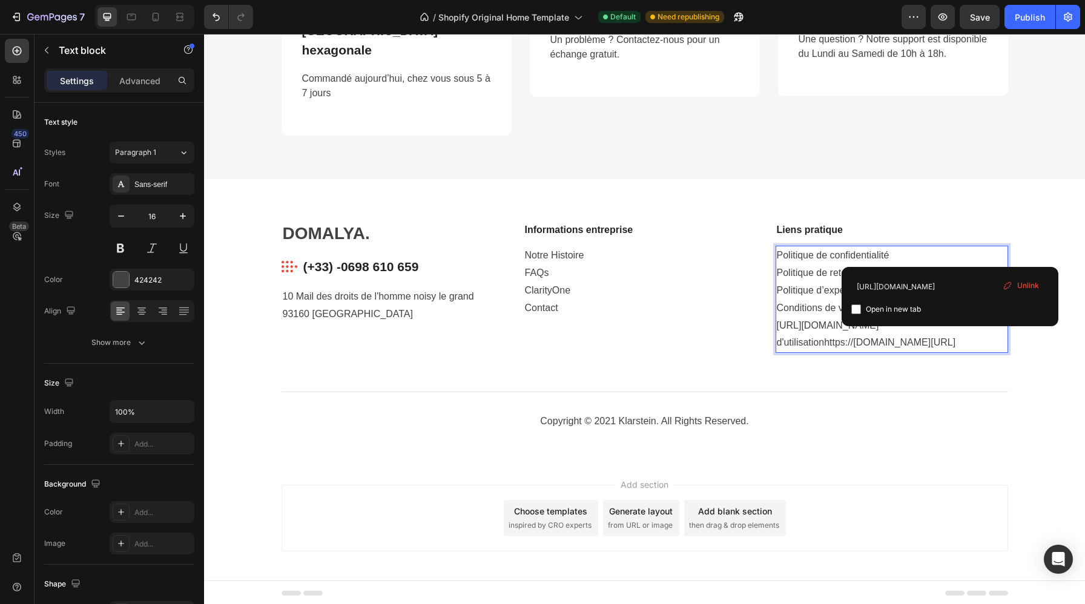
click at [802, 281] on p "Politique de confidentialité Politique de retour et de remboursement Politique …" at bounding box center [892, 282] width 230 height 70
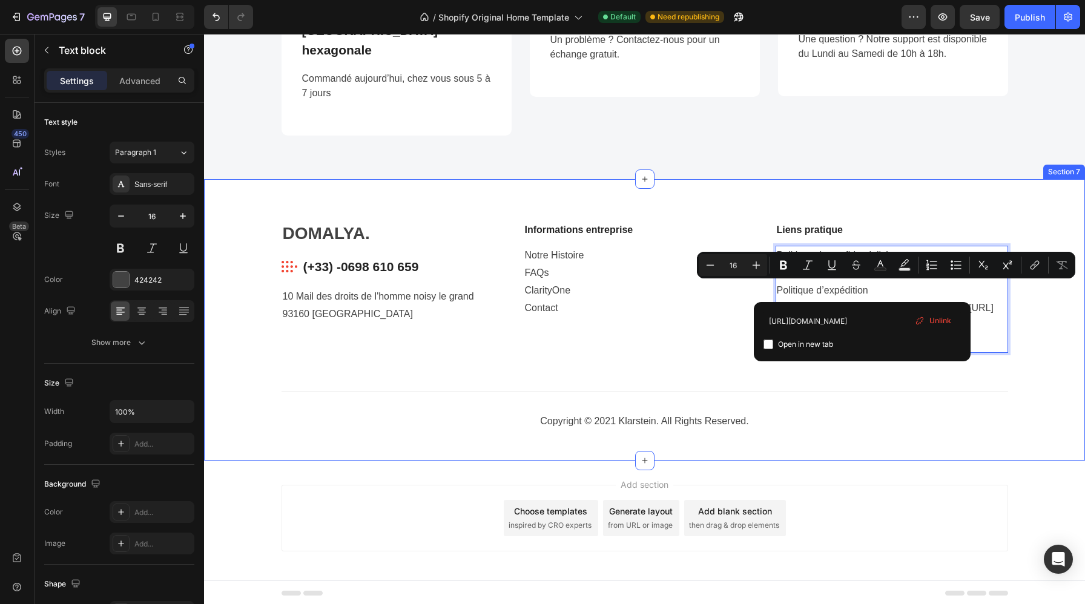
drag, startPoint x: 862, startPoint y: 288, endPoint x: 1009, endPoint y: 299, distance: 148.1
click at [1009, 299] on div "DOMALYA. Heading Image (+33) -0698 610 659 Text block Row 10 Mail des droits de…" at bounding box center [644, 332] width 863 height 220
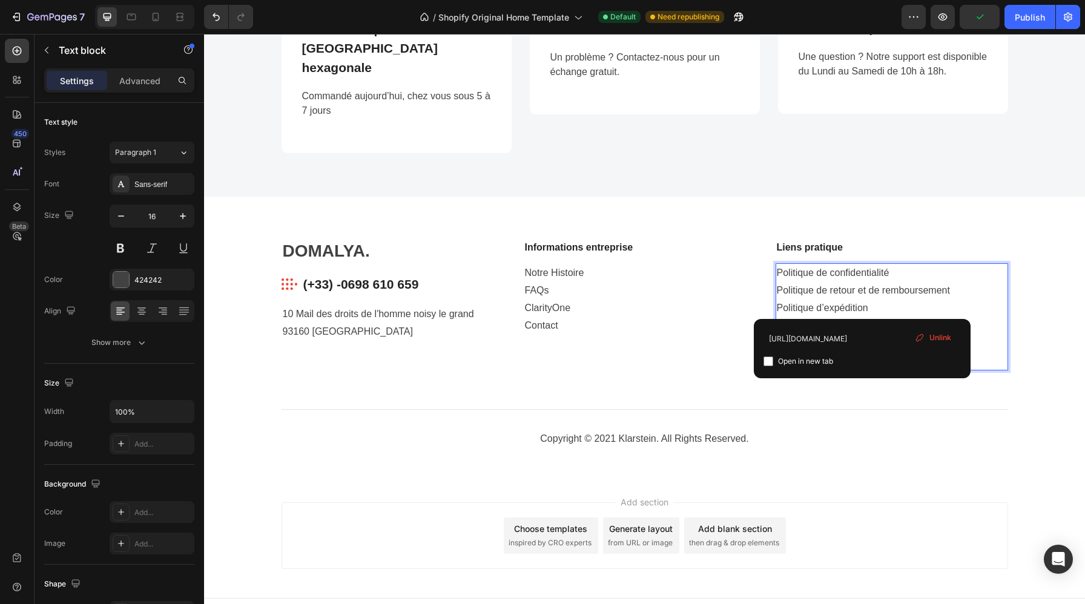
click at [931, 332] on span "Unlink" at bounding box center [940, 337] width 22 height 11
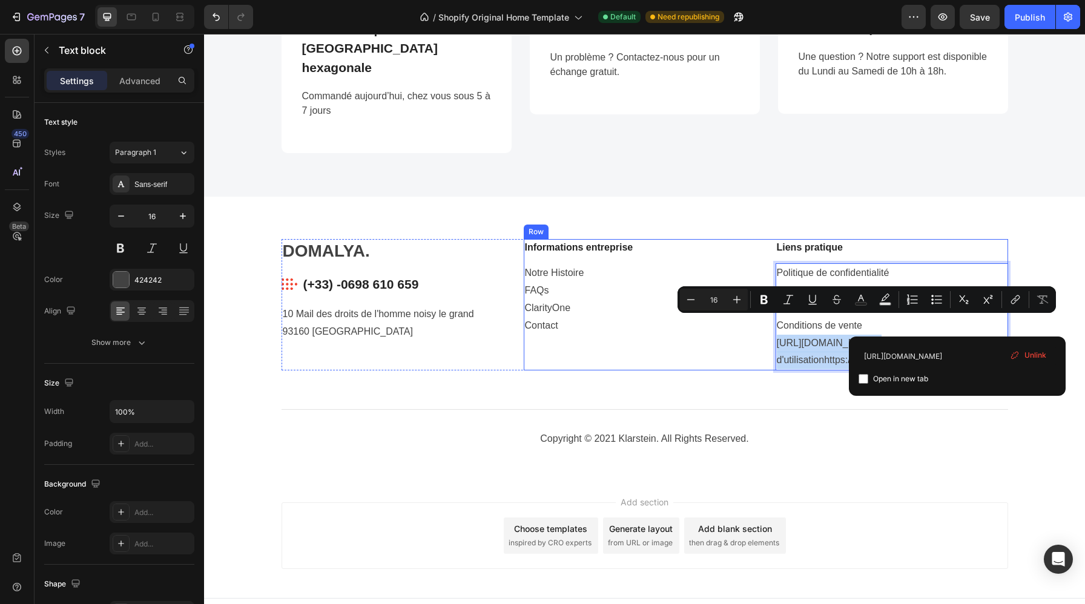
drag, startPoint x: 957, startPoint y: 325, endPoint x: 770, endPoint y: 329, distance: 187.2
click at [770, 329] on div "Informations entreprise Text block Notre Histoire FAQs ClarityOne Contact Text …" at bounding box center [766, 304] width 484 height 131
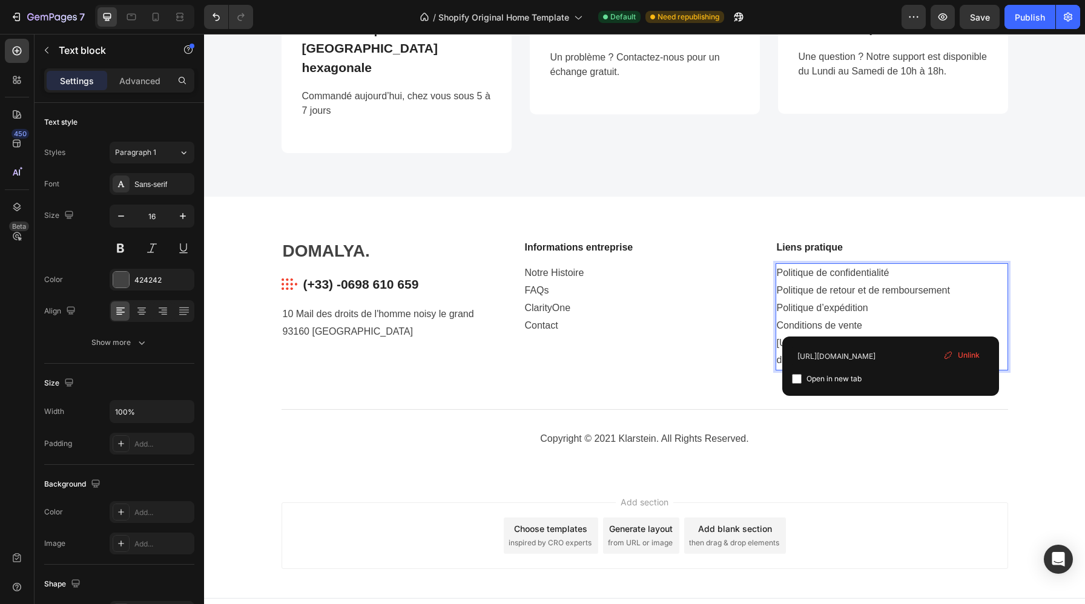
click at [893, 335] on p "https://circuzen.fr/policies/terms-of-serviceConditions d'utilisationhttps://ci…" at bounding box center [892, 352] width 230 height 35
click at [962, 357] on span "Unlink" at bounding box center [969, 355] width 22 height 11
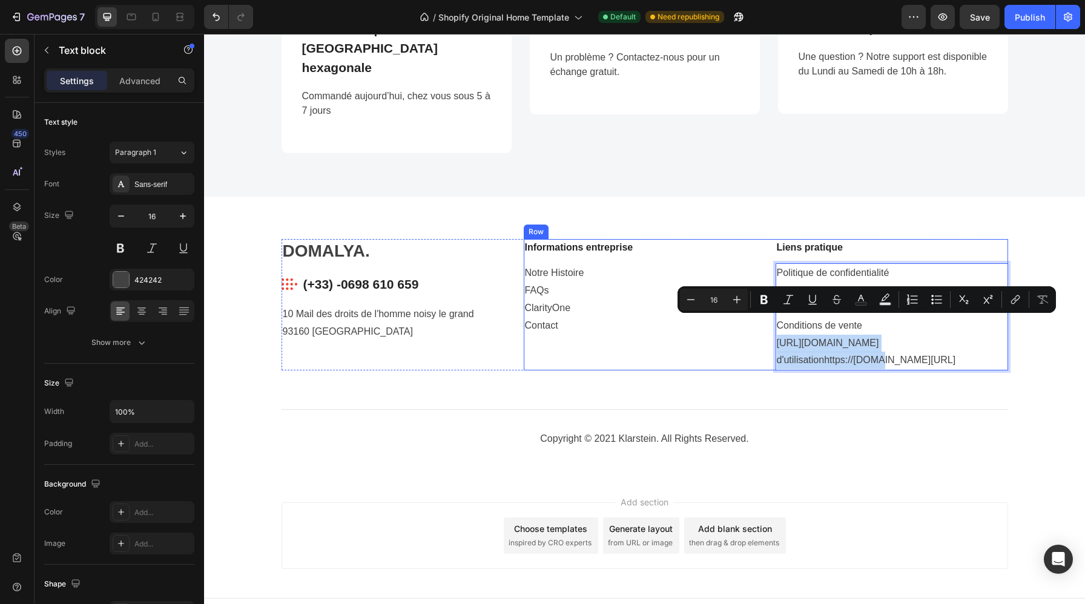
drag, startPoint x: 957, startPoint y: 325, endPoint x: 770, endPoint y: 316, distance: 187.9
click at [770, 316] on div "Informations entreprise Text block Notre Histoire FAQs ClarityOne Contact Text …" at bounding box center [766, 304] width 484 height 131
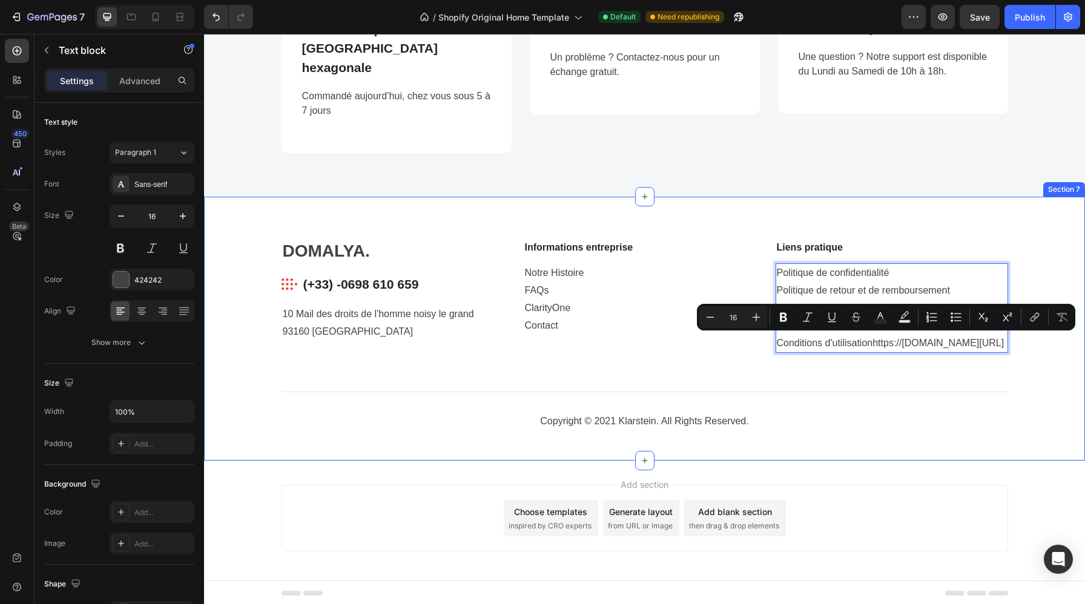
drag, startPoint x: 822, startPoint y: 337, endPoint x: 1006, endPoint y: 352, distance: 184.6
click at [1006, 352] on div "DOMALYA. Heading Image (+33) -0698 610 659 Text block Row 10 Mail des droits de…" at bounding box center [644, 340] width 863 height 202
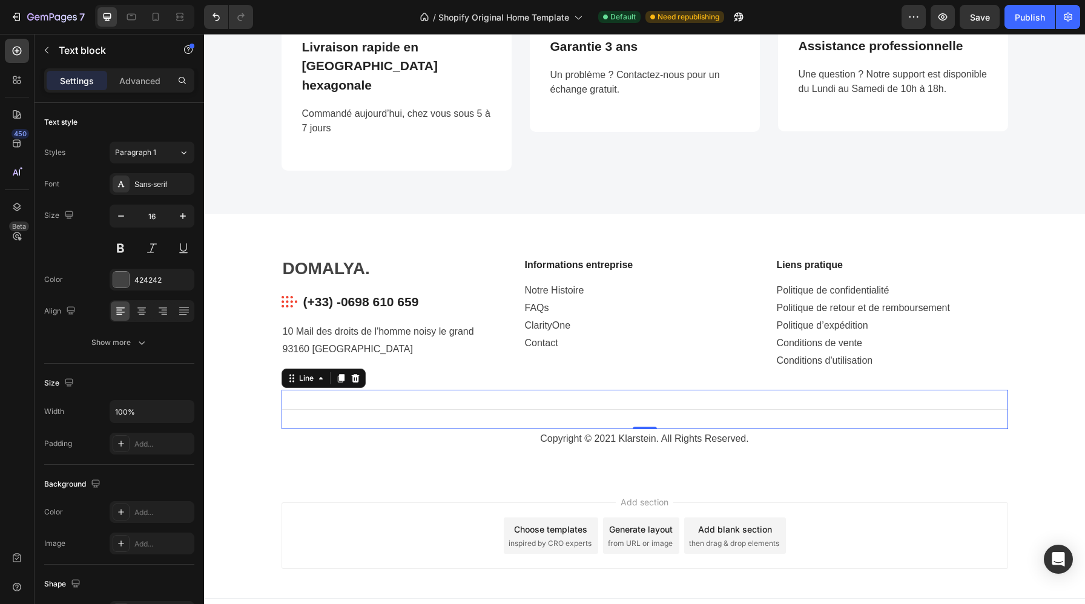
click at [969, 390] on div "Title Line 0" at bounding box center [645, 409] width 727 height 39
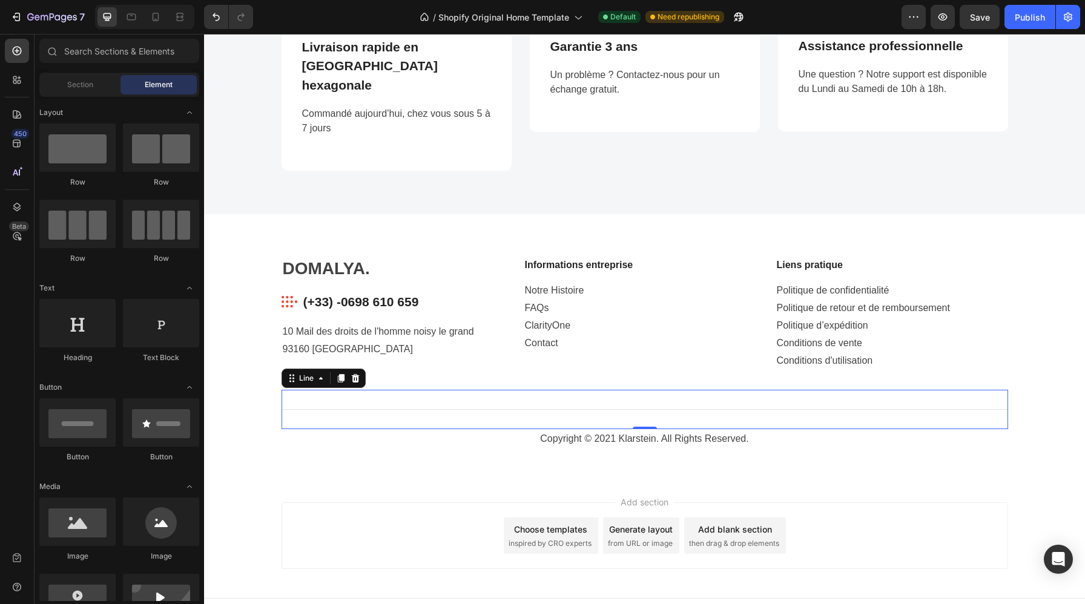
click at [390, 478] on div "Add section Choose templates inspired by CRO experts Generate layout from URL o…" at bounding box center [644, 538] width 881 height 120
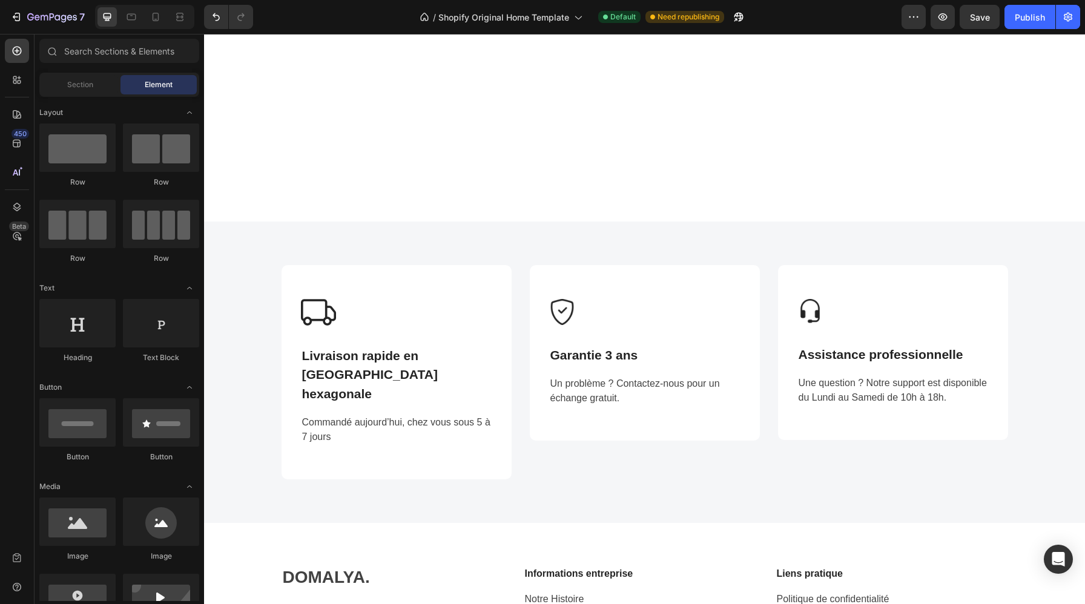
scroll to position [1863, 0]
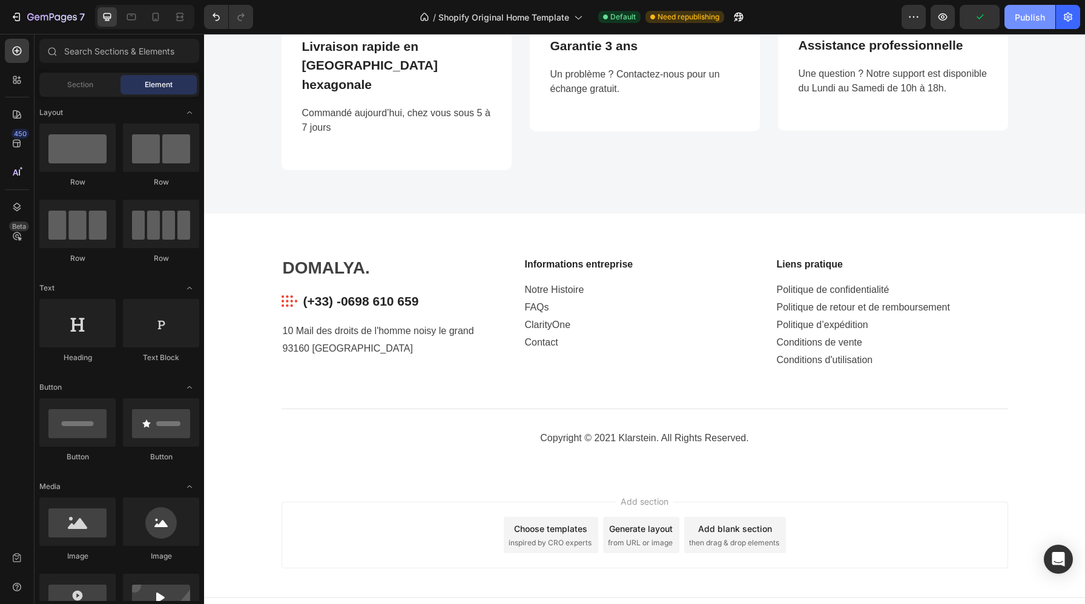
click at [1025, 20] on div "Publish" at bounding box center [1030, 17] width 30 height 13
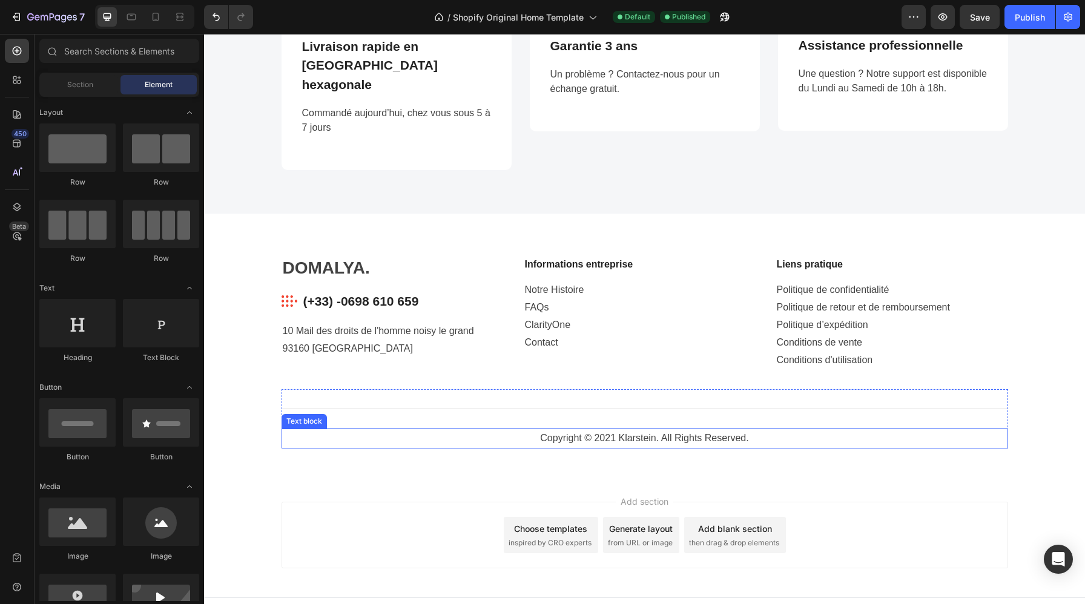
click at [753, 430] on p "Copyright © 2021 Klarstein. All Rights Reserved." at bounding box center [645, 439] width 724 height 18
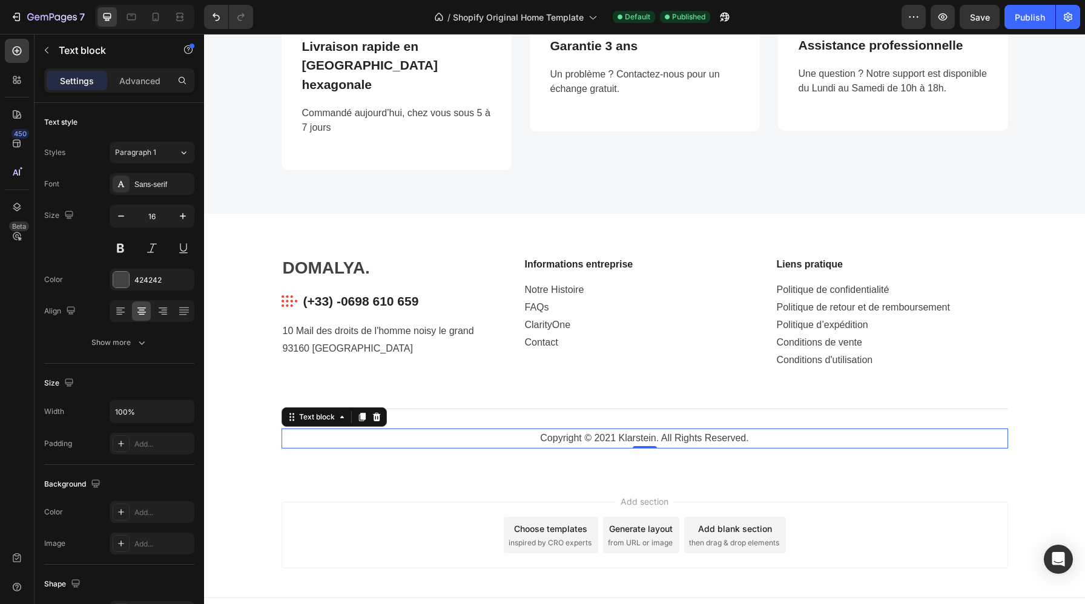
click at [753, 430] on p "Copyright © 2021 Klarstein. All Rights Reserved." at bounding box center [645, 439] width 724 height 18
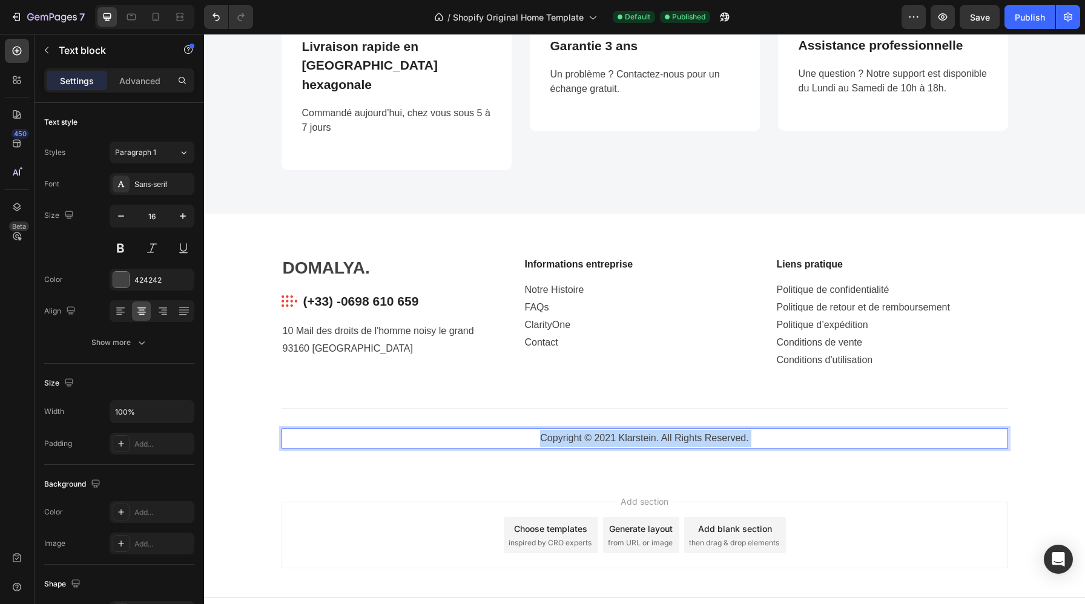
drag, startPoint x: 757, startPoint y: 423, endPoint x: 654, endPoint y: 426, distance: 103.0
click at [654, 430] on p "Copyright © 2021 Klarstein. All Rights Reserved." at bounding box center [645, 439] width 724 height 18
drag, startPoint x: 762, startPoint y: 420, endPoint x: 538, endPoint y: 421, distance: 224.6
click at [538, 430] on p "Copyright © 2021 Klarstein. All Rights Reserved." at bounding box center [645, 439] width 724 height 18
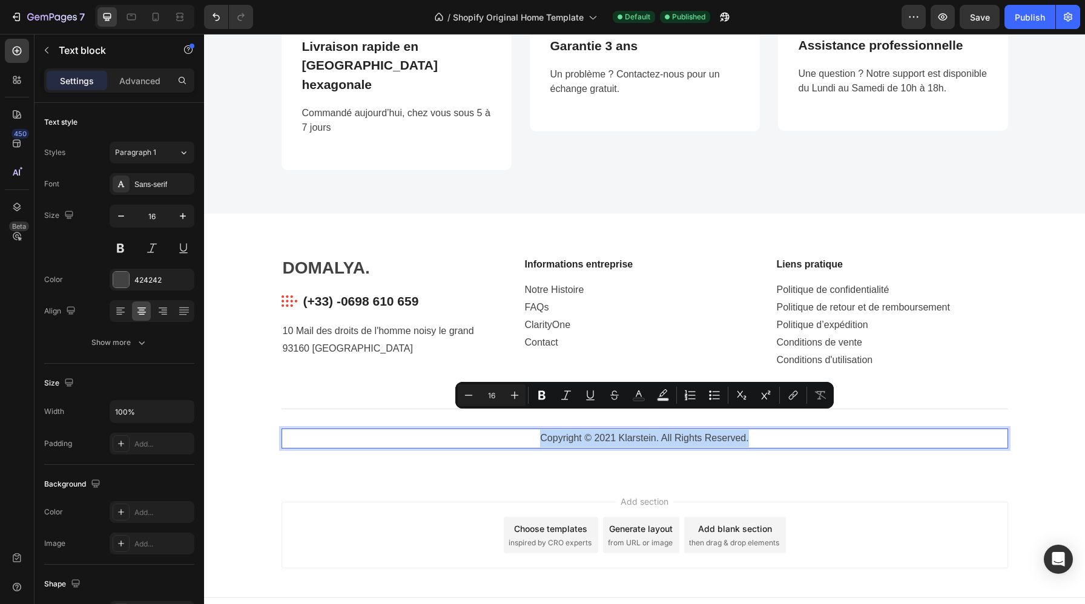
copy p "Copyright © 2021 Klarstein. All Rights Reserved."
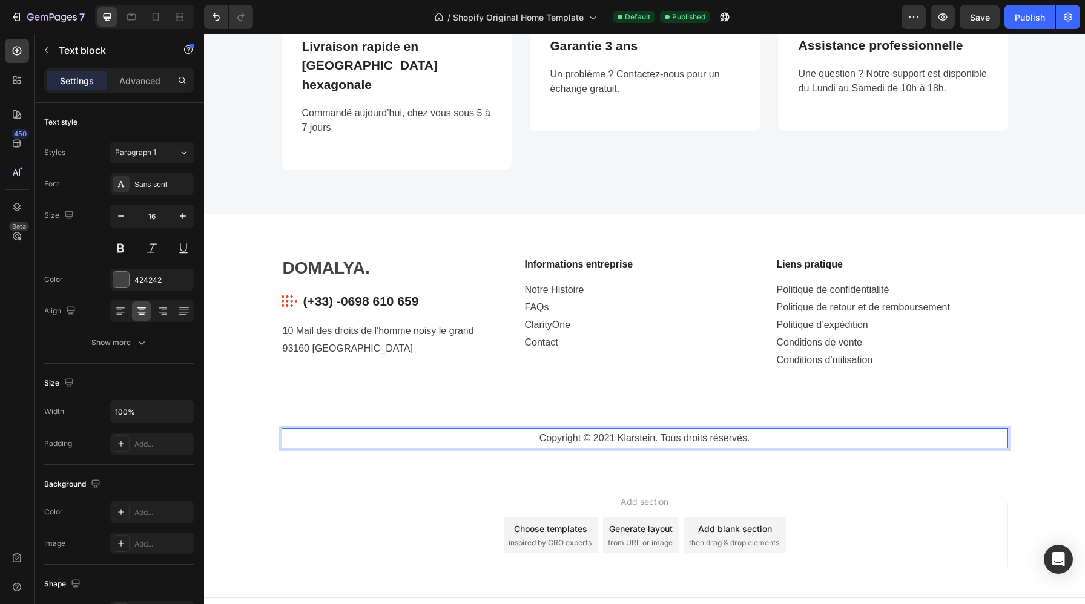
click at [611, 430] on p "Copyright © 2021 Klarstein. Tous droits réservés." at bounding box center [645, 439] width 724 height 18
click at [636, 430] on p "Copyright © 2025 Klarstein. Tous droits réservés." at bounding box center [645, 439] width 724 height 18
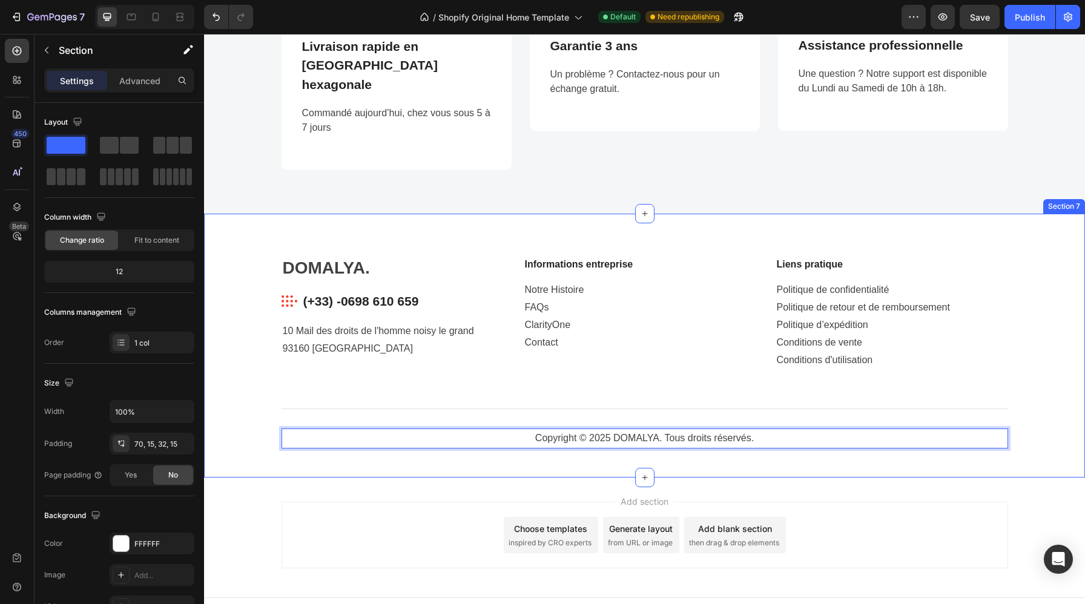
click at [731, 443] on div "DOMALYA. Heading Image (+33) -0698 610 659 Text block Row 10 Mail des droits de…" at bounding box center [644, 346] width 881 height 264
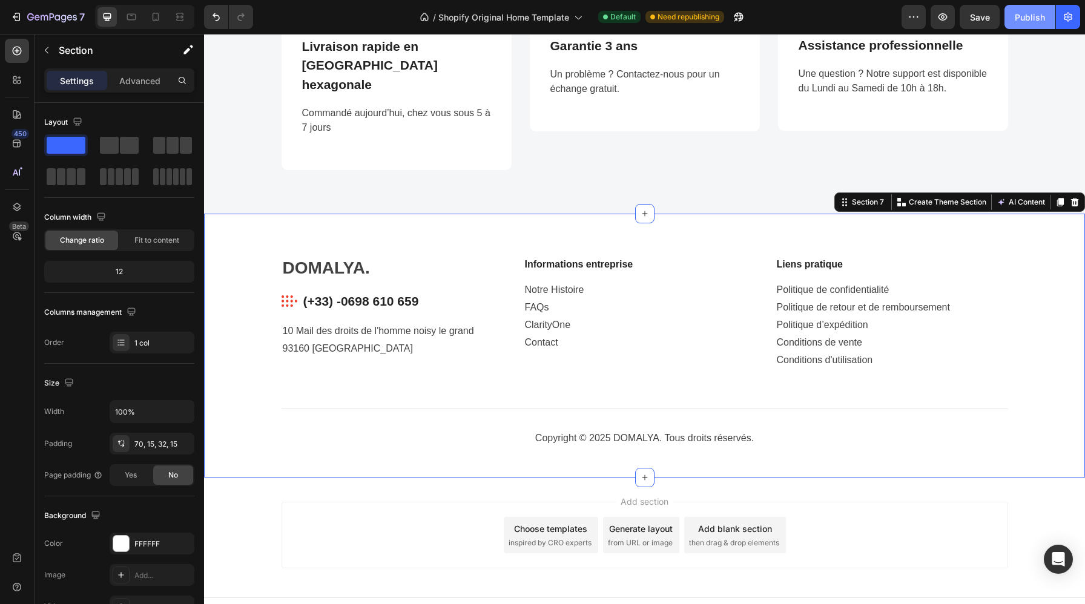
click at [1029, 15] on div "Publish" at bounding box center [1030, 17] width 30 height 13
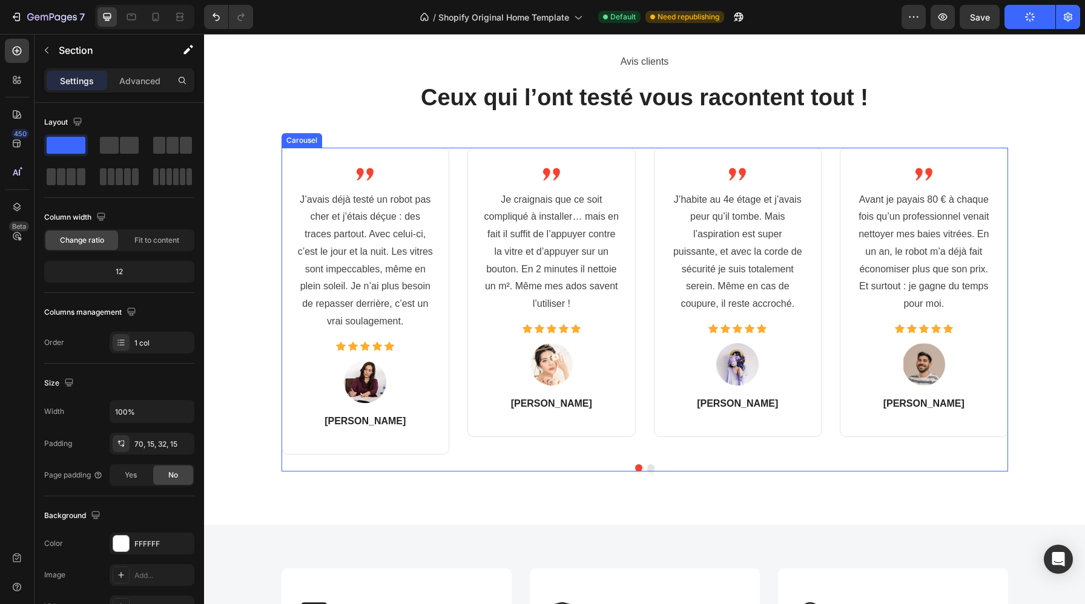
scroll to position [883, 0]
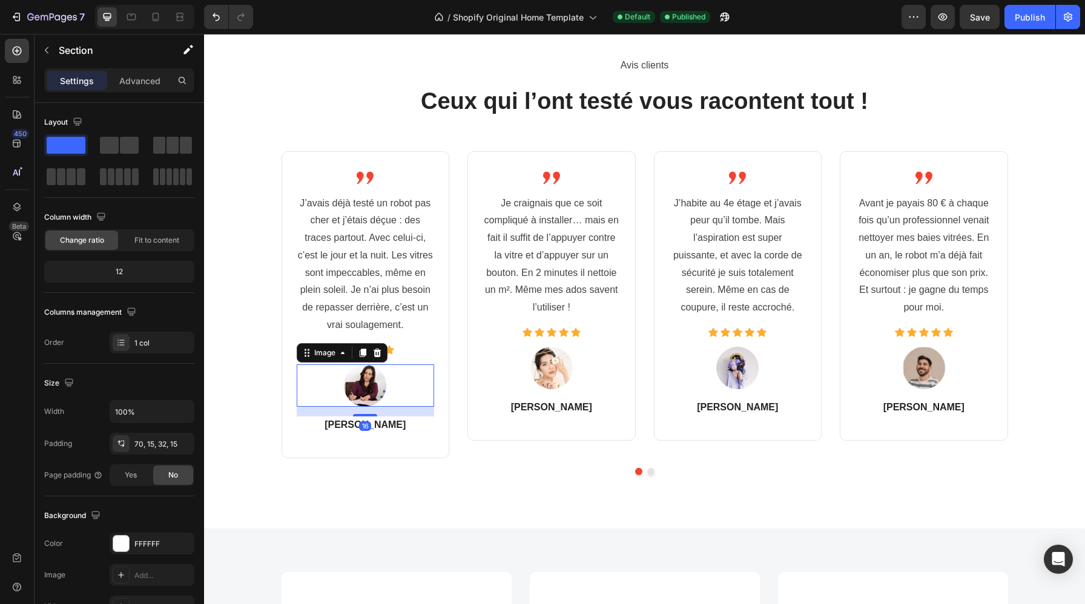
click at [370, 380] on img at bounding box center [365, 386] width 42 height 42
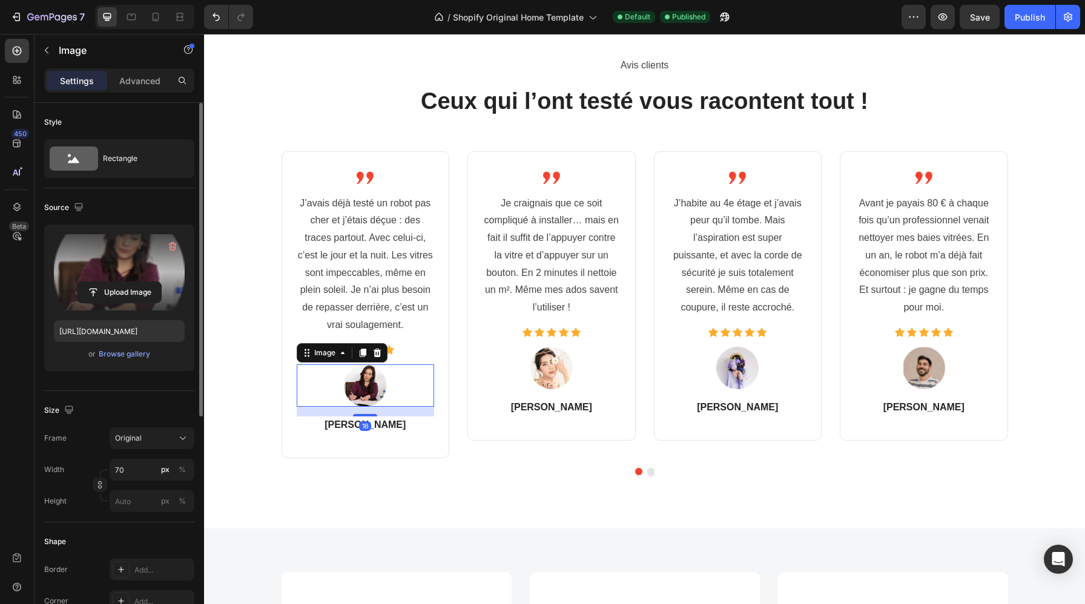
click at [110, 265] on label at bounding box center [119, 272] width 131 height 76
click at [110, 282] on input "file" at bounding box center [120, 292] width 84 height 21
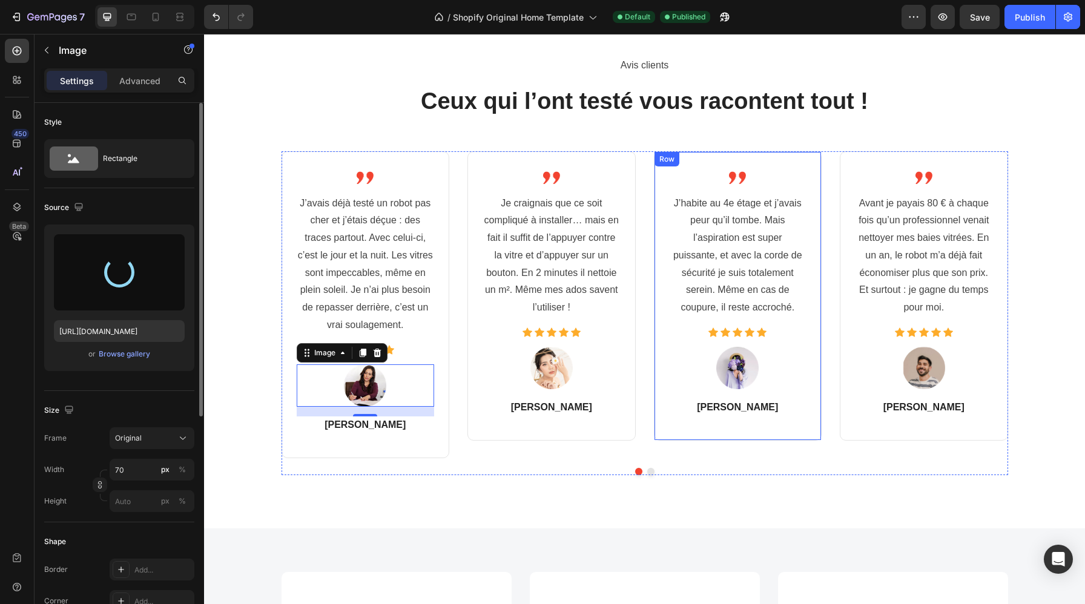
type input "https://cdn.shopify.com/s/files/1/0988/2779/6818/files/gempages_580636930635465…"
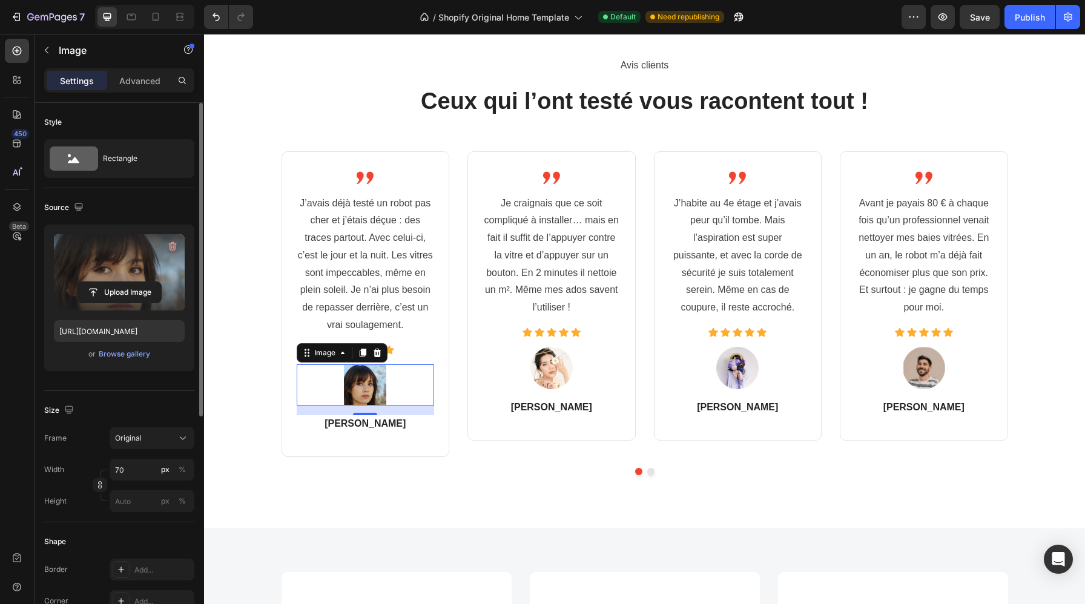
click at [110, 251] on label at bounding box center [119, 272] width 131 height 76
click at [110, 282] on input "file" at bounding box center [120, 292] width 84 height 21
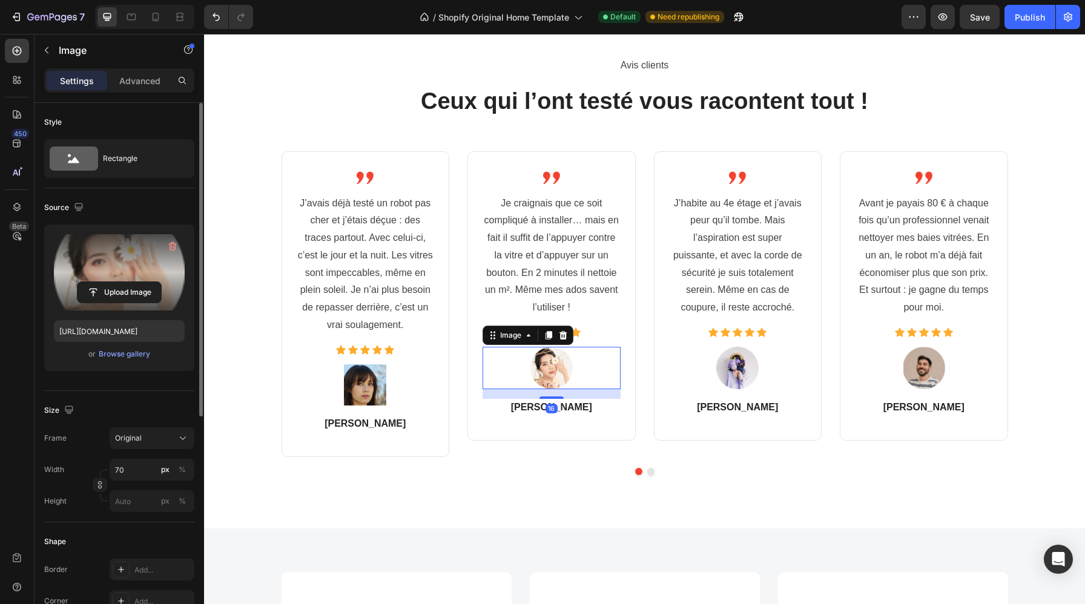
click at [137, 272] on label at bounding box center [119, 272] width 131 height 76
click at [137, 282] on input "file" at bounding box center [120, 292] width 84 height 21
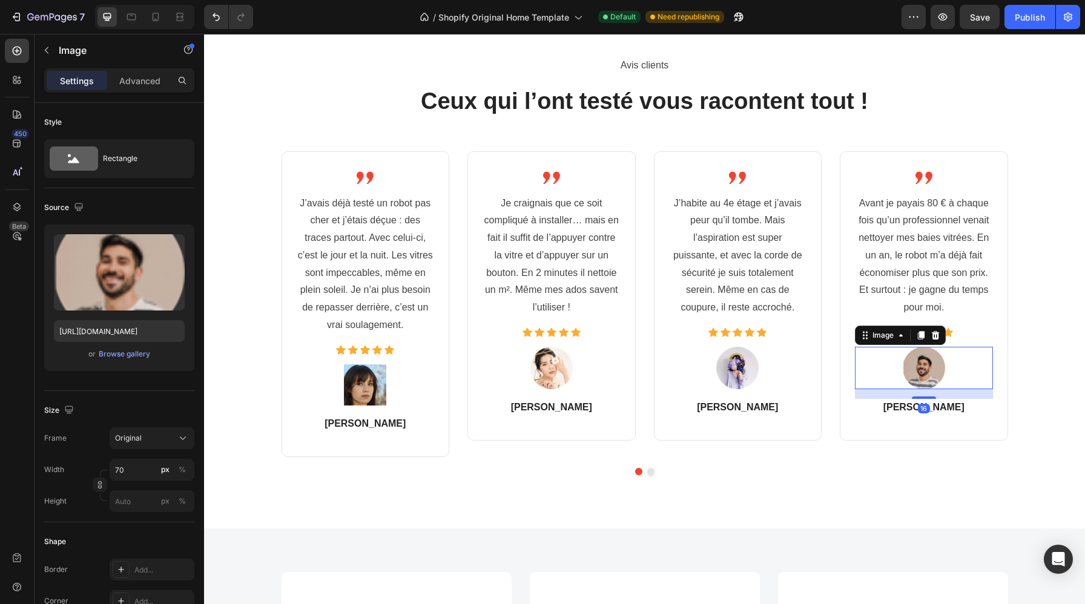
click at [922, 375] on img at bounding box center [924, 368] width 42 height 42
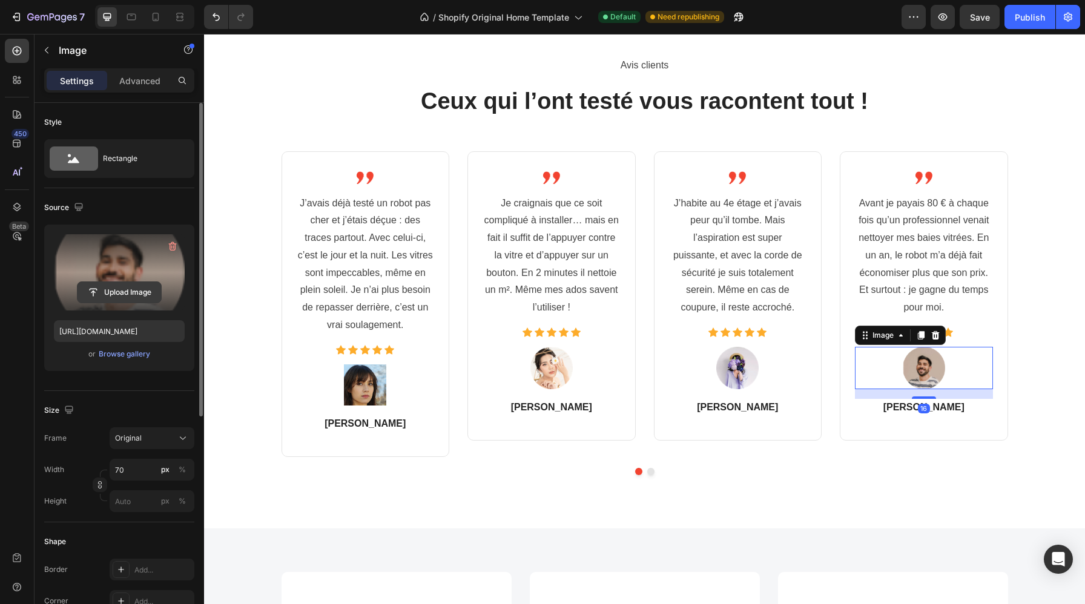
click at [122, 282] on input "file" at bounding box center [120, 292] width 84 height 21
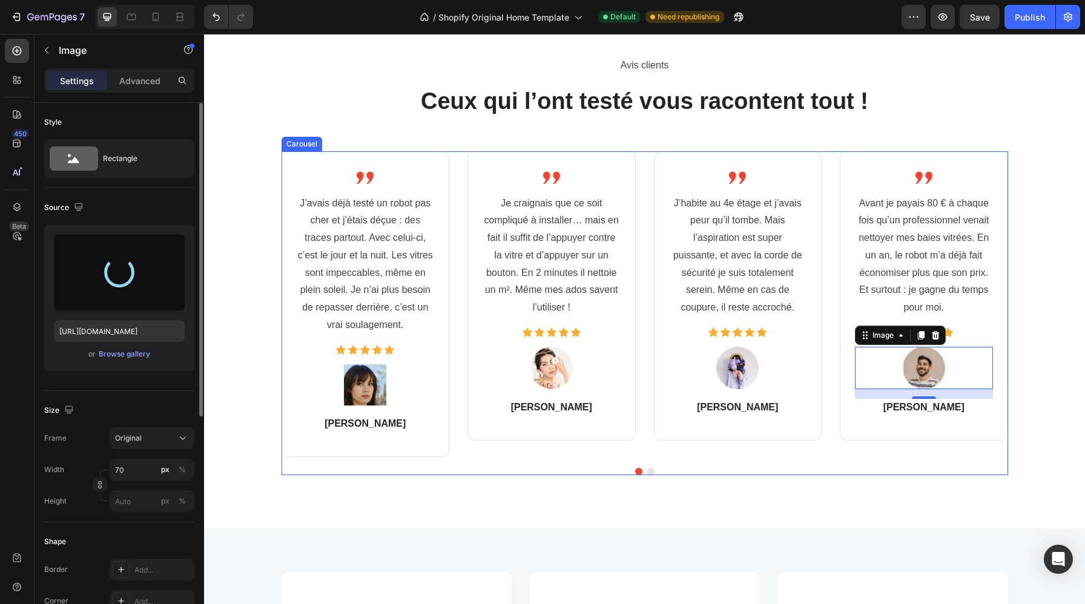
type input "https://cdn.shopify.com/s/files/1/0988/2779/6818/files/gempages_580636930635465…"
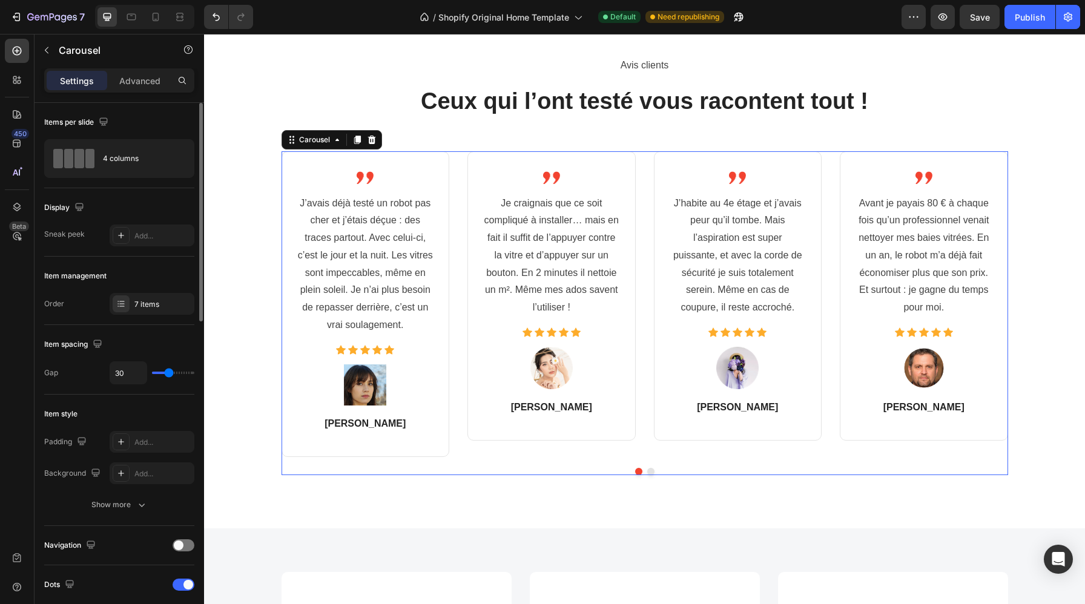
click at [651, 470] on button "Dot" at bounding box center [650, 471] width 7 height 7
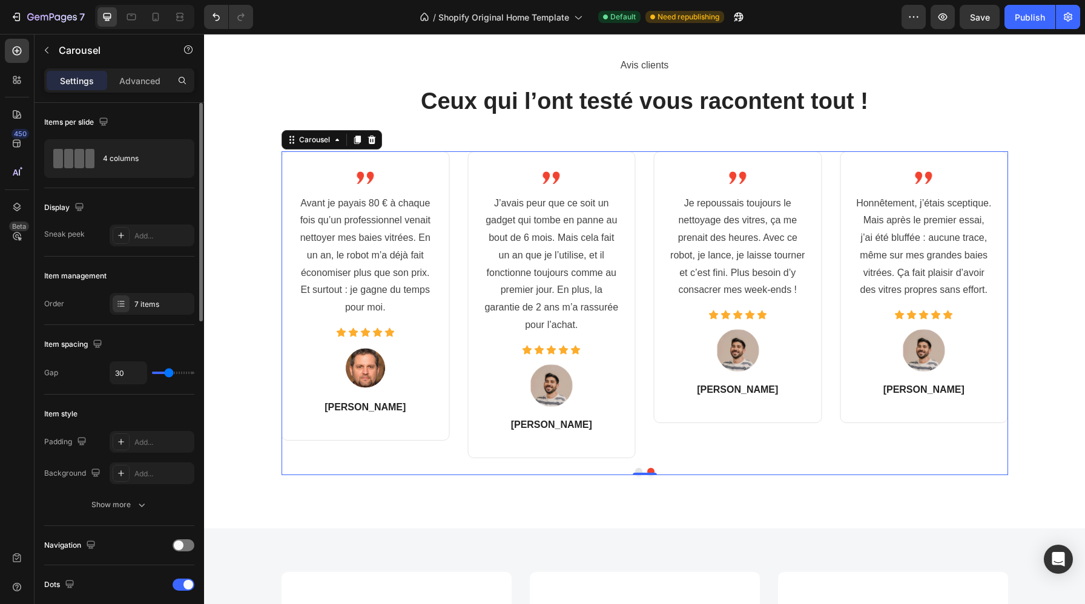
click at [638, 469] on button "Dot" at bounding box center [638, 471] width 7 height 7
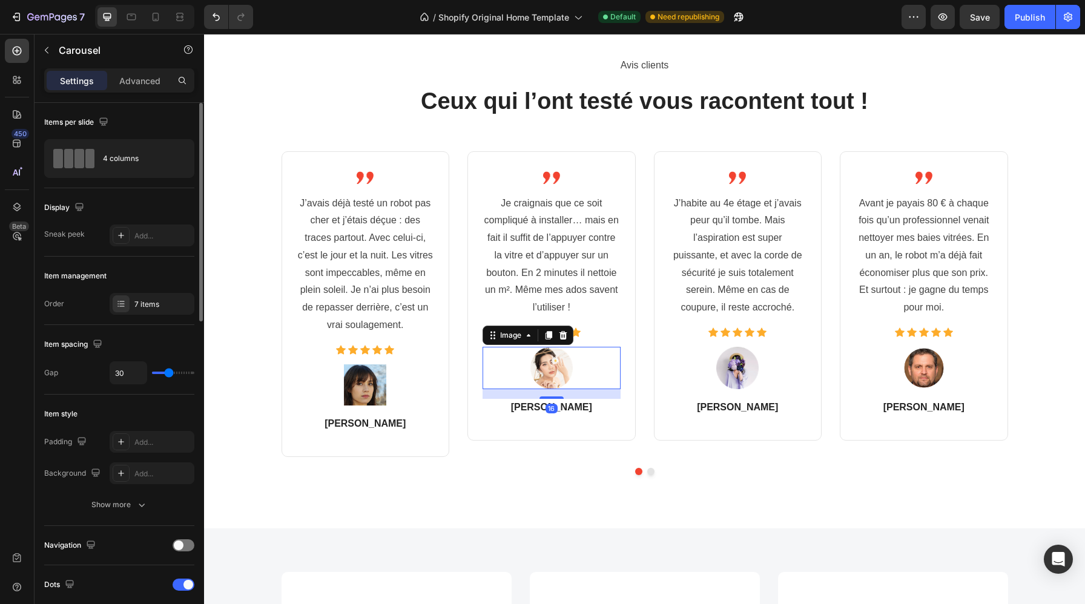
click at [558, 371] on img at bounding box center [551, 368] width 42 height 42
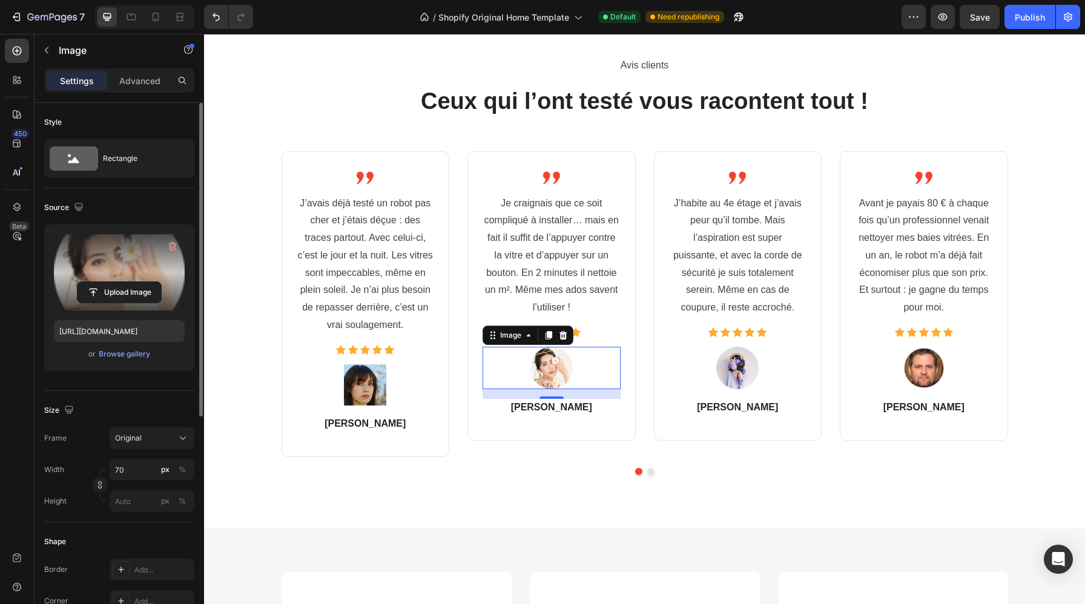
click at [134, 268] on label at bounding box center [119, 272] width 131 height 76
click at [134, 282] on input "file" at bounding box center [120, 292] width 84 height 21
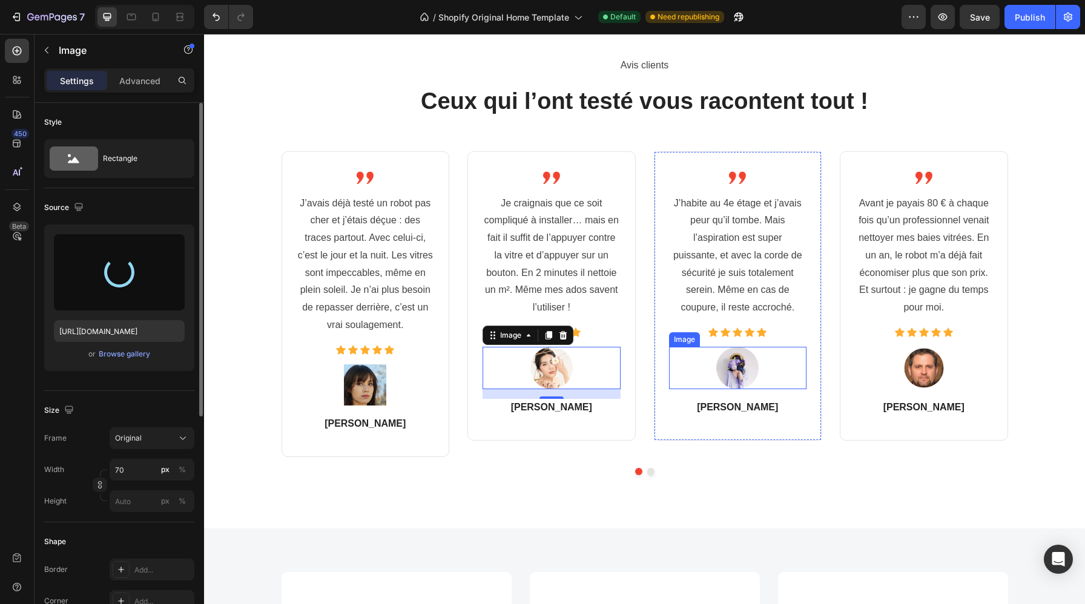
type input "https://cdn.shopify.com/s/files/1/0988/2779/6818/files/gempages_580636930635465…"
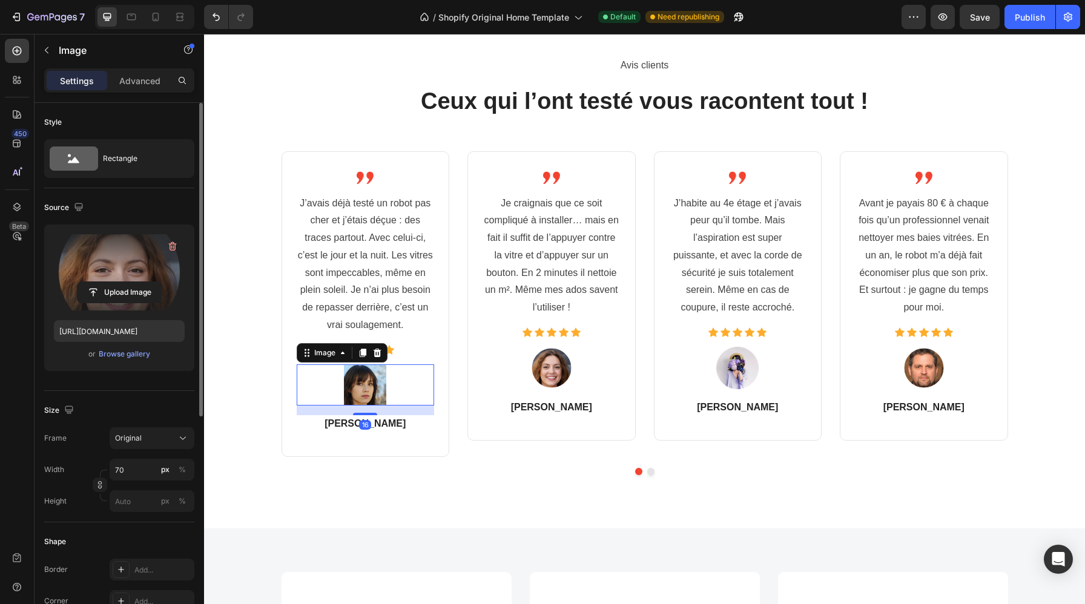
click at [365, 381] on img at bounding box center [365, 385] width 42 height 41
click at [139, 265] on label at bounding box center [119, 272] width 131 height 76
click at [139, 282] on input "file" at bounding box center [120, 292] width 84 height 21
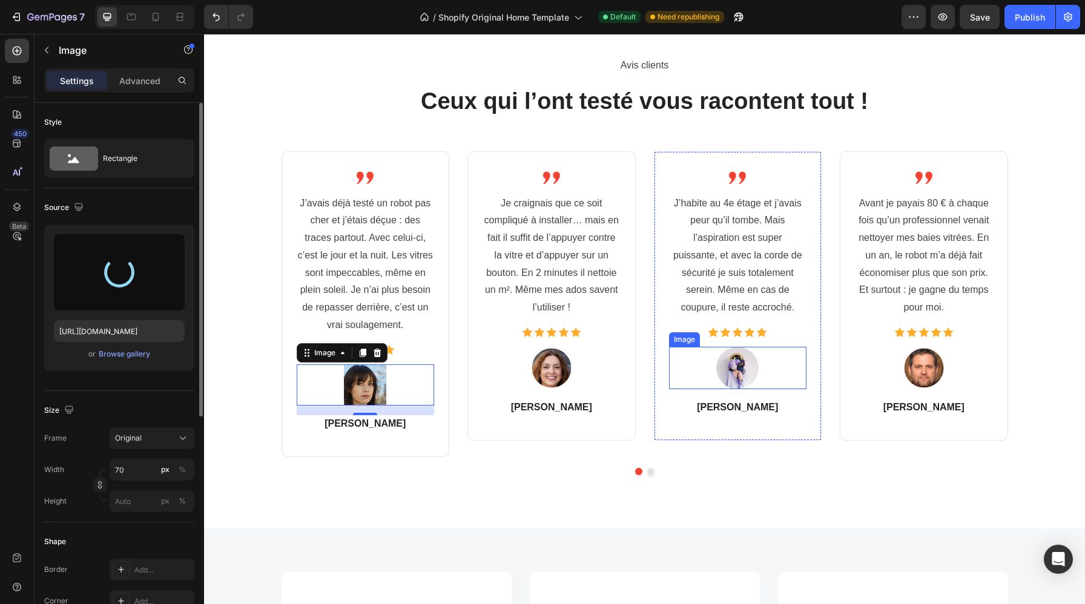
type input "https://cdn.shopify.com/s/files/1/0988/2779/6818/files/gempages_580636930635465…"
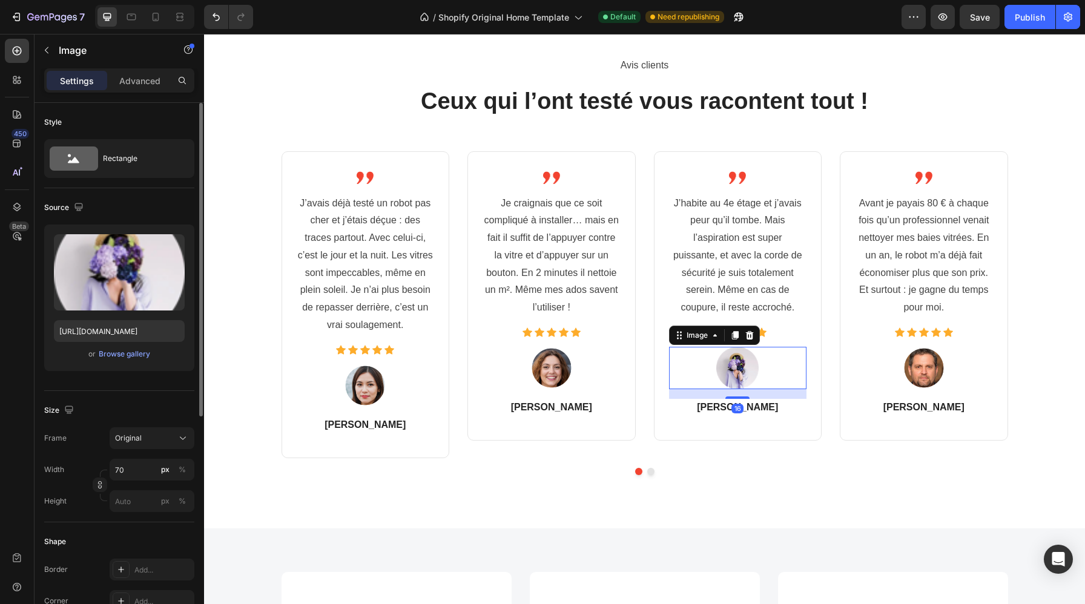
click at [744, 368] on img at bounding box center [737, 368] width 42 height 42
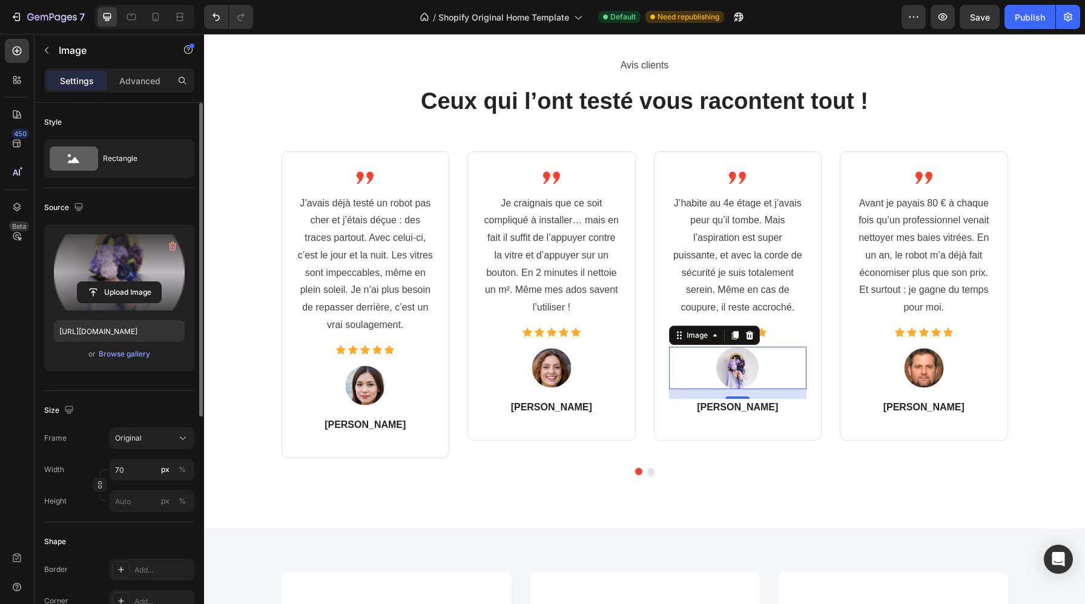
click at [113, 269] on label at bounding box center [119, 272] width 131 height 76
click at [113, 282] on input "file" at bounding box center [120, 292] width 84 height 21
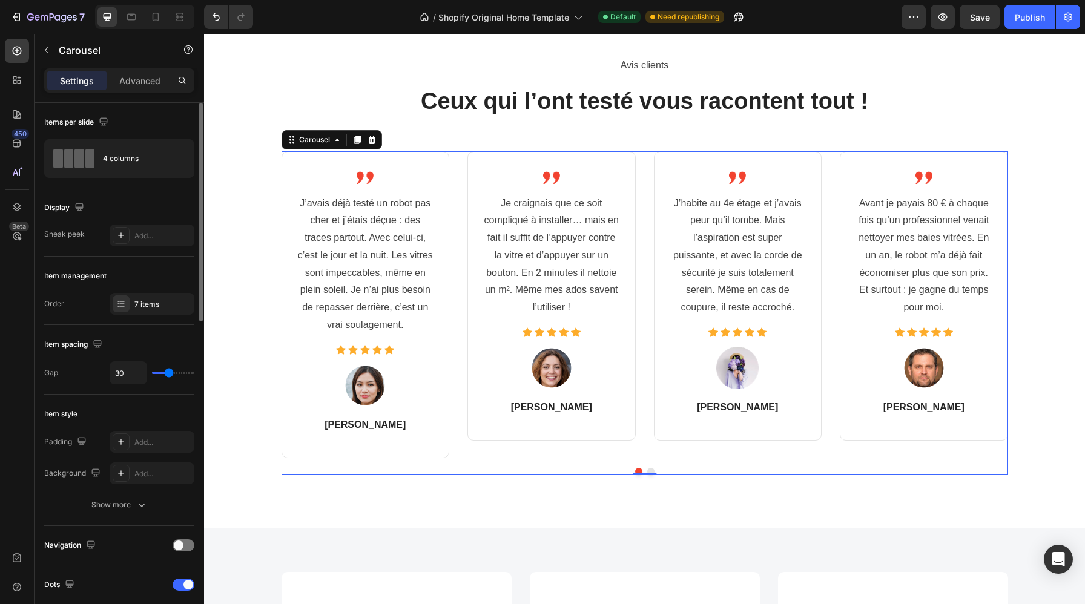
click at [652, 470] on button "Dot" at bounding box center [650, 471] width 7 height 7
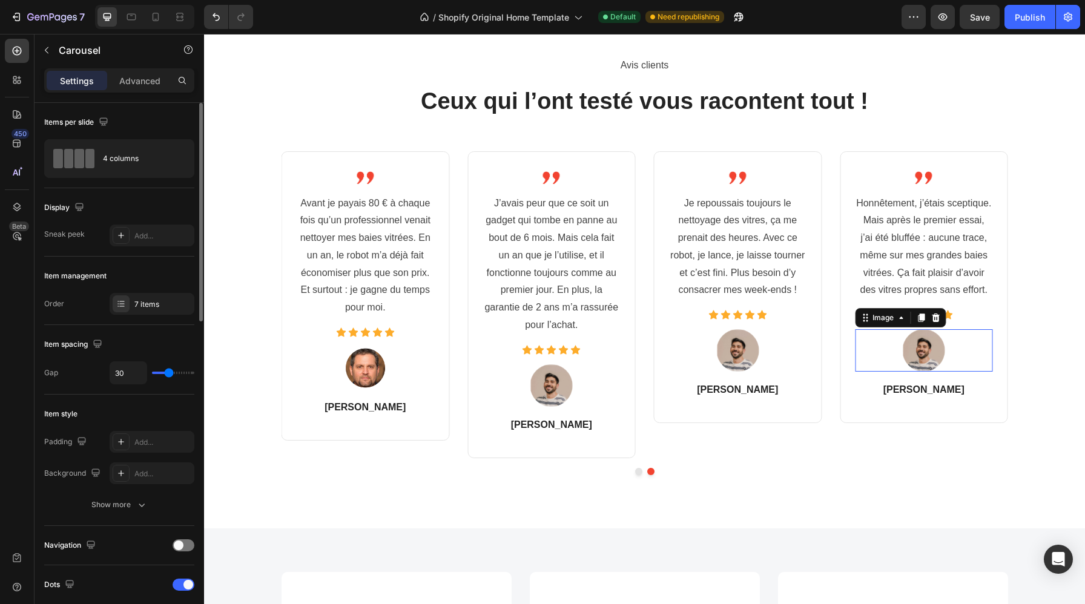
click at [920, 349] on img at bounding box center [924, 350] width 42 height 42
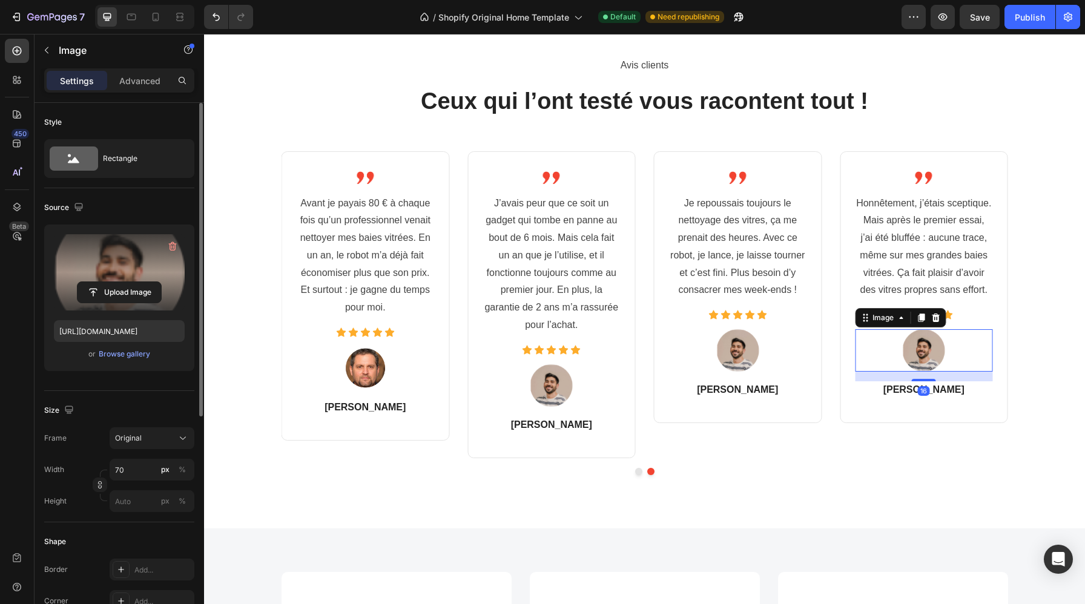
click at [136, 276] on label at bounding box center [119, 272] width 131 height 76
click at [136, 282] on input "file" at bounding box center [120, 292] width 84 height 21
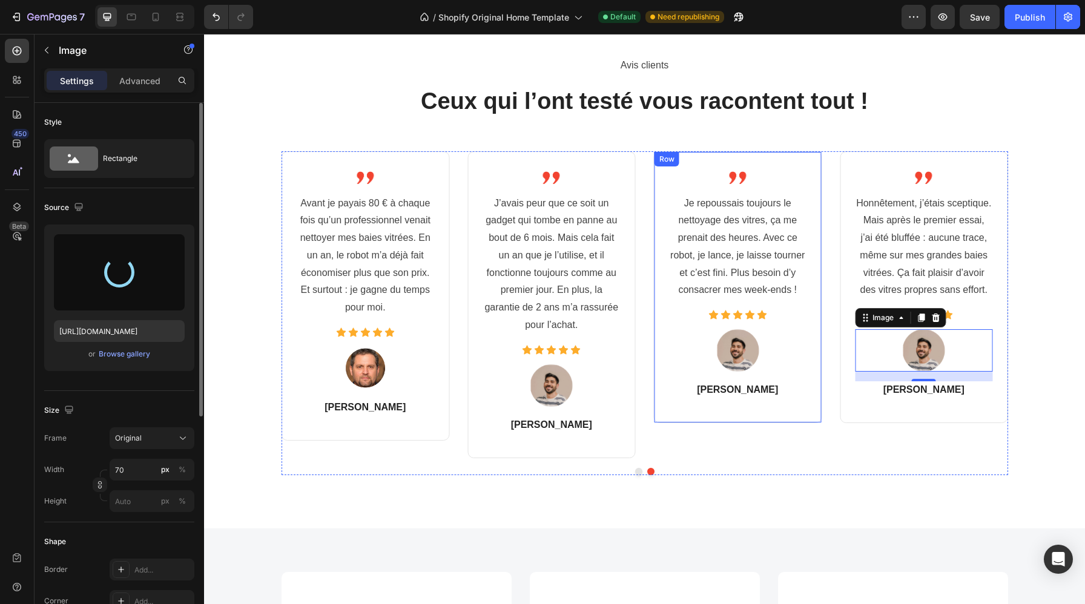
type input "https://cdn.shopify.com/s/files/1/0988/2779/6818/files/gempages_580636930635465…"
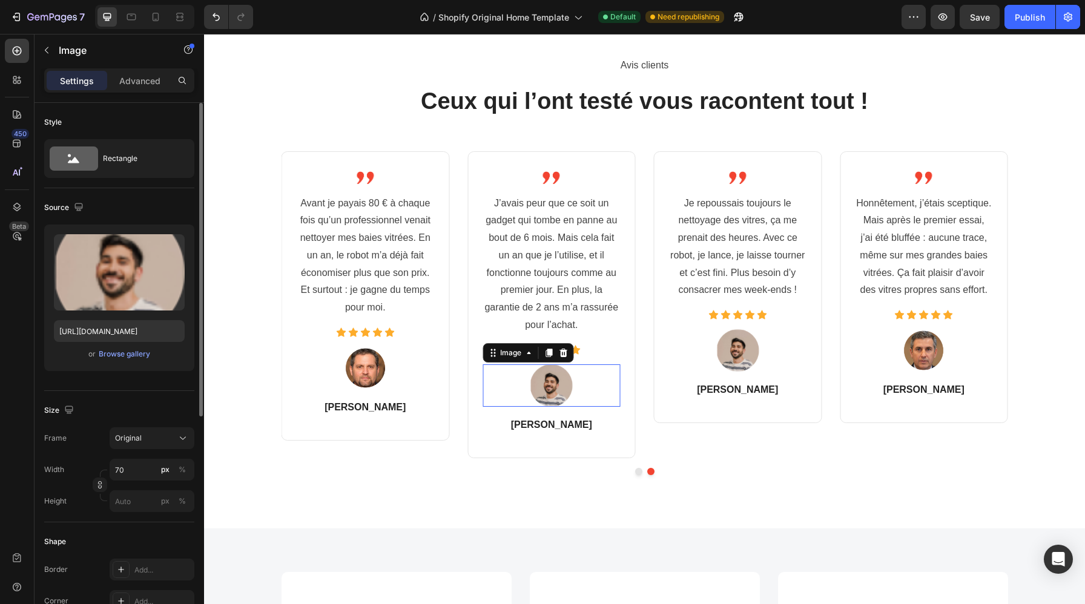
click at [553, 390] on img at bounding box center [551, 386] width 42 height 42
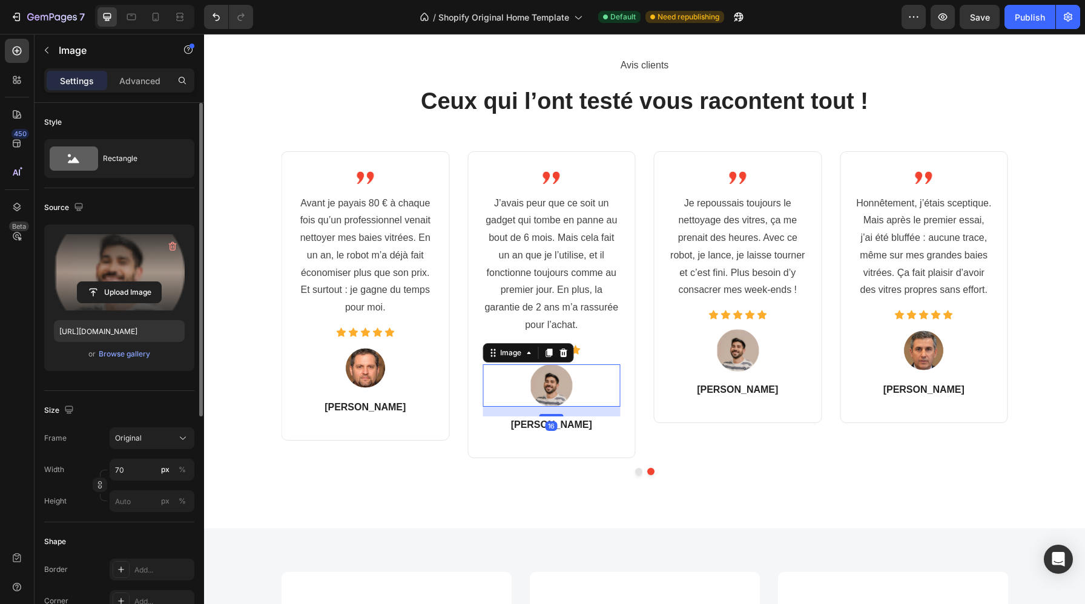
click at [158, 271] on label at bounding box center [119, 272] width 131 height 76
click at [158, 282] on input "file" at bounding box center [120, 292] width 84 height 21
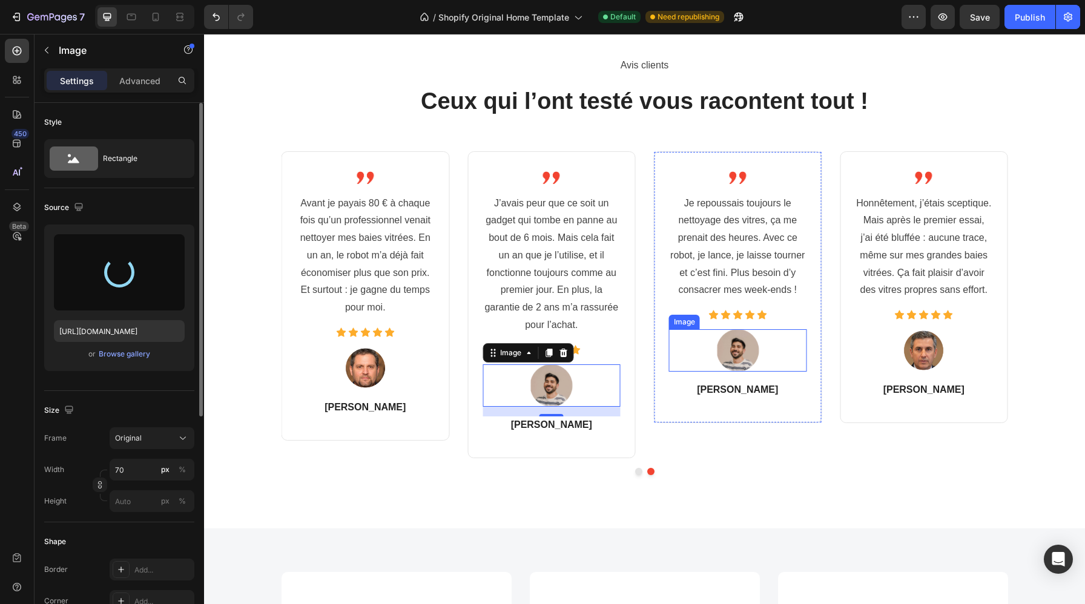
type input "https://cdn.shopify.com/s/files/1/0988/2779/6818/files/gempages_580636930635465…"
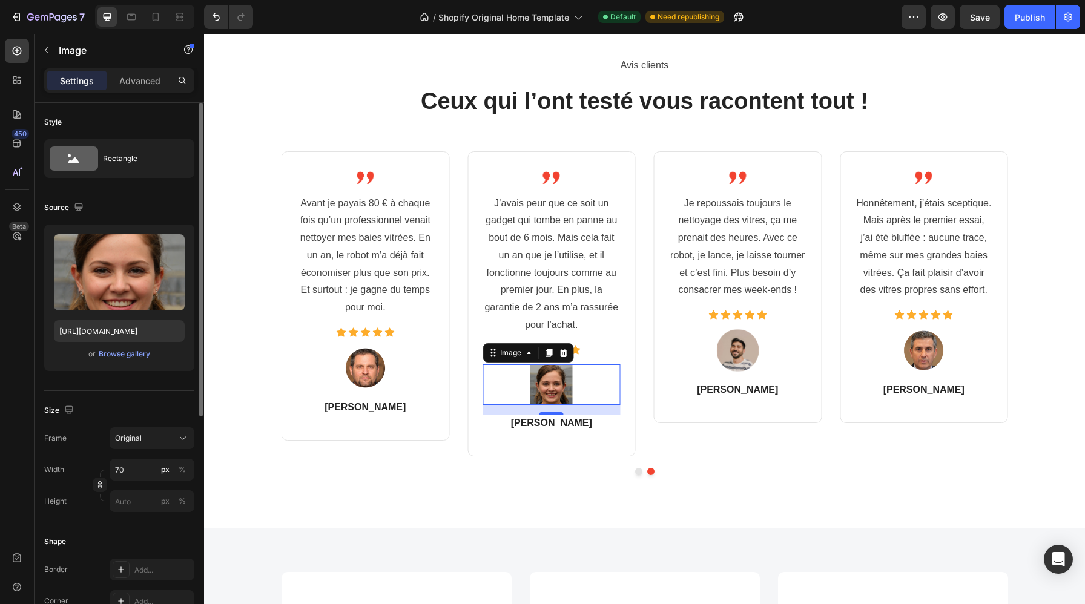
click at [556, 383] on img at bounding box center [551, 385] width 42 height 41
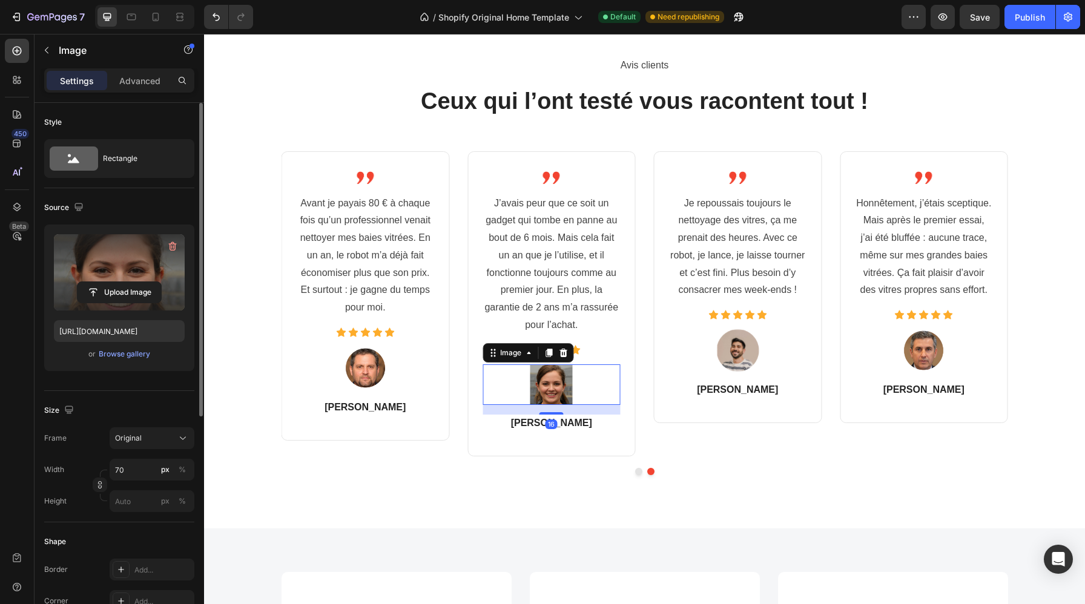
click at [117, 259] on label at bounding box center [119, 272] width 131 height 76
click at [117, 282] on input "file" at bounding box center [120, 292] width 84 height 21
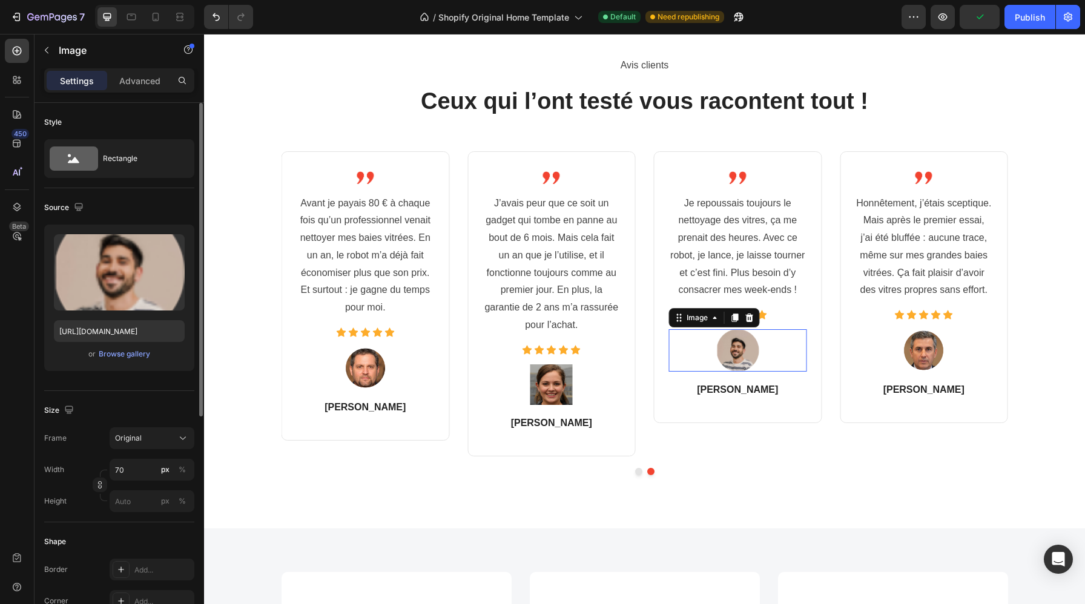
click at [737, 353] on img at bounding box center [737, 350] width 42 height 42
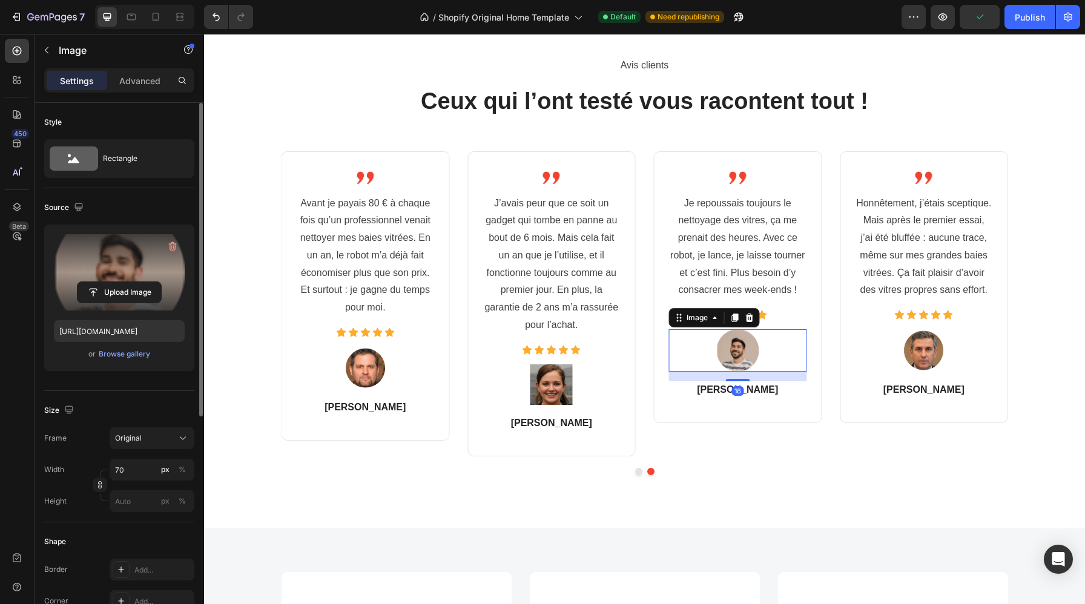
click at [121, 253] on label at bounding box center [119, 272] width 131 height 76
click at [121, 282] on input "file" at bounding box center [120, 292] width 84 height 21
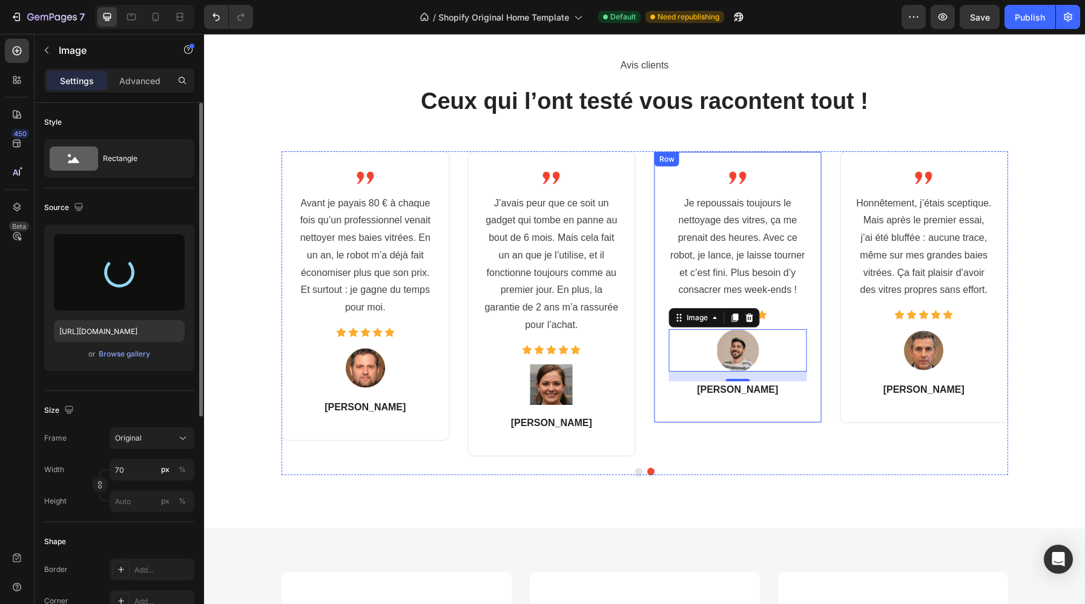
type input "https://cdn.shopify.com/s/files/1/0988/2779/6818/files/gempages_580636930635465…"
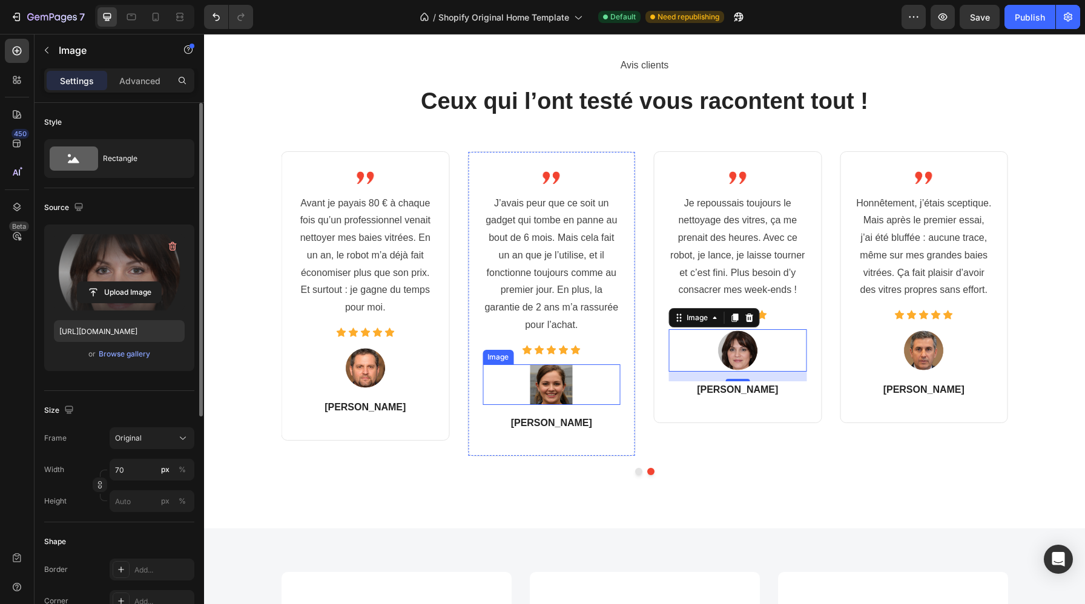
click at [594, 372] on div at bounding box center [552, 385] width 138 height 41
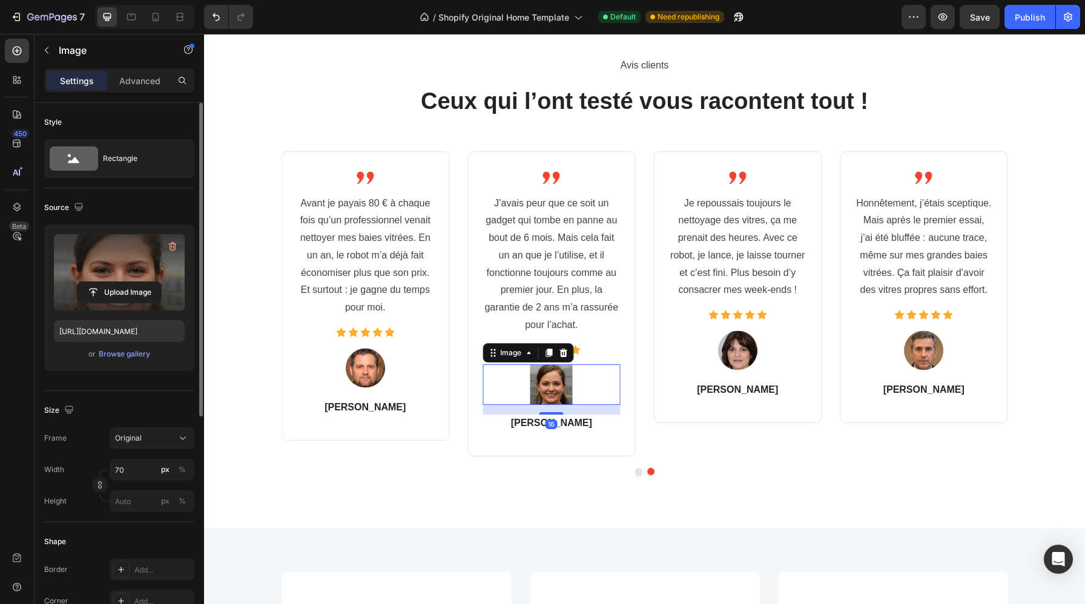
click at [124, 254] on label at bounding box center [119, 272] width 131 height 76
click at [124, 282] on input "file" at bounding box center [120, 292] width 84 height 21
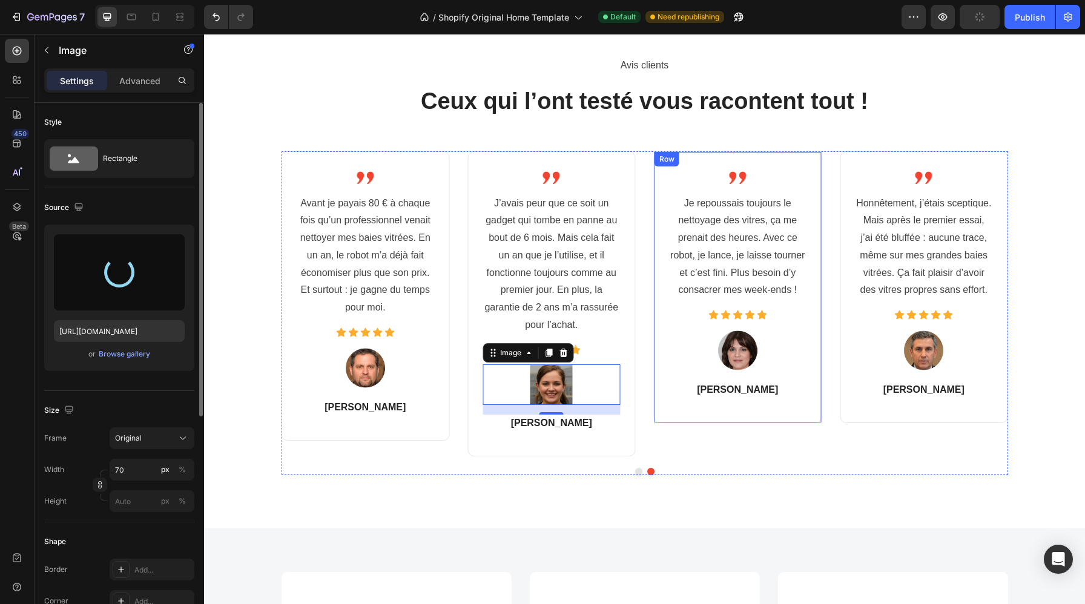
type input "https://cdn.shopify.com/s/files/1/0988/2779/6818/files/gempages_580636930635465…"
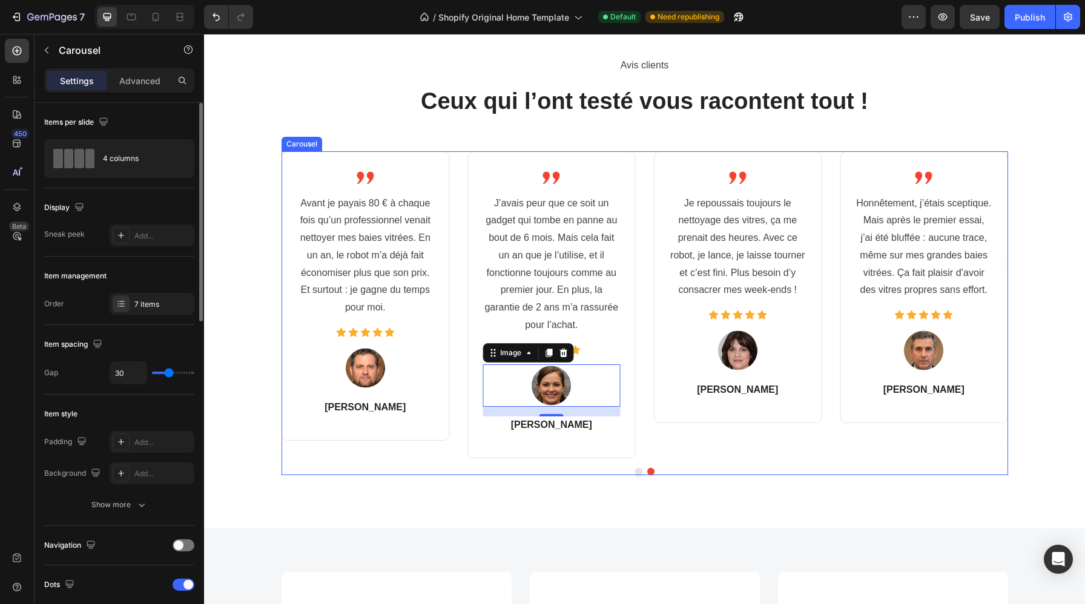
click at [638, 472] on button "Dot" at bounding box center [638, 471] width 7 height 7
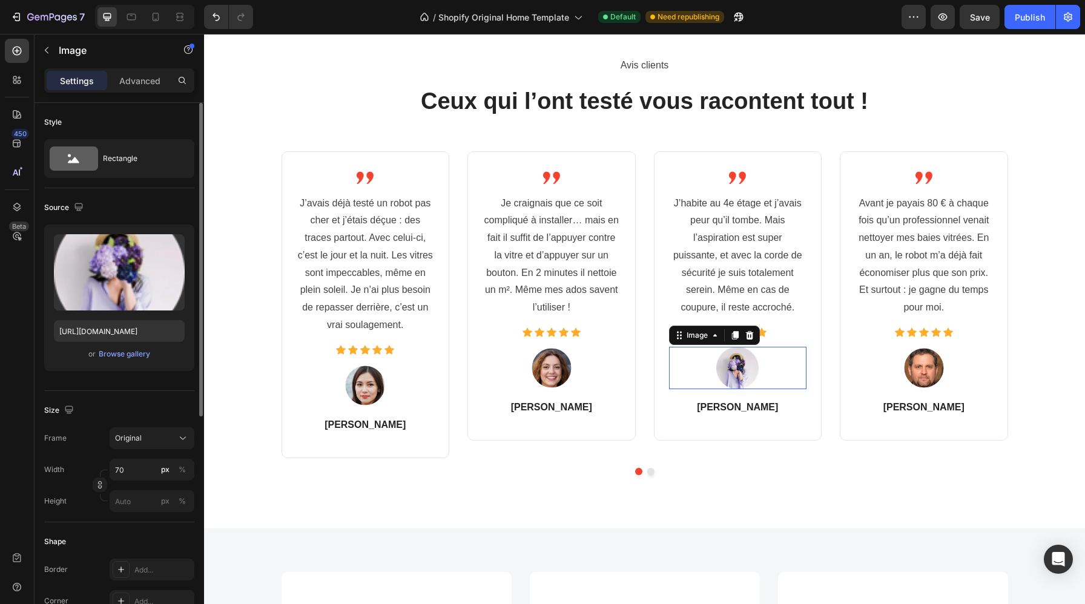
click at [730, 366] on img at bounding box center [737, 368] width 42 height 42
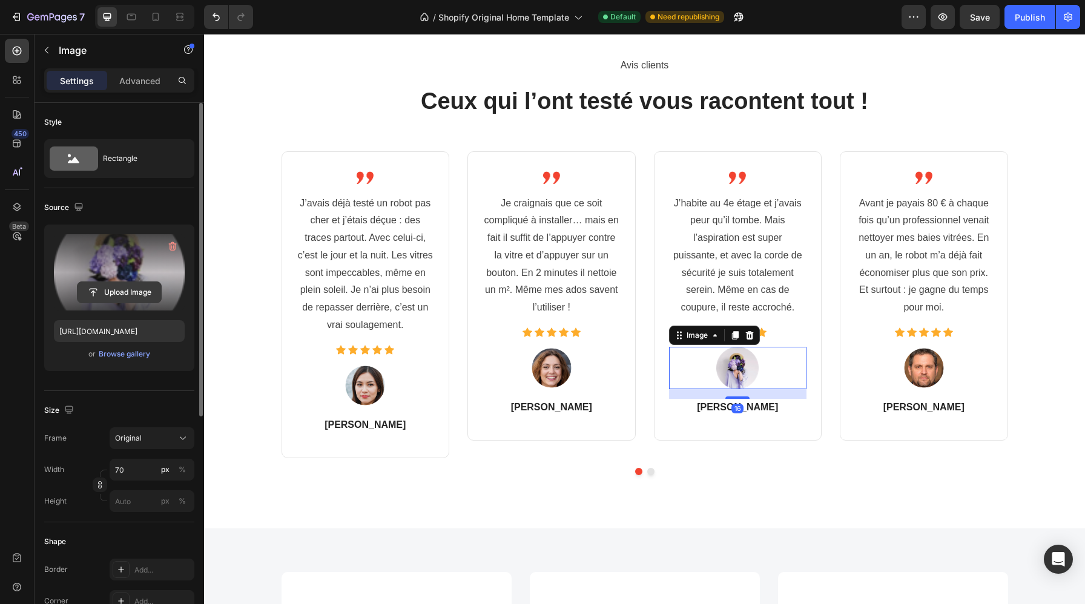
click at [94, 297] on input "file" at bounding box center [120, 292] width 84 height 21
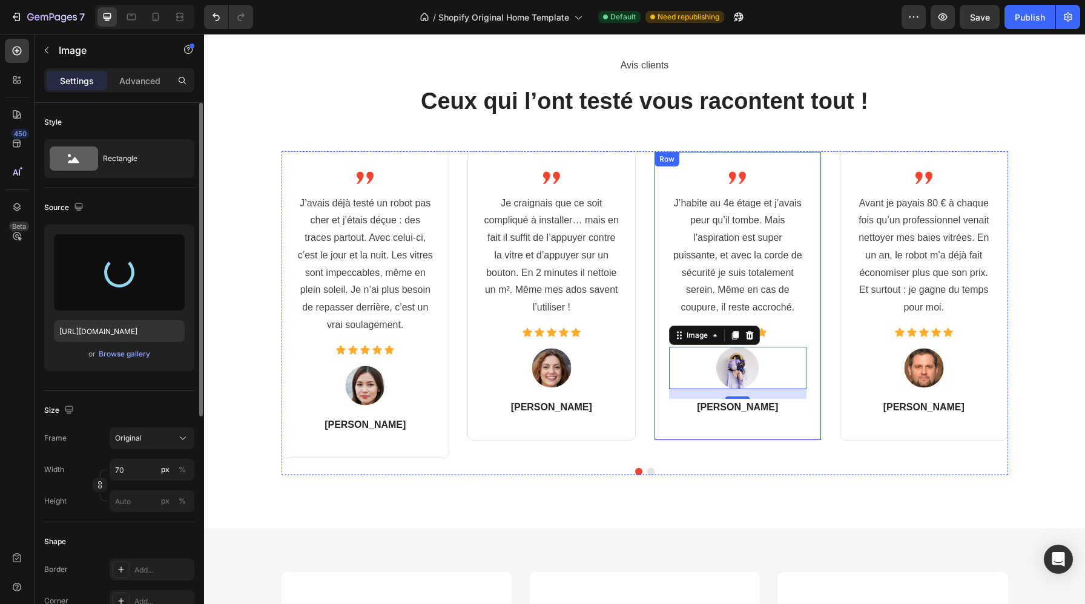
type input "https://cdn.shopify.com/s/files/1/0988/2779/6818/files/gempages_580636930635465…"
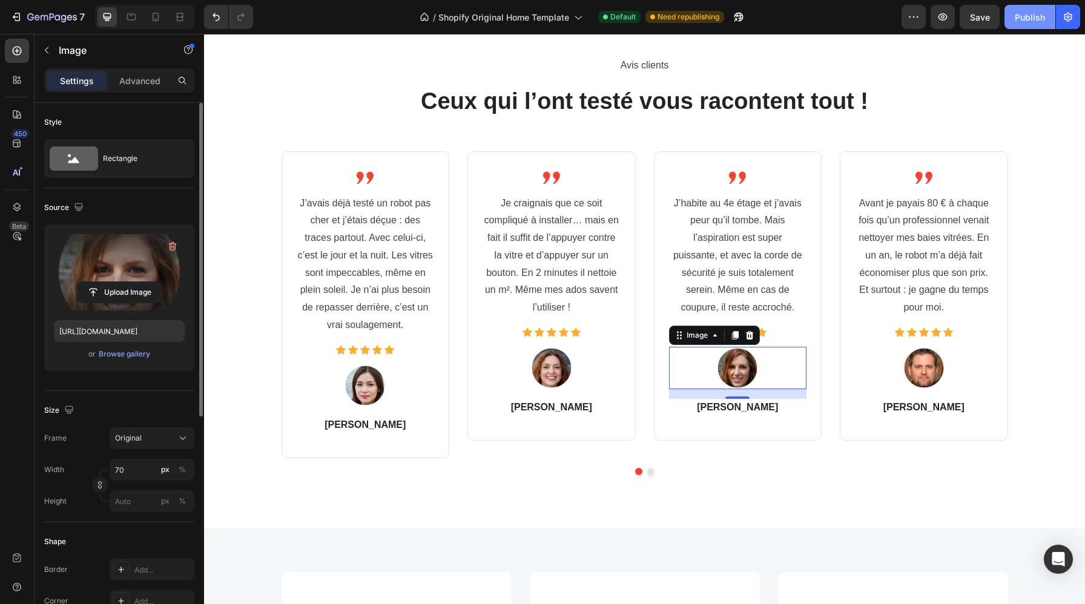
click at [1031, 16] on div "Publish" at bounding box center [1030, 17] width 30 height 13
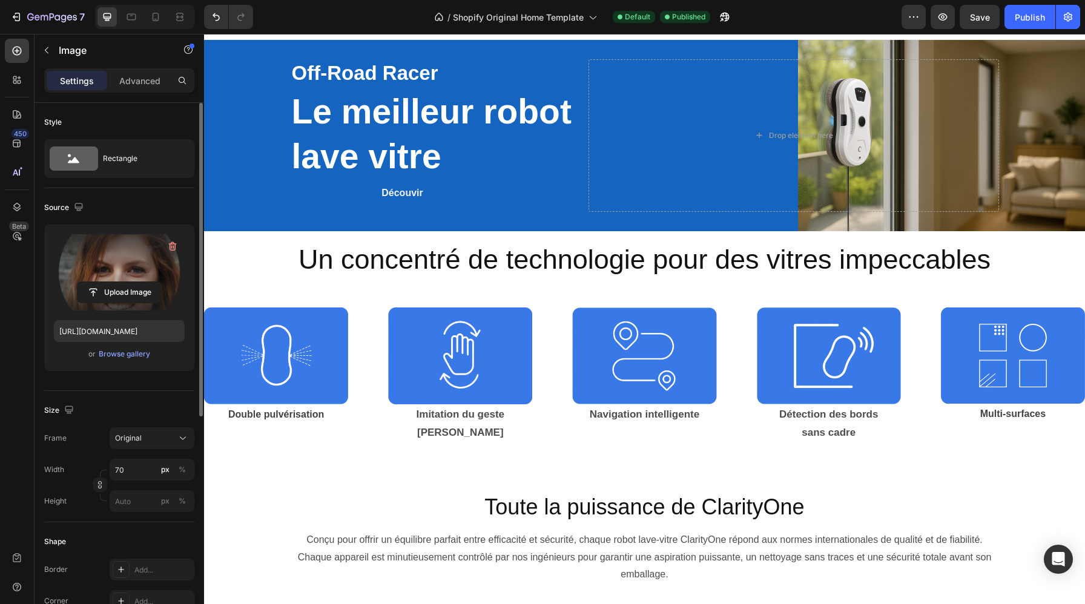
scroll to position [0, 0]
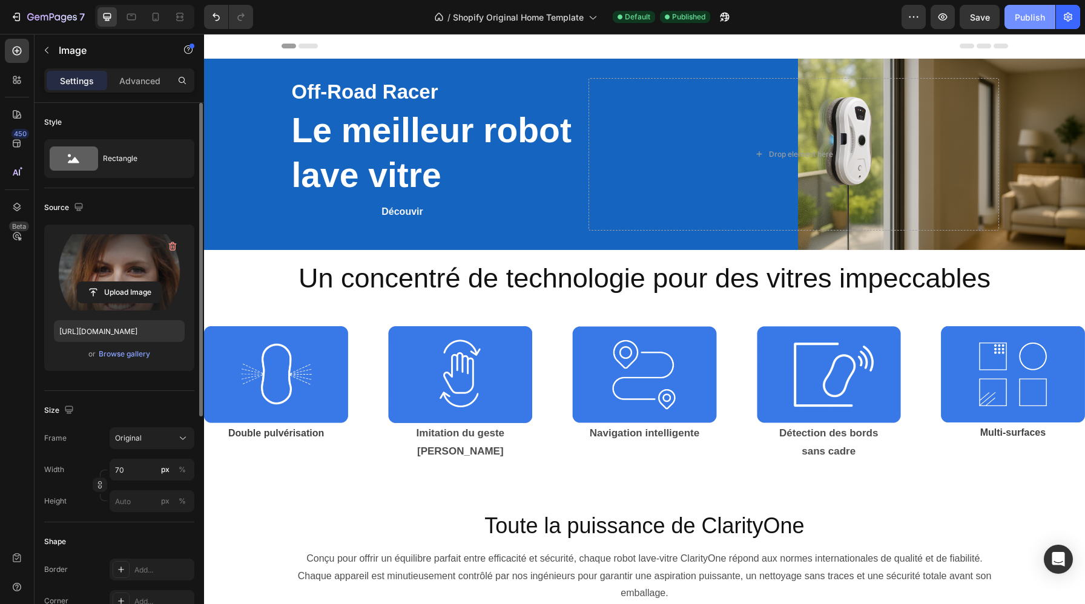
click at [1024, 19] on div "Publish" at bounding box center [1030, 17] width 30 height 13
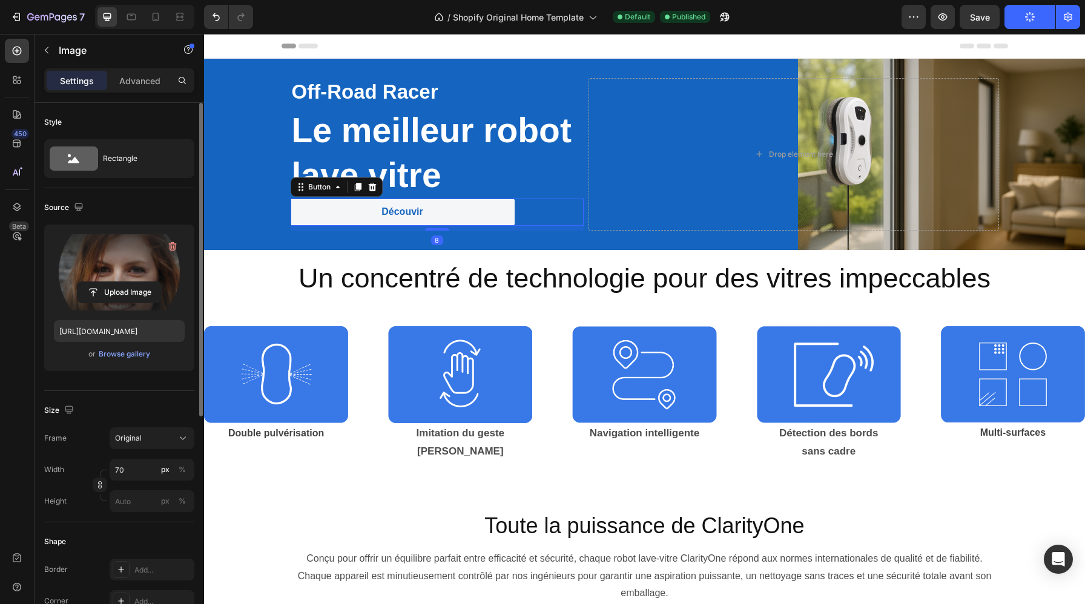
click at [447, 216] on link "Découvir" at bounding box center [403, 212] width 224 height 27
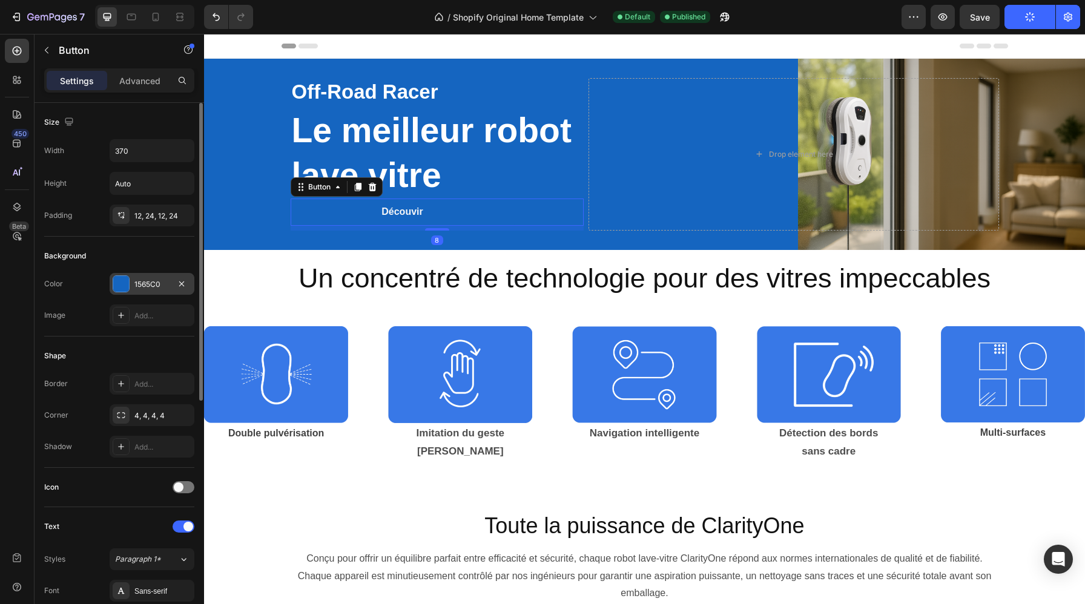
click at [120, 289] on div at bounding box center [121, 284] width 16 height 16
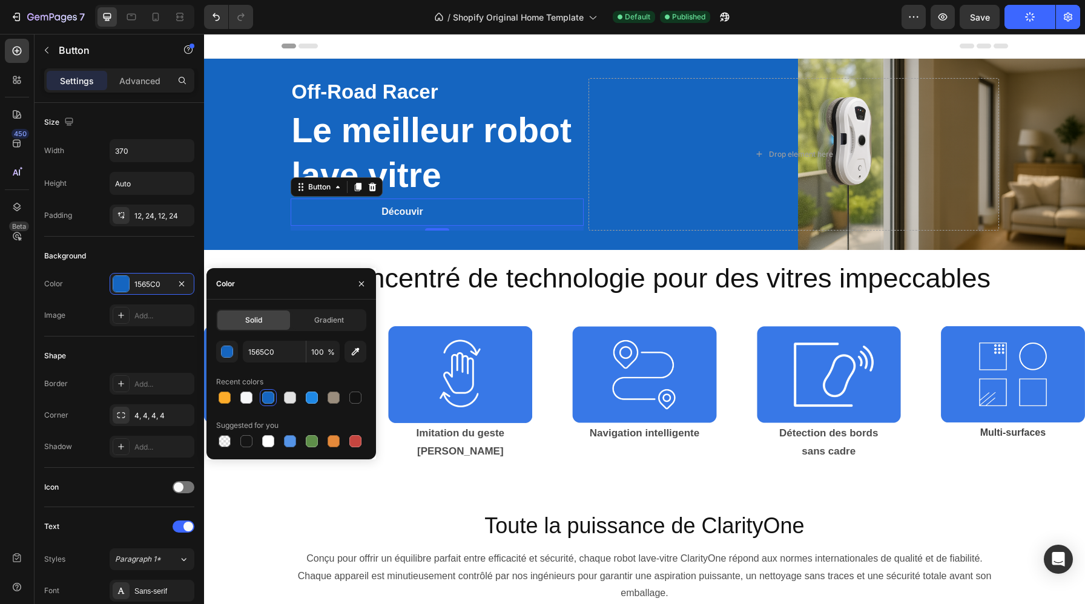
click at [248, 451] on div "Solid Gradient 1565C0 100 % Recent colors Suggested for you" at bounding box center [291, 380] width 170 height 160
click at [248, 446] on div at bounding box center [246, 441] width 12 height 12
type input "151515"
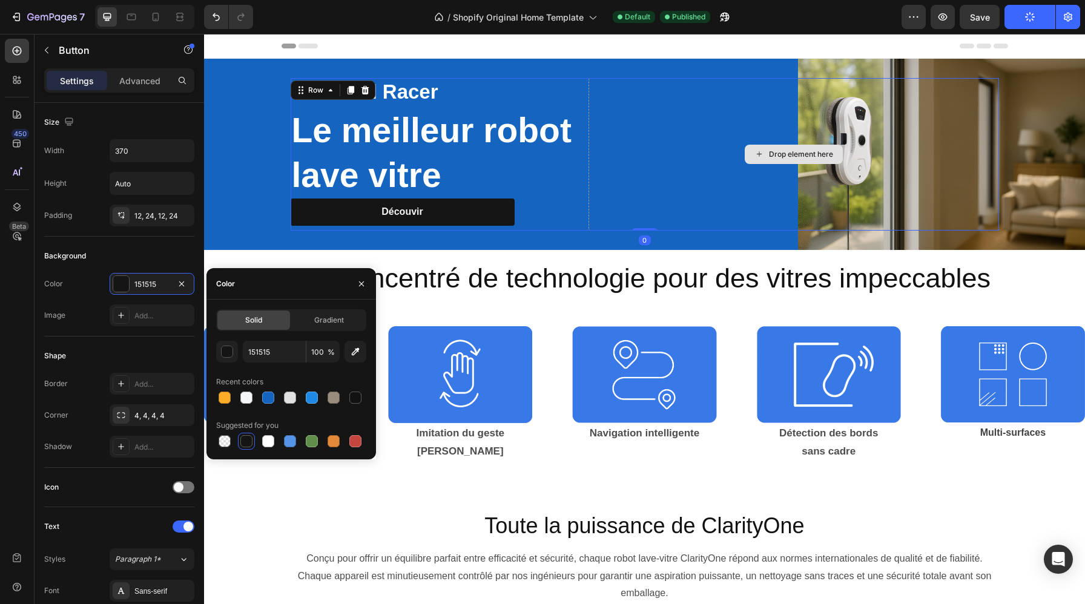
click at [701, 170] on div "Drop element here" at bounding box center [794, 154] width 411 height 153
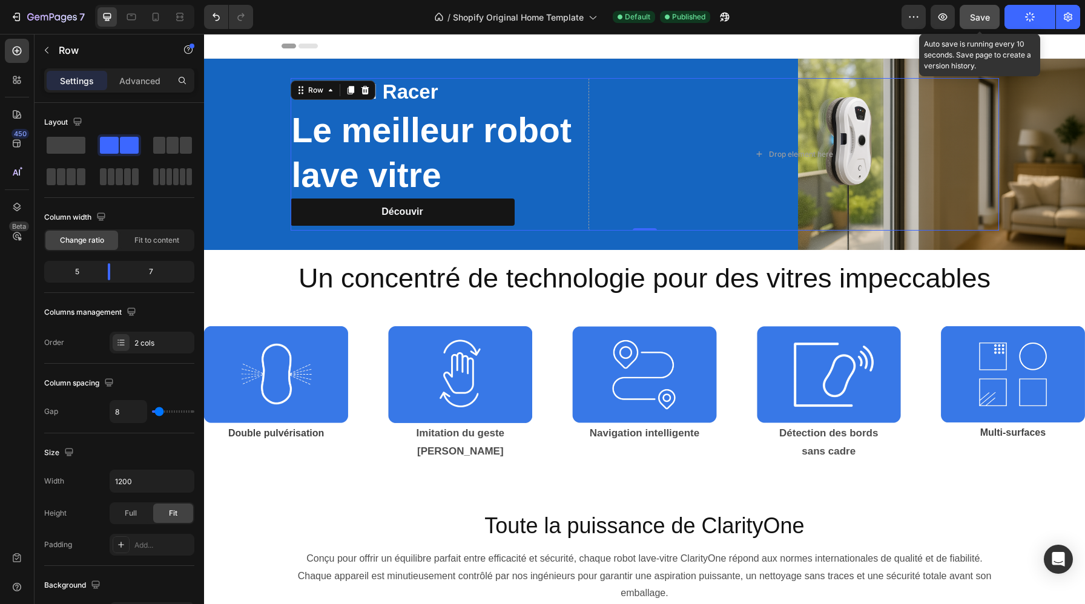
click at [980, 12] on span "Save" at bounding box center [980, 17] width 20 height 10
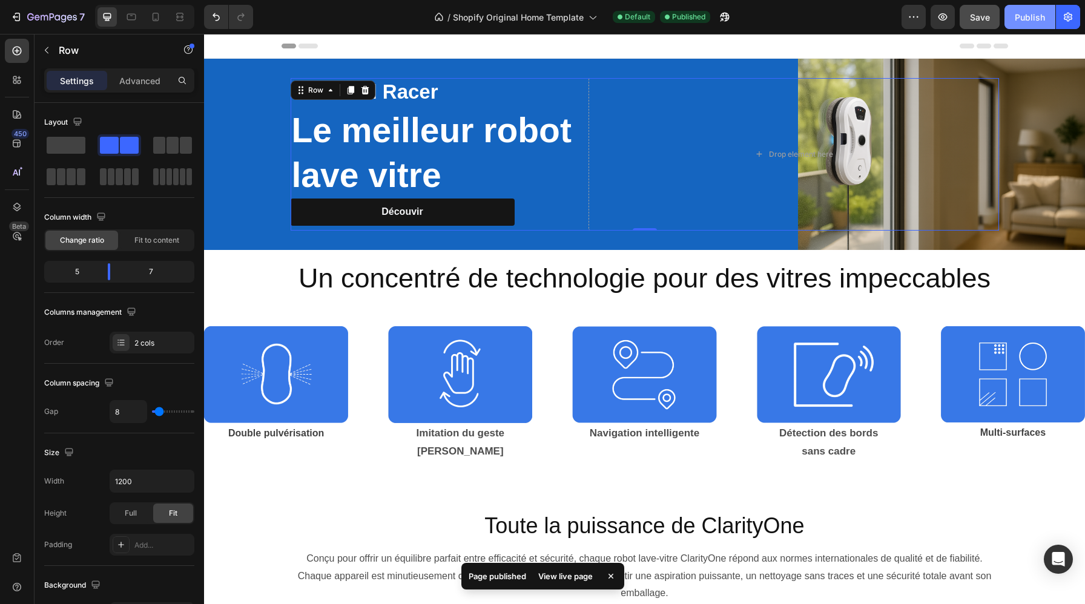
click at [1046, 16] on button "Publish" at bounding box center [1030, 17] width 51 height 24
